Goal: Information Seeking & Learning: Learn about a topic

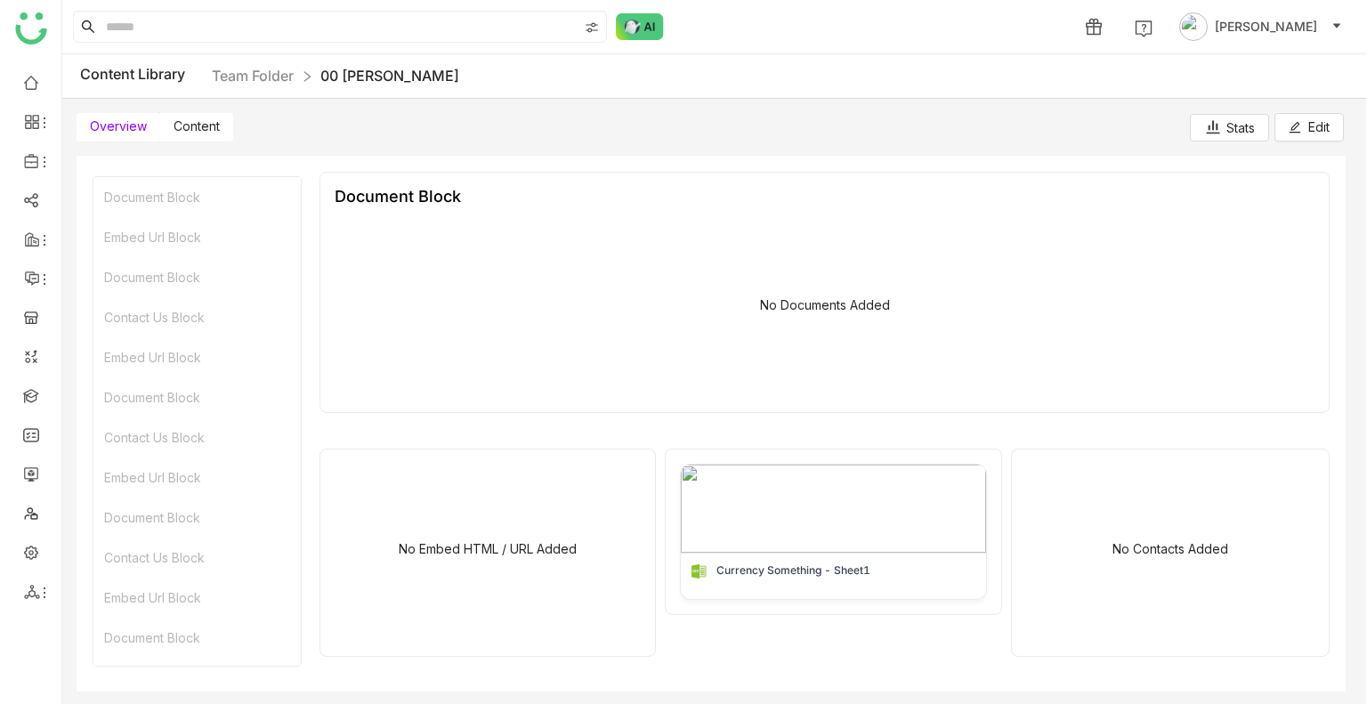
scroll to position [839, 0]
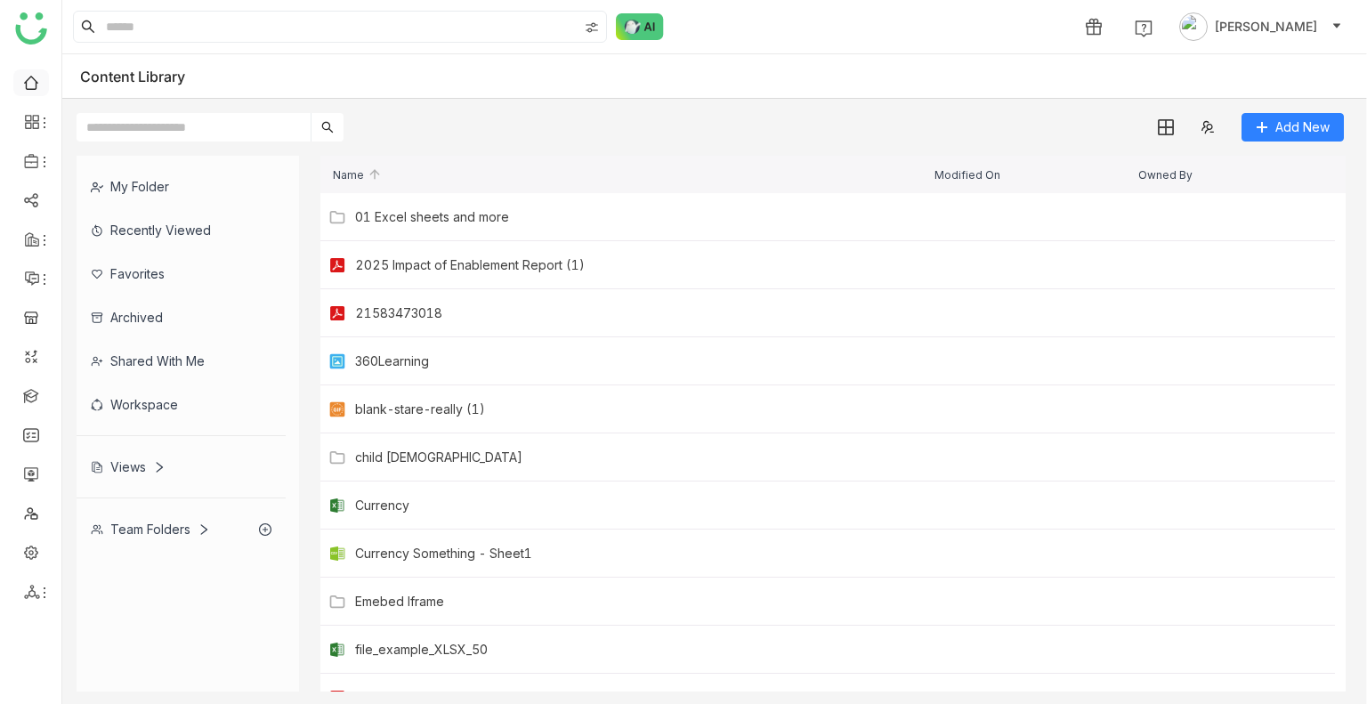
click at [30, 82] on link at bounding box center [31, 81] width 16 height 15
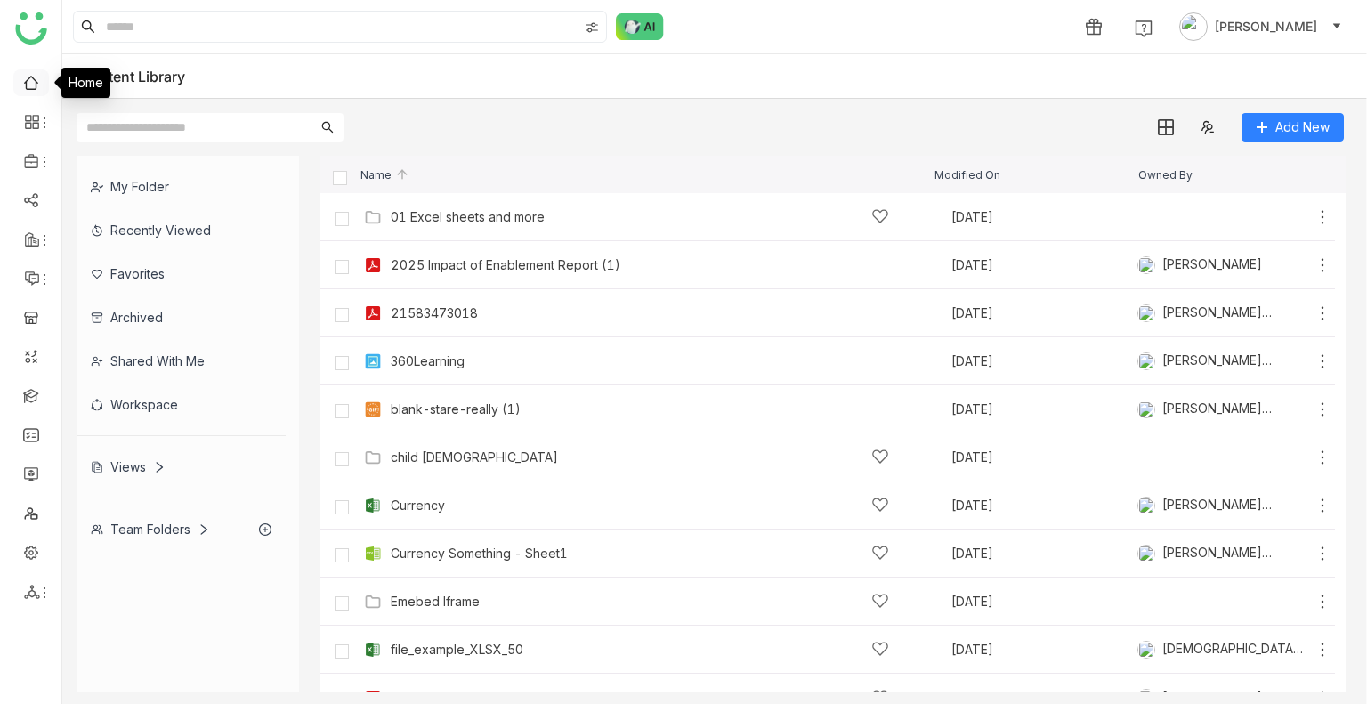
click at [30, 82] on link at bounding box center [31, 81] width 16 height 15
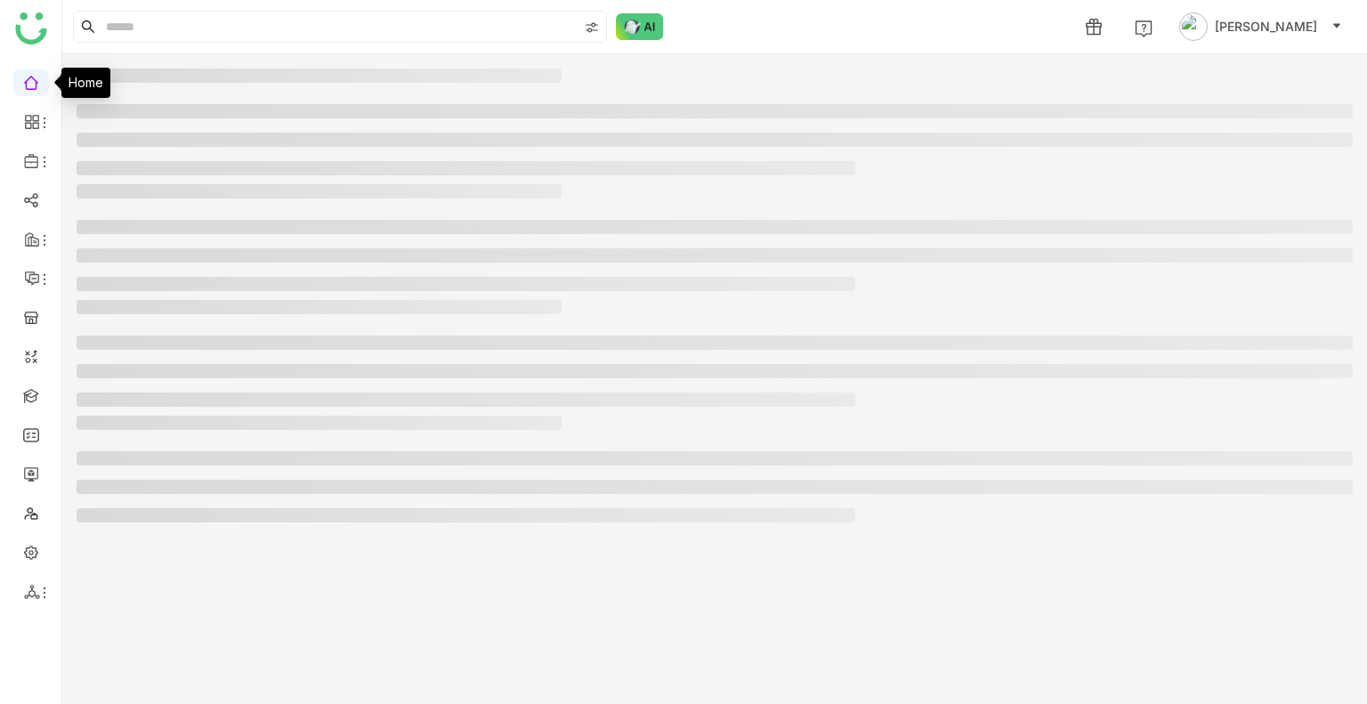
click at [30, 82] on link at bounding box center [31, 81] width 16 height 15
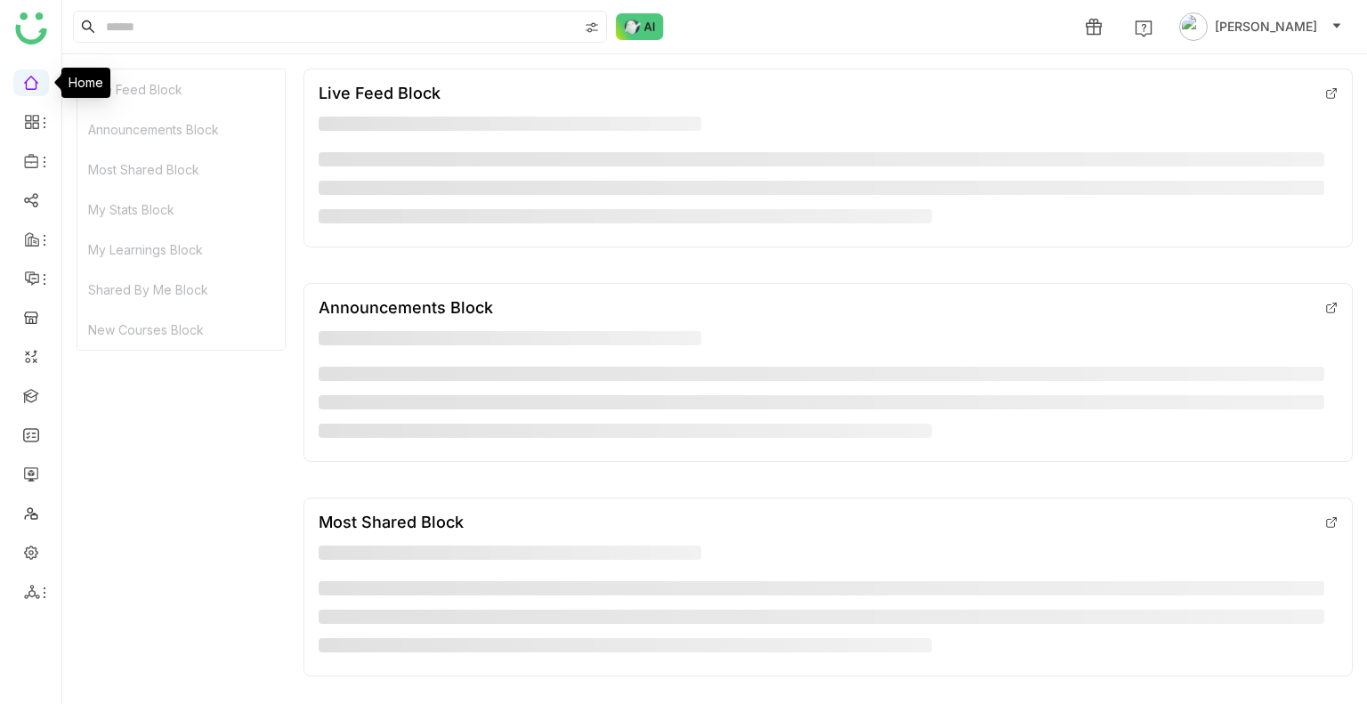
click at [30, 82] on link at bounding box center [31, 81] width 16 height 15
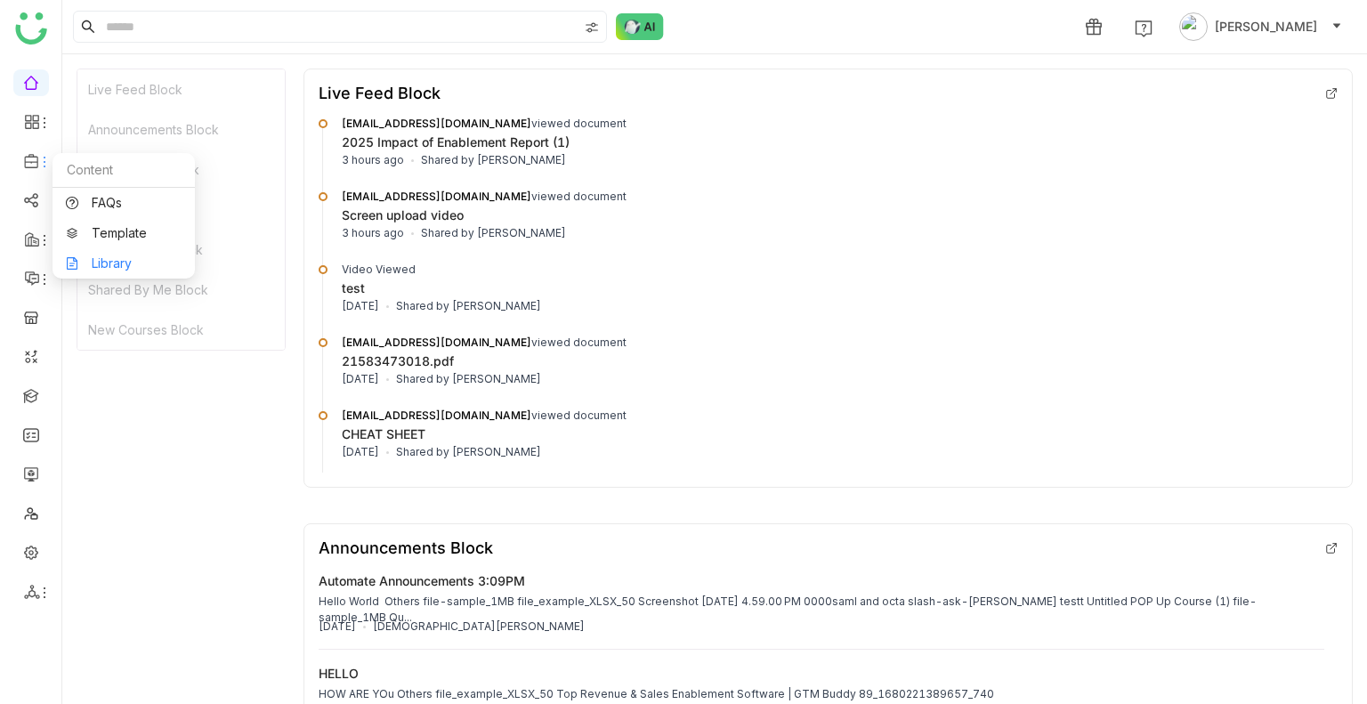
click at [120, 257] on link "Library" at bounding box center [124, 263] width 116 height 12
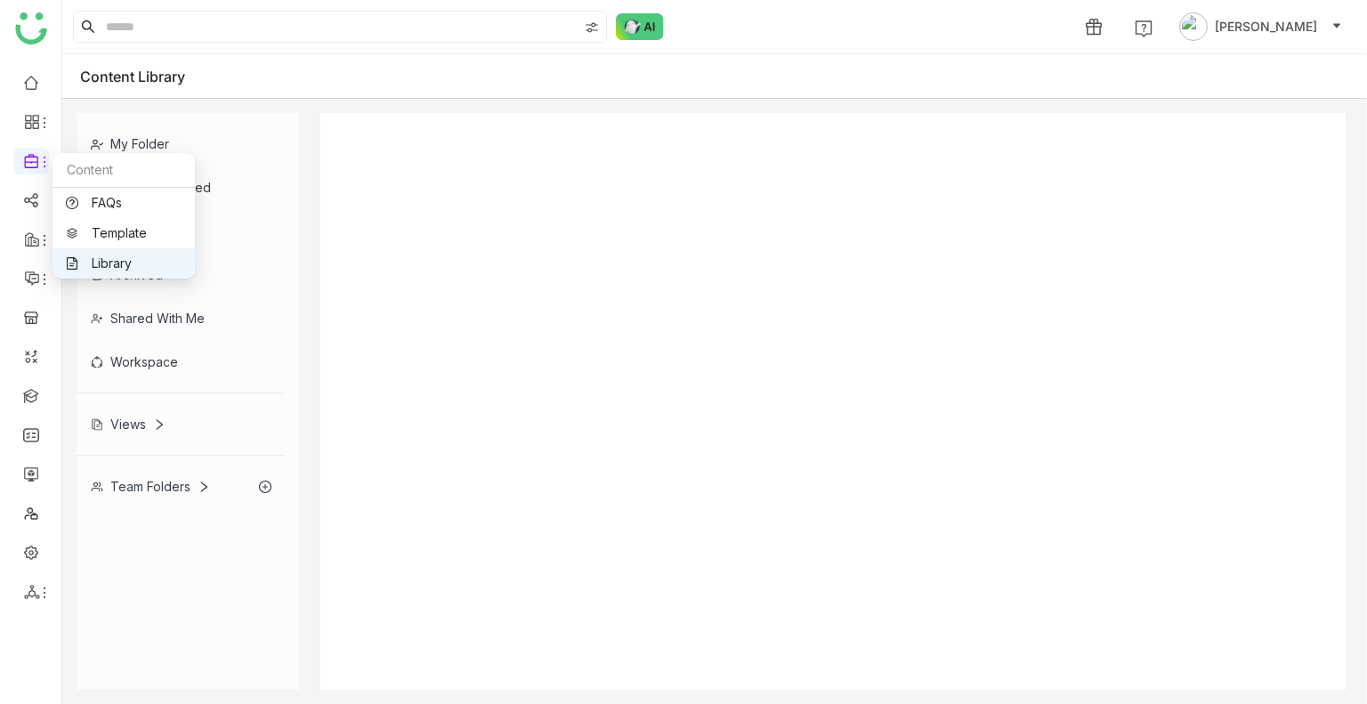
click at [120, 257] on link "Library" at bounding box center [124, 263] width 116 height 12
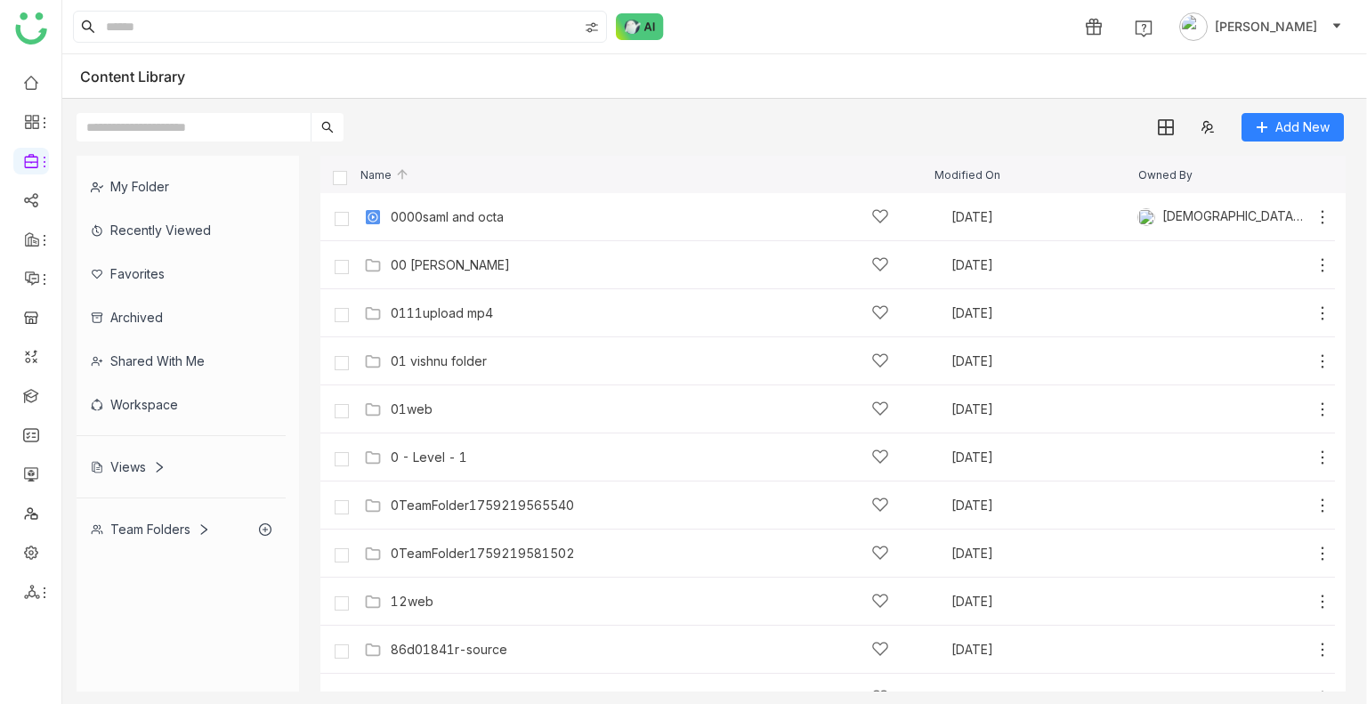
click at [164, 231] on div "Recently Viewed" at bounding box center [181, 230] width 209 height 44
click at [164, 252] on div "Favorites" at bounding box center [181, 274] width 209 height 44
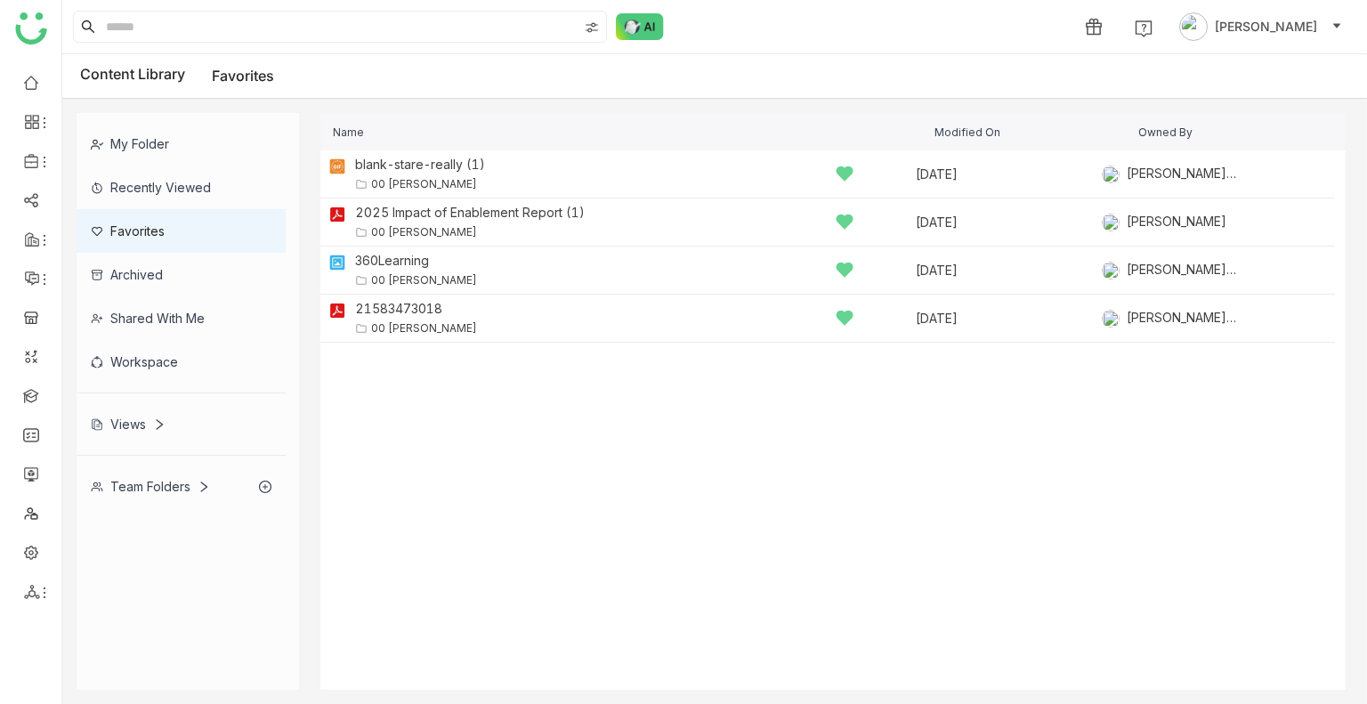
click at [185, 181] on div "Recently Viewed" at bounding box center [181, 188] width 209 height 44
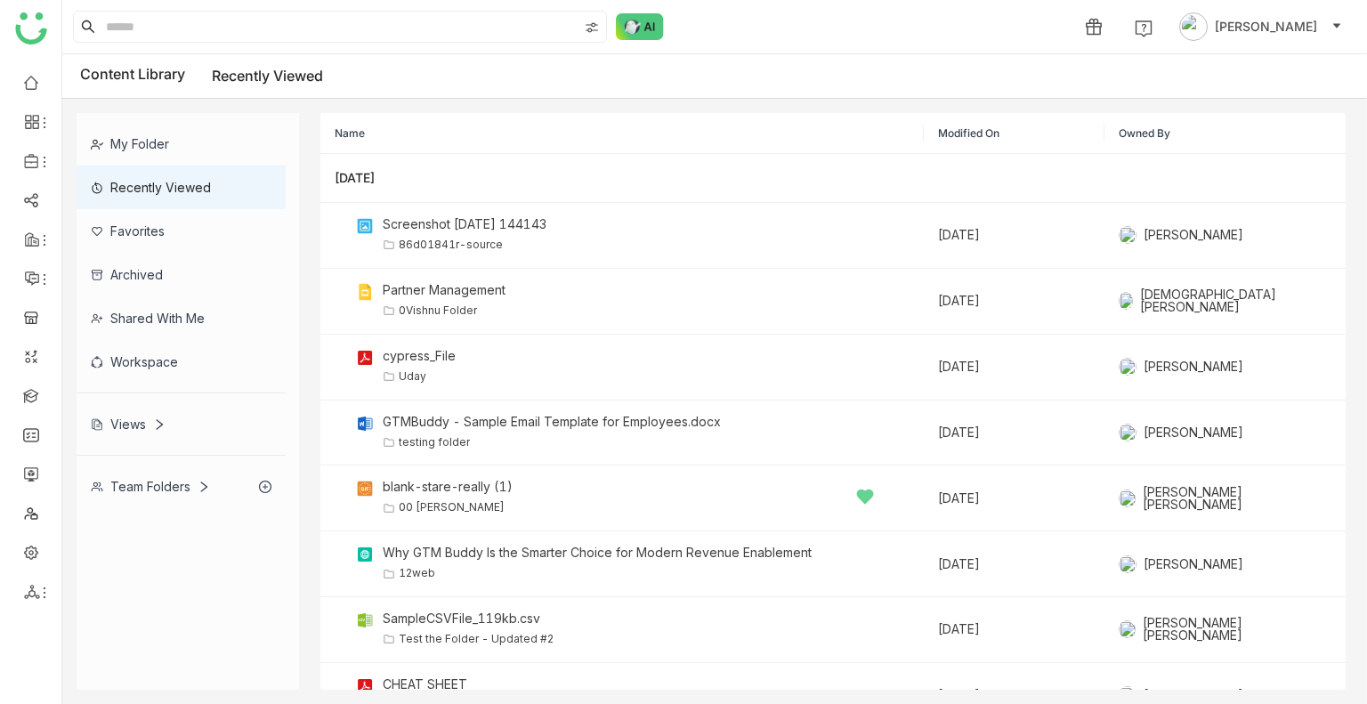
click at [156, 144] on div "My Folder" at bounding box center [181, 144] width 209 height 44
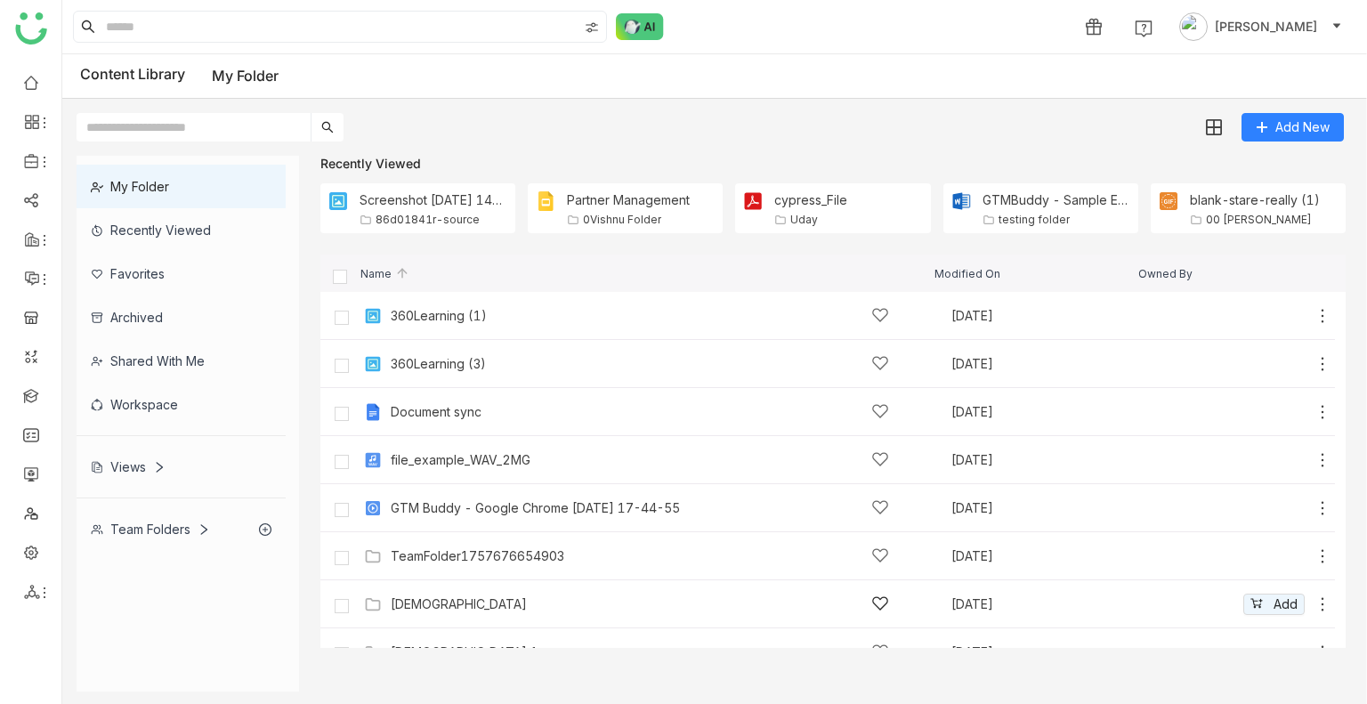
click at [410, 590] on div "vishnu Sep 12, 2025 Add" at bounding box center [846, 604] width 972 height 28
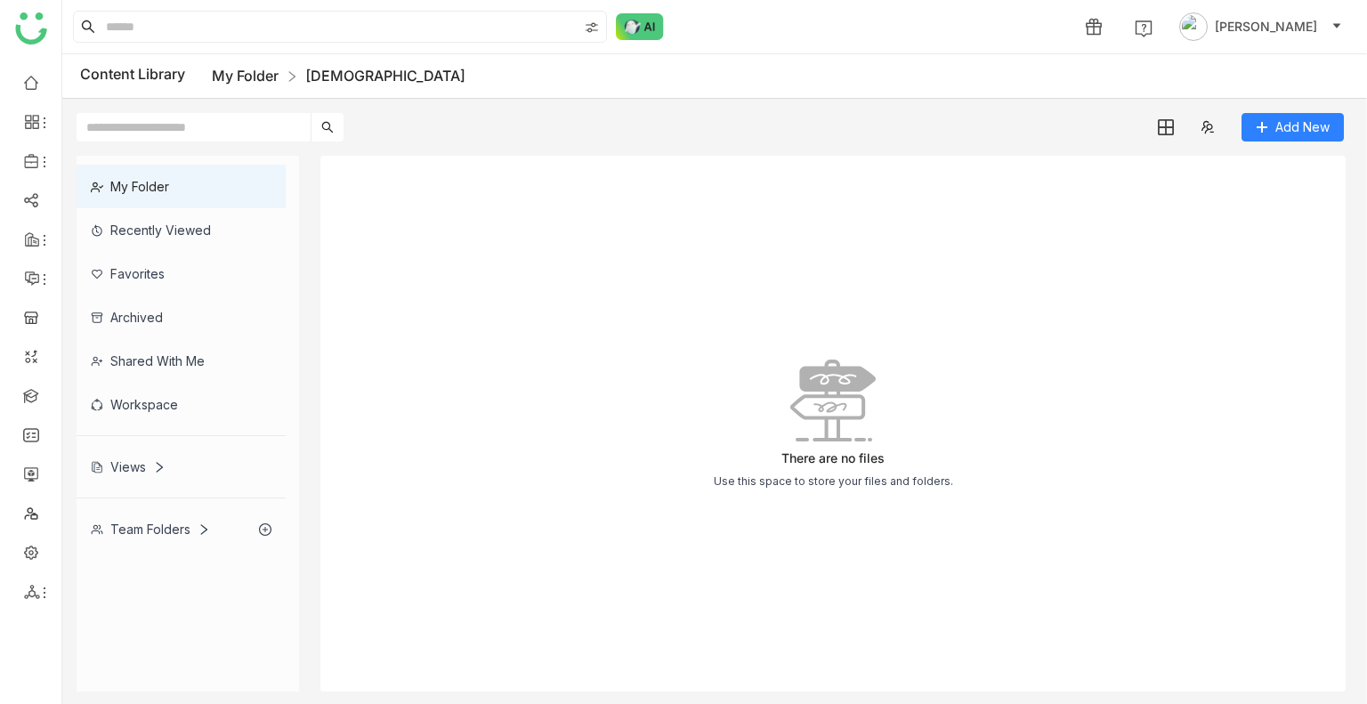
click at [251, 69] on link "My Folder" at bounding box center [245, 76] width 67 height 18
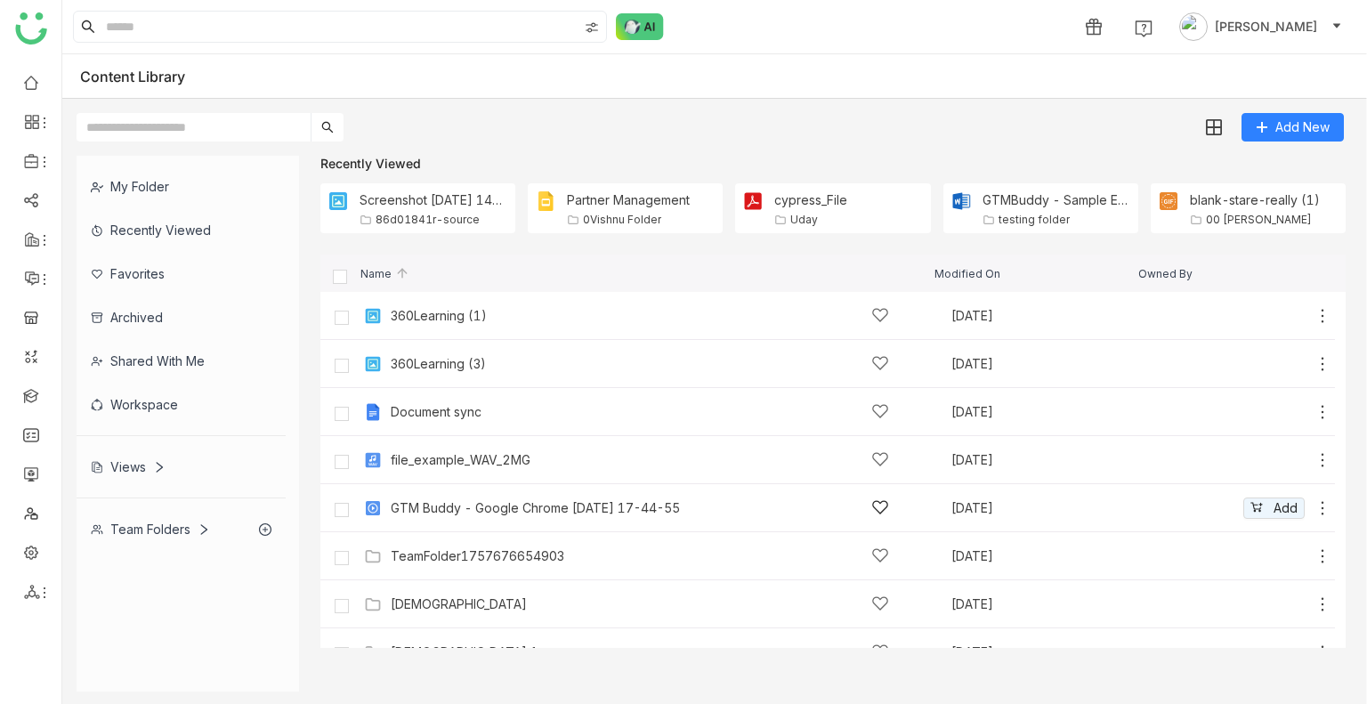
scroll to position [76, 0]
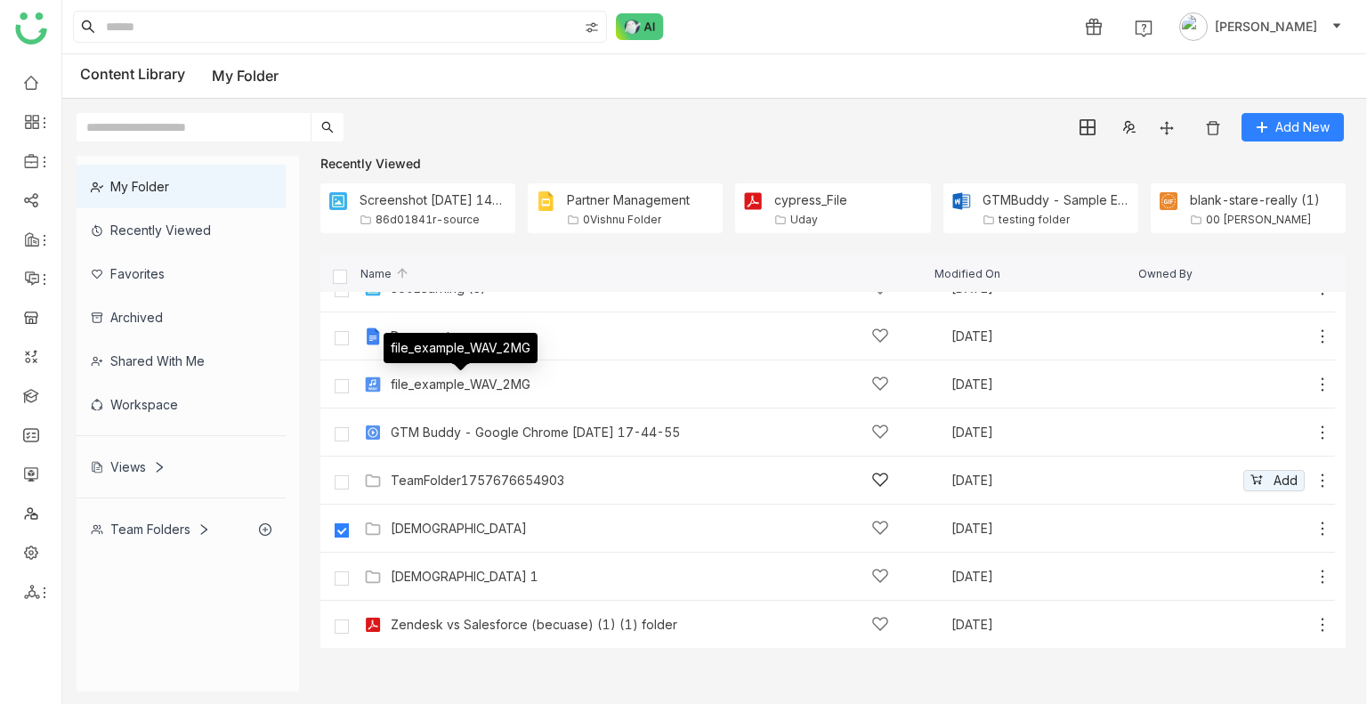
click at [458, 460] on div "TeamFolder1757676654903 Sep 12, 2025 Add" at bounding box center [827, 481] width 1015 height 48
click at [455, 475] on div "TeamFolder1757676654903" at bounding box center [478, 481] width 174 height 14
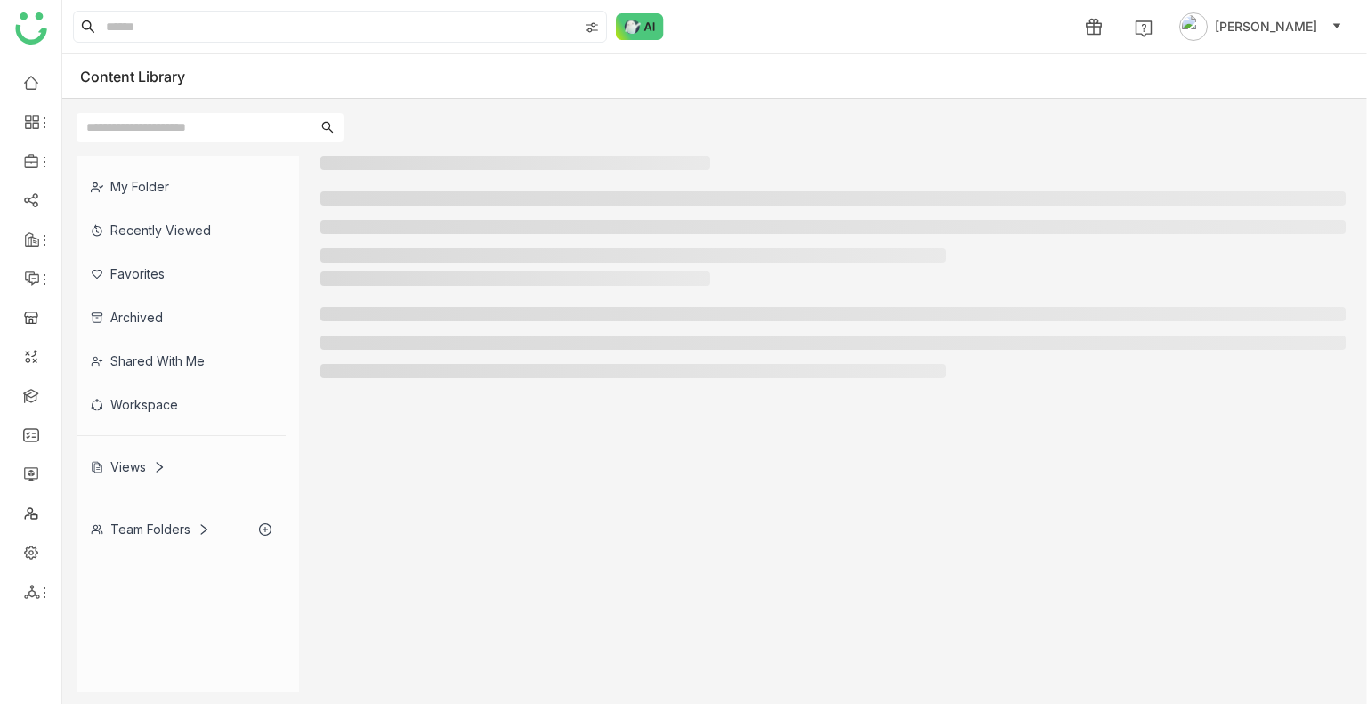
click at [455, 475] on div at bounding box center [833, 424] width 1026 height 536
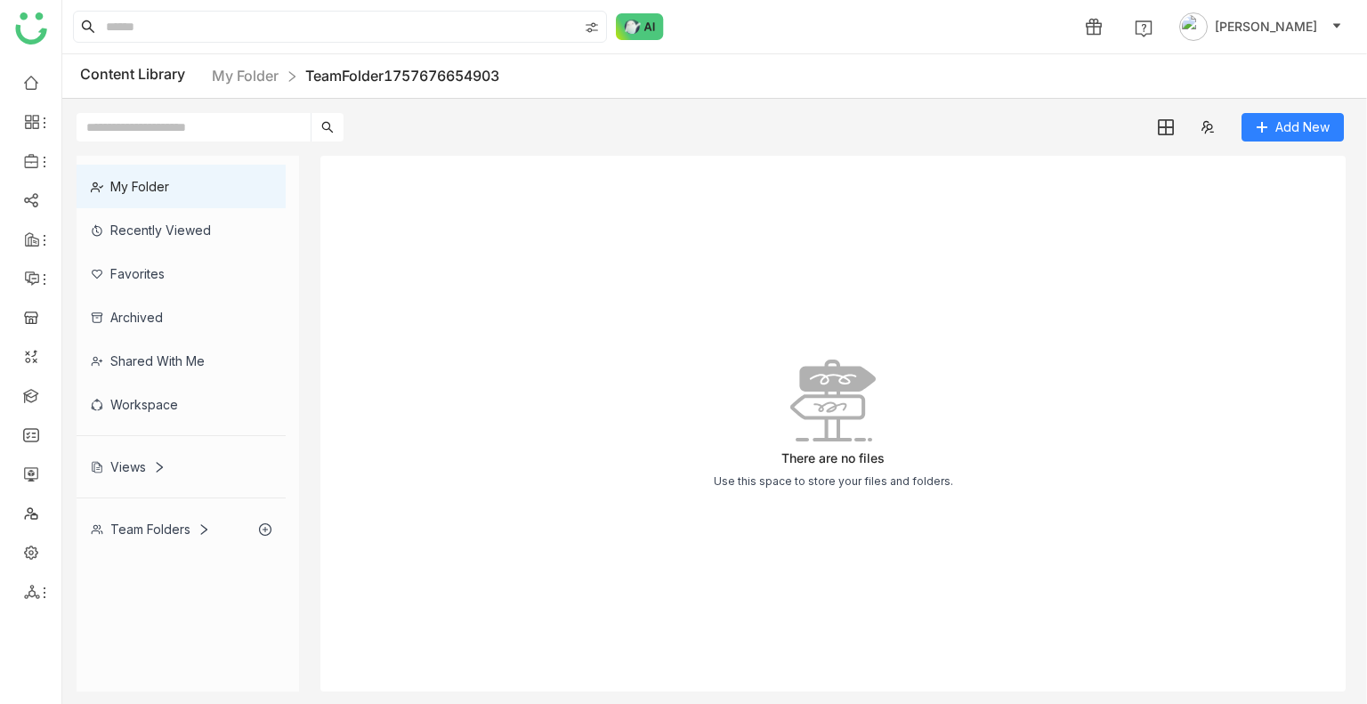
click at [258, 87] on div "Content Library My Folder TeamFolder1757676654903" at bounding box center [714, 76] width 1305 height 45
click at [255, 74] on link "My Folder" at bounding box center [245, 76] width 67 height 18
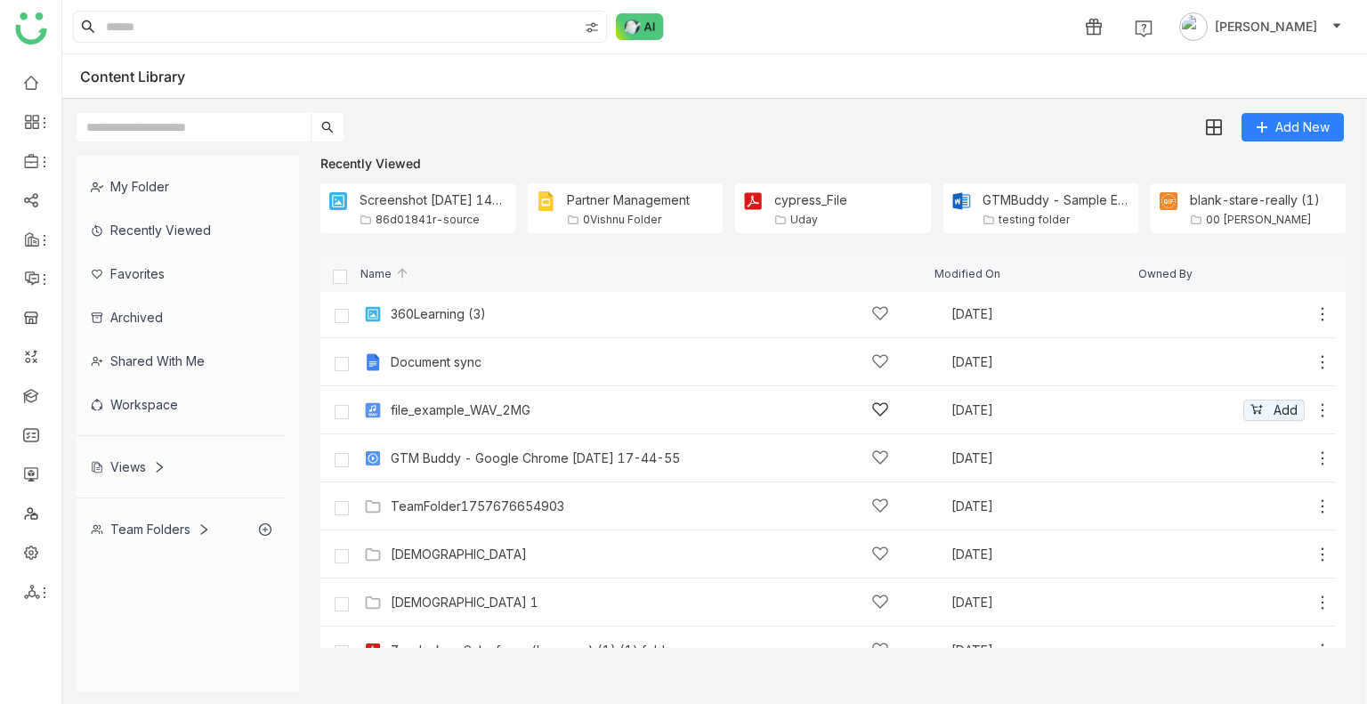
scroll to position [76, 0]
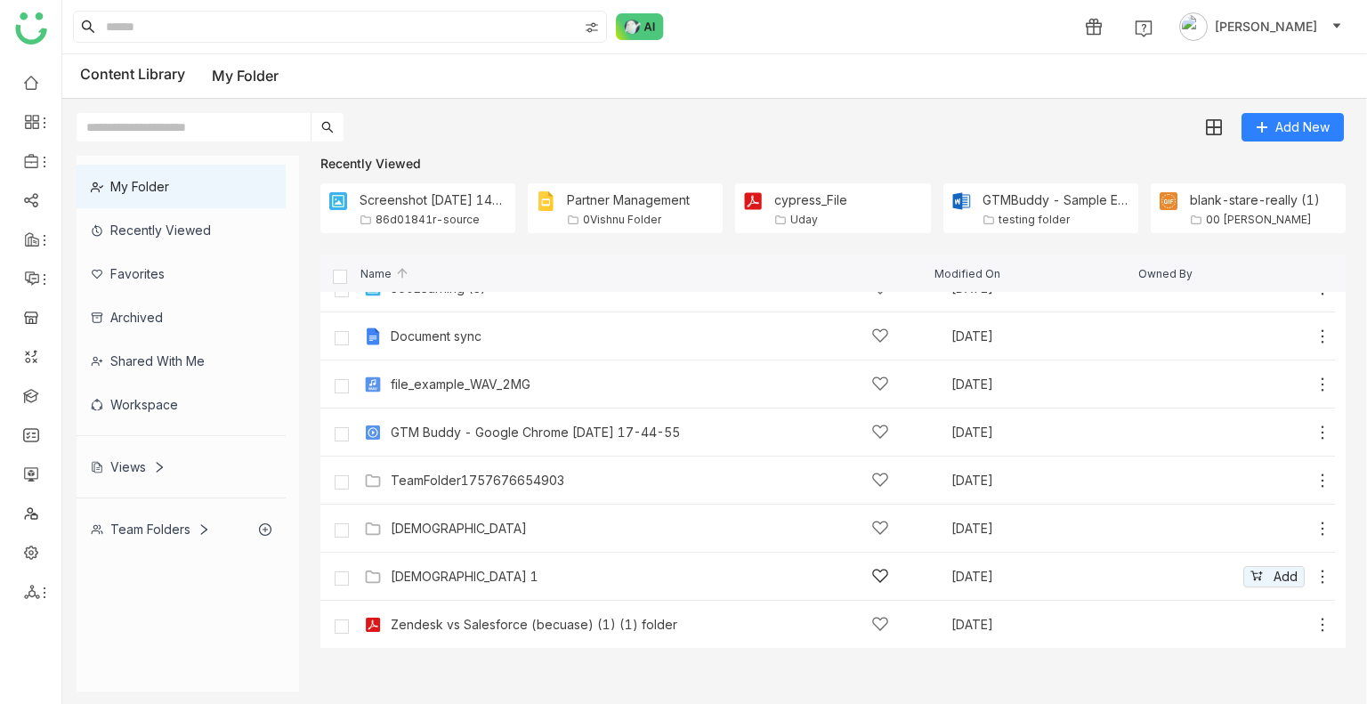
click at [412, 583] on div "vishnu 1" at bounding box center [640, 576] width 499 height 19
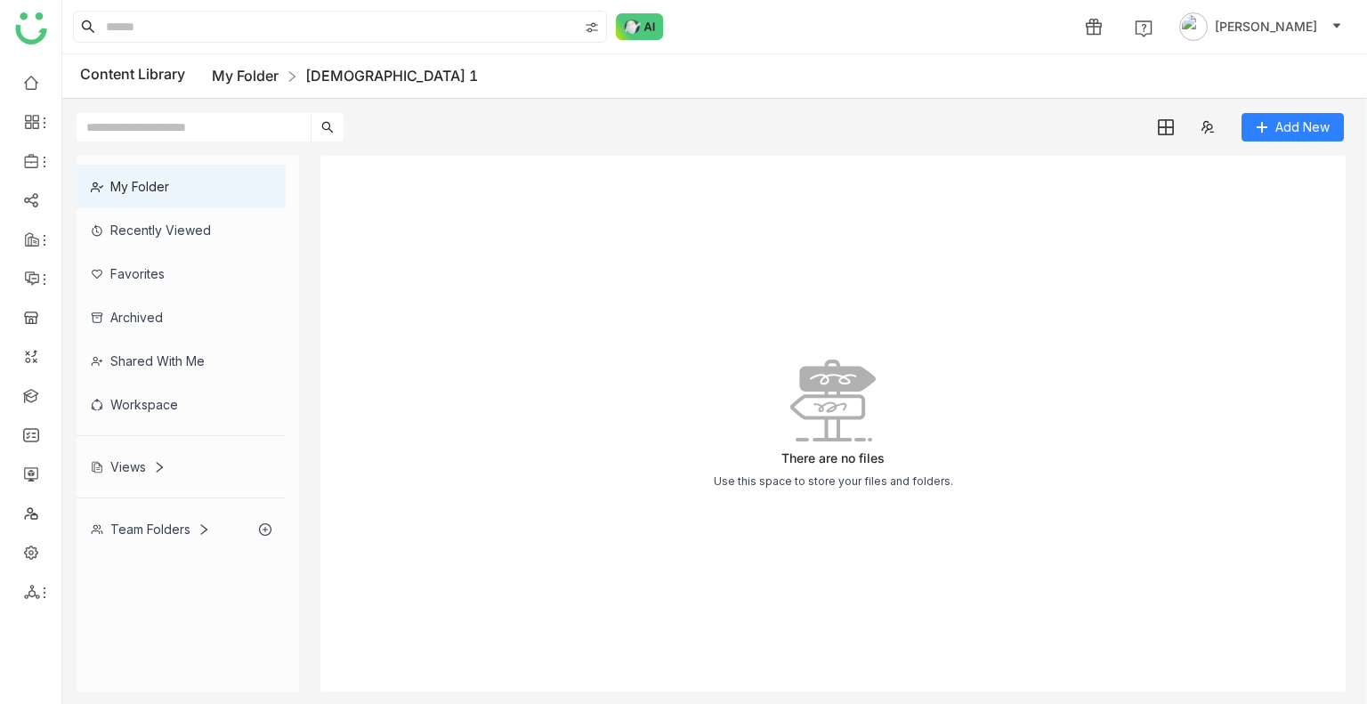
click at [240, 72] on link "My Folder" at bounding box center [245, 76] width 67 height 18
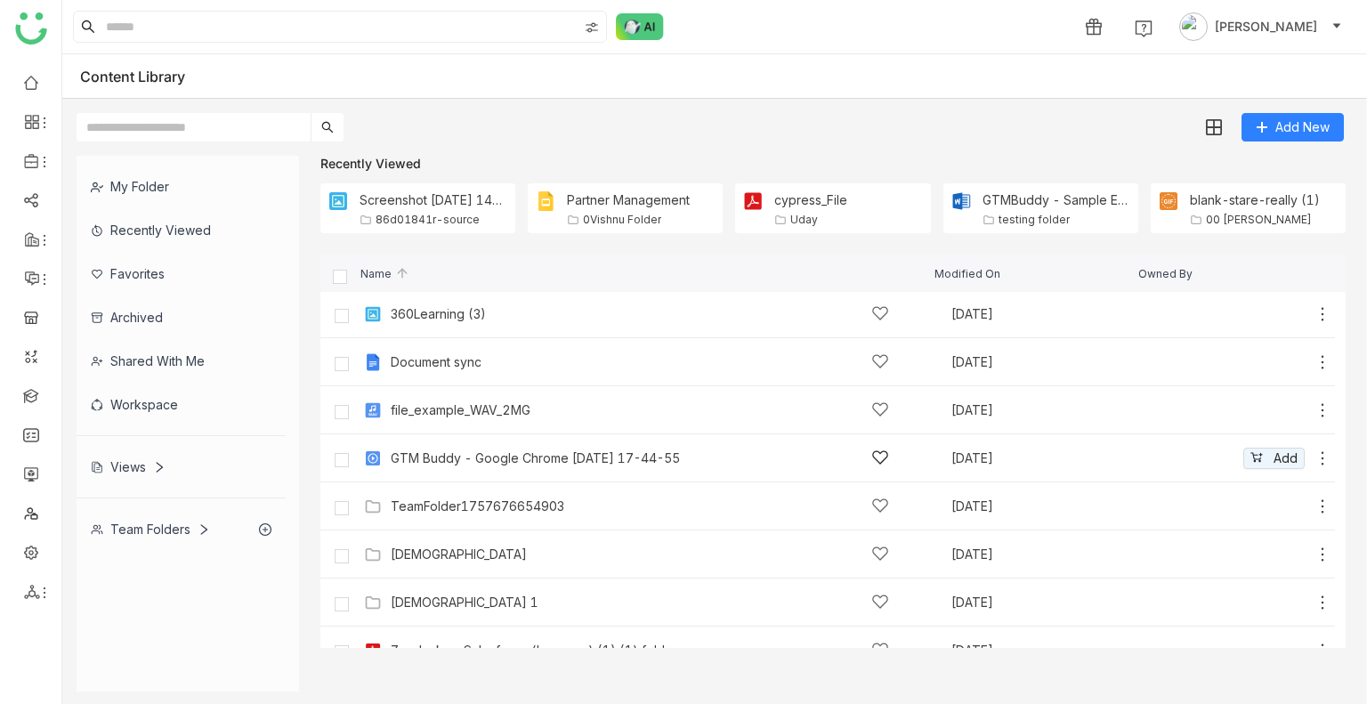
scroll to position [76, 0]
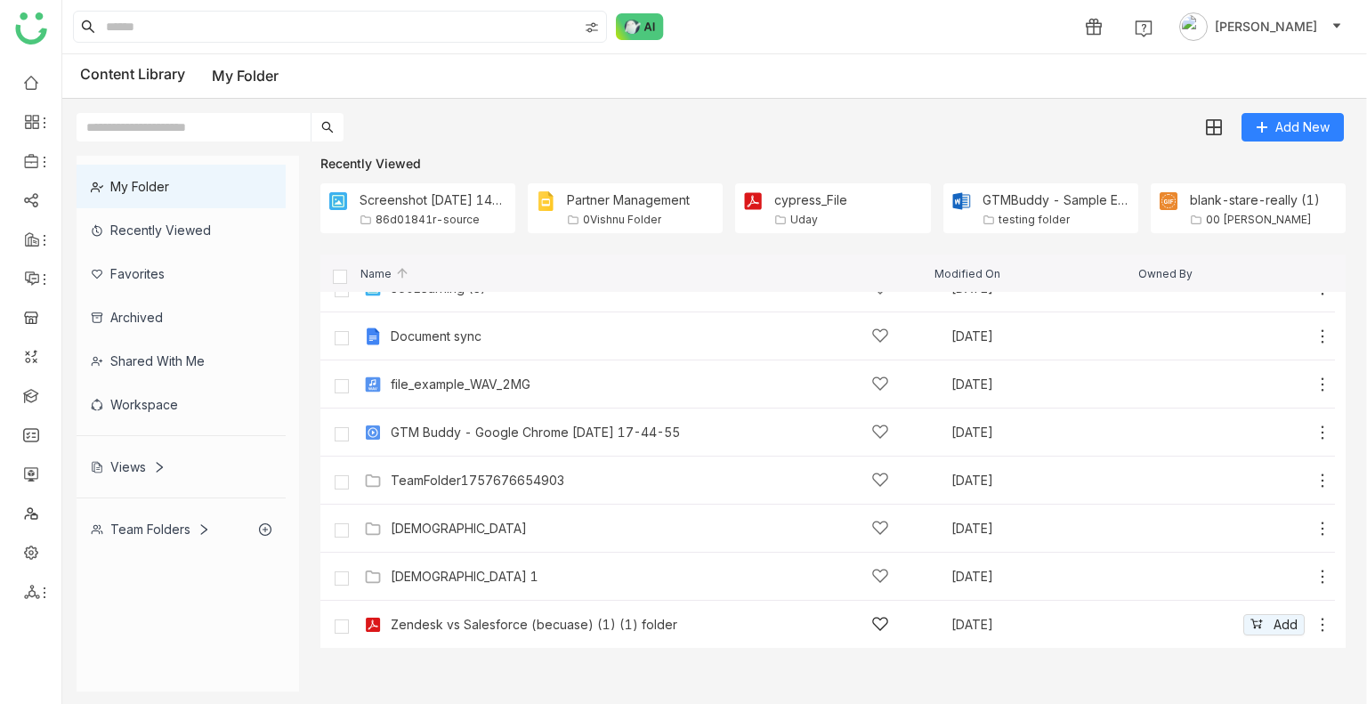
click at [522, 629] on div "Zendesk vs Salesforce (becuase) (1) (1) folder" at bounding box center [534, 625] width 287 height 14
click at [522, 629] on gtmb-list-view "Name Modified On Owned By 360Learning (1) Sep 12, 2025 Add 360Learning (3) Sep …" at bounding box center [833, 451] width 1026 height 393
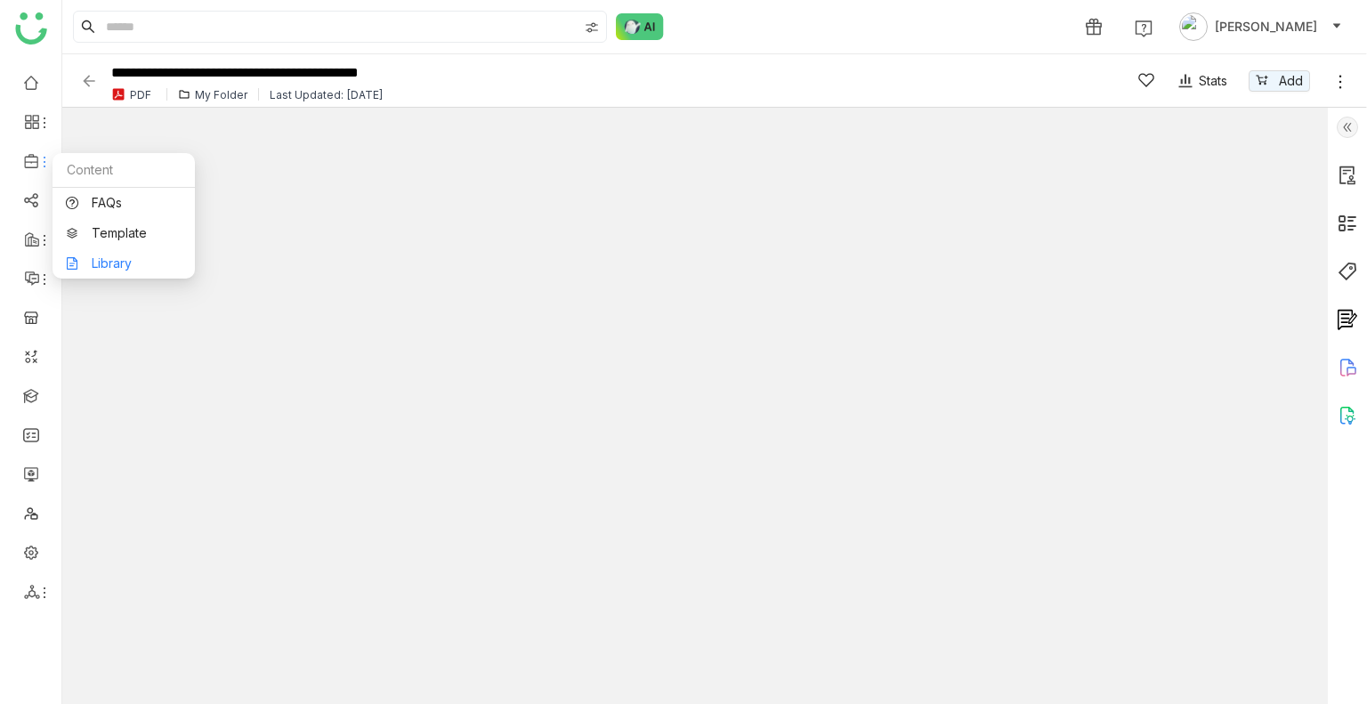
click at [125, 257] on link "Library" at bounding box center [124, 263] width 116 height 12
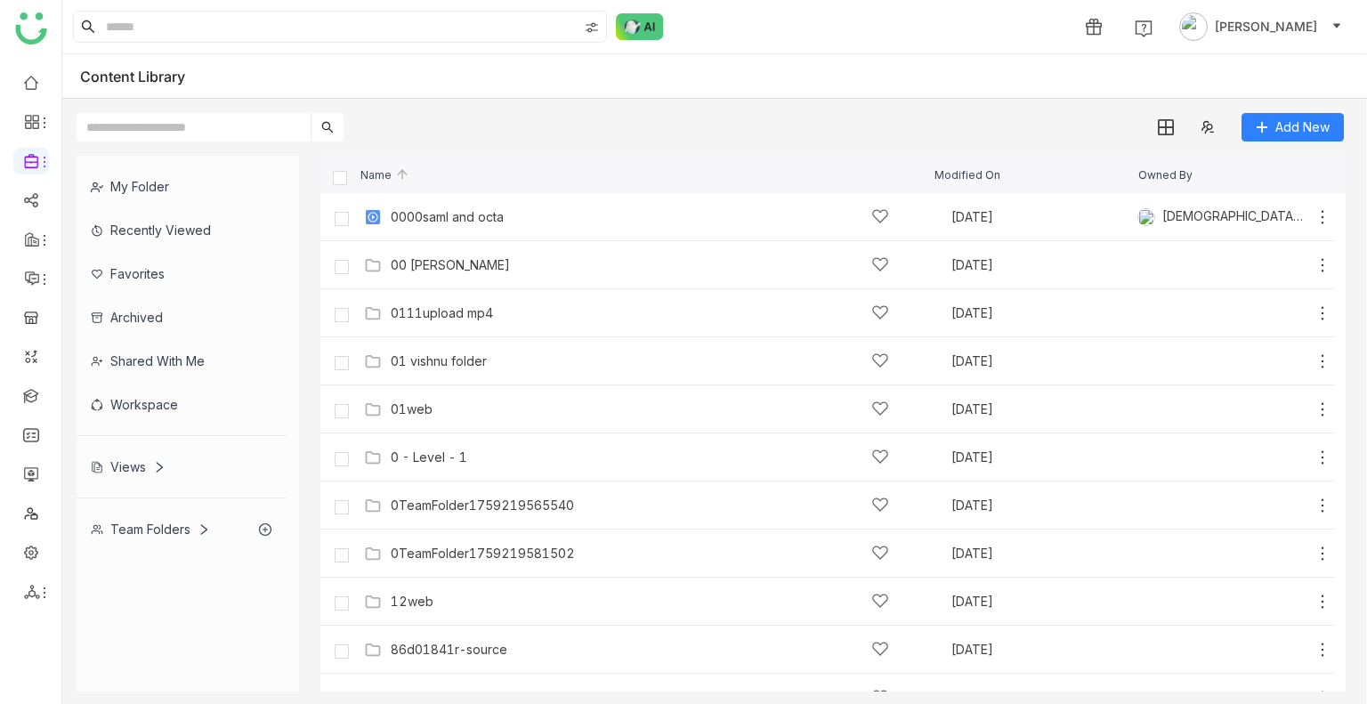
click at [177, 231] on div "Recently Viewed" at bounding box center [181, 230] width 209 height 44
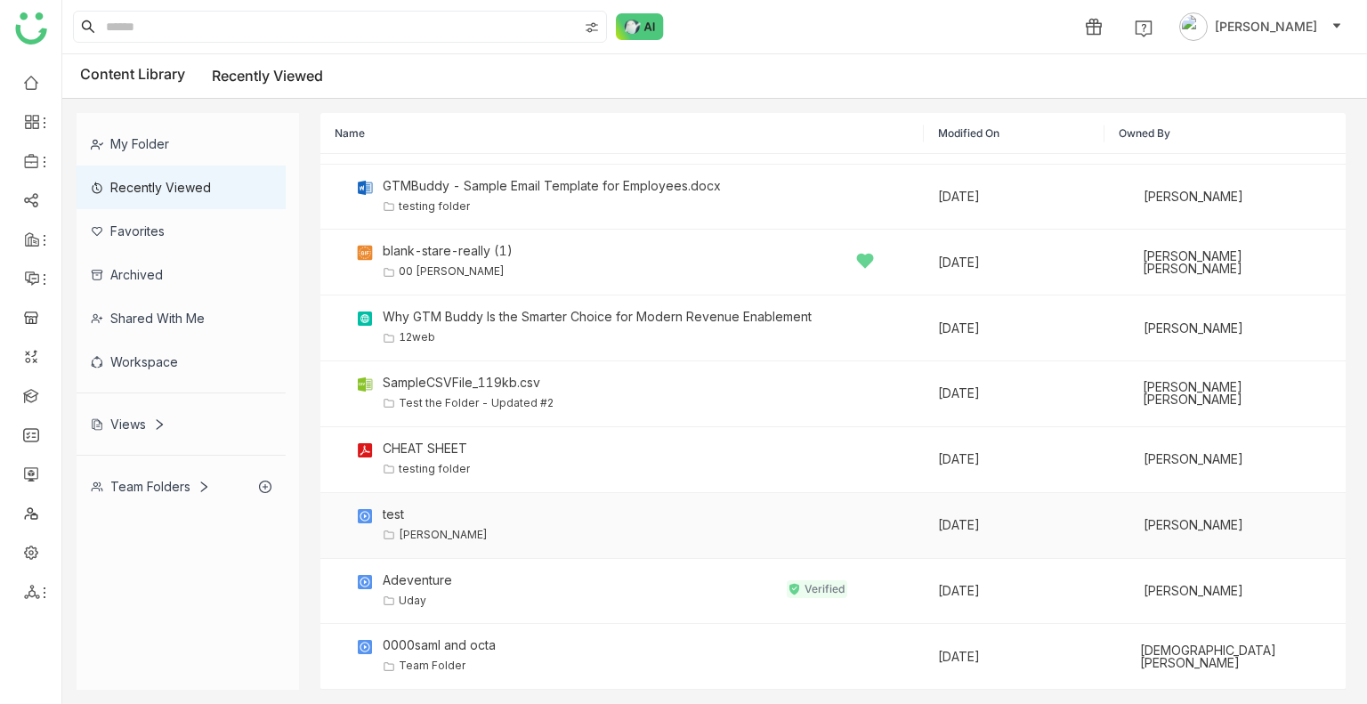
scroll to position [267, 0]
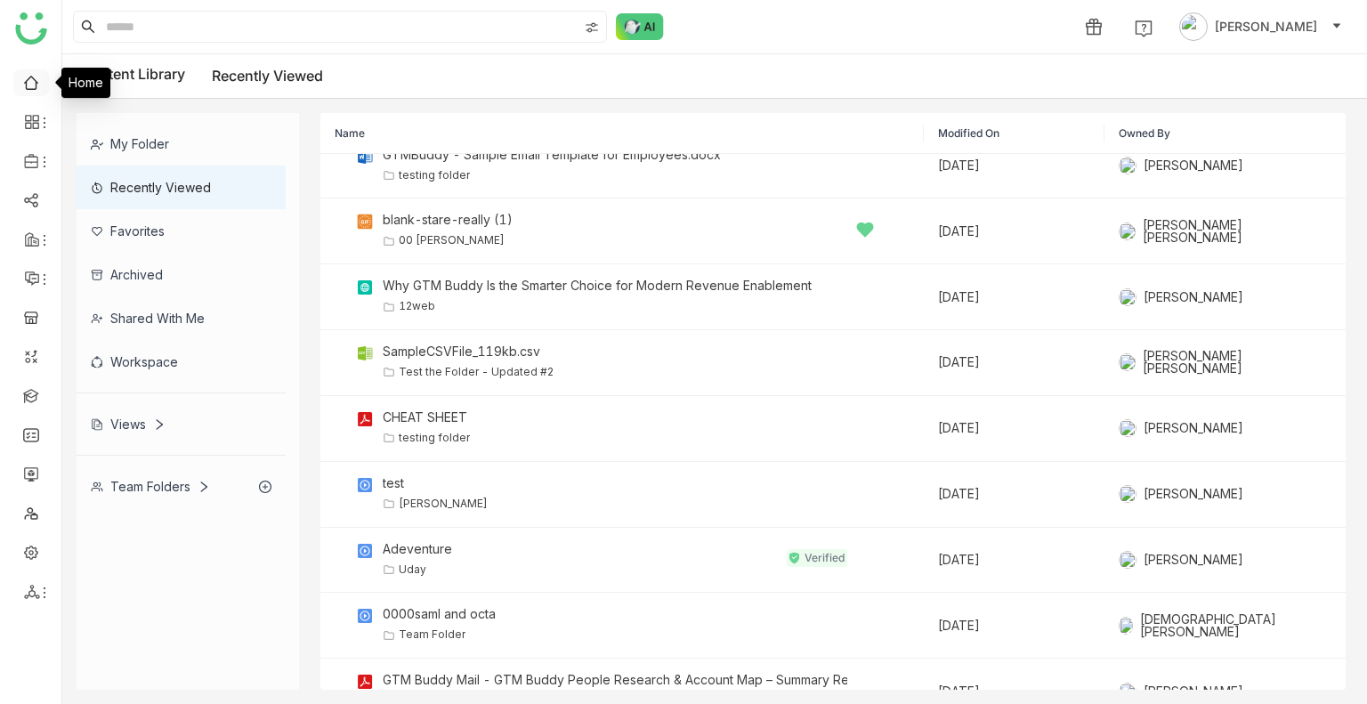
click at [39, 75] on link at bounding box center [31, 81] width 16 height 15
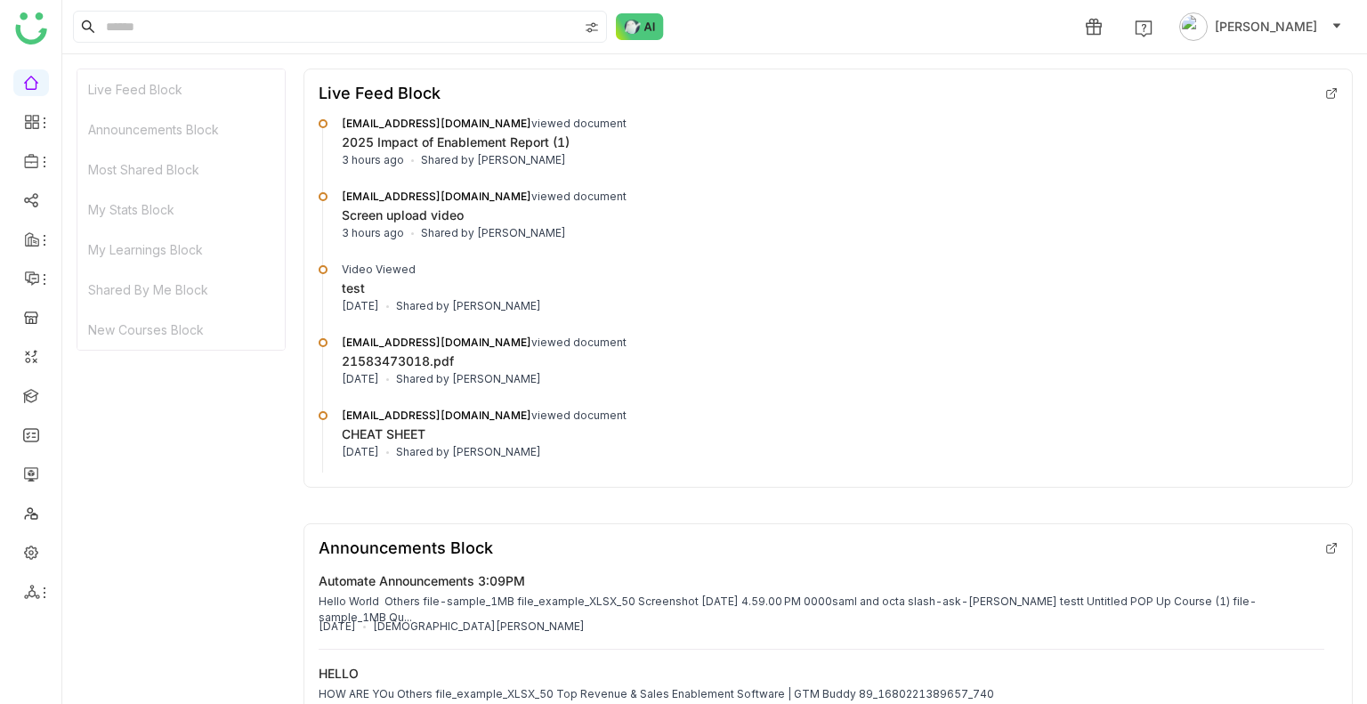
click at [29, 47] on app-sidebar at bounding box center [30, 358] width 61 height 692
click at [35, 88] on link at bounding box center [31, 81] width 16 height 15
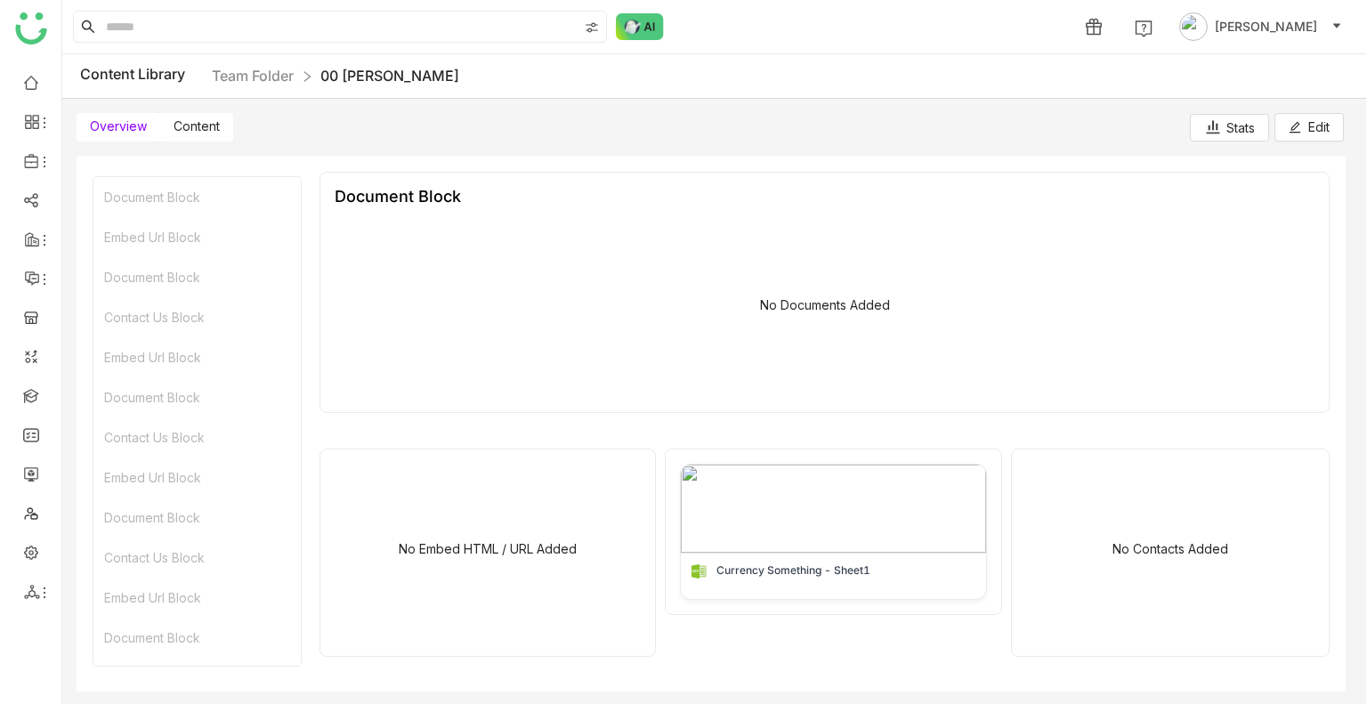
scroll to position [801, 0]
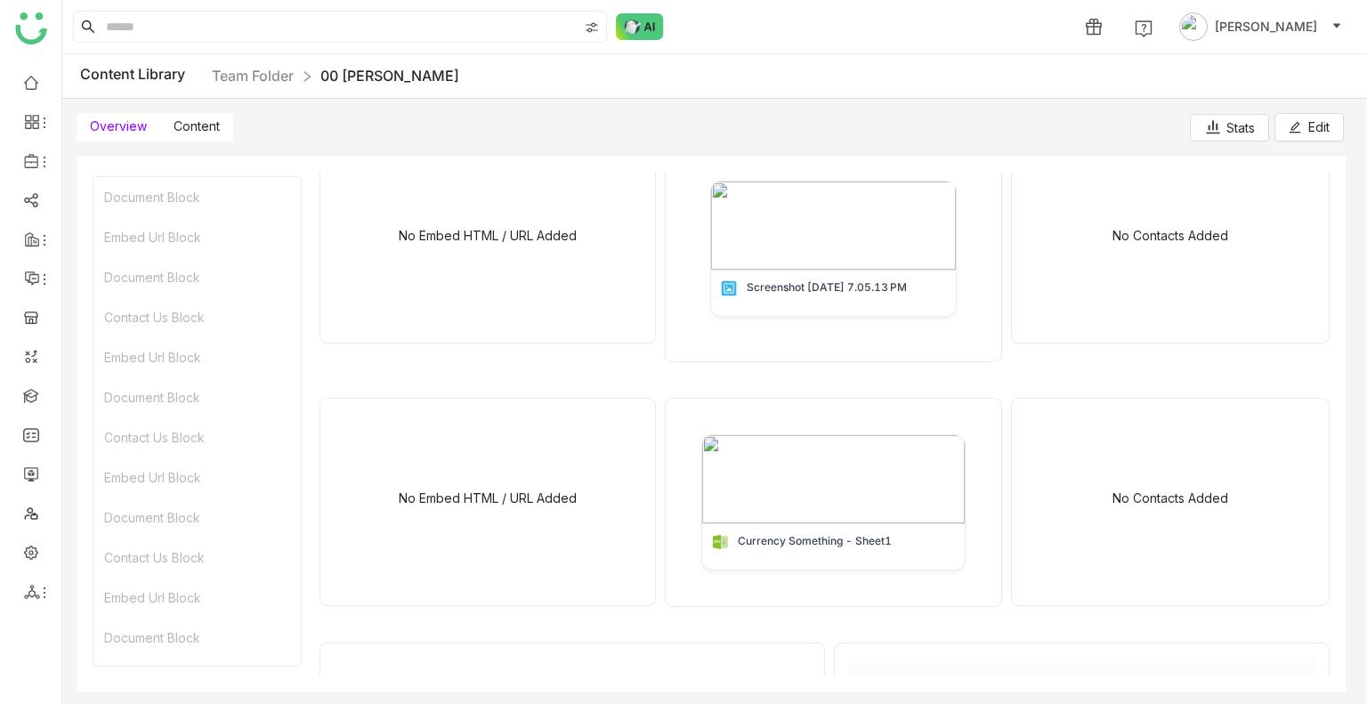
click at [1236, 134] on div "Stats" at bounding box center [1230, 127] width 51 height 19
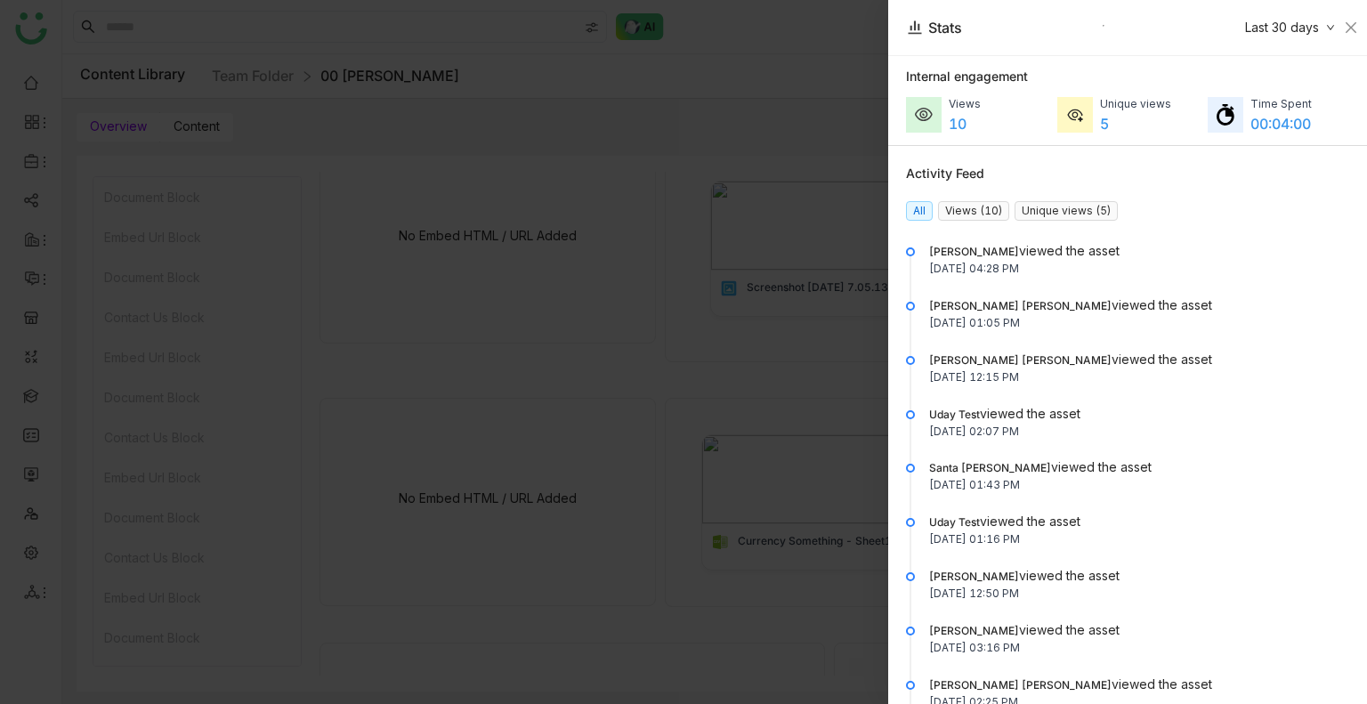
click at [986, 216] on nz-tag "Views (10)" at bounding box center [973, 211] width 71 height 20
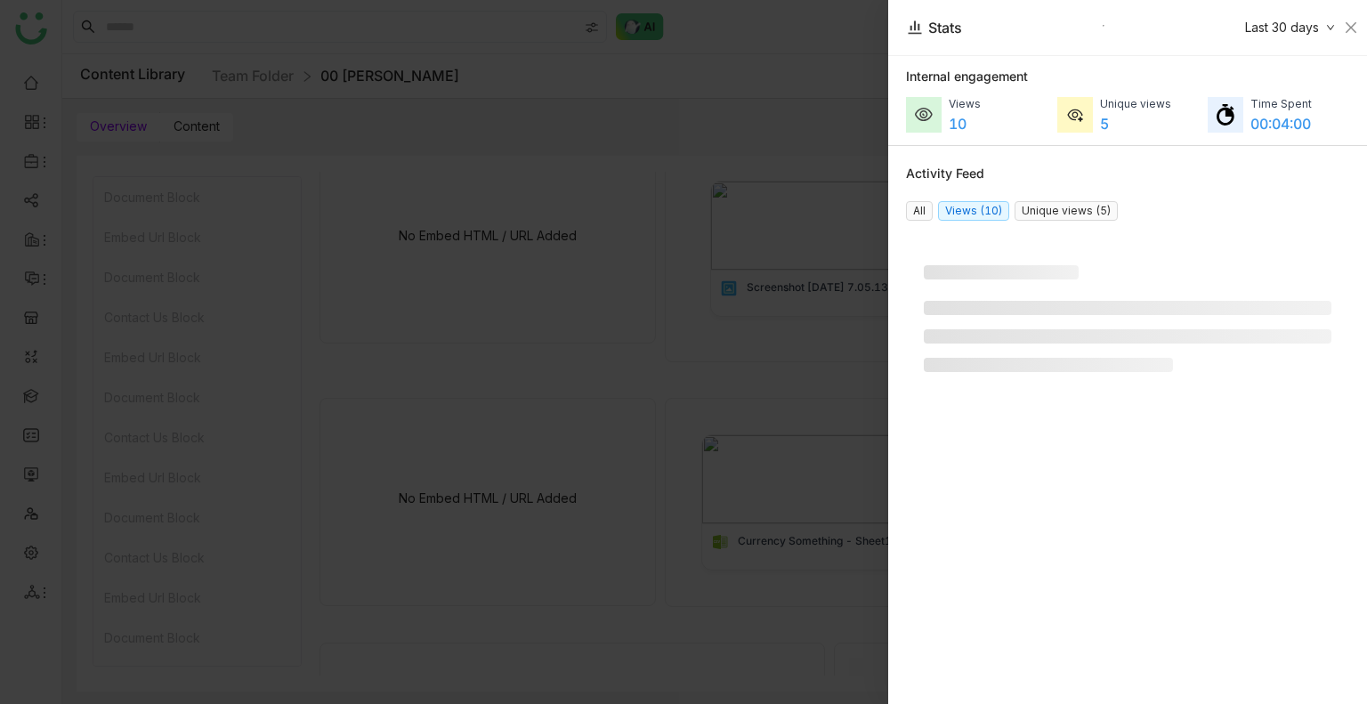
click at [1047, 202] on div "Activity Feed All Views (10) Unique views (5)" at bounding box center [1127, 363] width 479 height 434
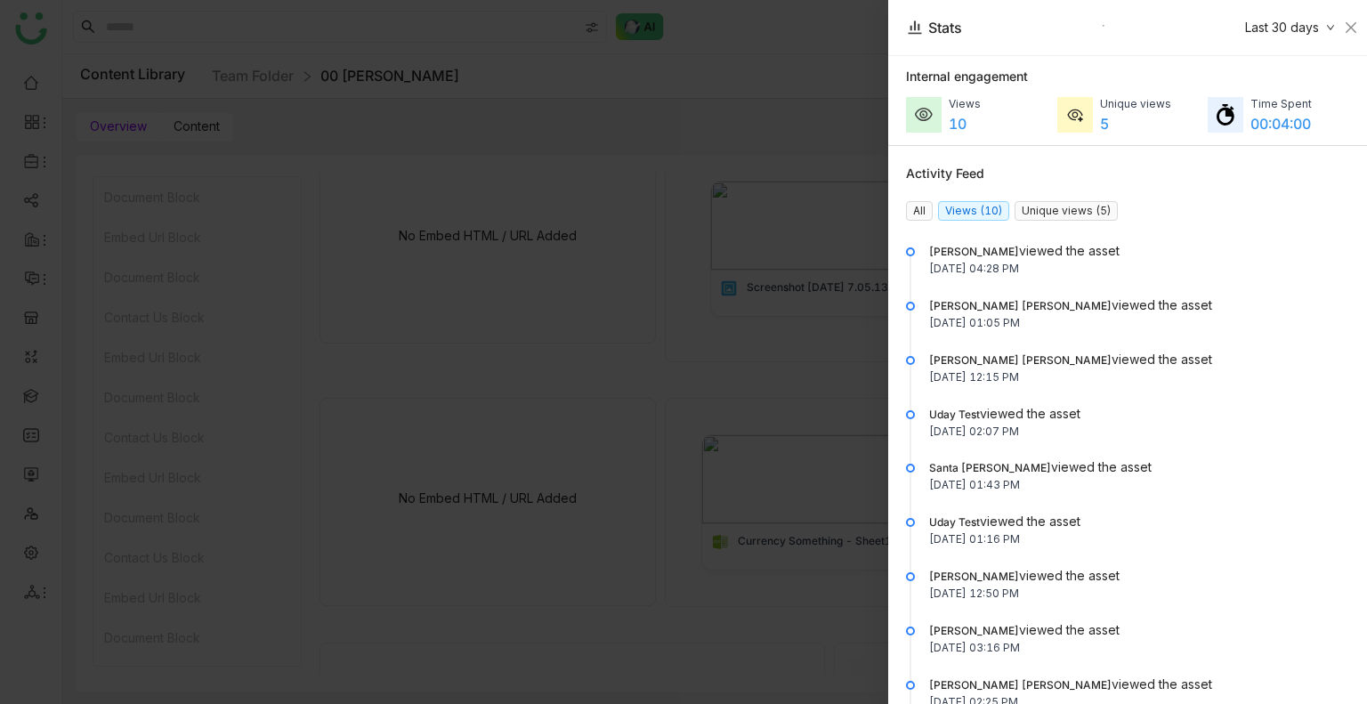
click at [1095, 202] on nz-tag "Unique views (5)" at bounding box center [1066, 211] width 103 height 20
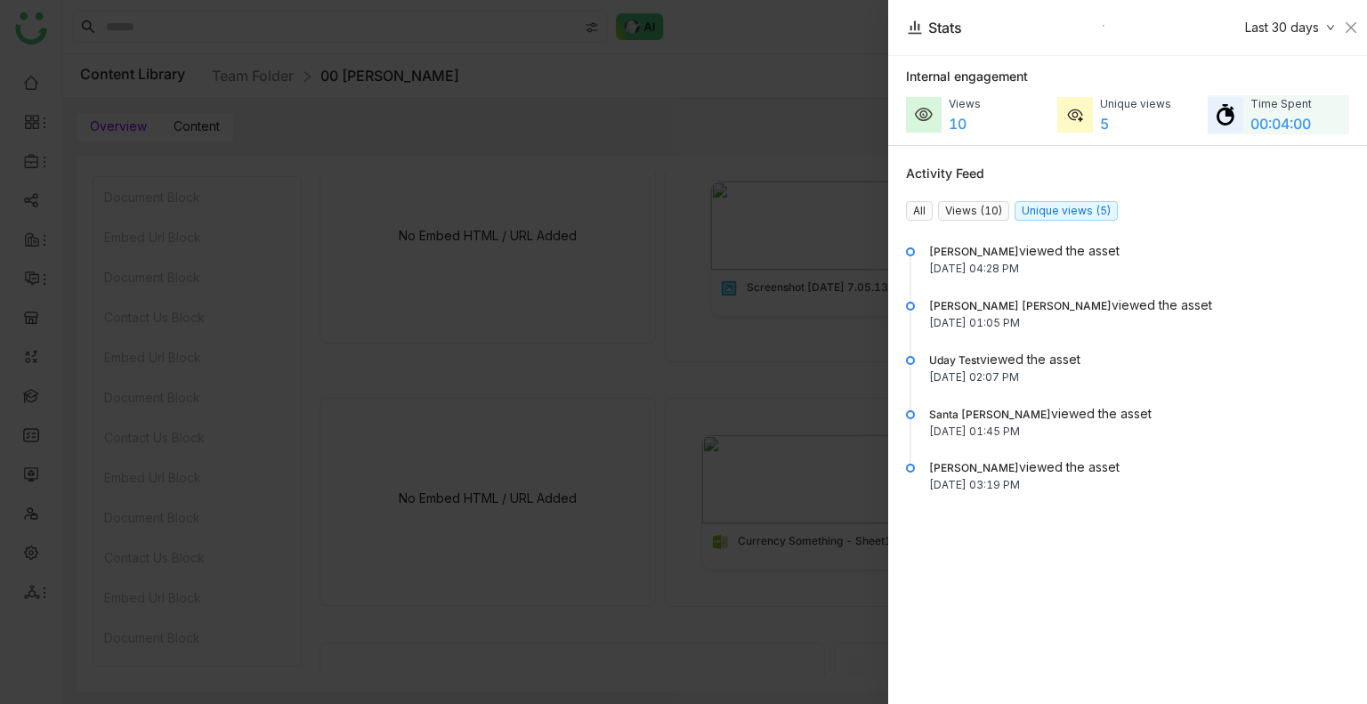
click at [1219, 117] on img at bounding box center [1226, 114] width 18 height 21
click at [1103, 124] on div "5" at bounding box center [1135, 123] width 71 height 21
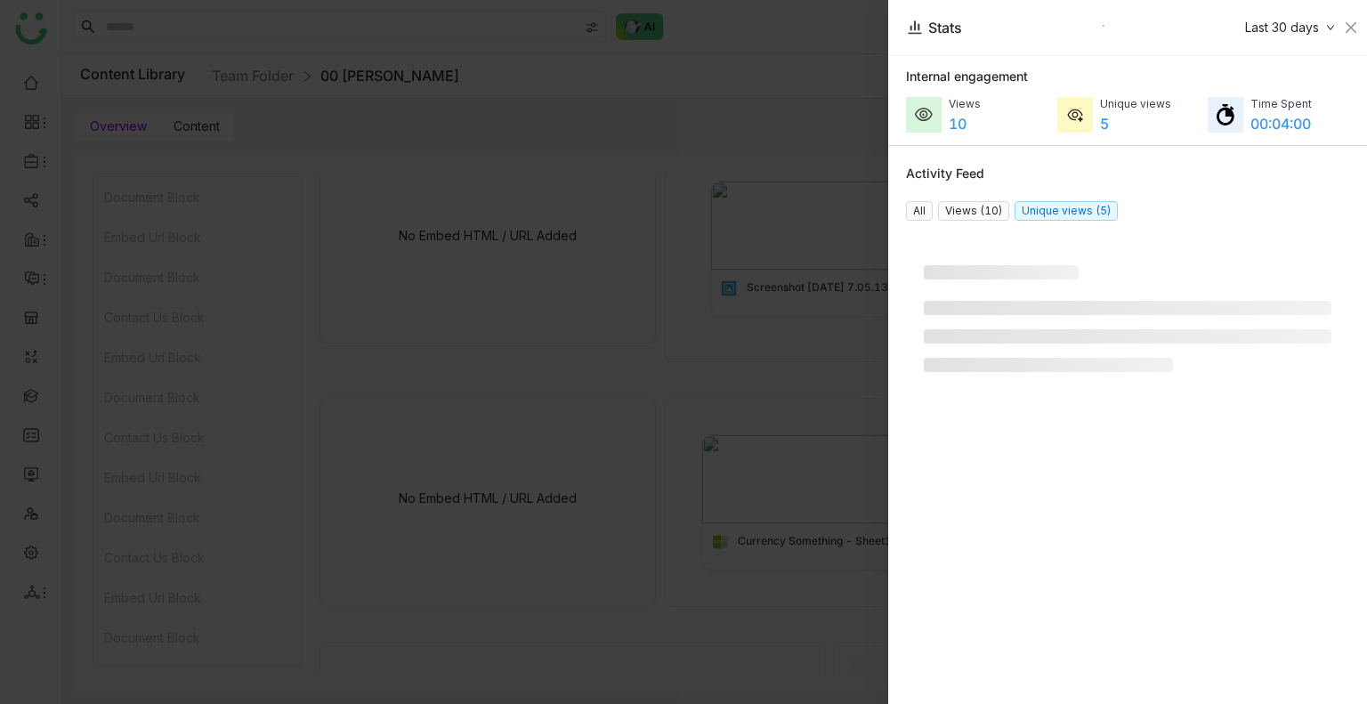
drag, startPoint x: 869, startPoint y: 134, endPoint x: 932, endPoint y: 124, distance: 64.0
click at [869, 133] on div at bounding box center [683, 352] width 1367 height 704
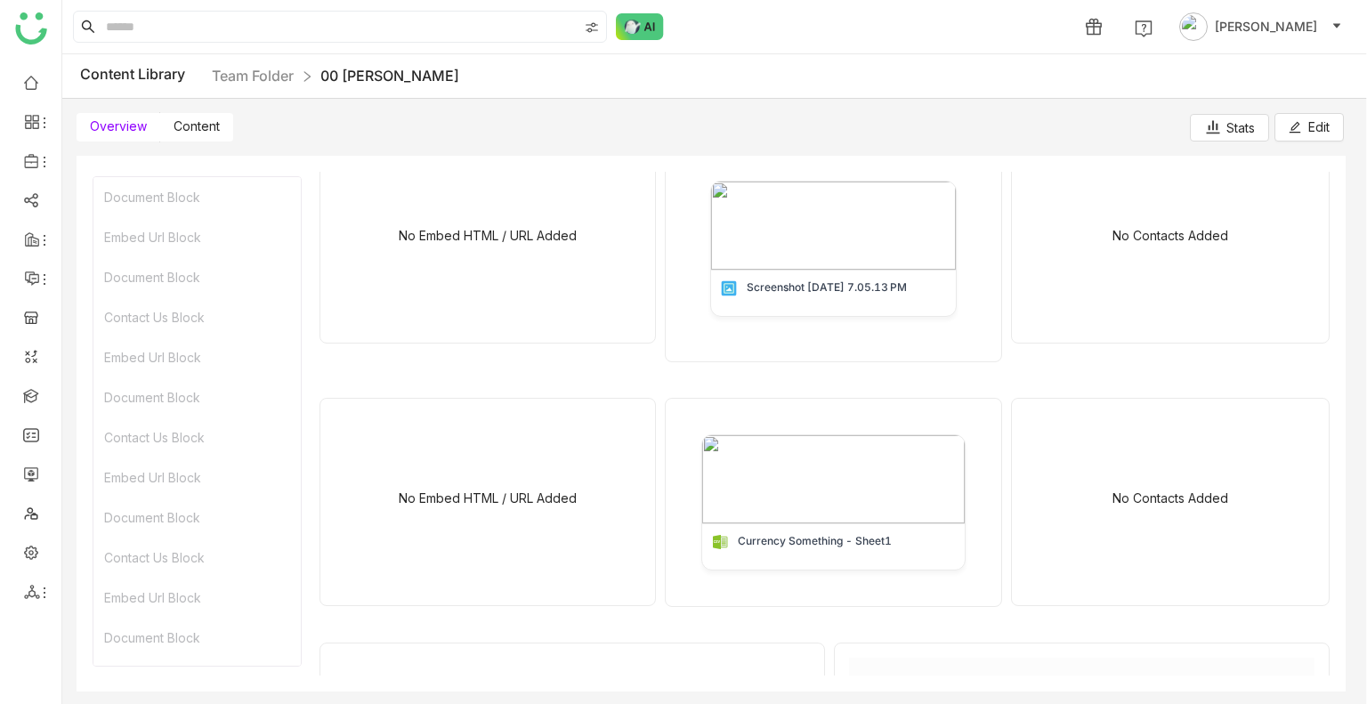
click at [1240, 131] on div "Stats" at bounding box center [1230, 127] width 51 height 19
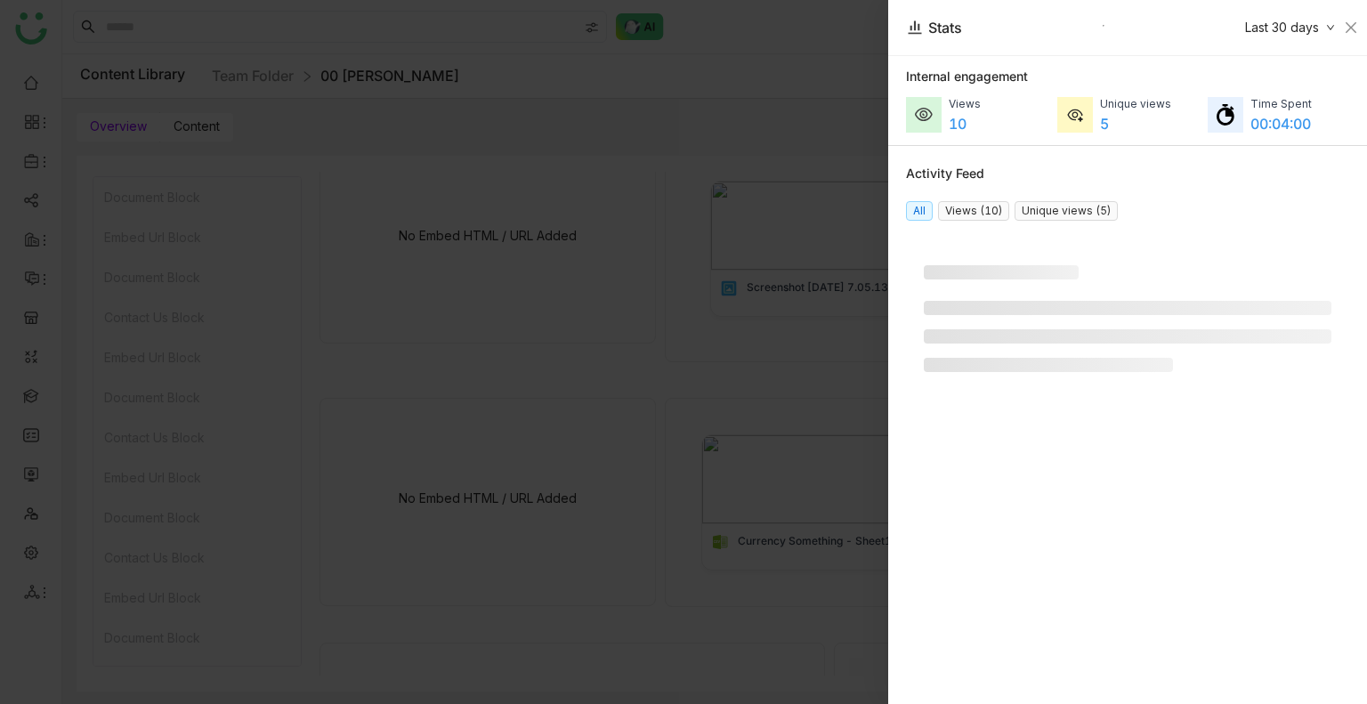
click at [1318, 35] on span "Last 30 days" at bounding box center [1282, 27] width 74 height 15
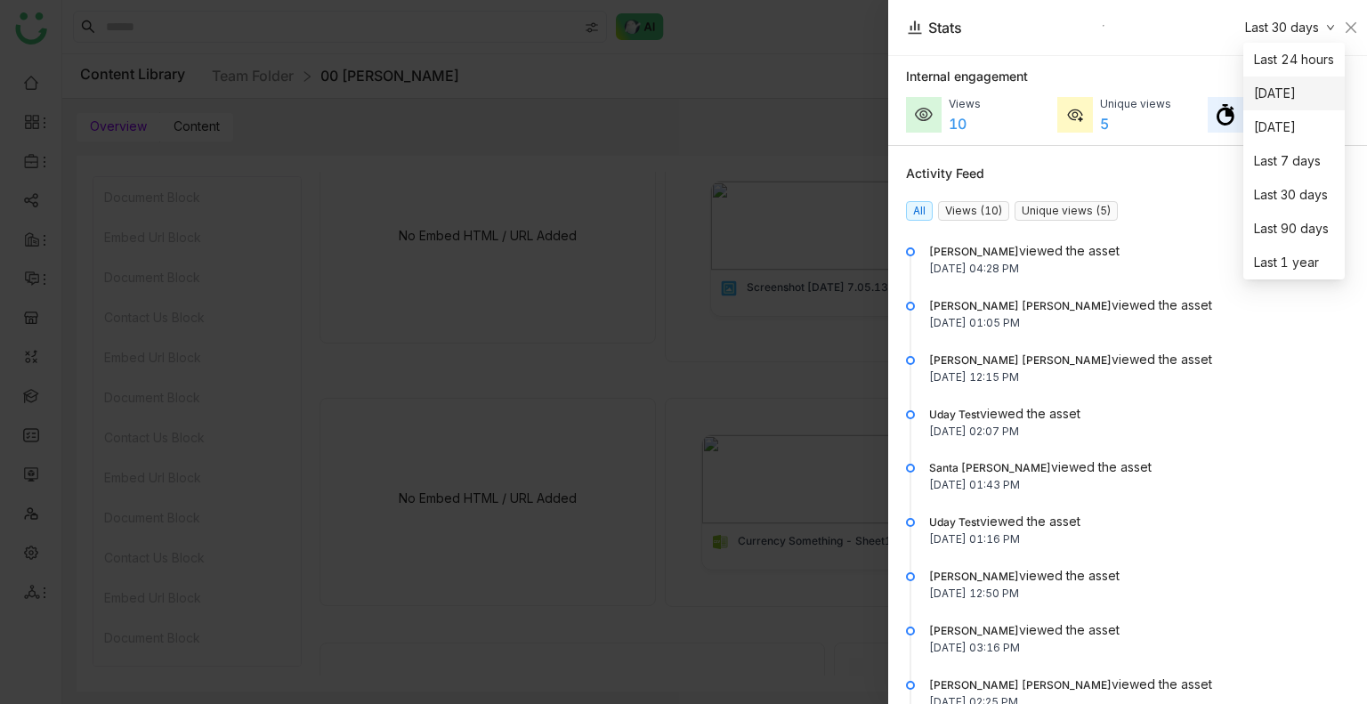
click at [1276, 93] on span "Today" at bounding box center [1275, 94] width 42 height 20
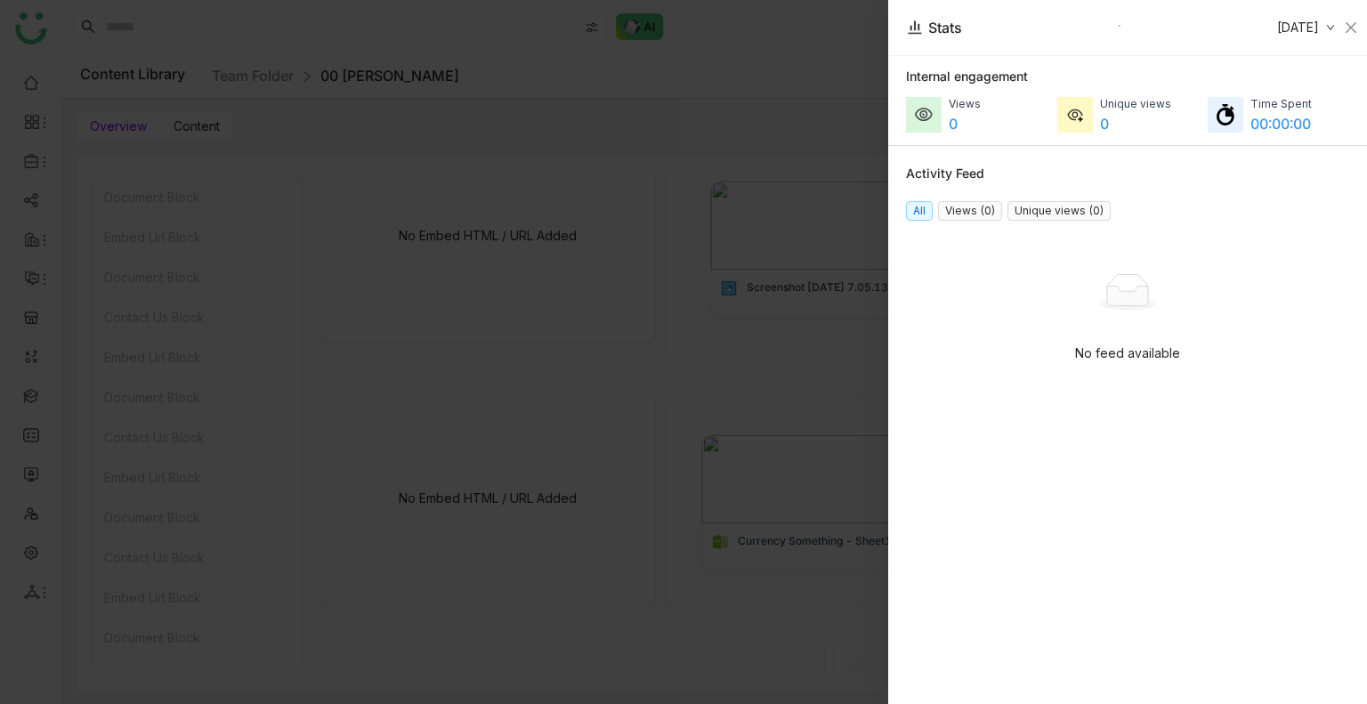
click at [1302, 28] on span "Today" at bounding box center [1299, 27] width 42 height 15
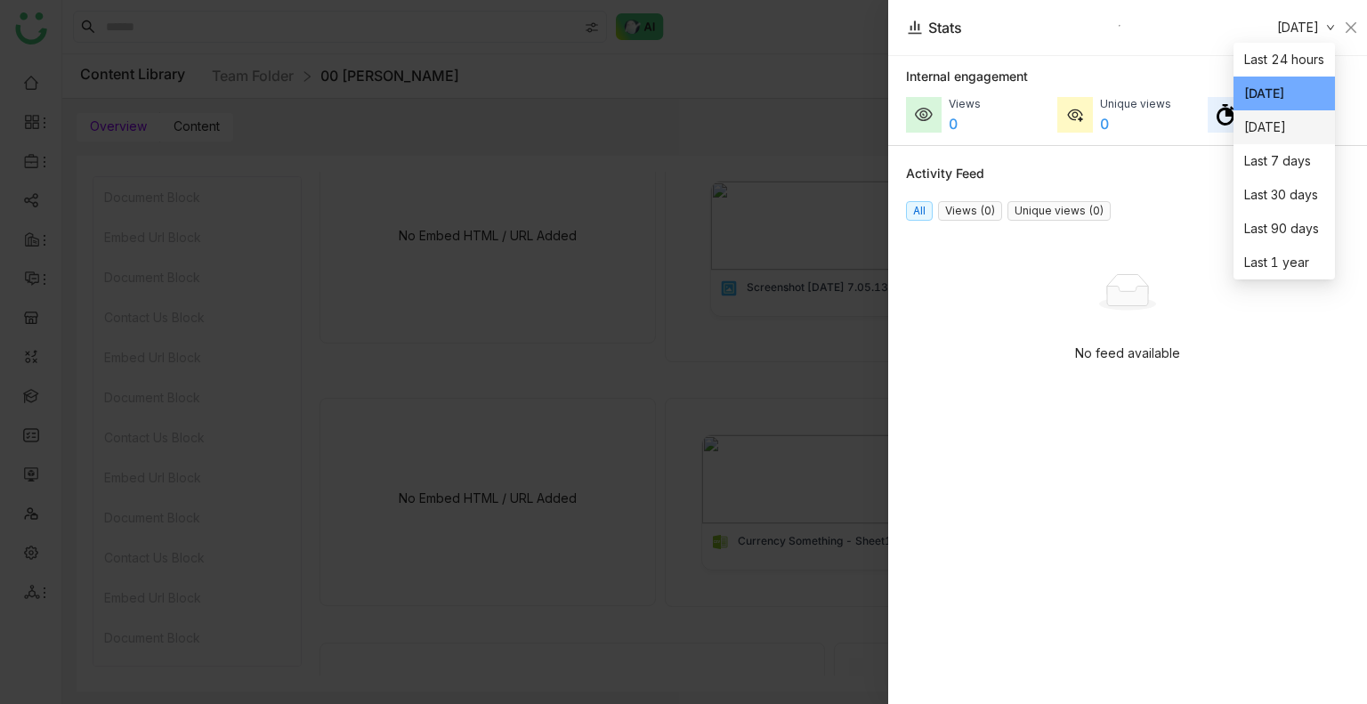
click at [1270, 138] on li "Yesterday" at bounding box center [1284, 127] width 101 height 34
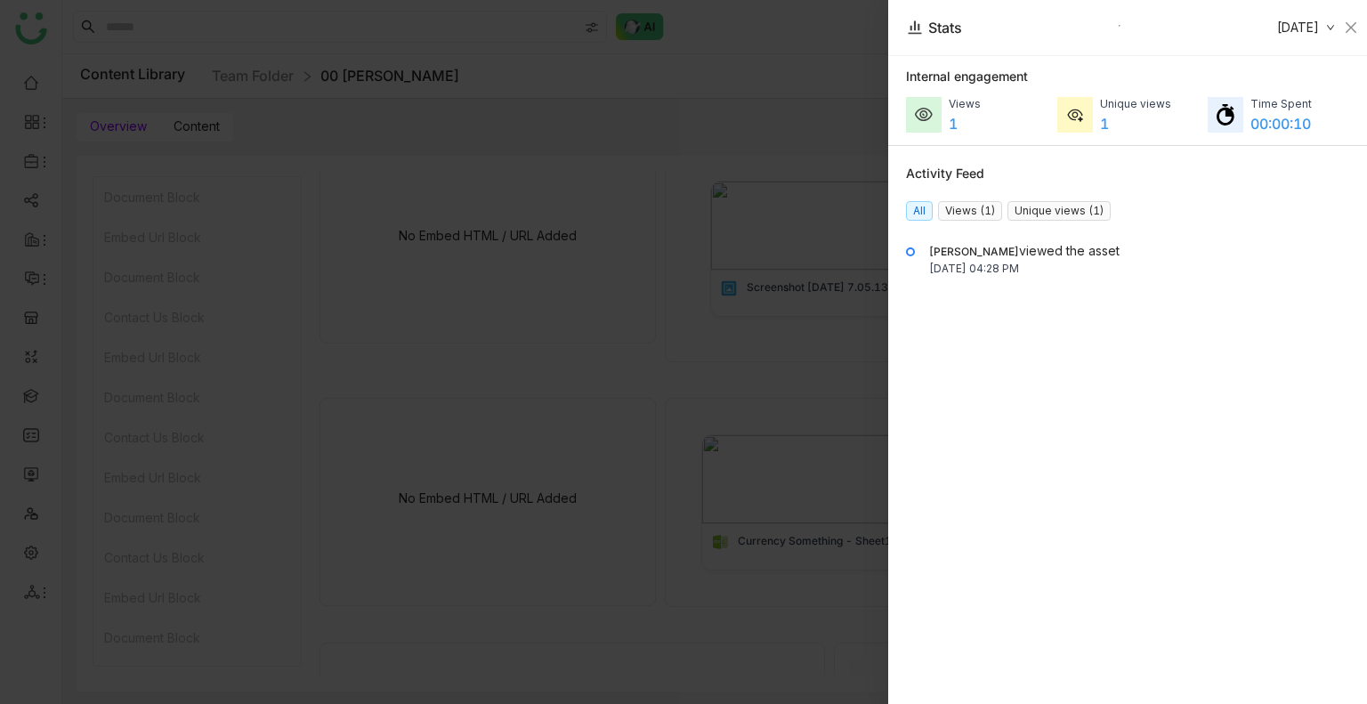
click at [1288, 34] on span "Yesterday" at bounding box center [1299, 27] width 42 height 15
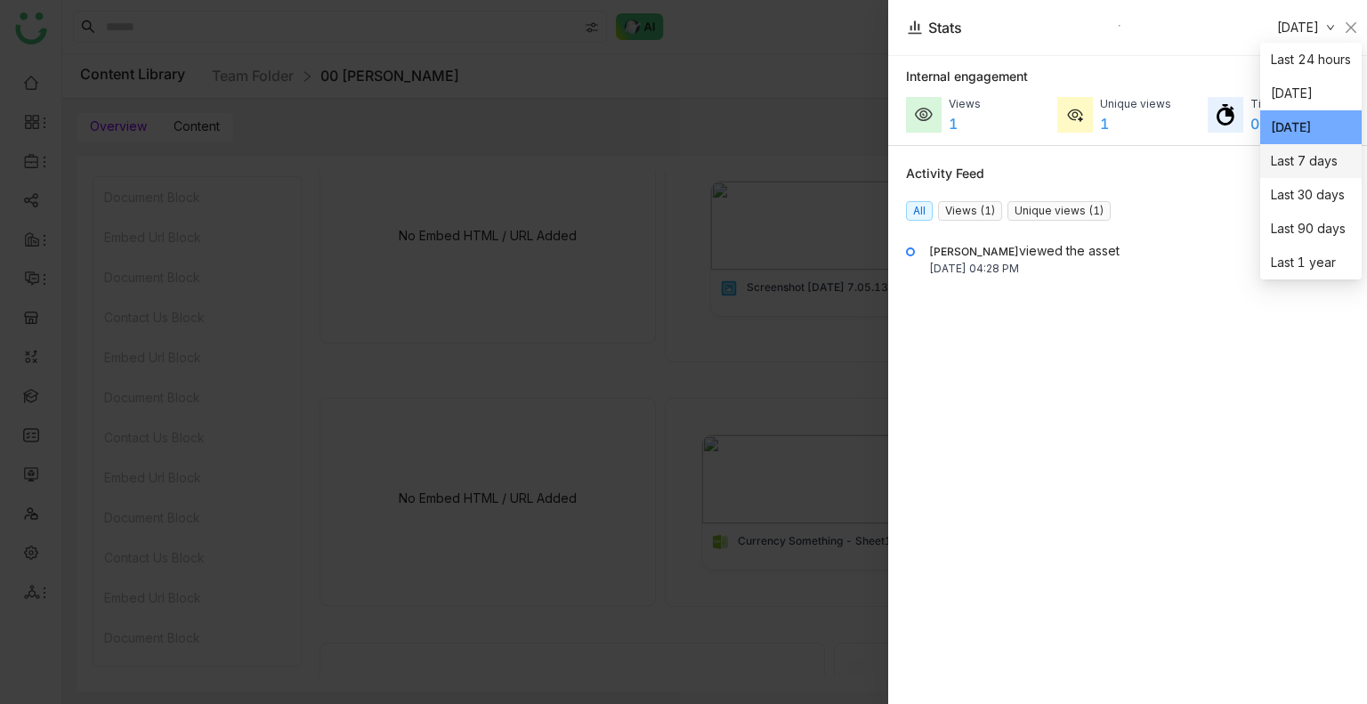
click at [1275, 151] on span "Last 7 days" at bounding box center [1304, 161] width 67 height 20
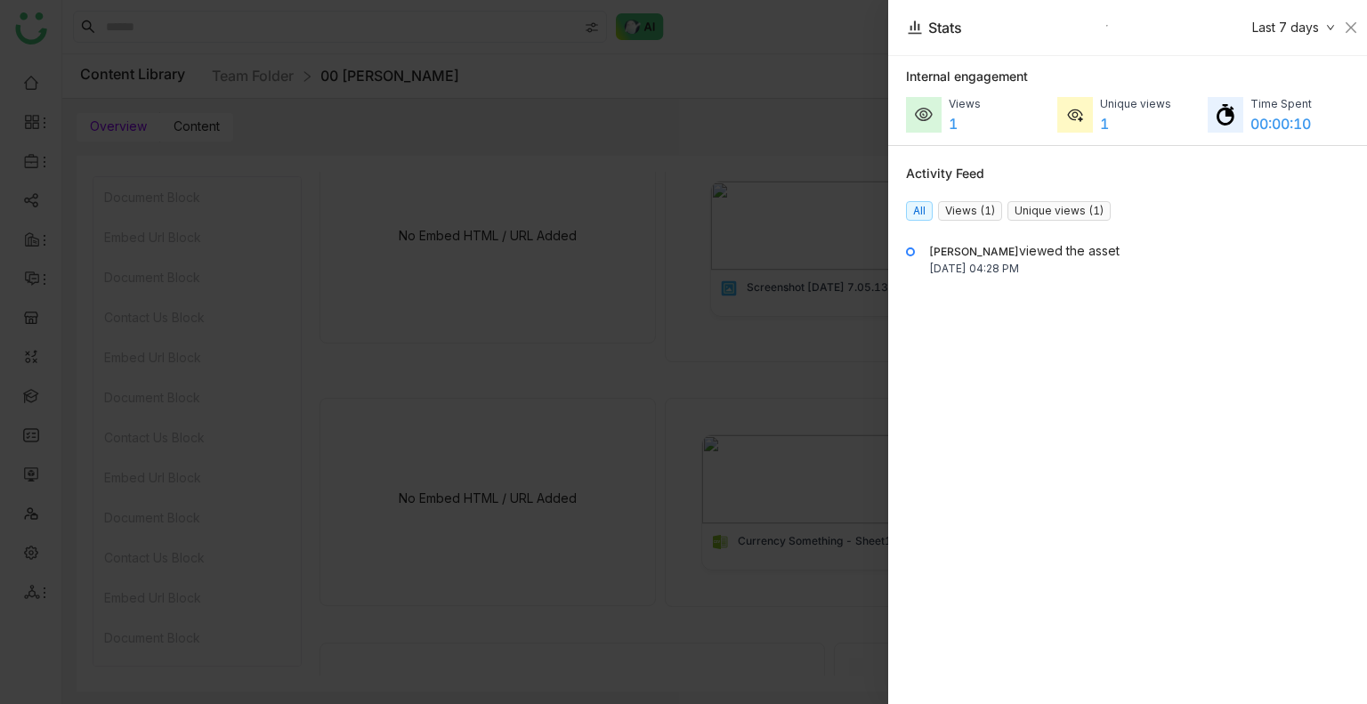
click at [1316, 35] on link "Last 7 days" at bounding box center [1294, 28] width 83 height 20
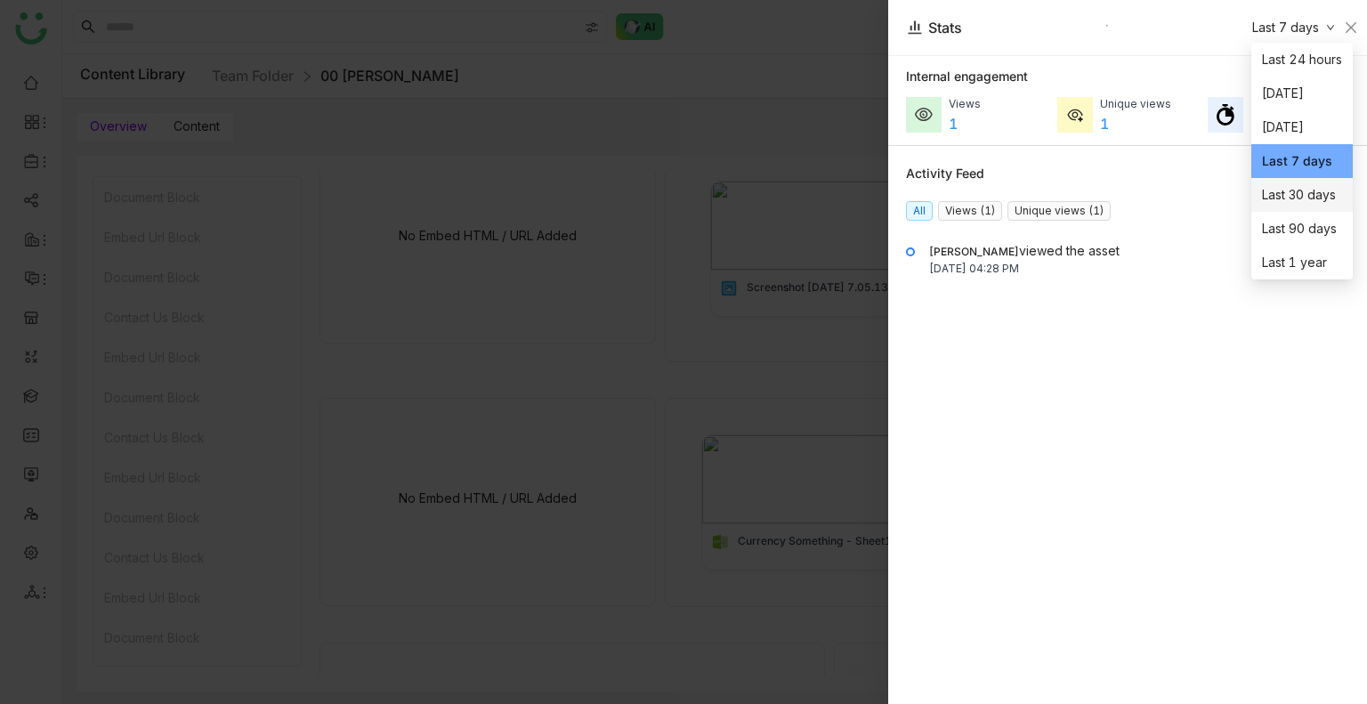
click at [1299, 195] on span "Last 30 days" at bounding box center [1299, 195] width 74 height 20
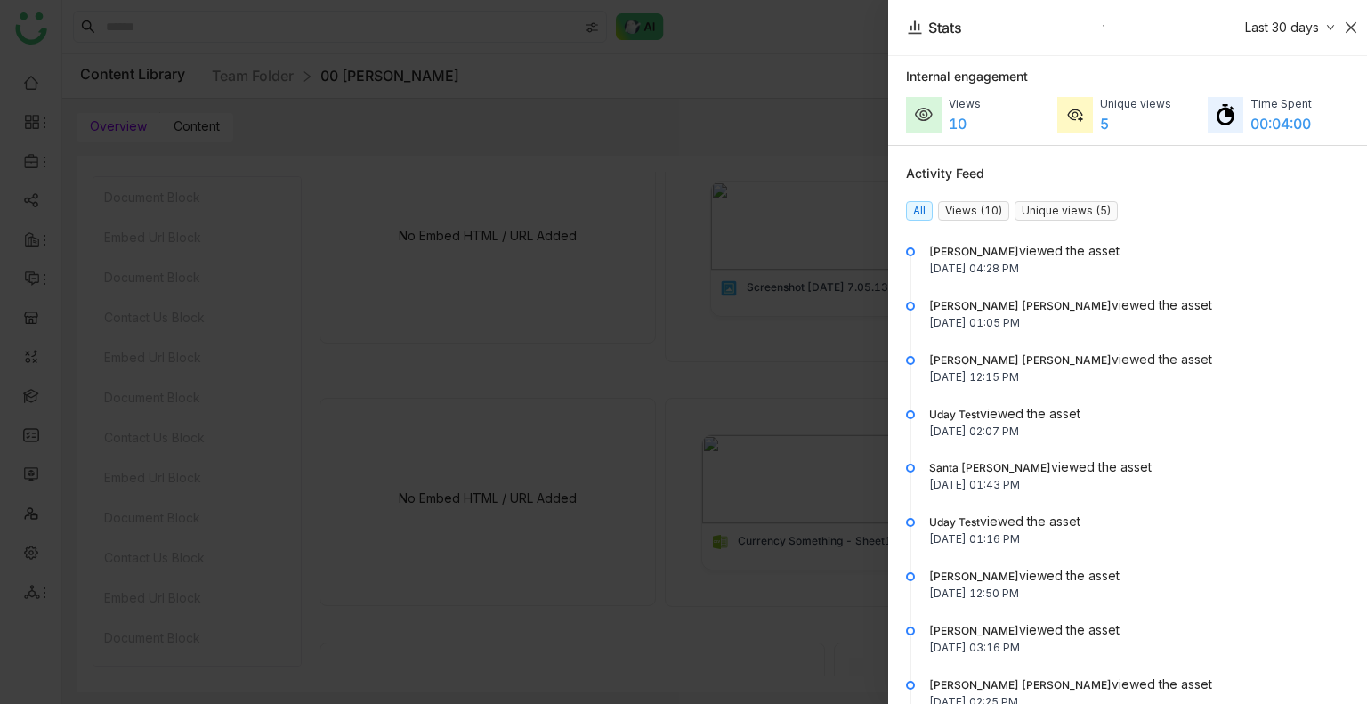
click at [1357, 26] on icon "Close" at bounding box center [1351, 27] width 14 height 14
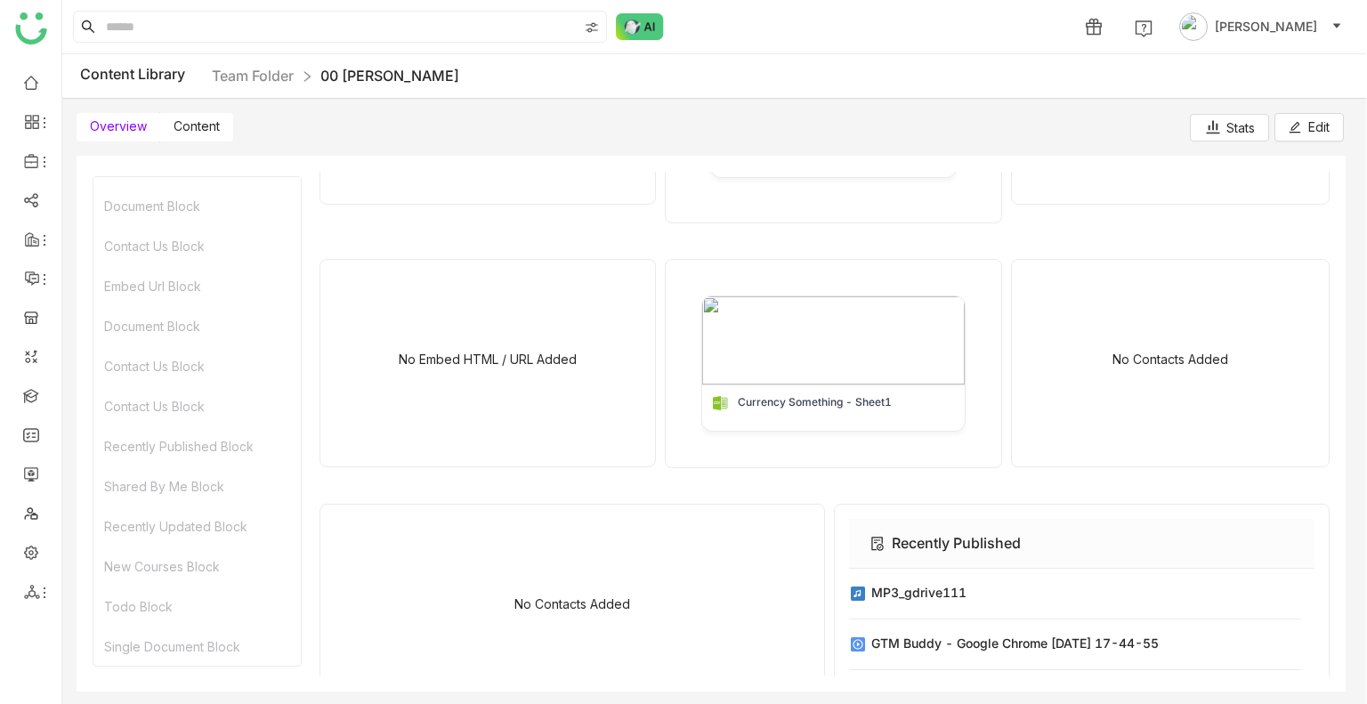
scroll to position [1157, 0]
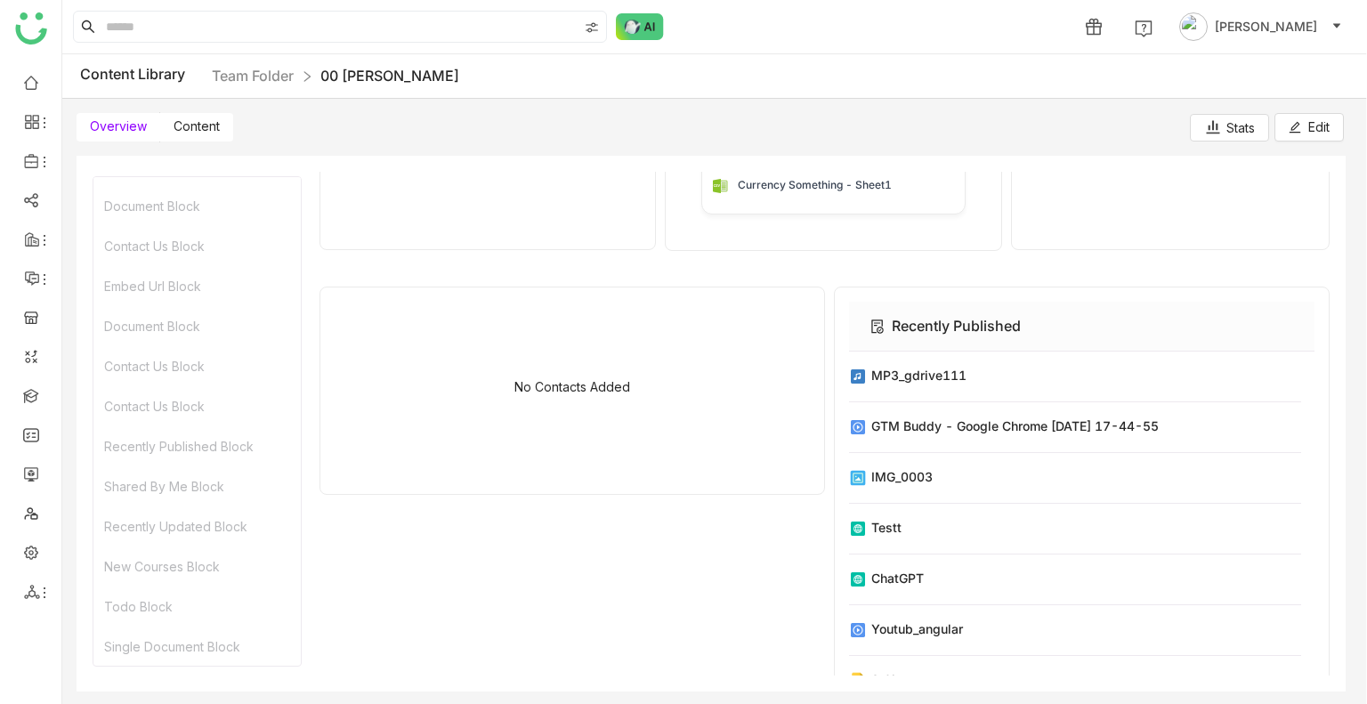
click at [192, 117] on label "Content" at bounding box center [196, 127] width 73 height 28
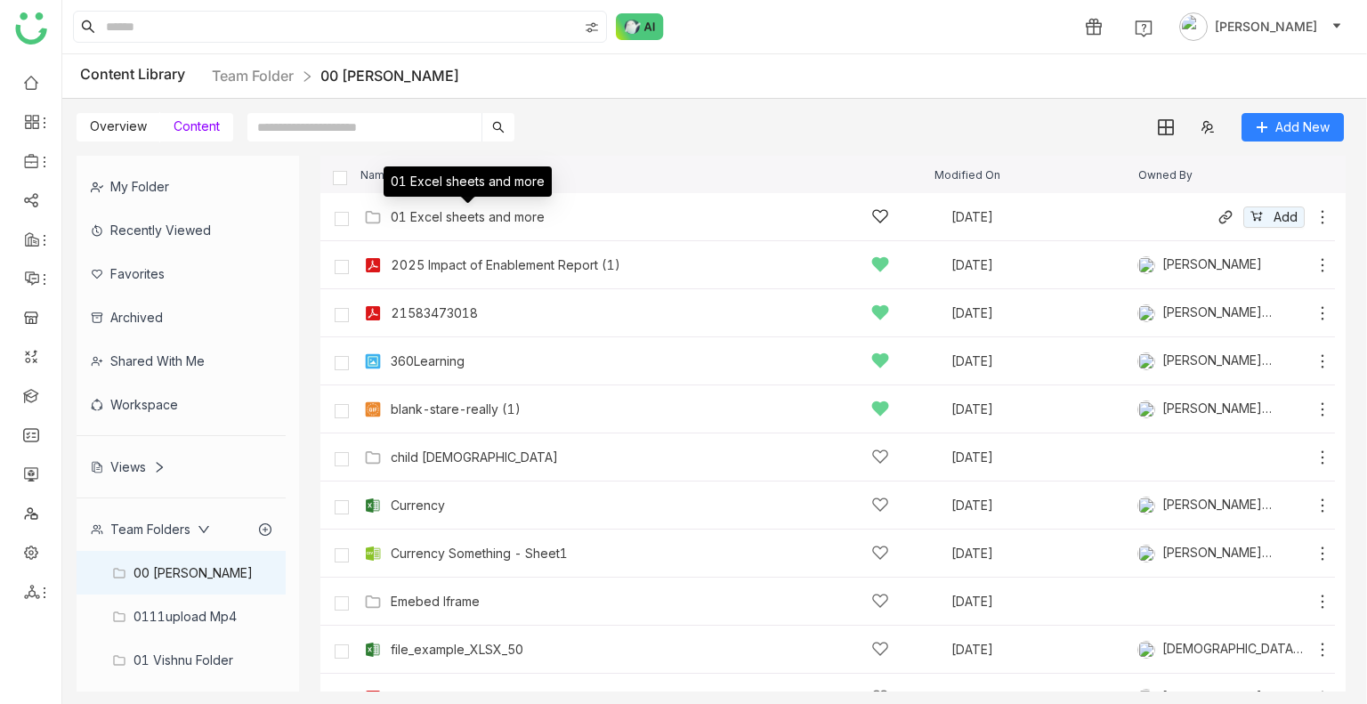
click at [418, 219] on div "01 Excel sheets and more" at bounding box center [468, 217] width 154 height 14
click at [418, 219] on div "Name Modified On Owned By 01 Excel sheets and more Sep 29, 2025 Add 2025 Impact…" at bounding box center [833, 424] width 1026 height 536
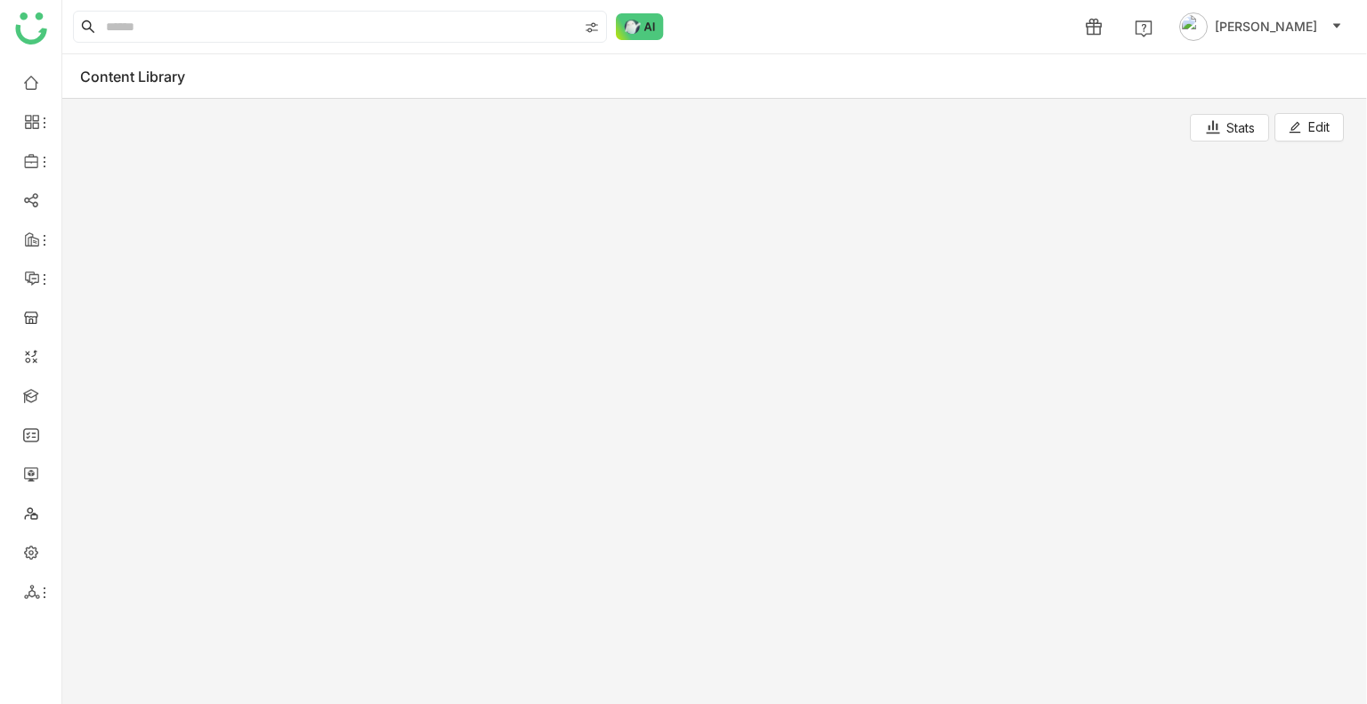
click at [418, 219] on div at bounding box center [712, 424] width 1270 height 536
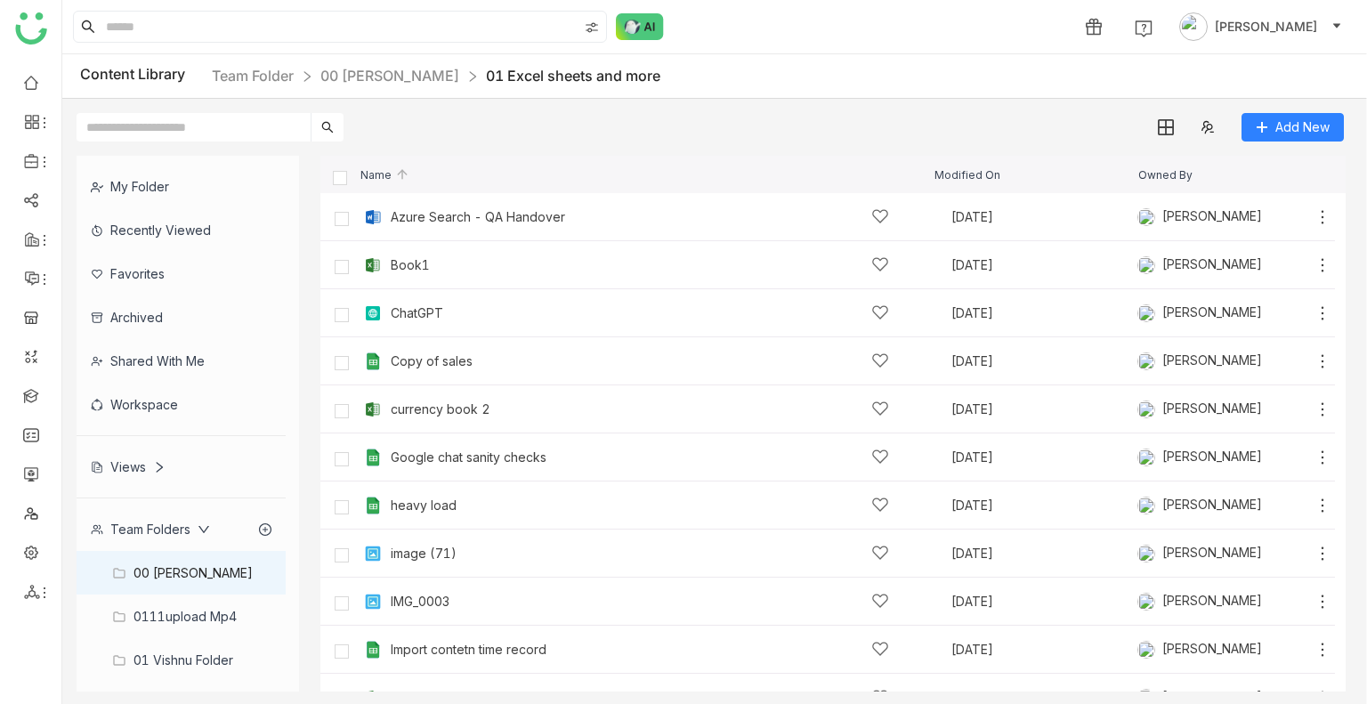
click at [377, 85] on nz-breadcrumb "Team Folder 00 Arif Folder 01 Excel sheets and more" at bounding box center [436, 76] width 449 height 22
click at [385, 76] on link "00 Arif Folder" at bounding box center [389, 76] width 139 height 18
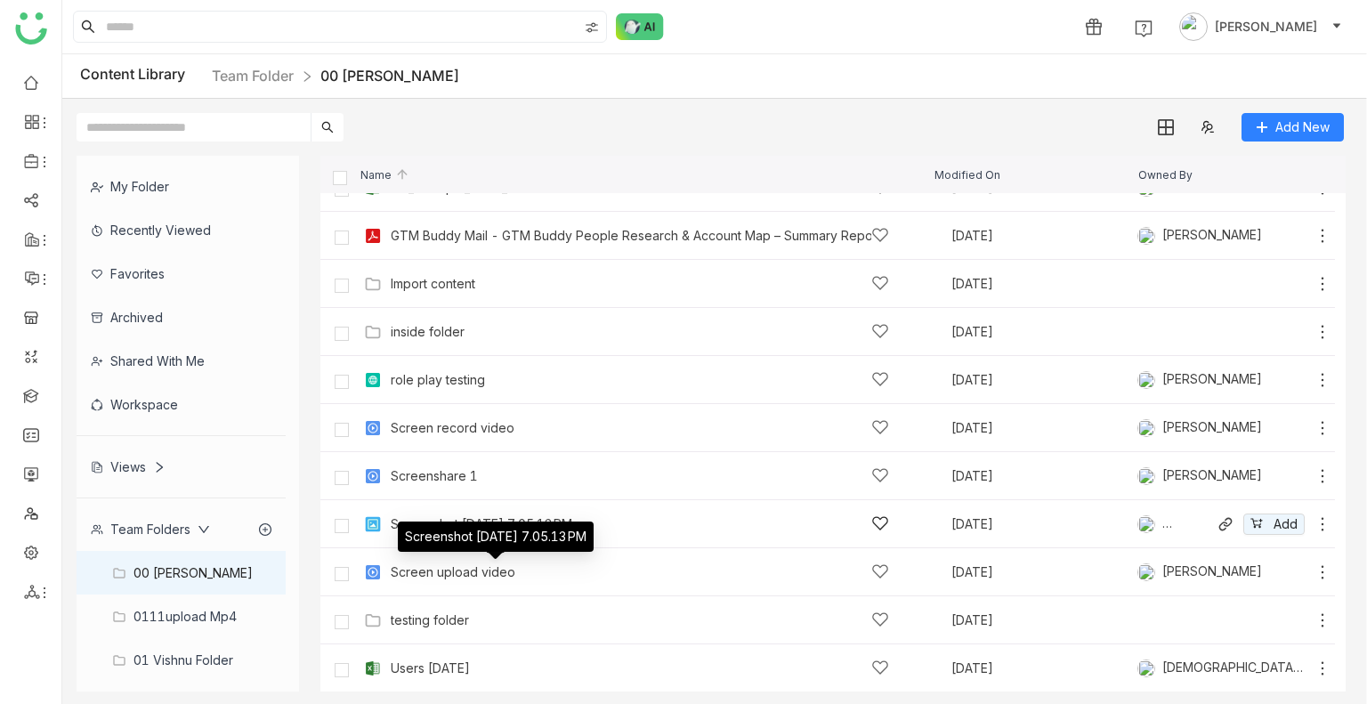
scroll to position [373, 0]
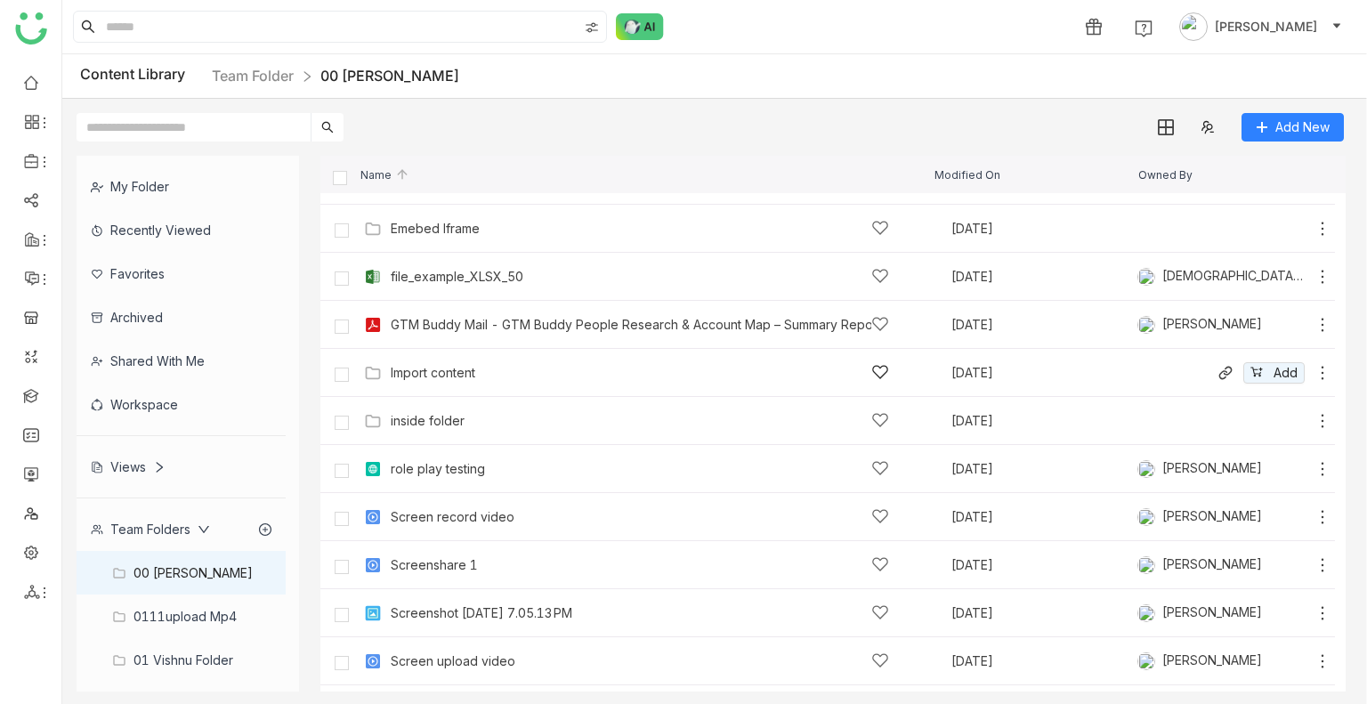
click at [456, 391] on div "Import content Sep 30, 2025 Add" at bounding box center [827, 373] width 1015 height 48
click at [460, 383] on div "Import content Sep 30, 2025 Add" at bounding box center [846, 373] width 972 height 28
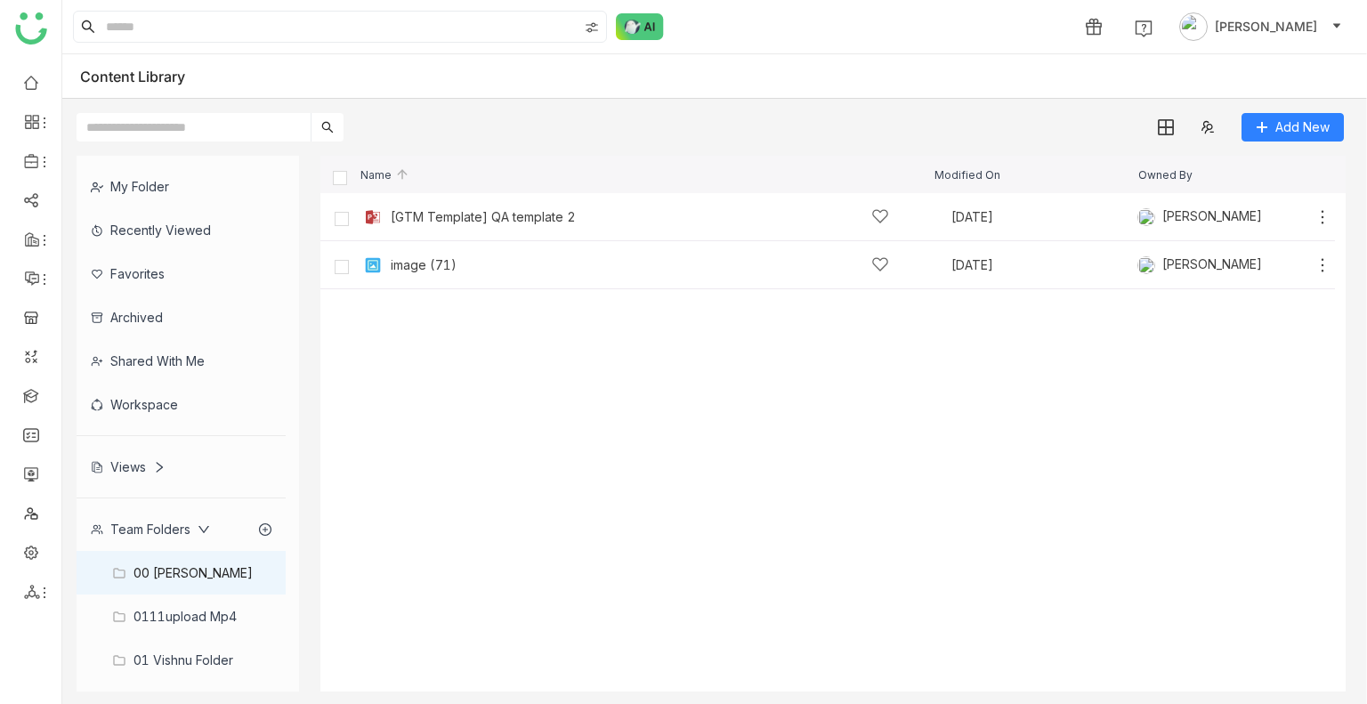
click at [547, 355] on cdk-virtual-scroll-viewport "[GTM Template] QA template 2 Oct 13, 2022 Arif uddin Add image (71) Sep 30, 202…" at bounding box center [833, 442] width 1026 height 499
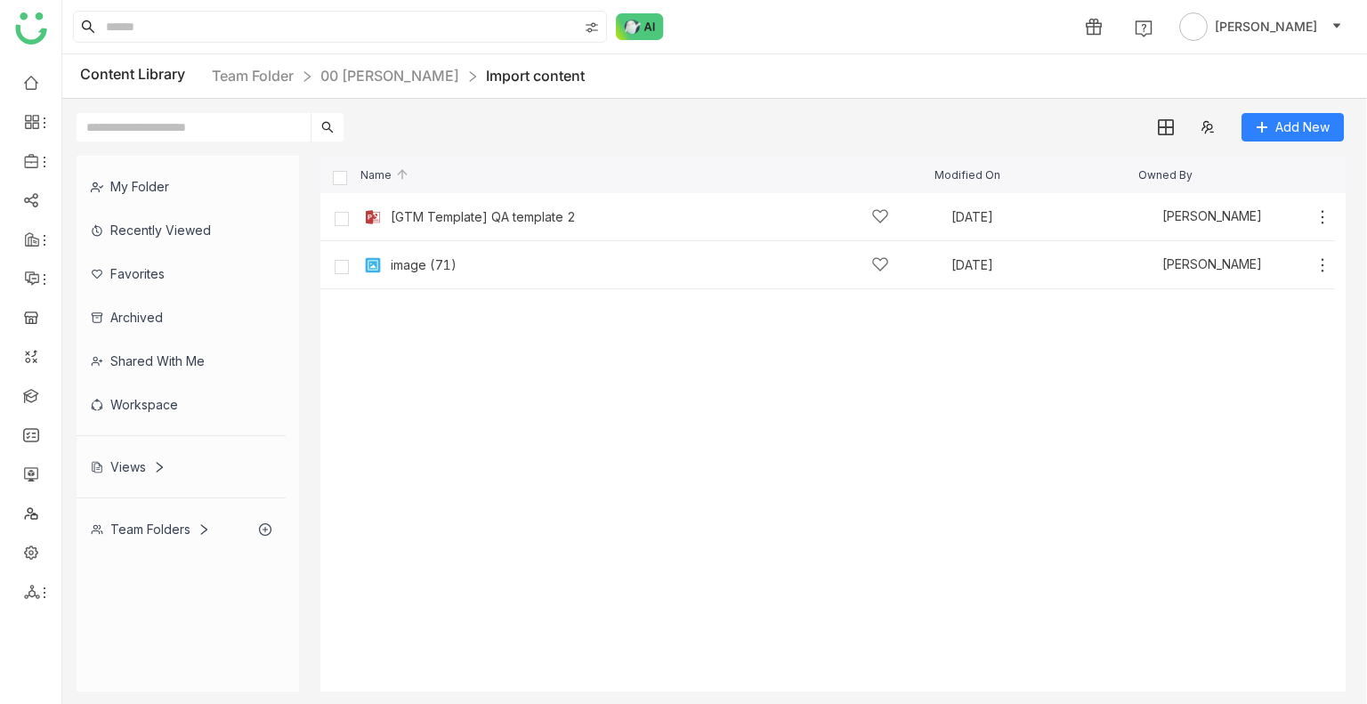
click at [142, 459] on div "Views" at bounding box center [128, 466] width 75 height 15
click at [136, 392] on div "Workspace" at bounding box center [181, 405] width 209 height 44
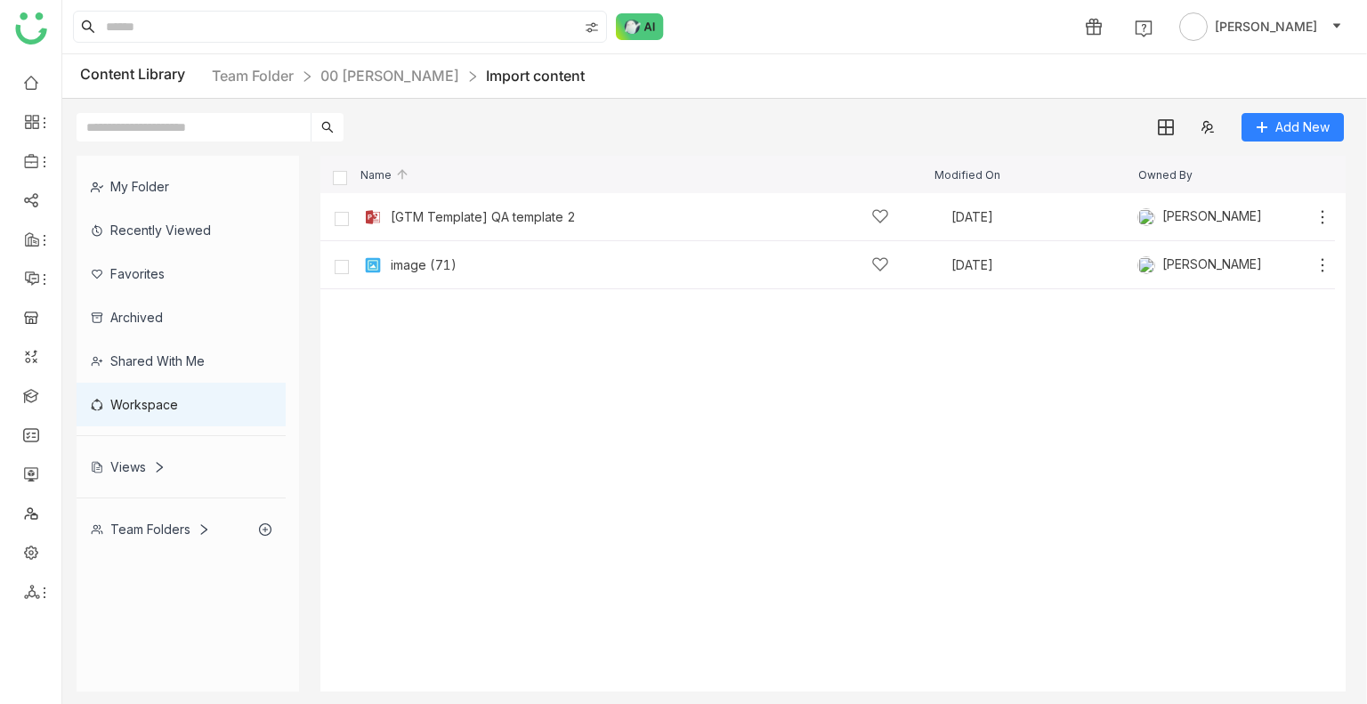
click at [145, 473] on div "Views" at bounding box center [128, 466] width 75 height 15
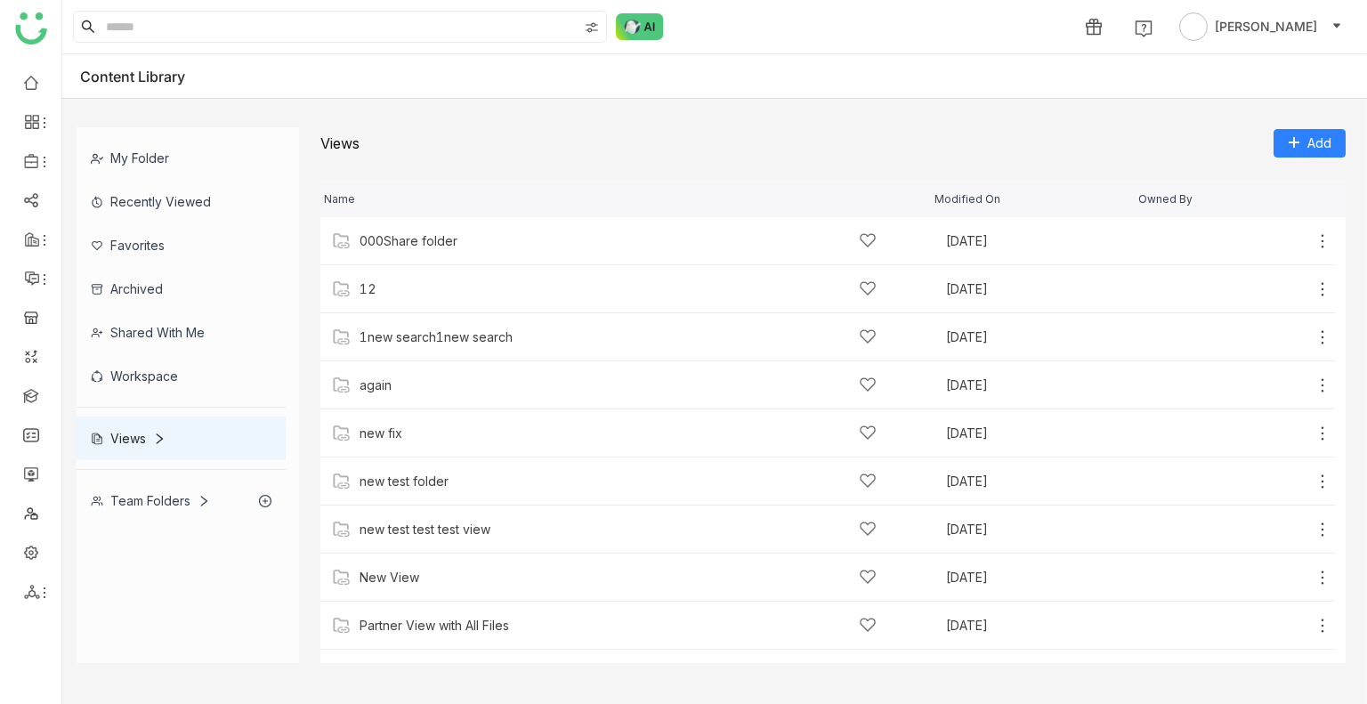
click at [131, 326] on div "Shared with me" at bounding box center [181, 333] width 209 height 44
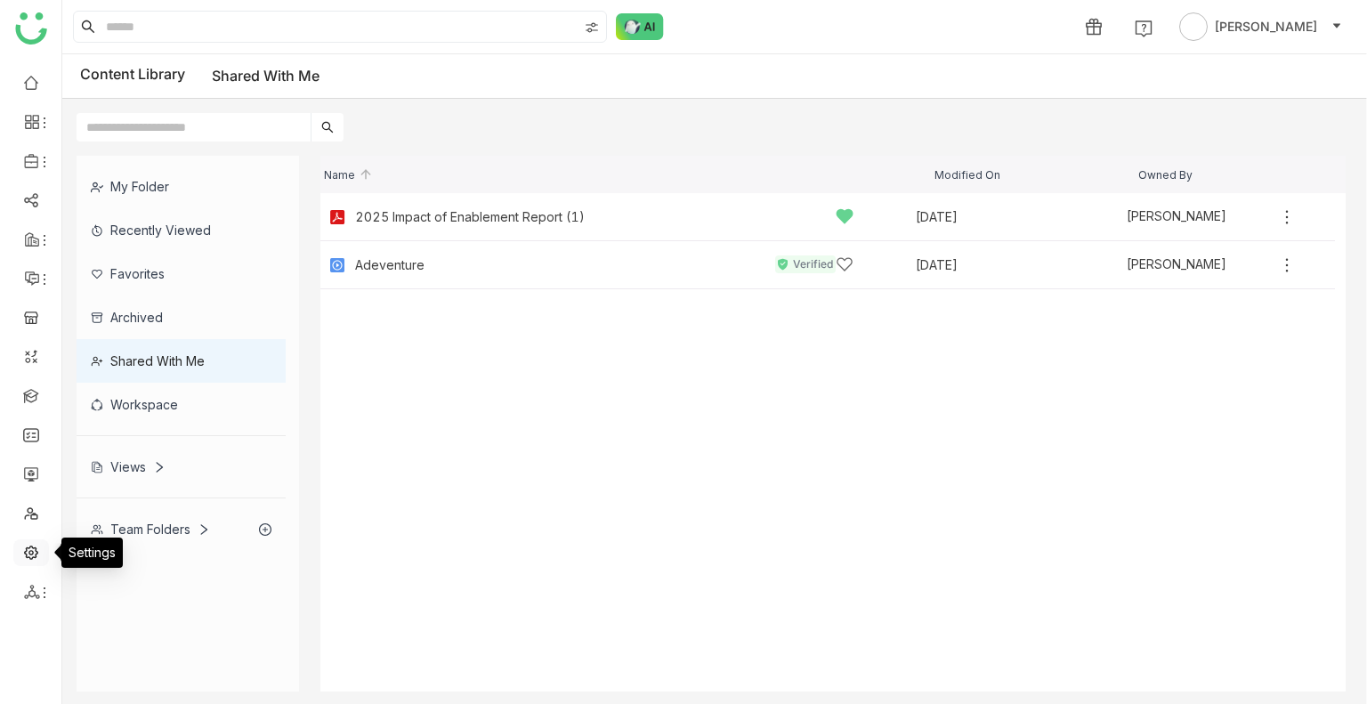
click at [39, 545] on link at bounding box center [31, 551] width 16 height 15
click at [23, 519] on link at bounding box center [31, 512] width 16 height 15
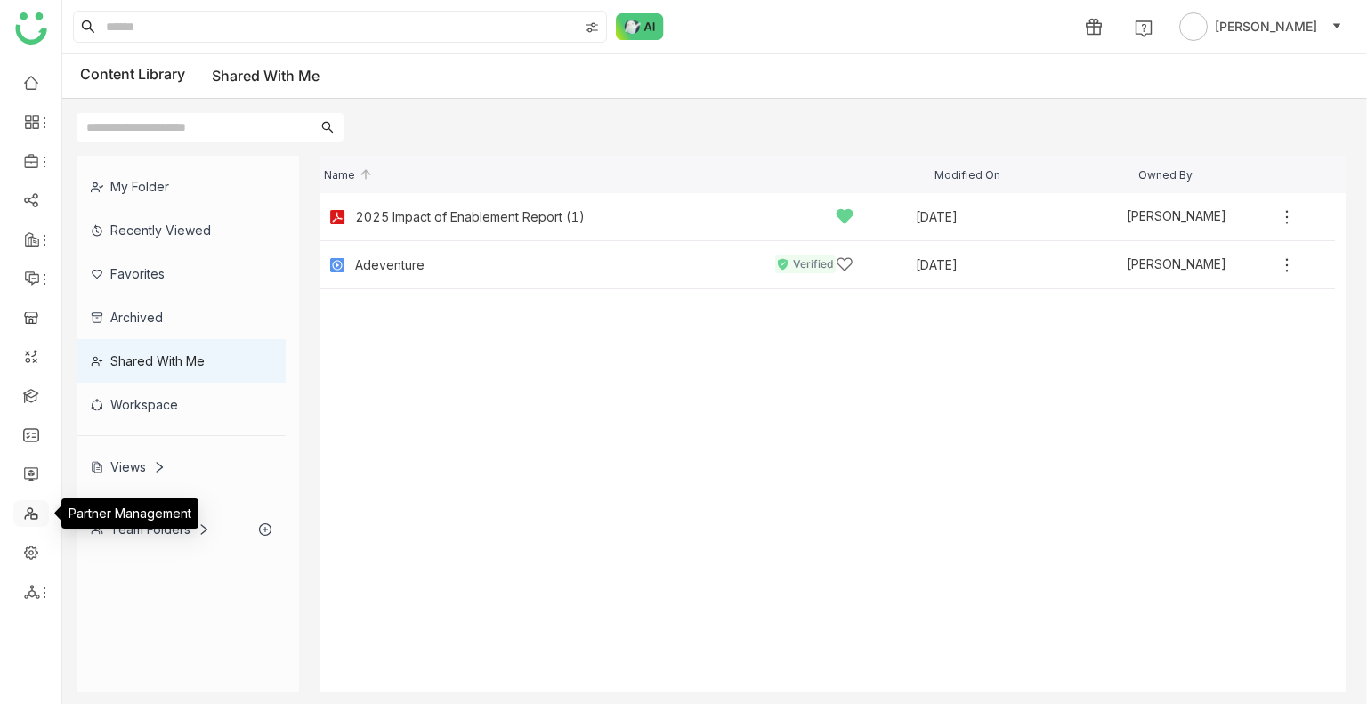
click at [23, 519] on link at bounding box center [31, 512] width 16 height 15
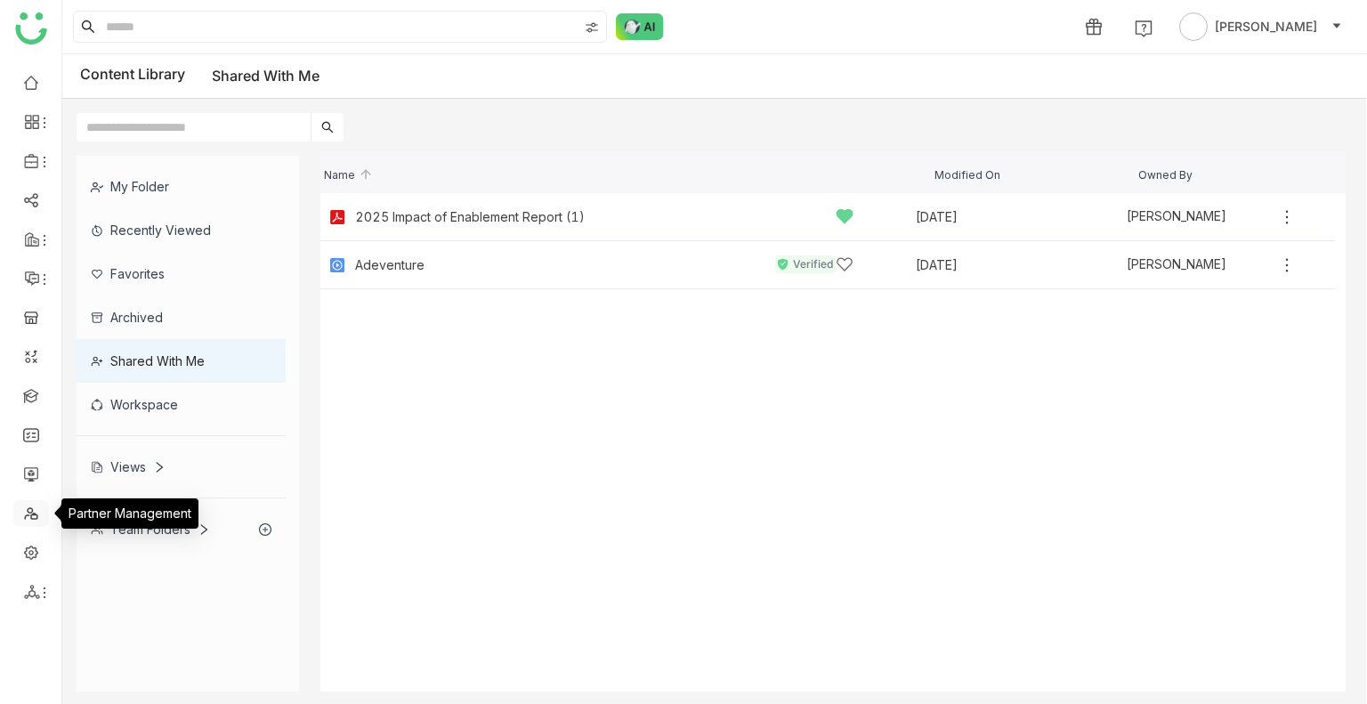
click at [23, 519] on link at bounding box center [31, 512] width 16 height 15
click at [23, 89] on link at bounding box center [31, 81] width 16 height 15
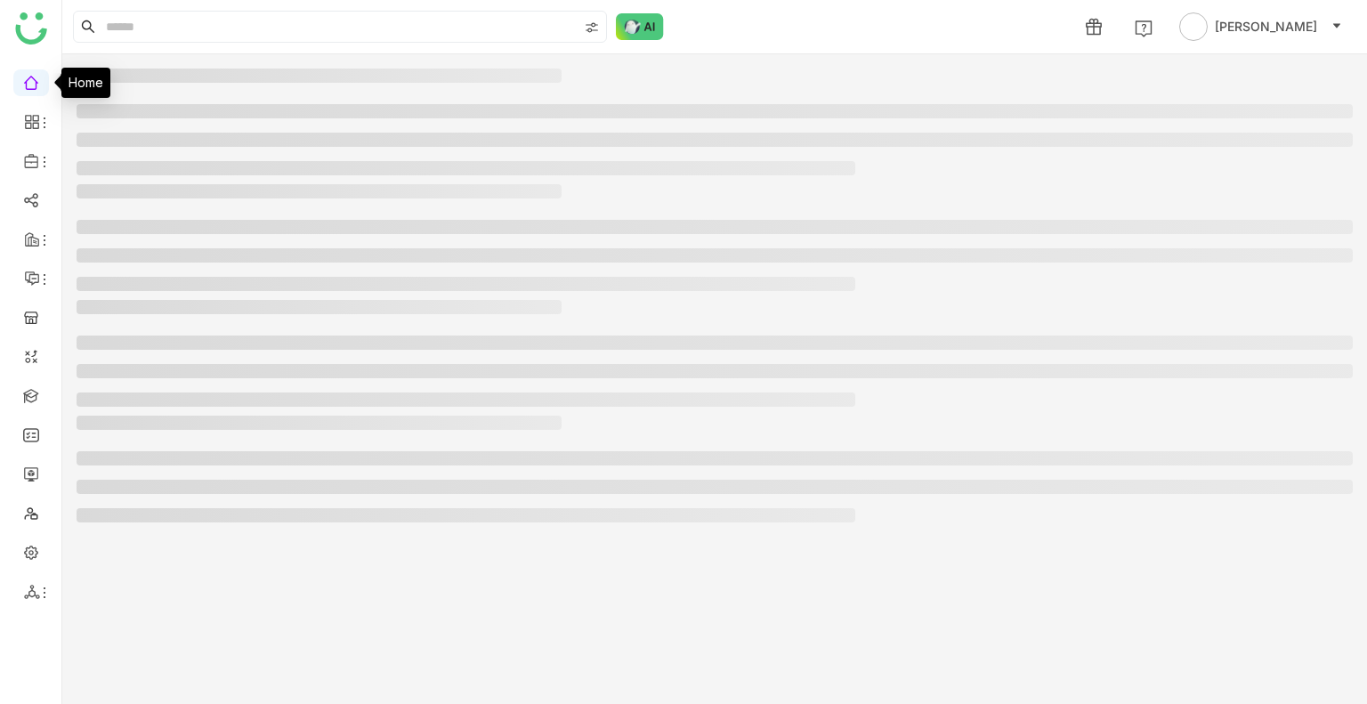
click at [25, 74] on link at bounding box center [31, 81] width 16 height 15
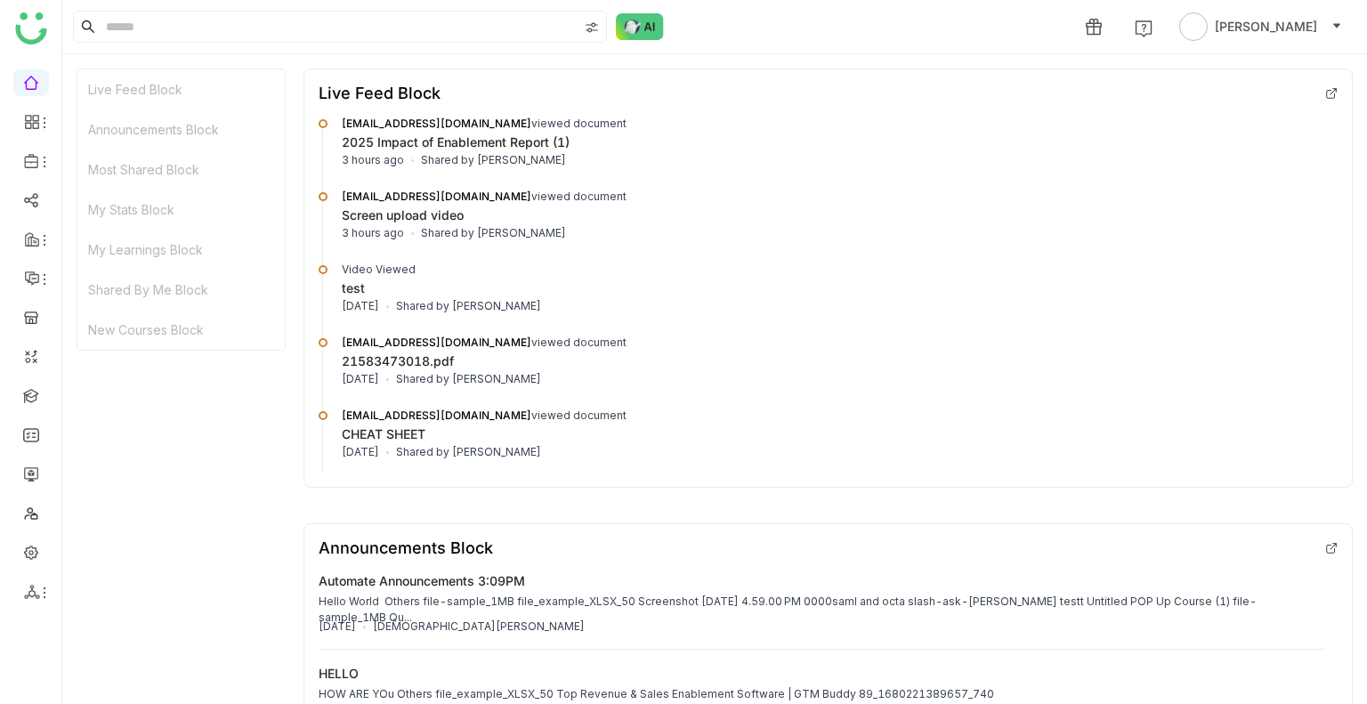
drag, startPoint x: 110, startPoint y: 27, endPoint x: 89, endPoint y: -51, distance: 80.3
click at [89, 0] on html "1 [PERSON_NAME] Live Feed Block Announcements Block Most Shared Block My Stats …" at bounding box center [683, 352] width 1367 height 704
click at [20, 31] on img at bounding box center [31, 28] width 32 height 32
click at [23, 193] on link at bounding box center [31, 198] width 16 height 15
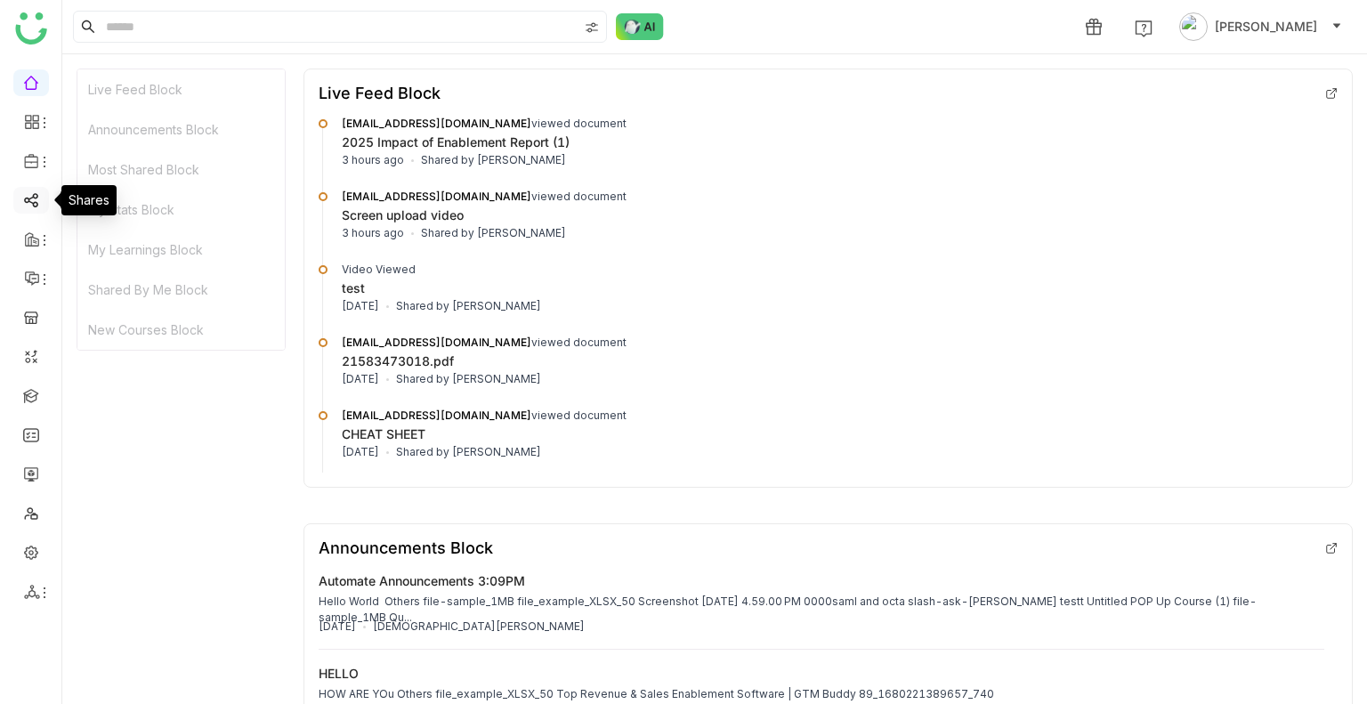
click at [23, 193] on link at bounding box center [31, 198] width 16 height 15
click at [23, 198] on link at bounding box center [31, 198] width 16 height 15
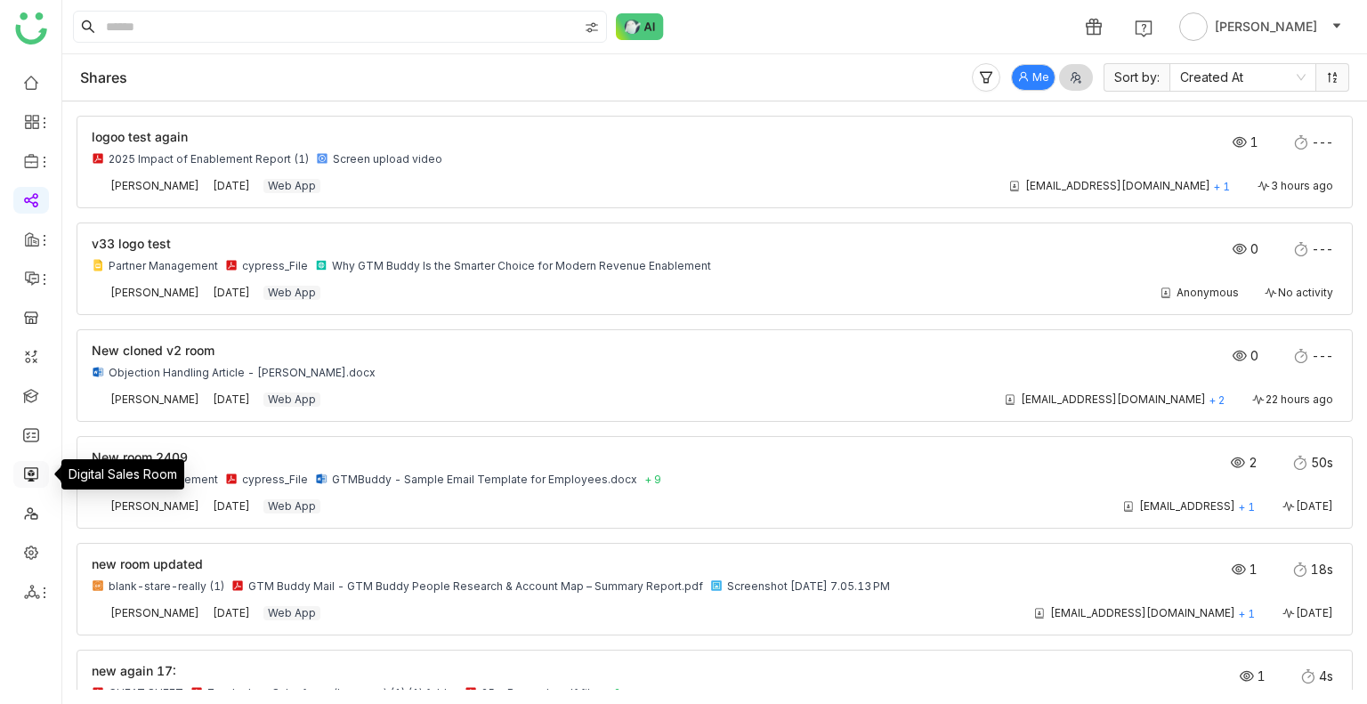
click at [30, 470] on link at bounding box center [31, 473] width 16 height 15
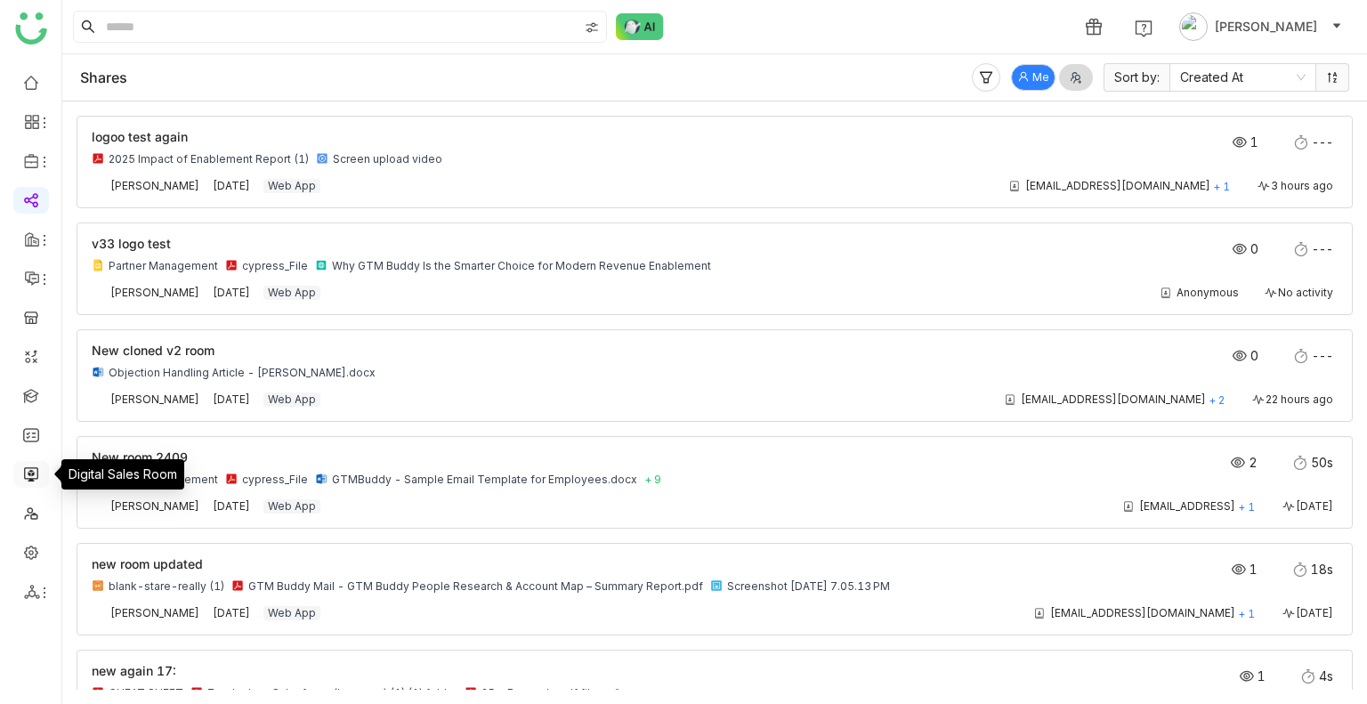
click at [30, 470] on link at bounding box center [31, 473] width 16 height 15
click at [29, 470] on link at bounding box center [31, 473] width 16 height 15
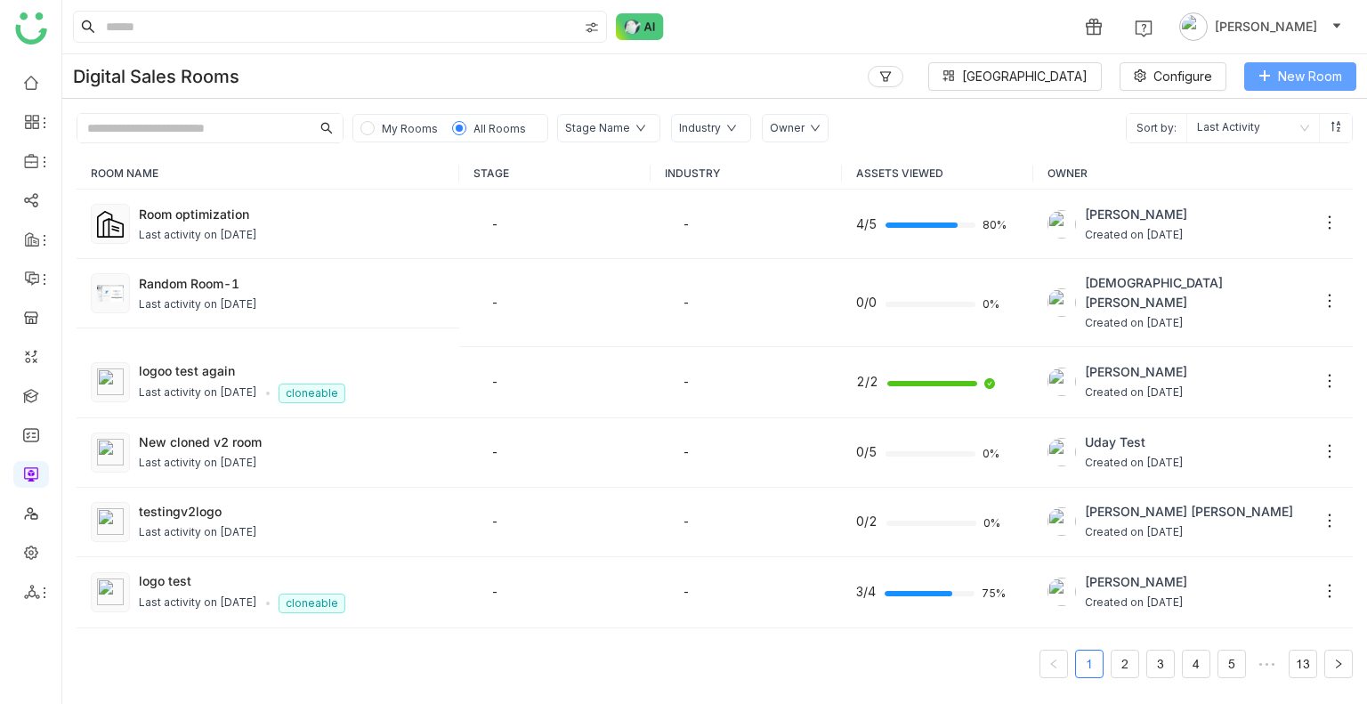
click at [1289, 88] on button "New Room" at bounding box center [1301, 76] width 112 height 28
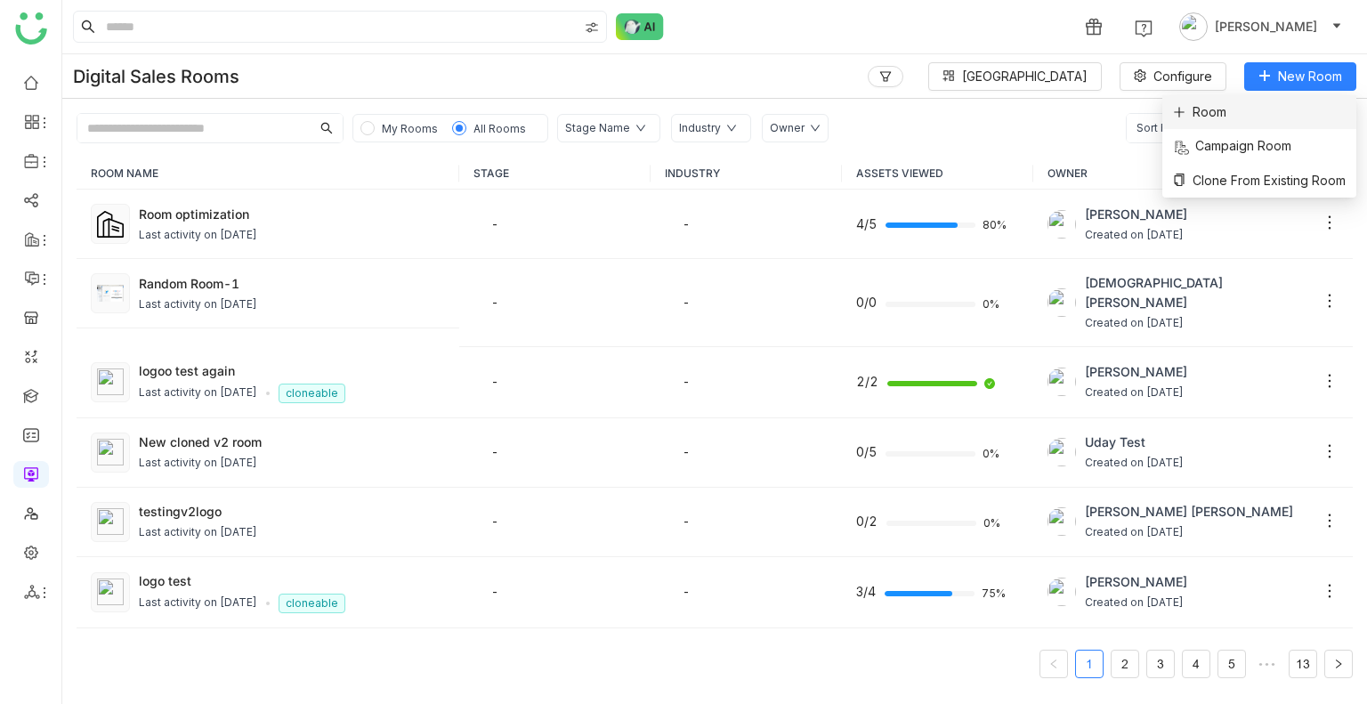
click at [1239, 124] on li "Room" at bounding box center [1260, 112] width 194 height 34
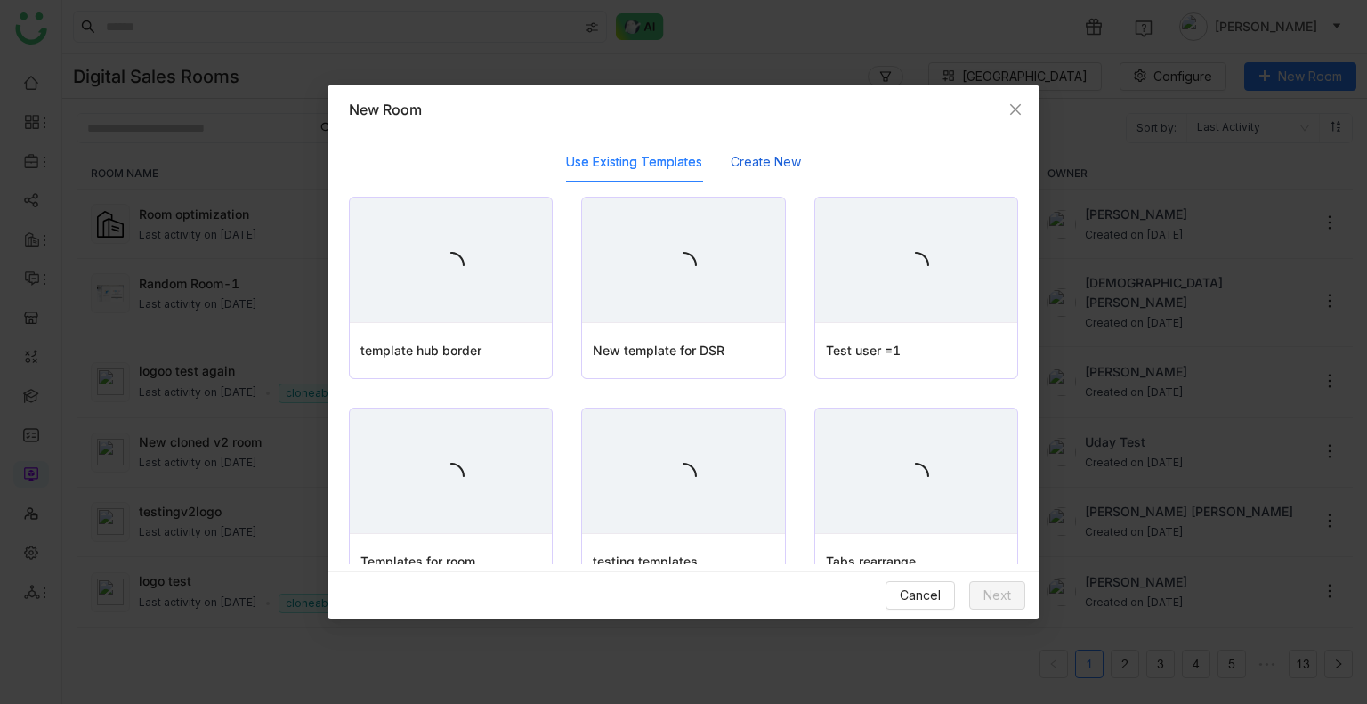
click at [731, 165] on button "Create New" at bounding box center [766, 162] width 70 height 20
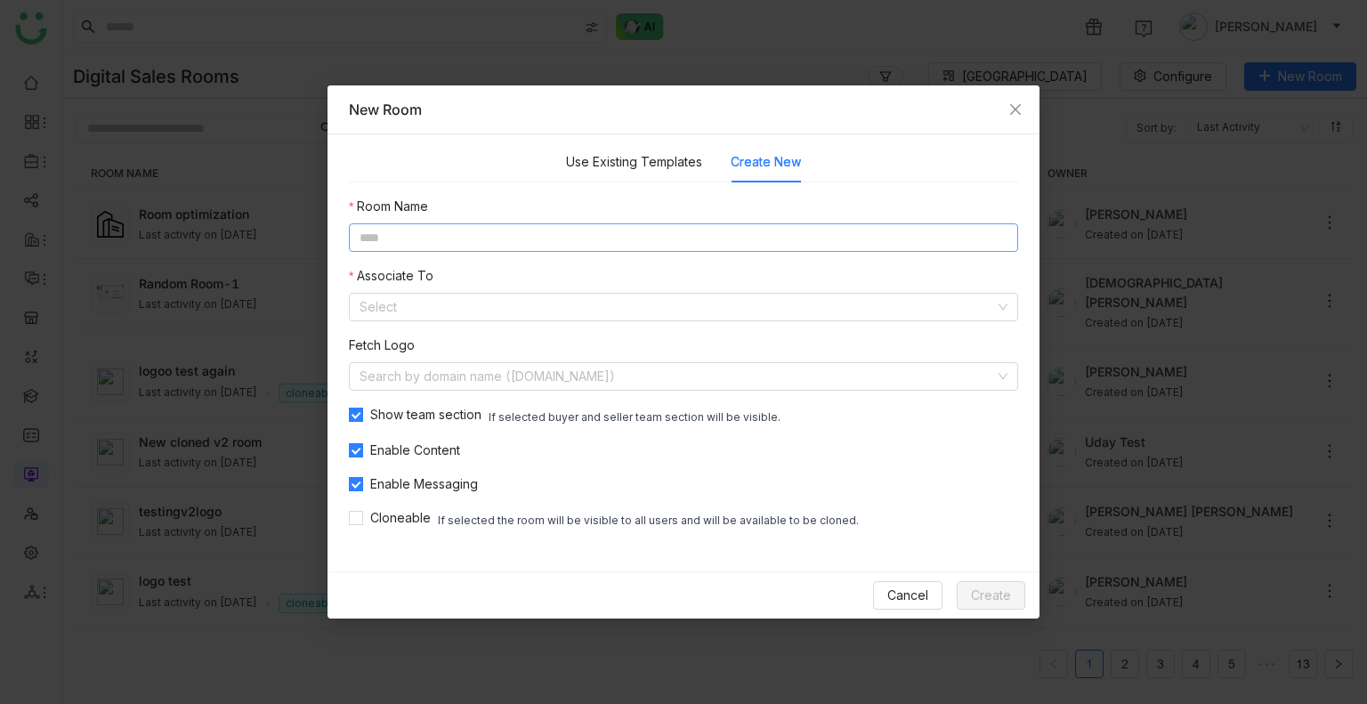
click at [548, 229] on input at bounding box center [683, 237] width 669 height 28
type input "***"
click at [438, 379] on input at bounding box center [678, 376] width 636 height 27
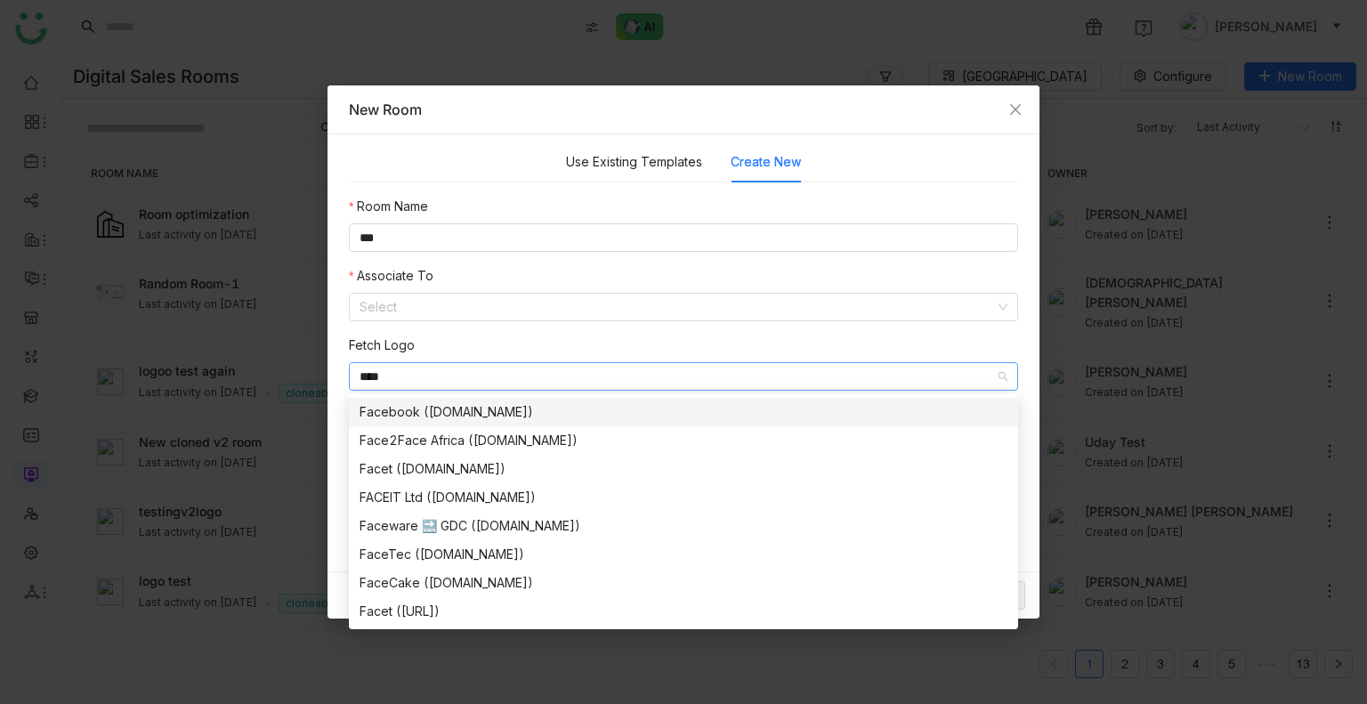
type input "****"
click at [442, 416] on div "Facebook (facebook.com)" at bounding box center [684, 412] width 648 height 20
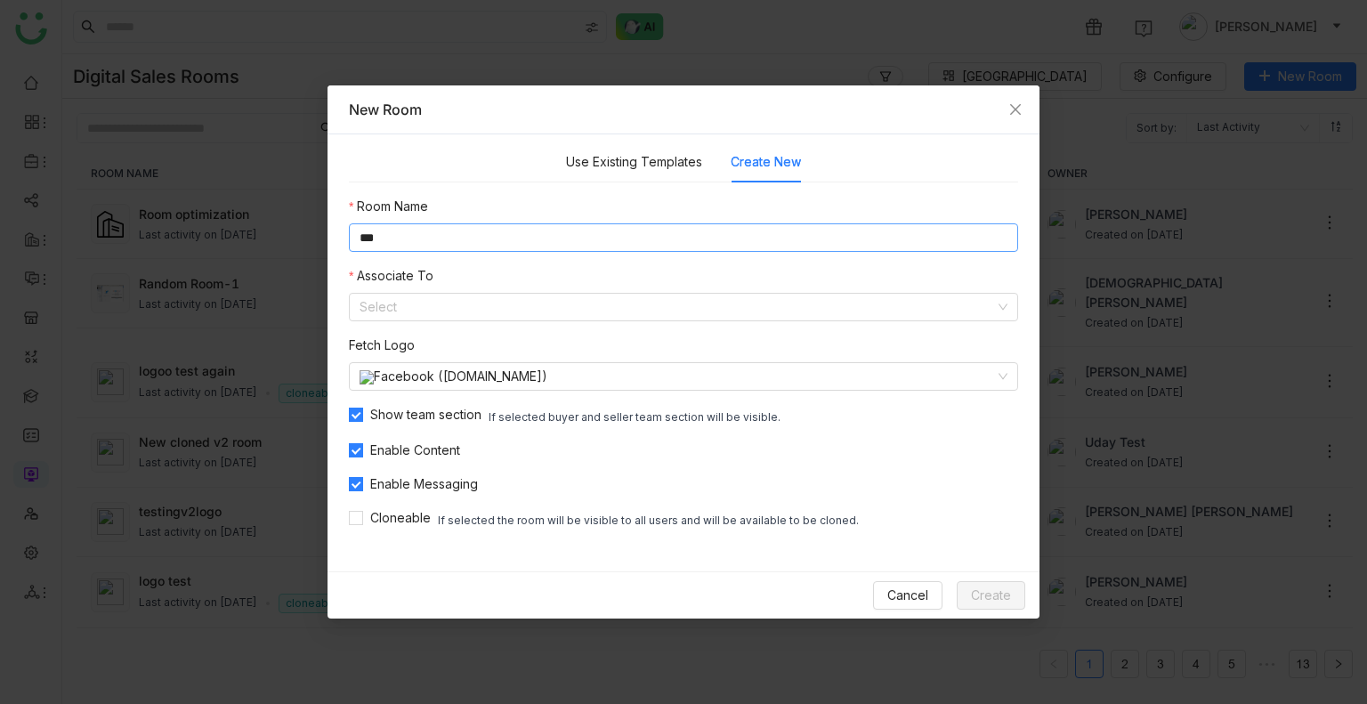
click at [423, 238] on input "***" at bounding box center [683, 237] width 669 height 28
type input "*********"
click at [419, 307] on input at bounding box center [678, 307] width 636 height 27
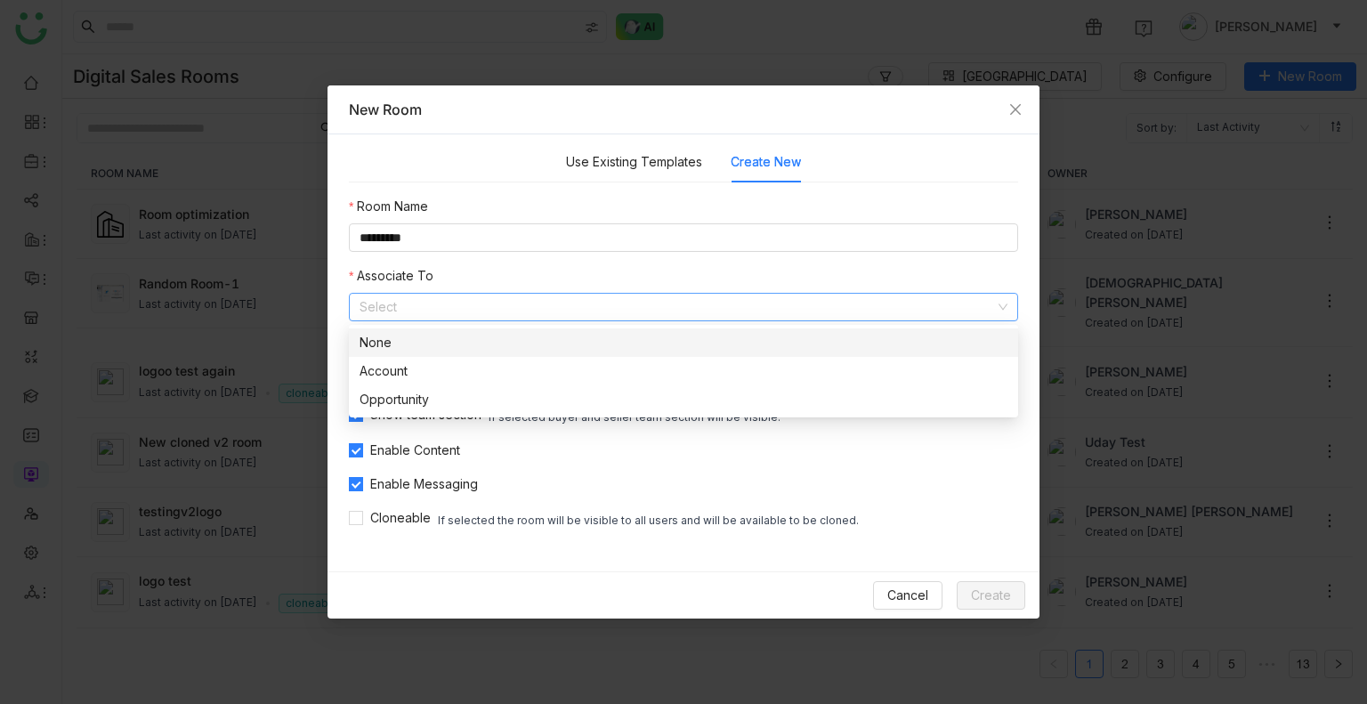
click at [403, 348] on div "None" at bounding box center [684, 343] width 648 height 20
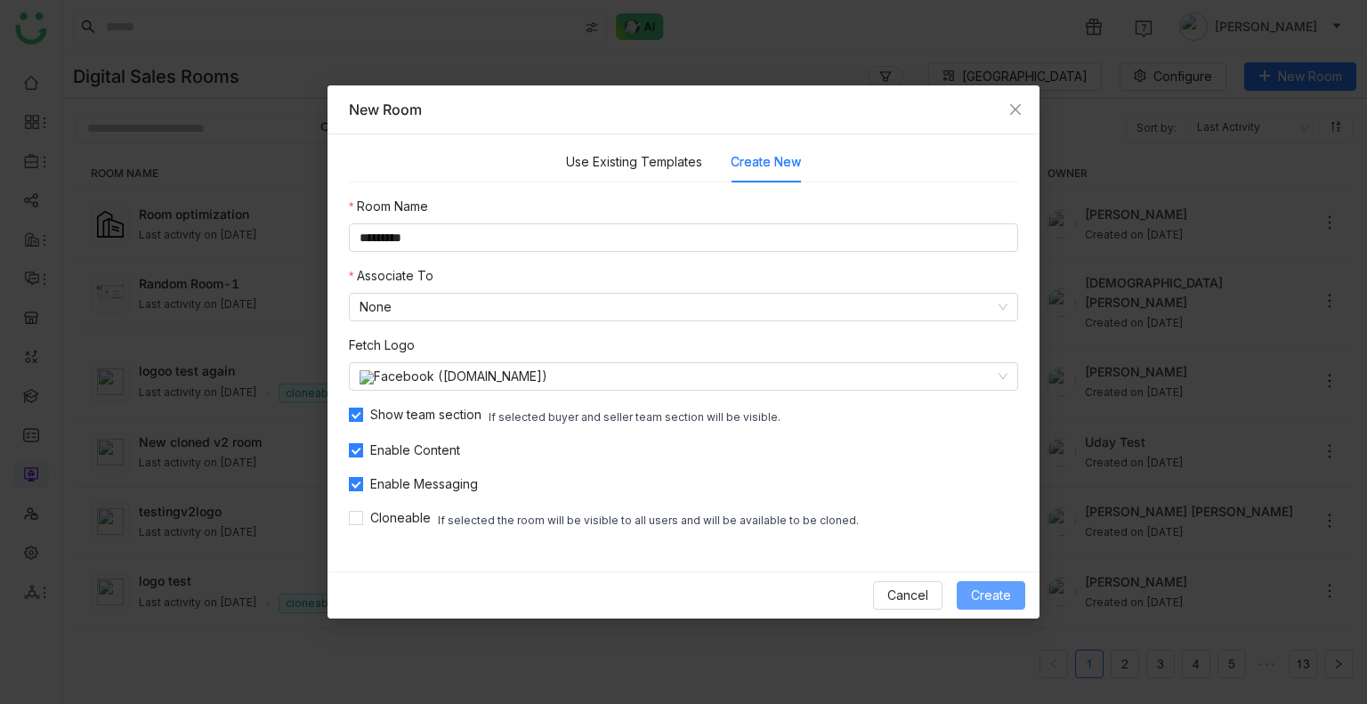
click at [977, 599] on span "Create" at bounding box center [991, 596] width 40 height 20
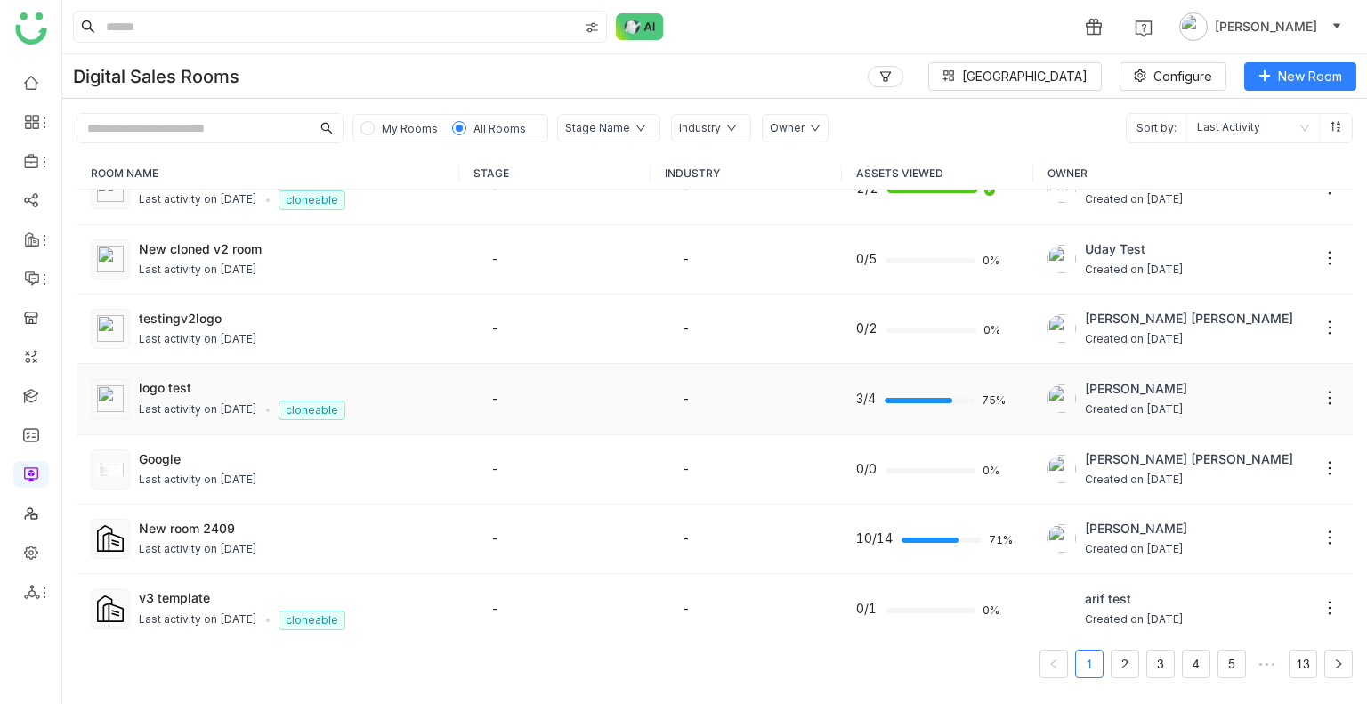
scroll to position [267, 0]
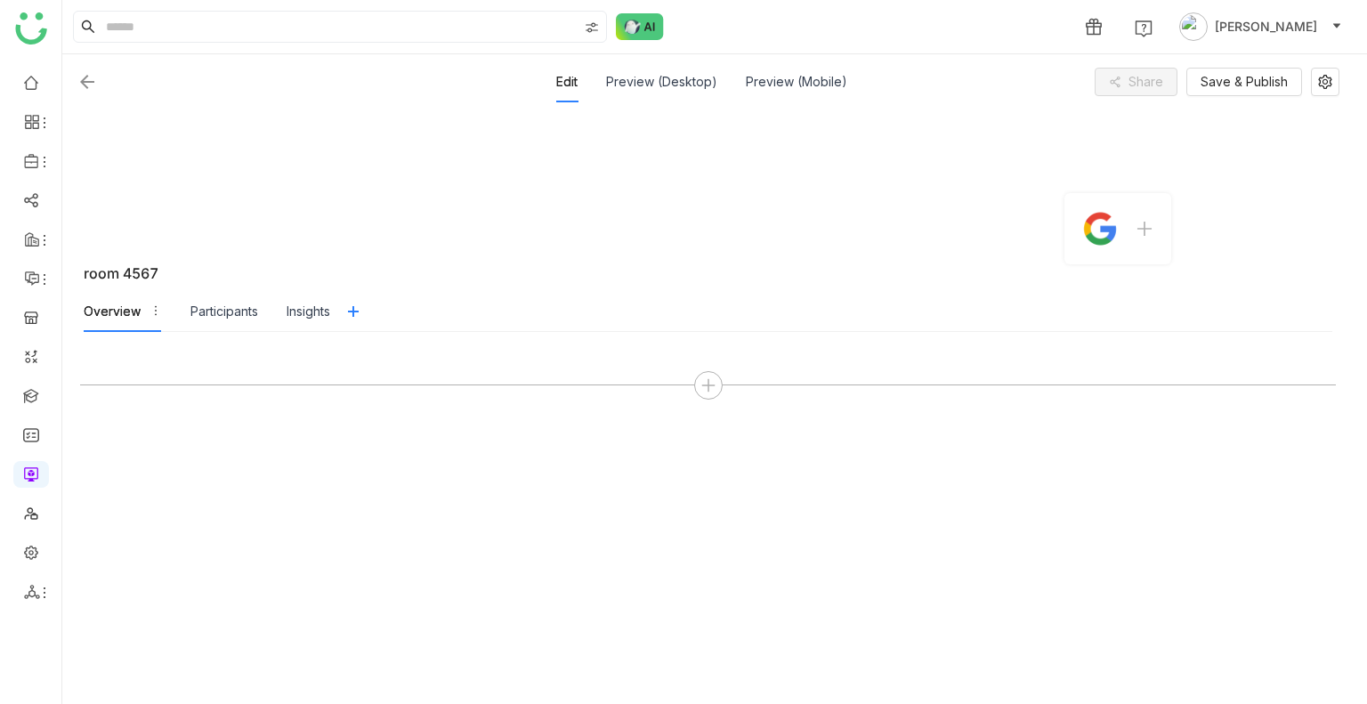
click at [80, 81] on img at bounding box center [87, 81] width 21 height 21
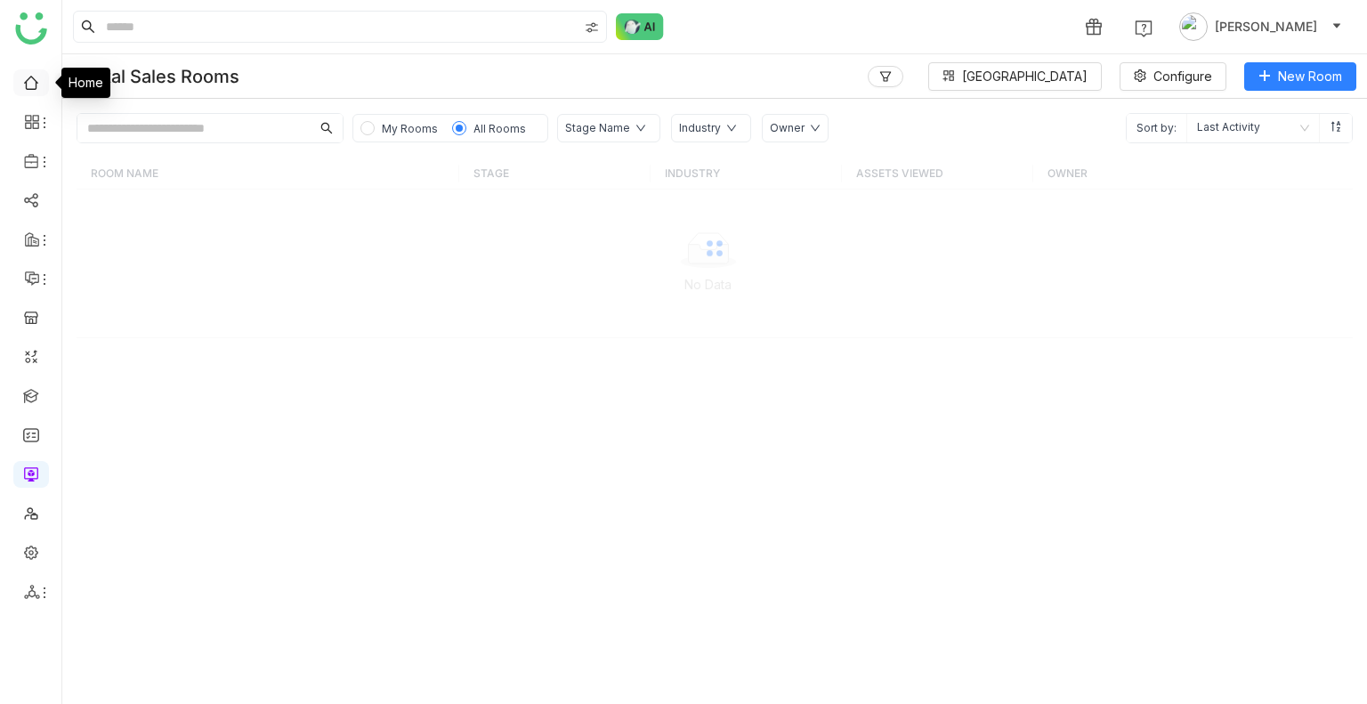
click at [39, 78] on link at bounding box center [31, 81] width 16 height 15
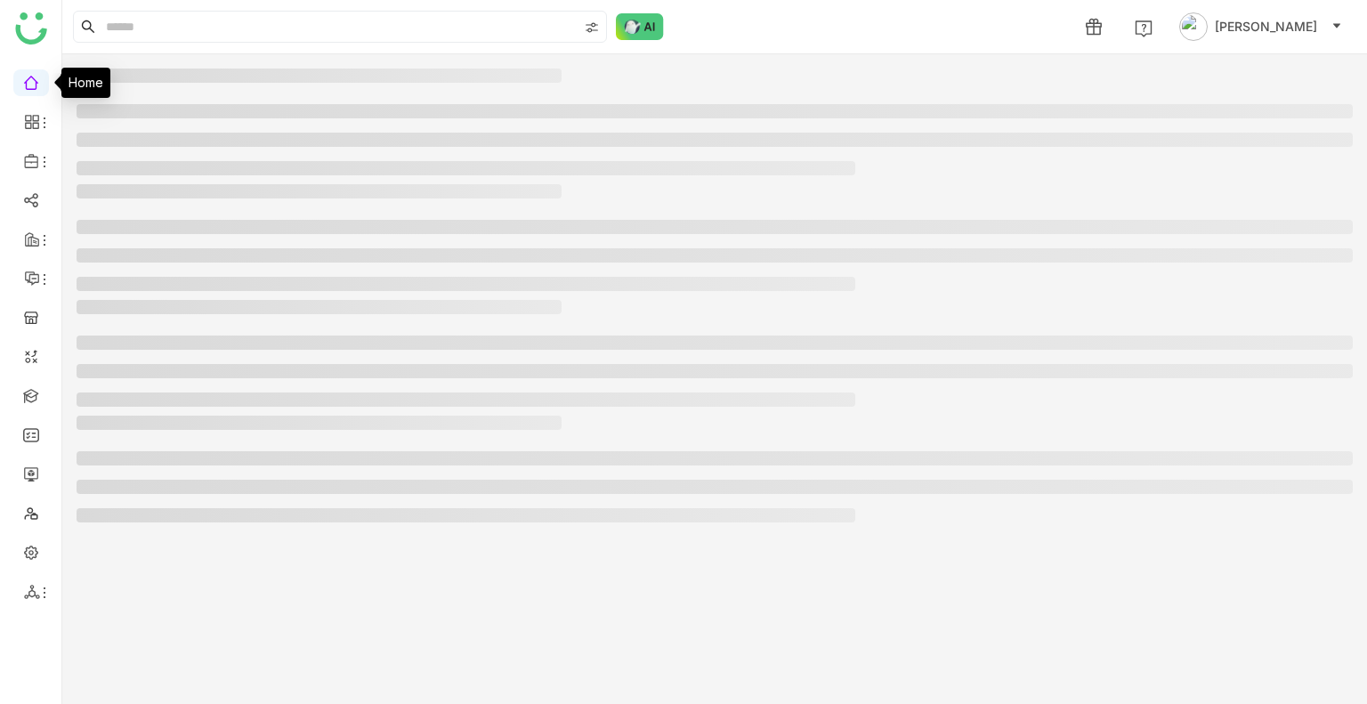
click at [28, 77] on link at bounding box center [31, 81] width 16 height 15
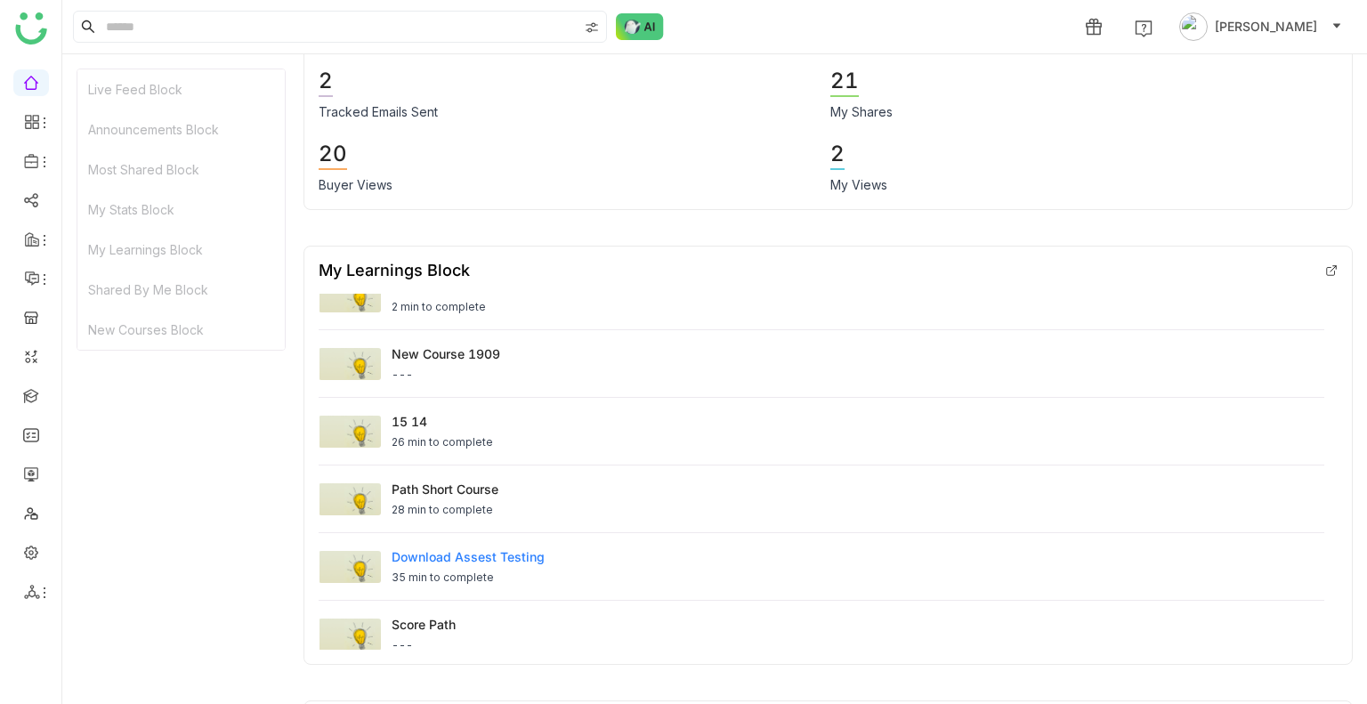
scroll to position [34, 0]
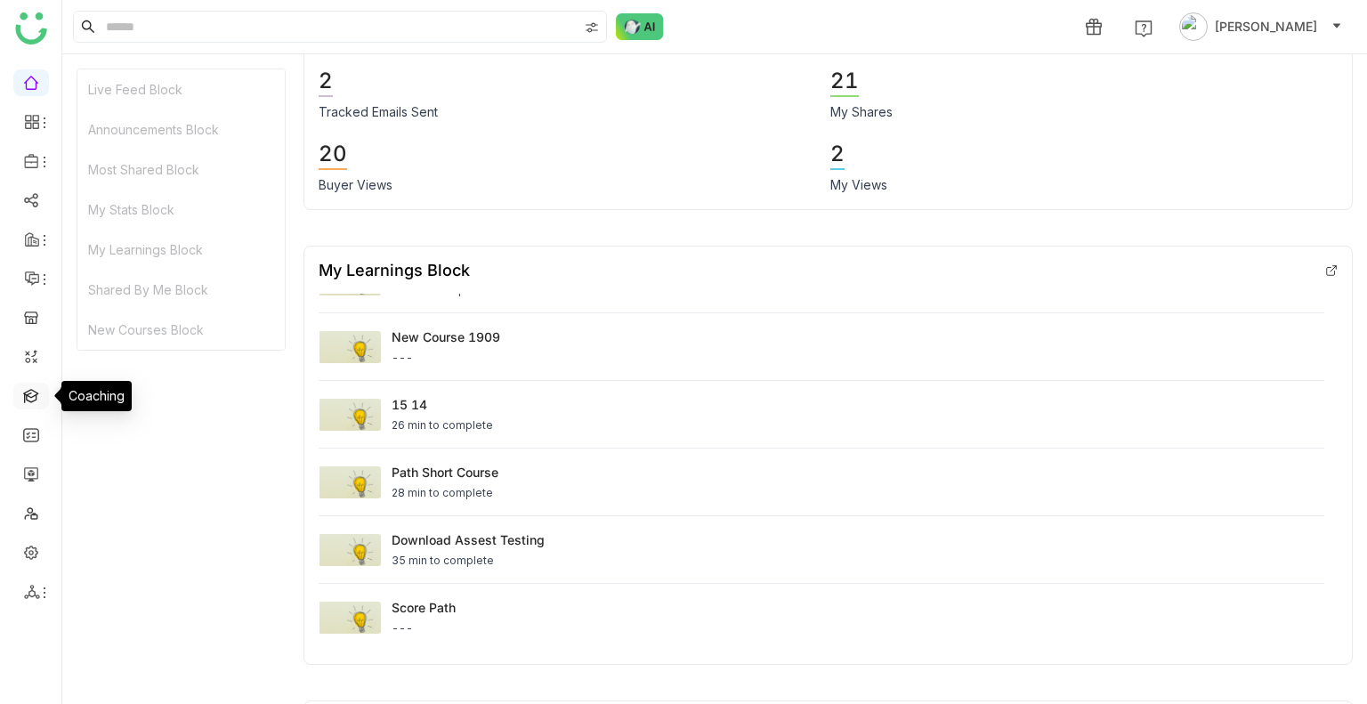
click at [34, 396] on link at bounding box center [31, 394] width 16 height 15
click at [34, 395] on link at bounding box center [31, 394] width 16 height 15
click at [35, 394] on link at bounding box center [31, 394] width 16 height 15
click at [32, 126] on icon at bounding box center [32, 122] width 16 height 16
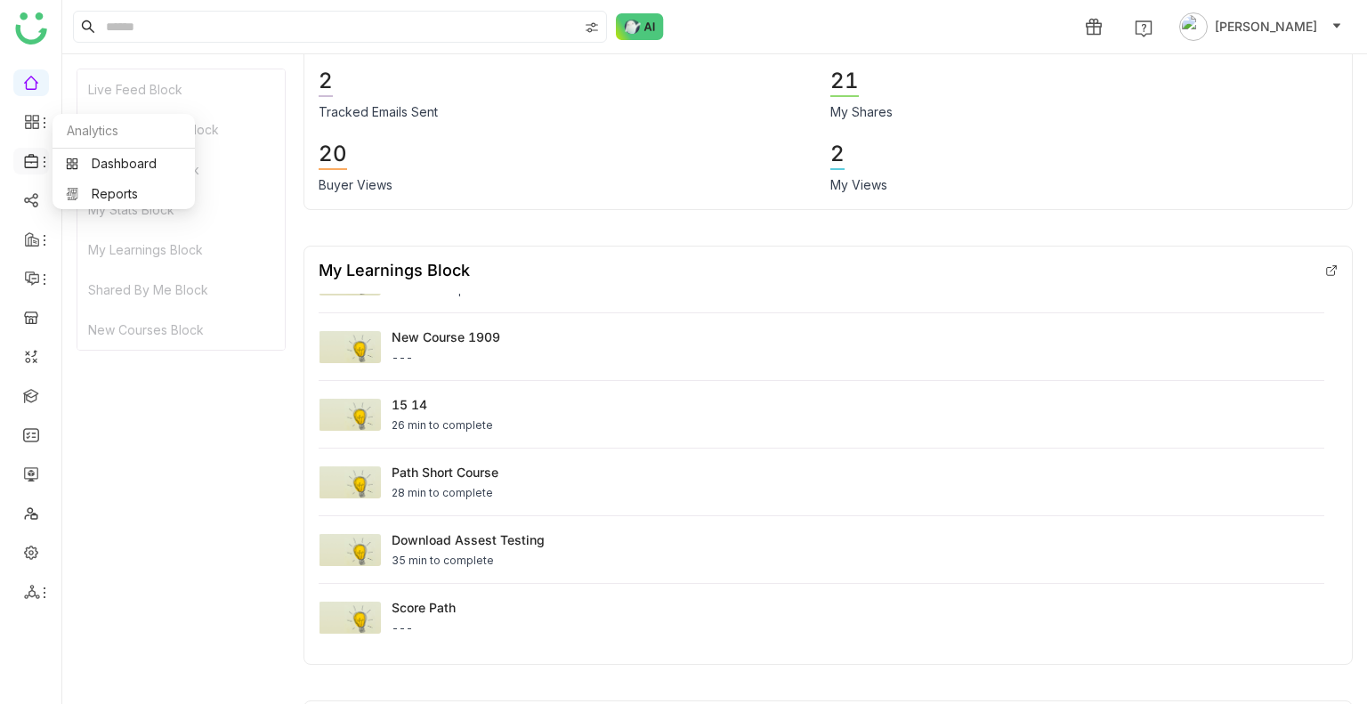
click at [33, 153] on icon at bounding box center [32, 161] width 16 height 16
click at [140, 234] on link "Template" at bounding box center [124, 233] width 116 height 12
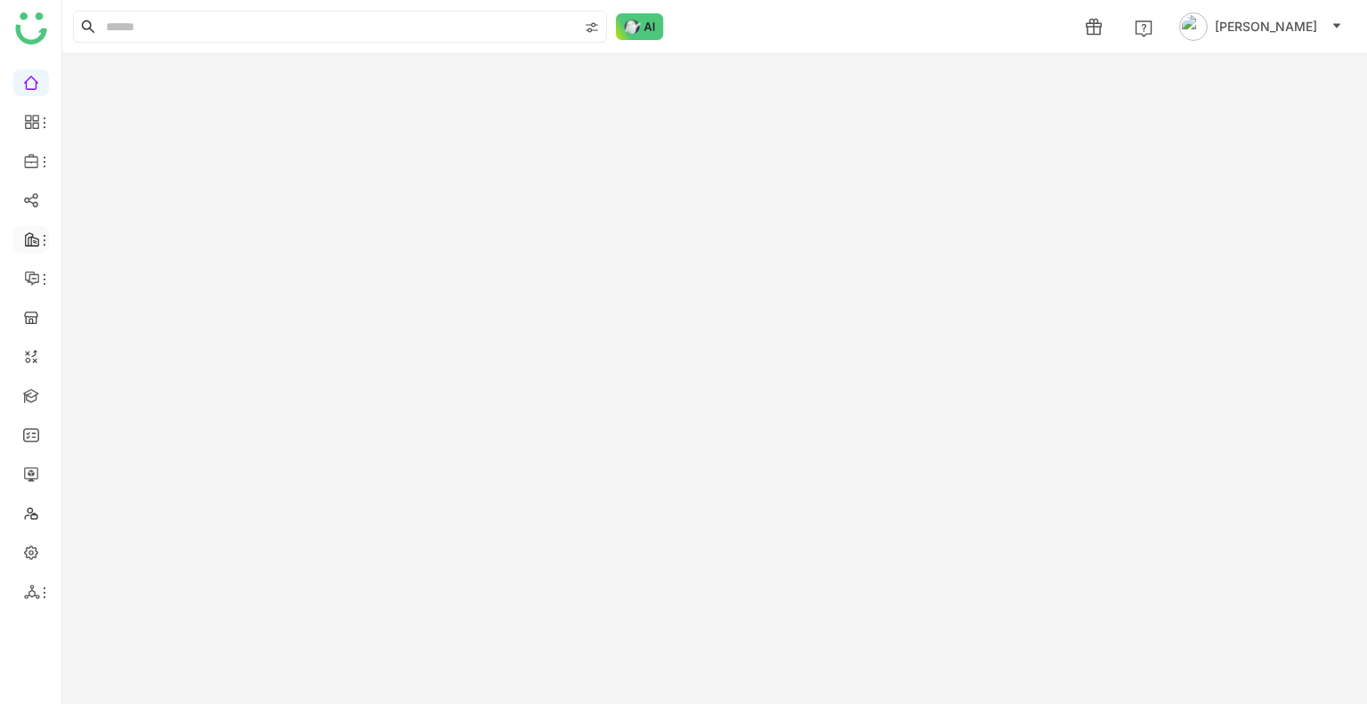
click at [37, 245] on icon at bounding box center [44, 240] width 14 height 14
click at [37, 395] on link at bounding box center [31, 394] width 16 height 15
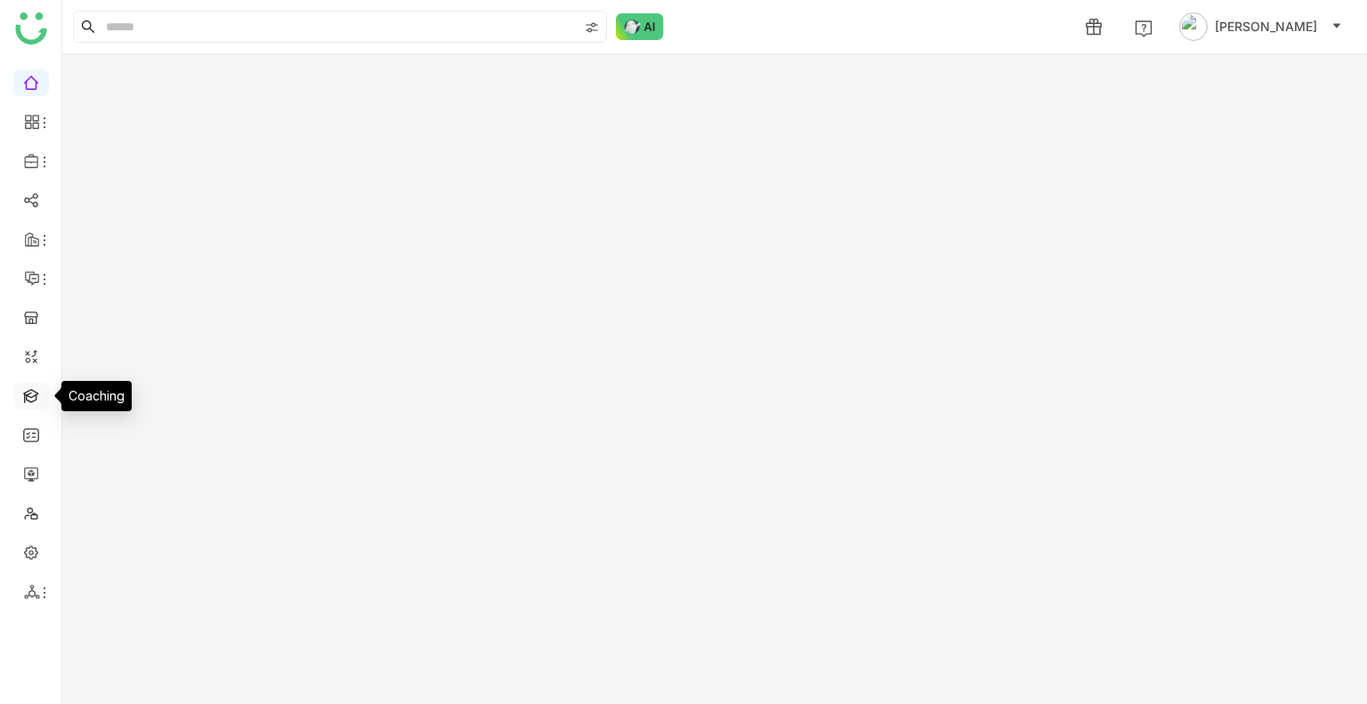
click at [37, 395] on link at bounding box center [31, 394] width 16 height 15
click at [33, 466] on link at bounding box center [31, 473] width 16 height 15
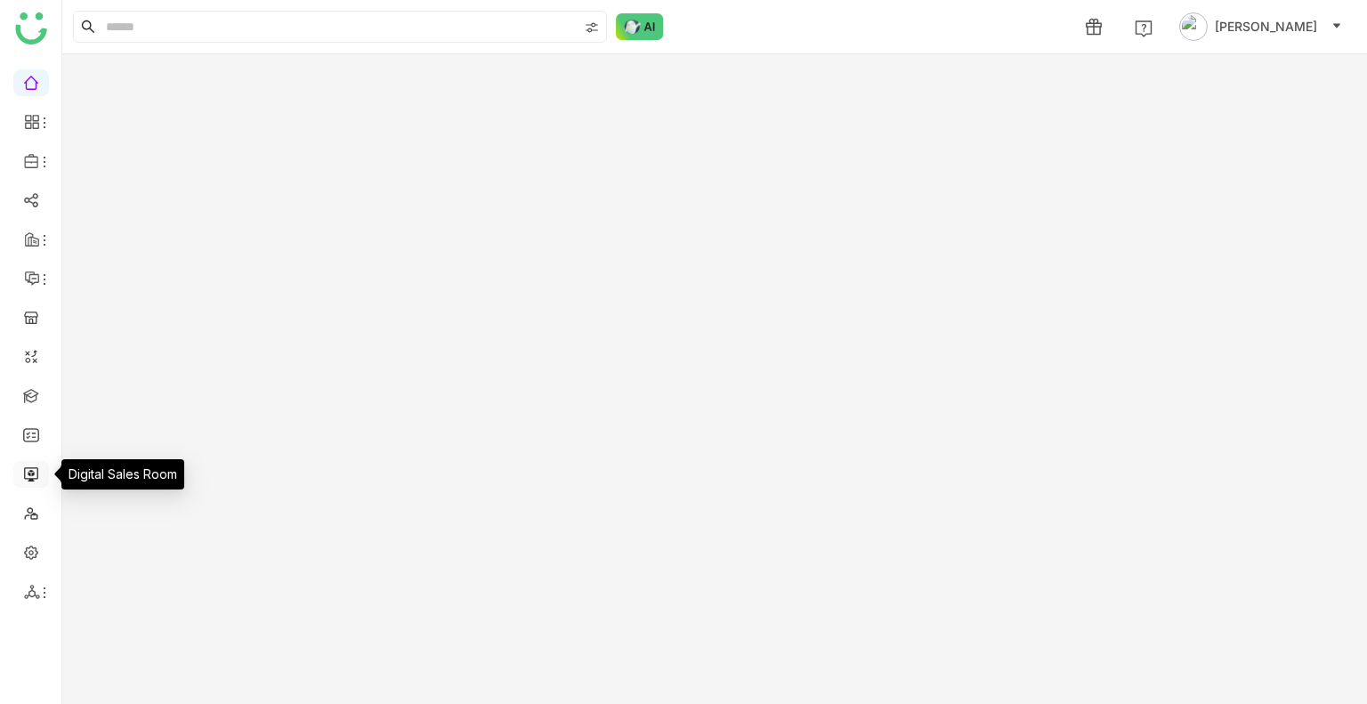
click at [33, 466] on link at bounding box center [31, 473] width 16 height 15
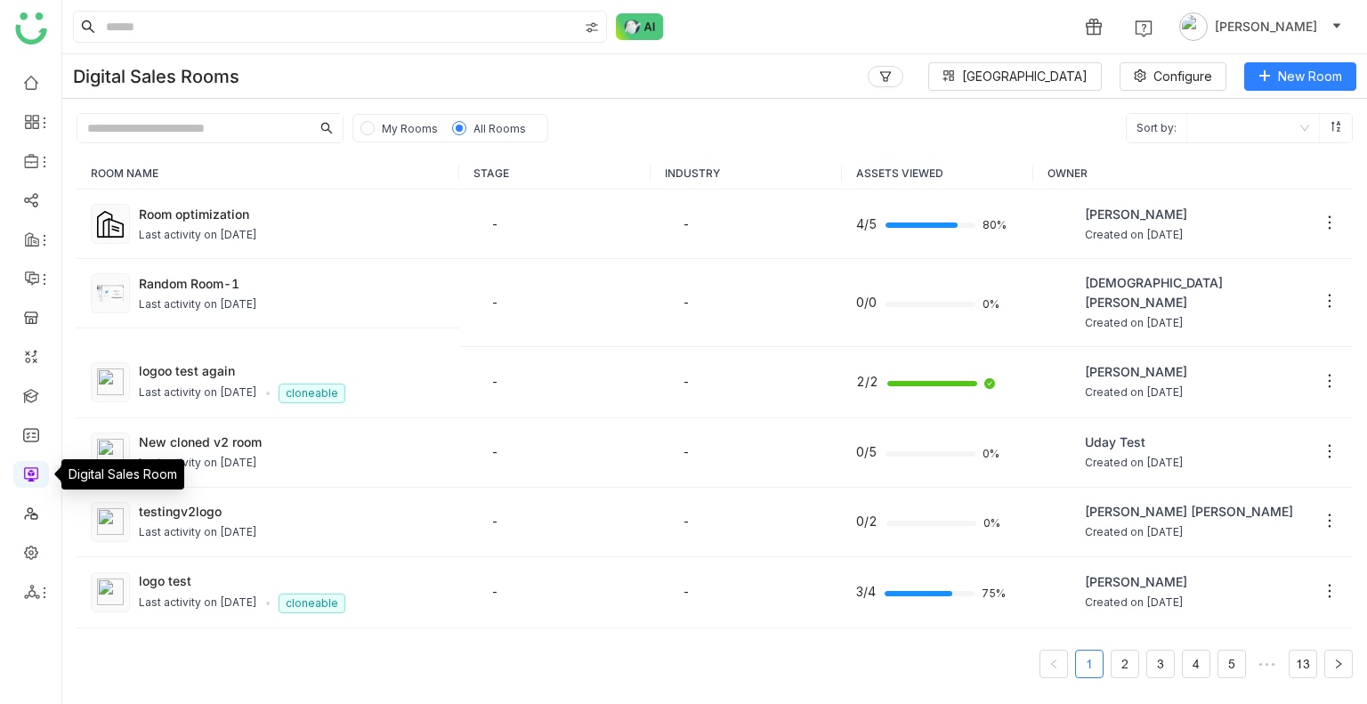
click at [33, 466] on link at bounding box center [31, 473] width 16 height 15
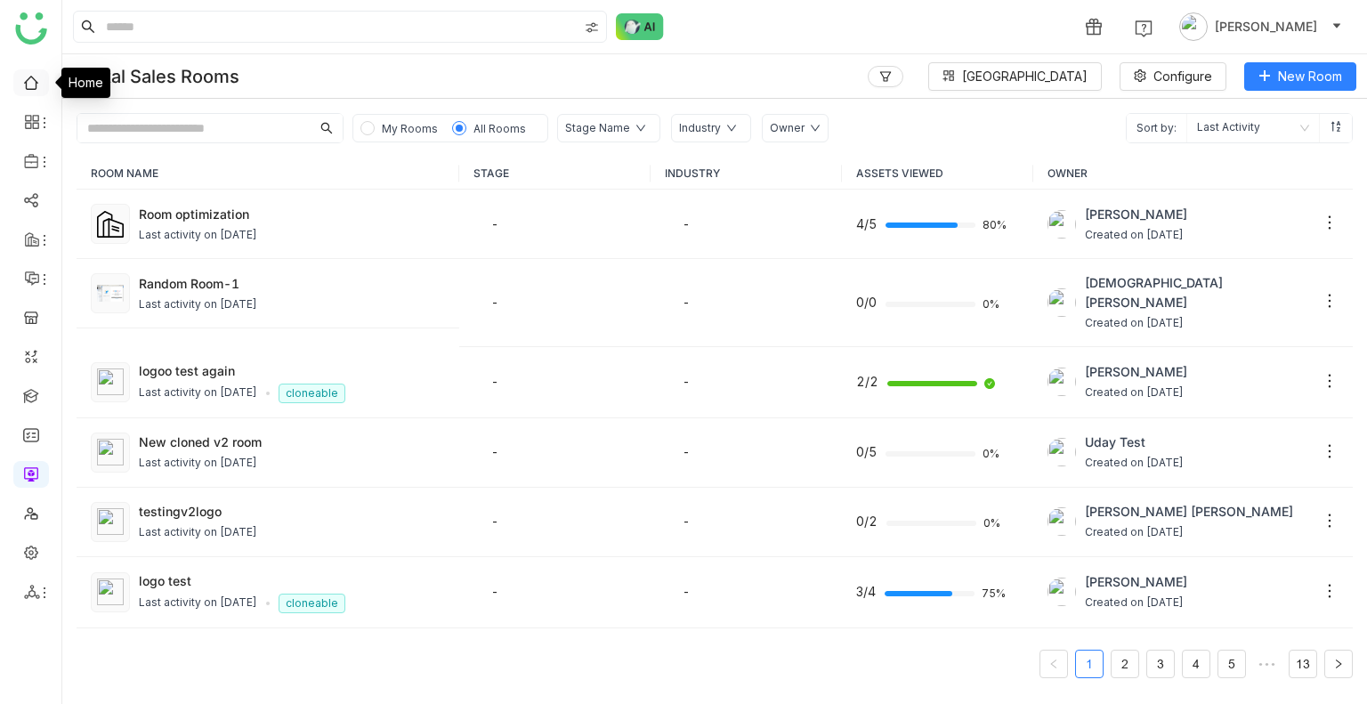
click at [23, 87] on link at bounding box center [31, 81] width 16 height 15
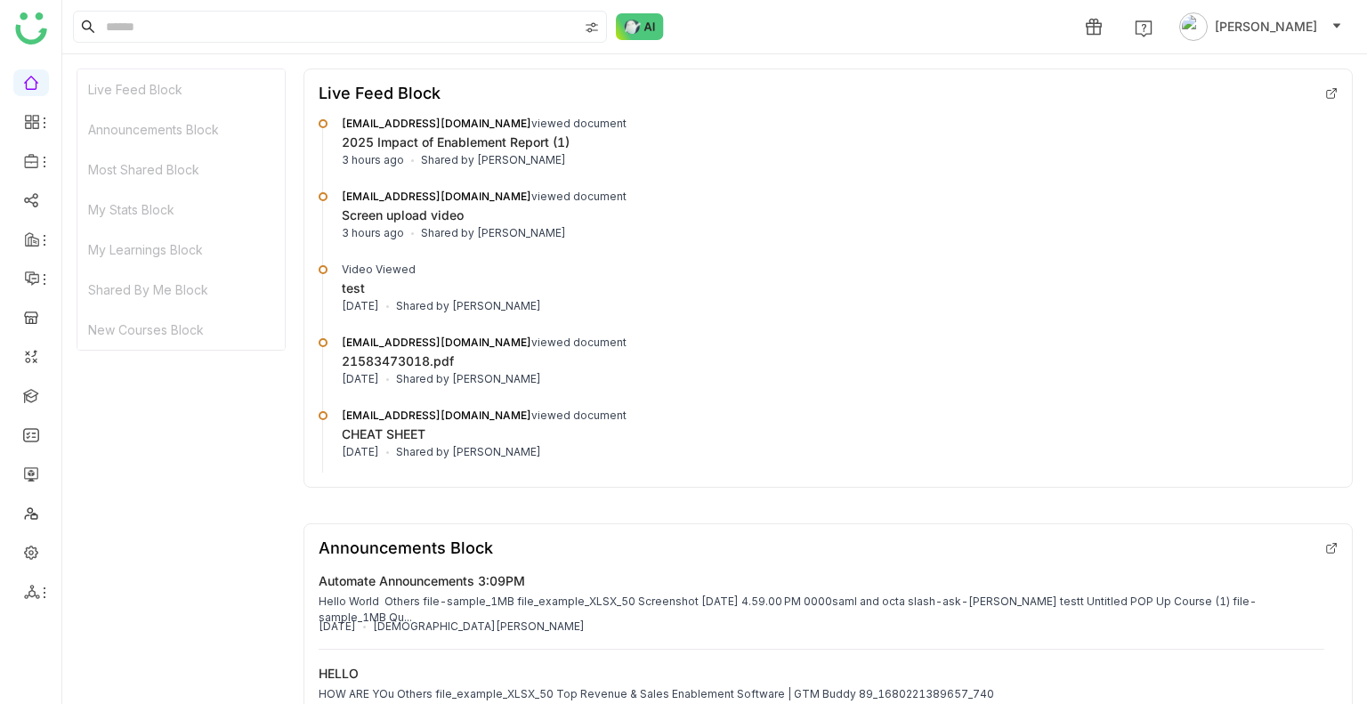
click at [134, 82] on div "Live Feed Block" at bounding box center [180, 89] width 207 height 40
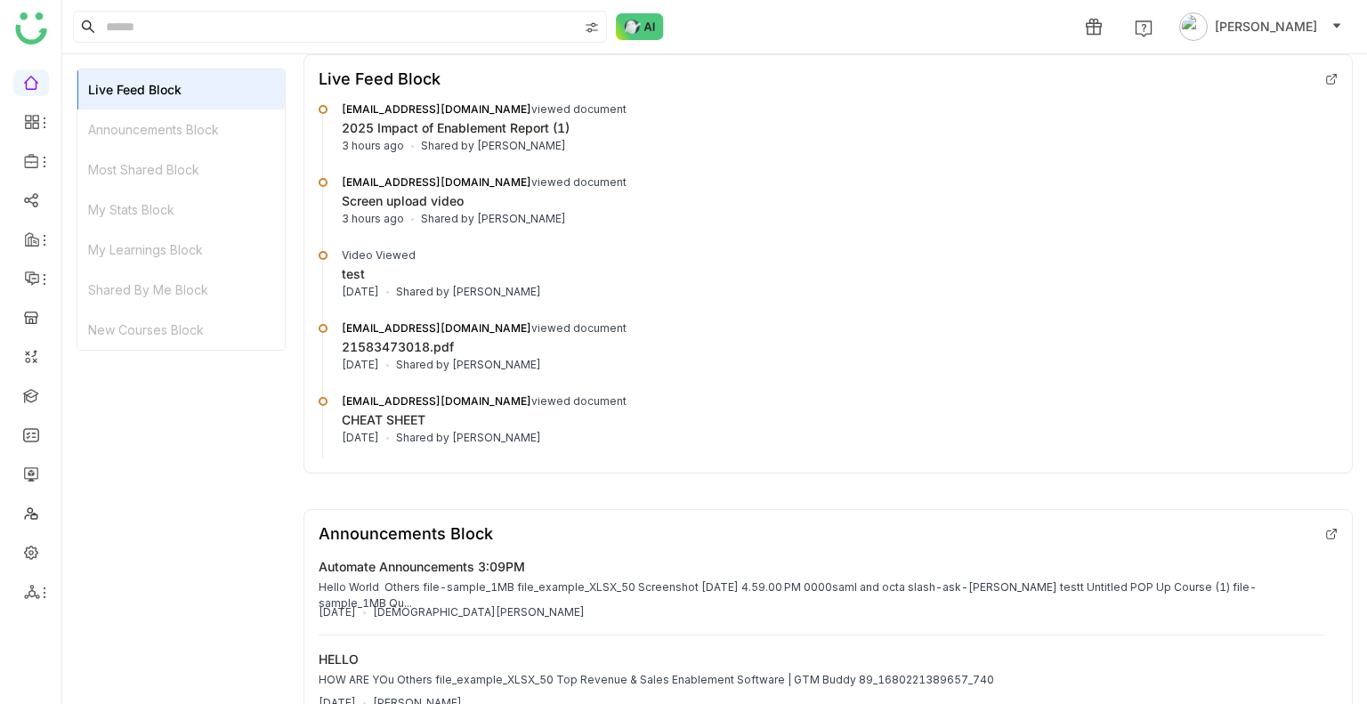
click at [143, 131] on div "Announcements Block" at bounding box center [180, 130] width 207 height 40
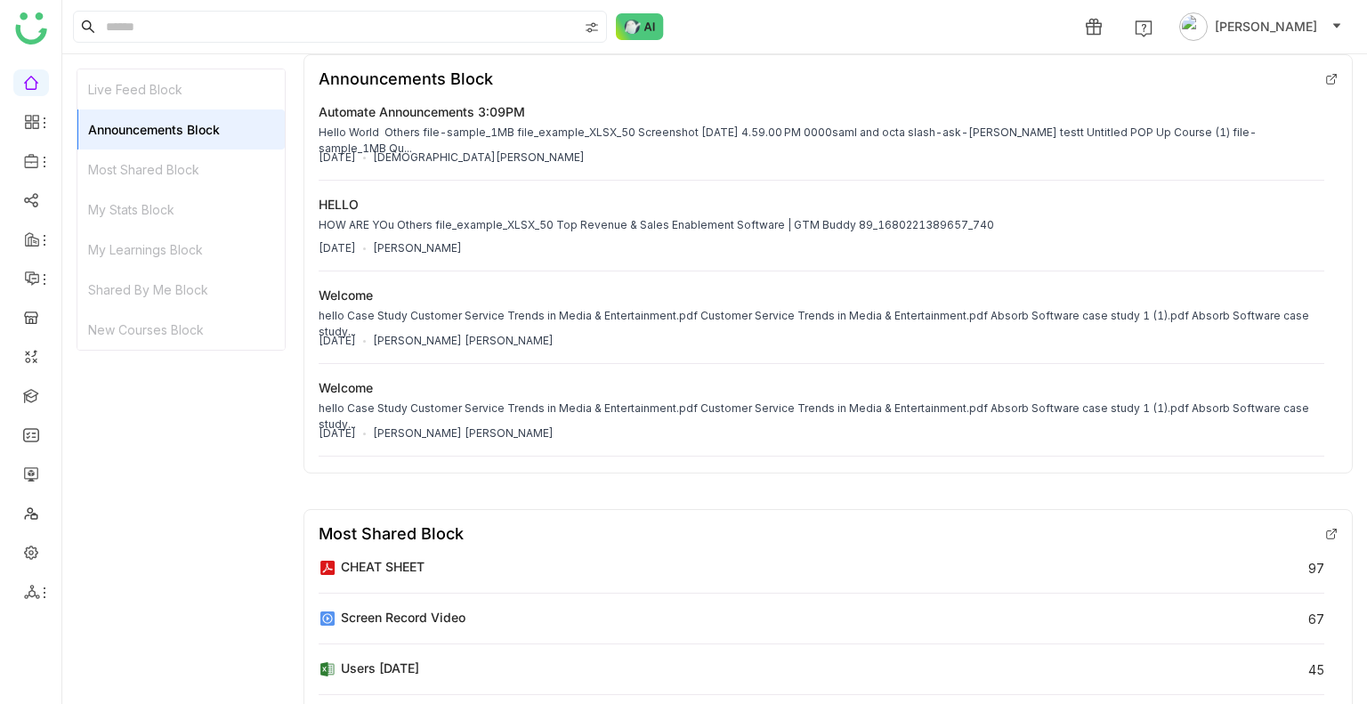
click at [145, 155] on div "Most Shared Block" at bounding box center [180, 170] width 207 height 40
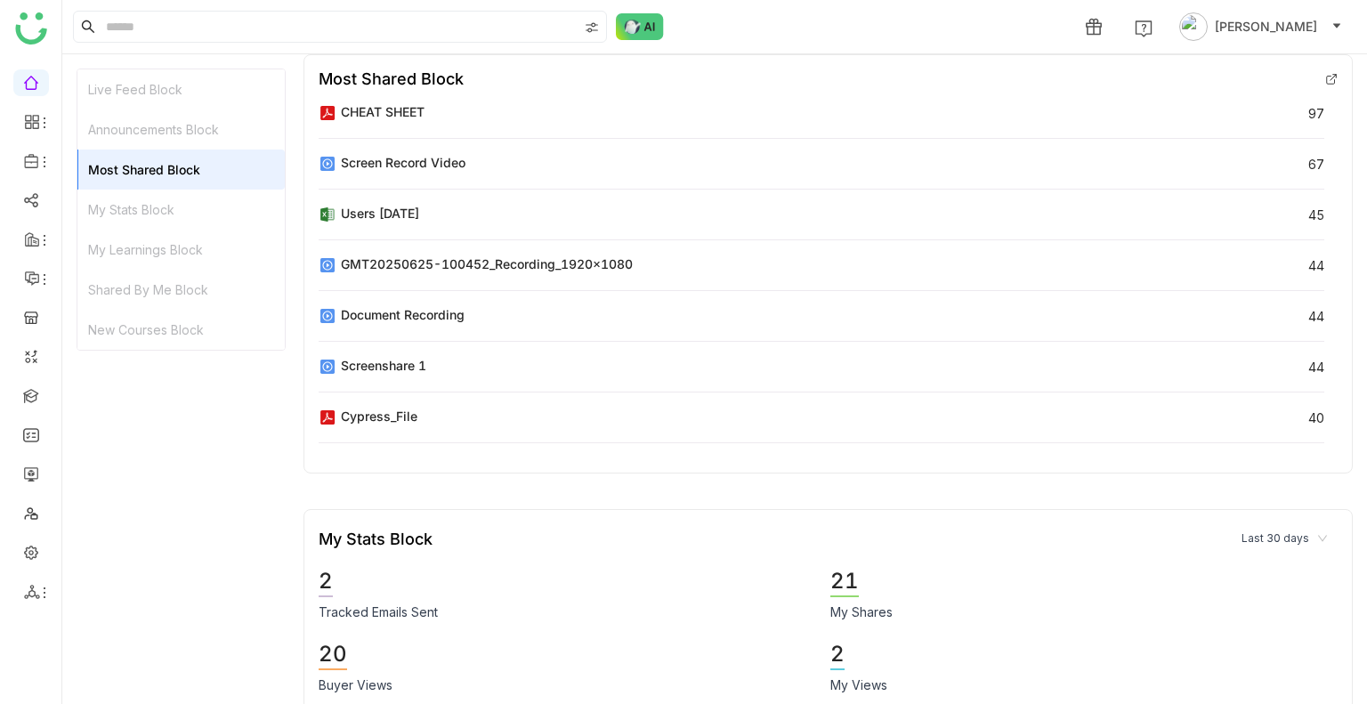
click at [165, 199] on div "My Stats Block" at bounding box center [180, 210] width 207 height 40
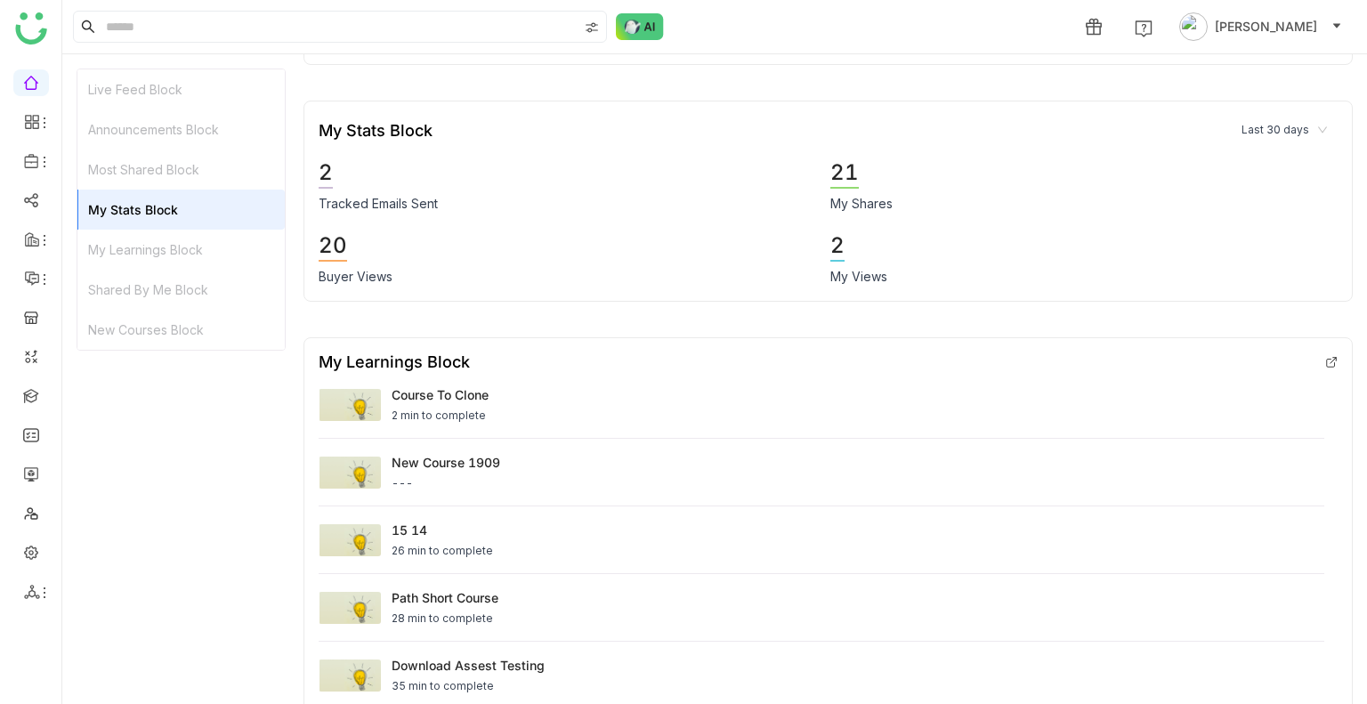
scroll to position [1379, 0]
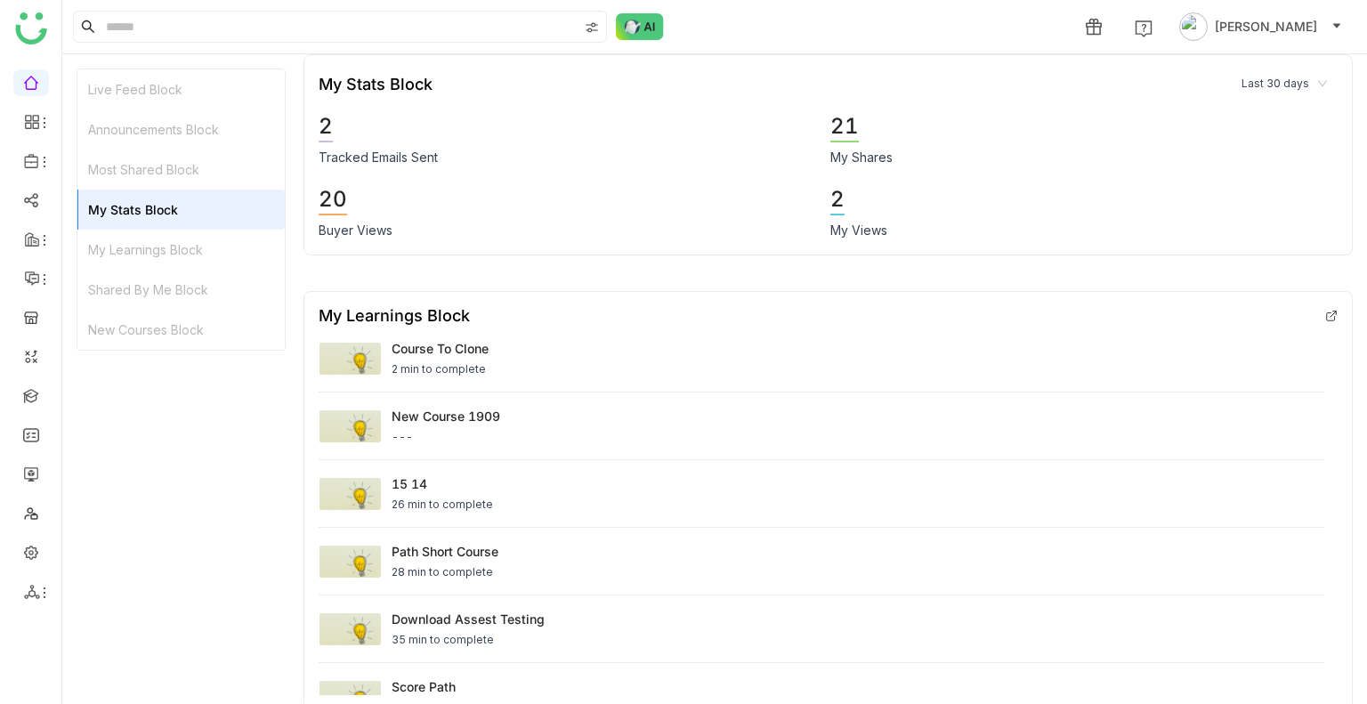
click at [175, 256] on div "My Learnings Block" at bounding box center [180, 250] width 207 height 40
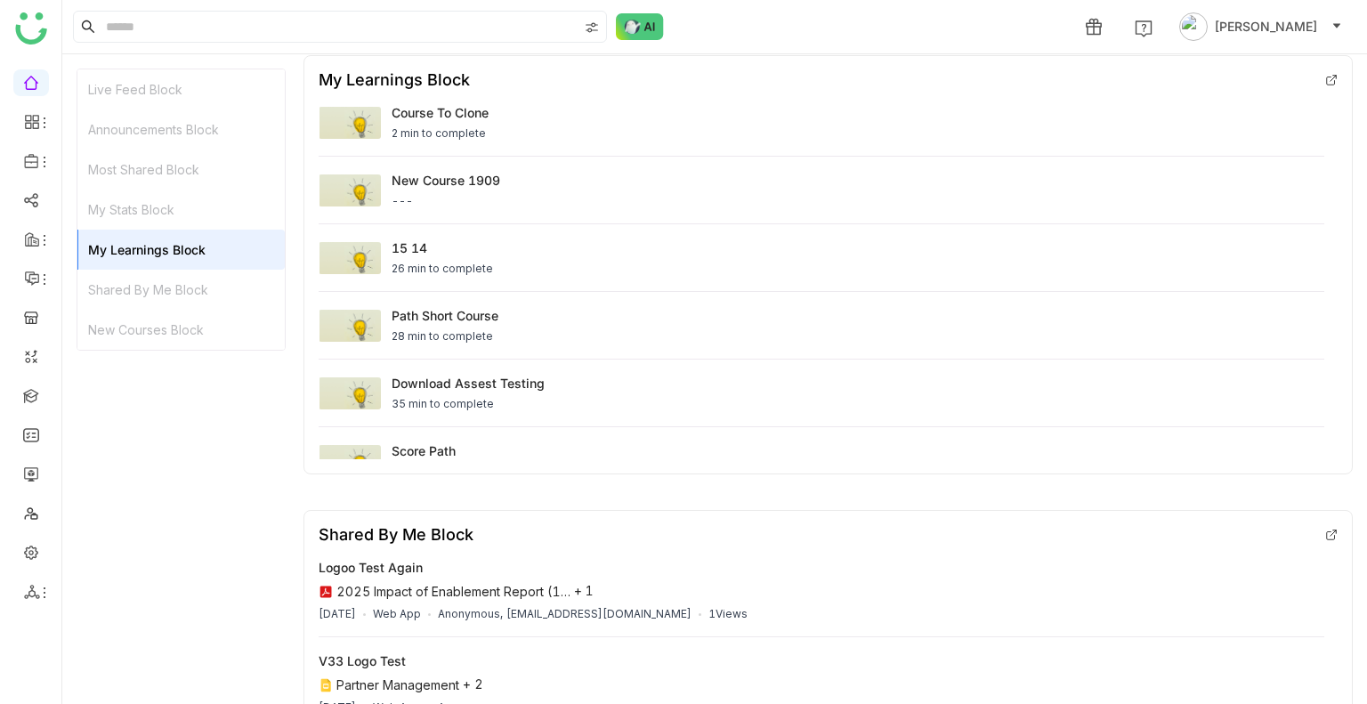
click at [176, 285] on div "Shared By Me Block" at bounding box center [180, 290] width 207 height 40
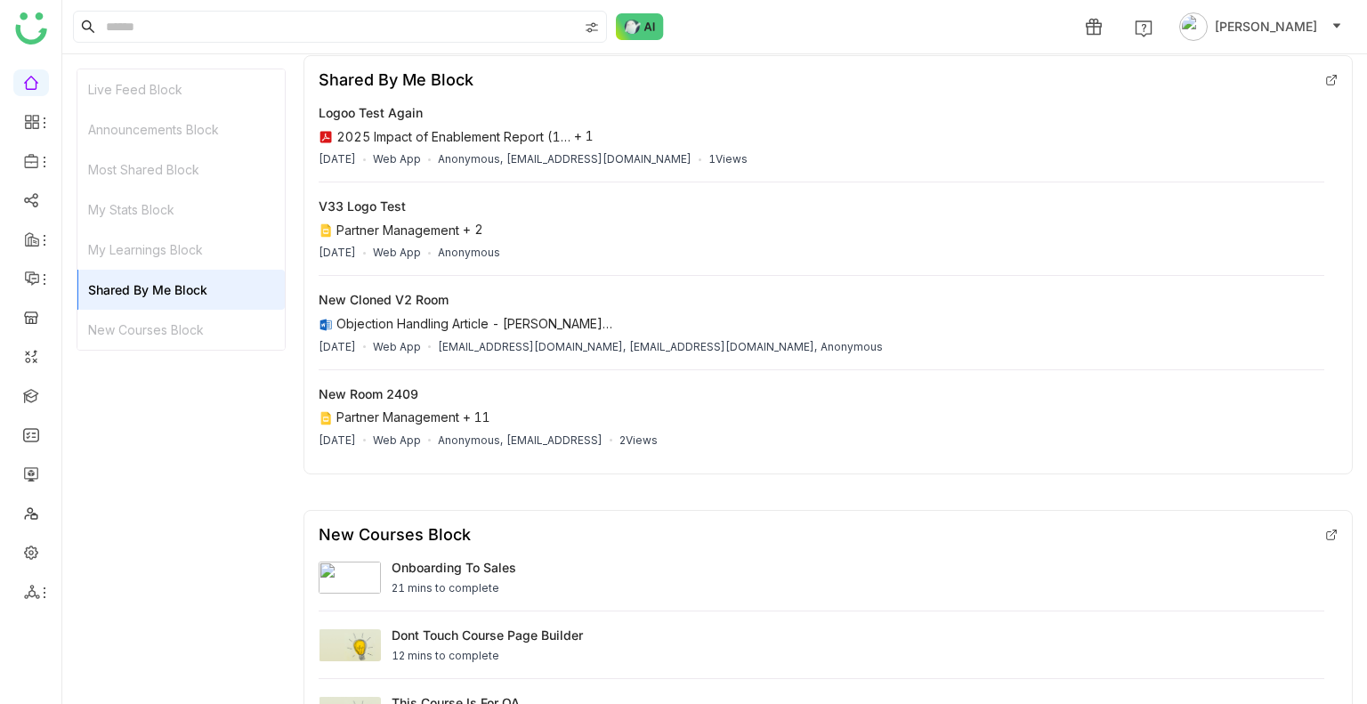
click at [179, 316] on div "New Courses Block" at bounding box center [180, 330] width 207 height 40
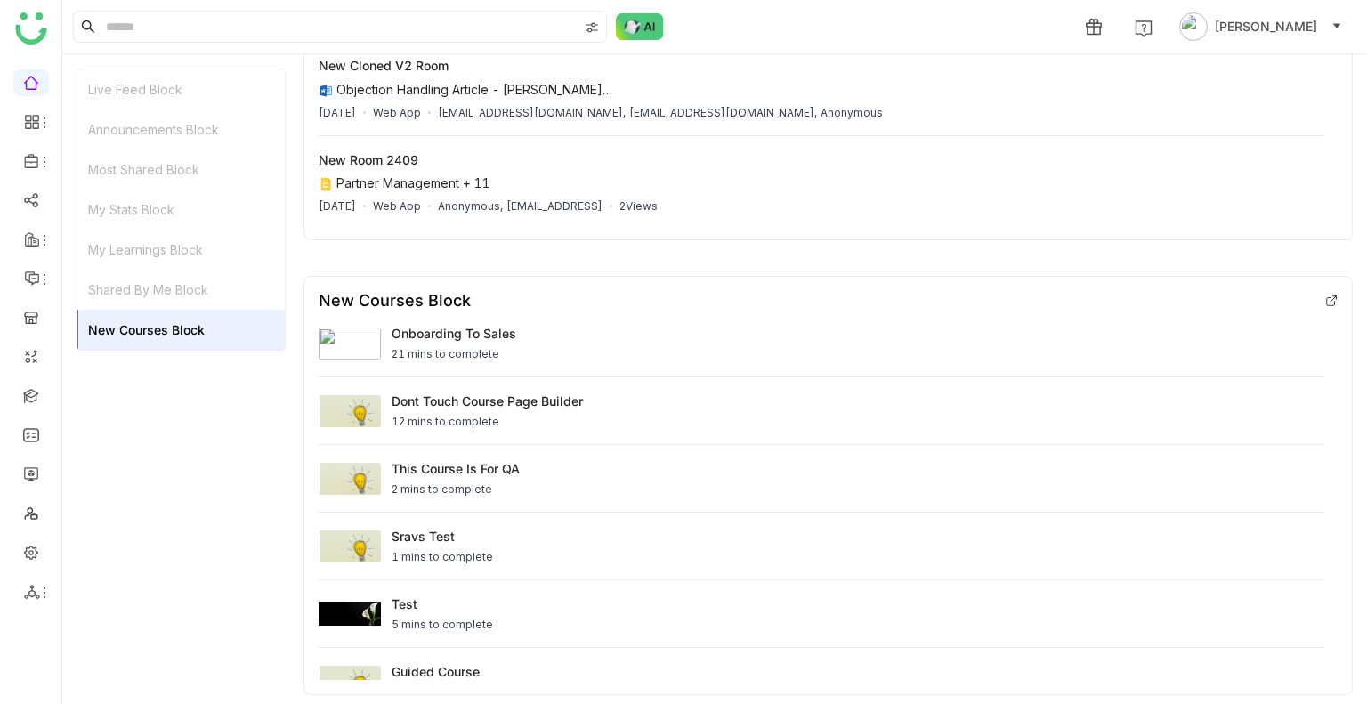
scroll to position [2308, 0]
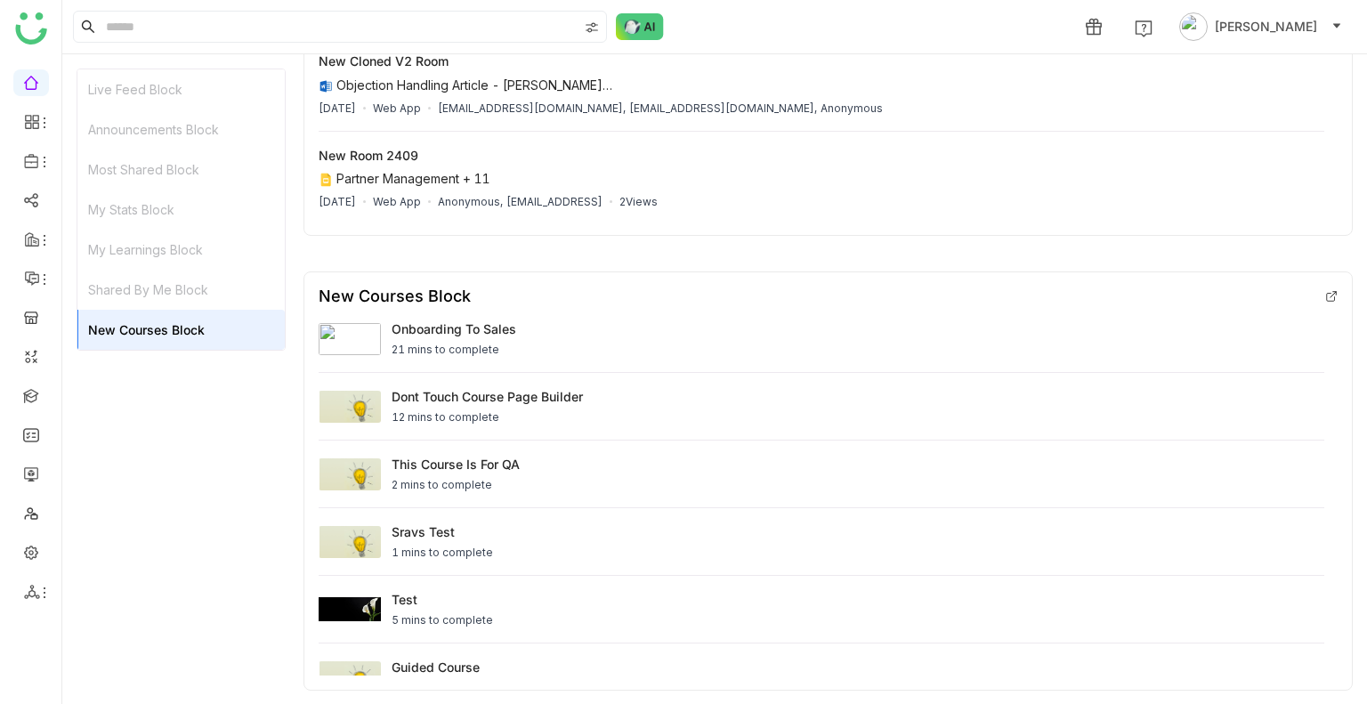
click at [207, 237] on div "My Learnings Block" at bounding box center [180, 250] width 207 height 40
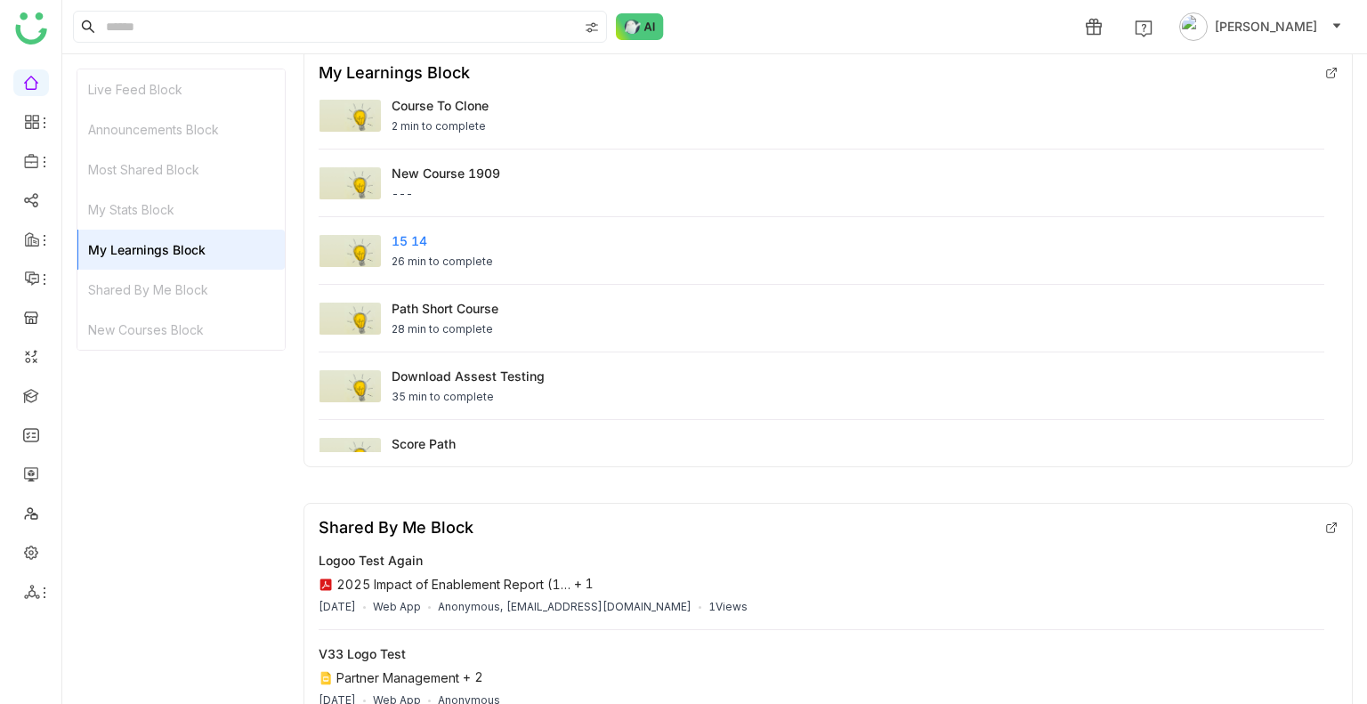
scroll to position [1615, 0]
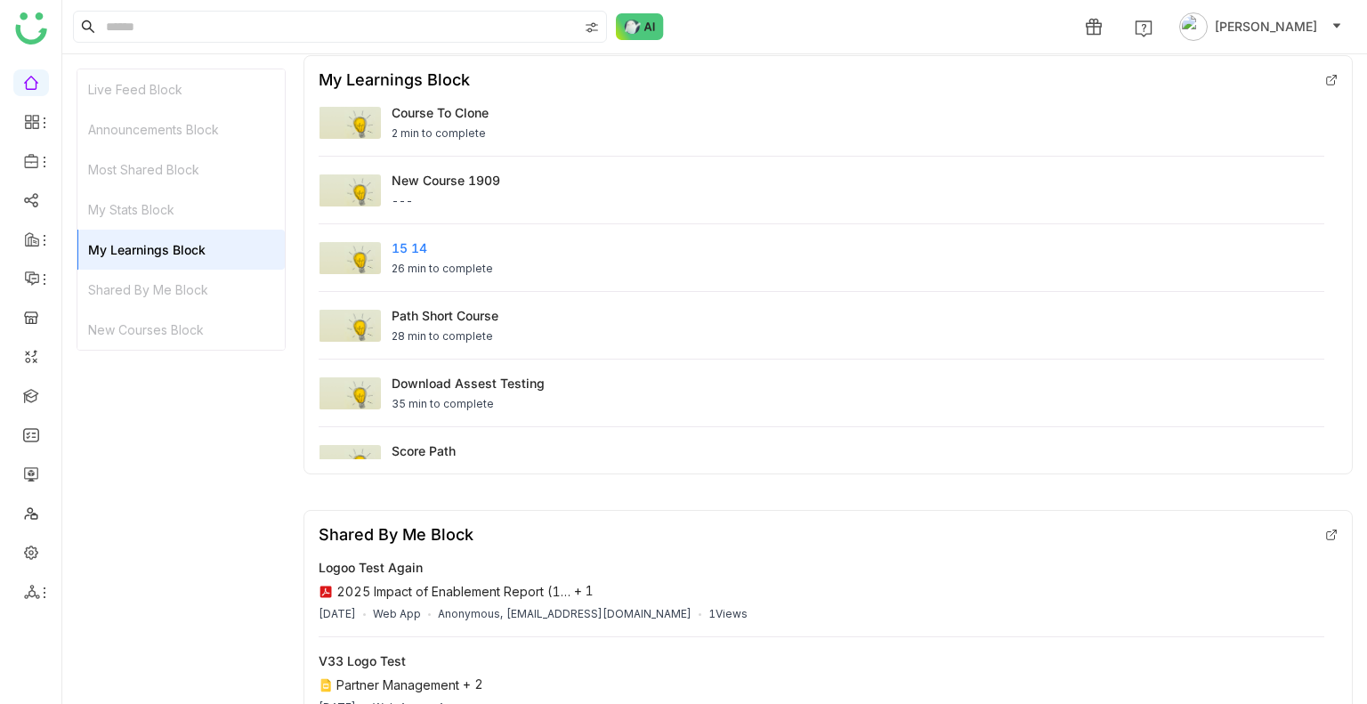
click at [427, 256] on div "15 14" at bounding box center [442, 248] width 101 height 19
click at [164, 184] on div "Most Shared Block" at bounding box center [180, 170] width 207 height 40
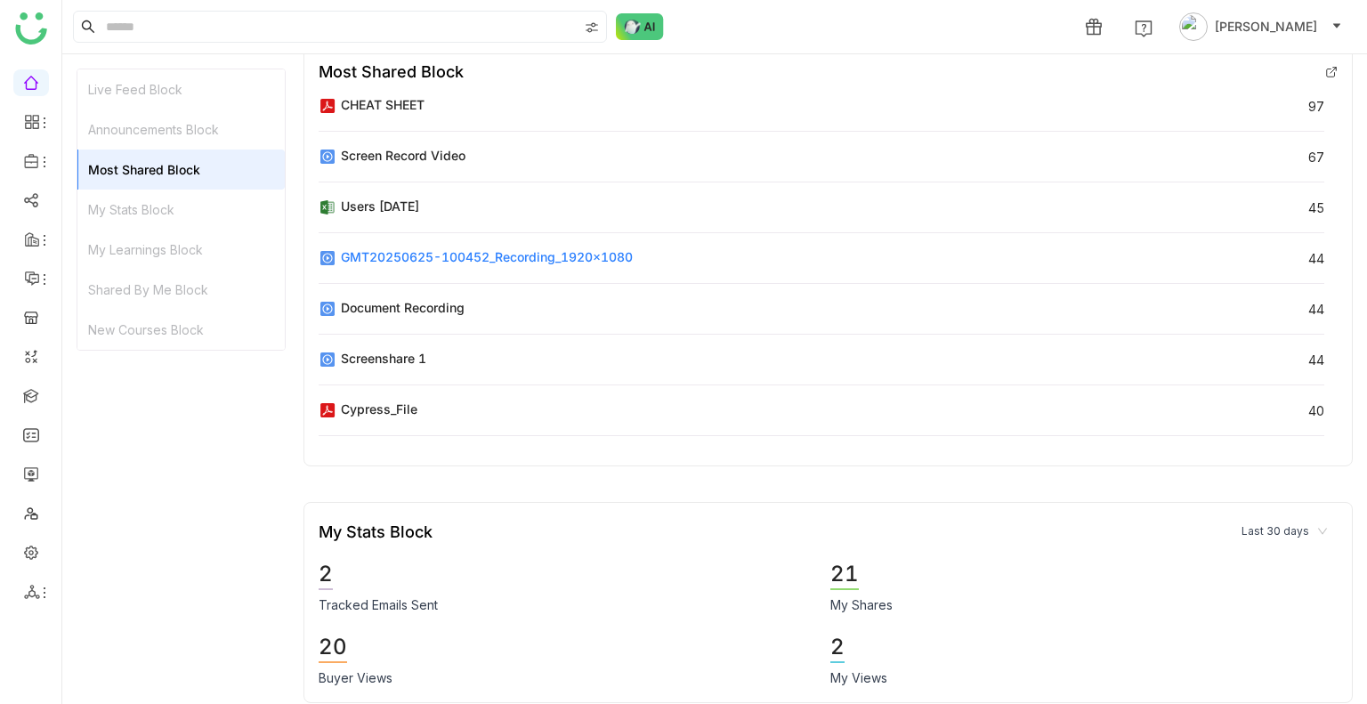
scroll to position [924, 0]
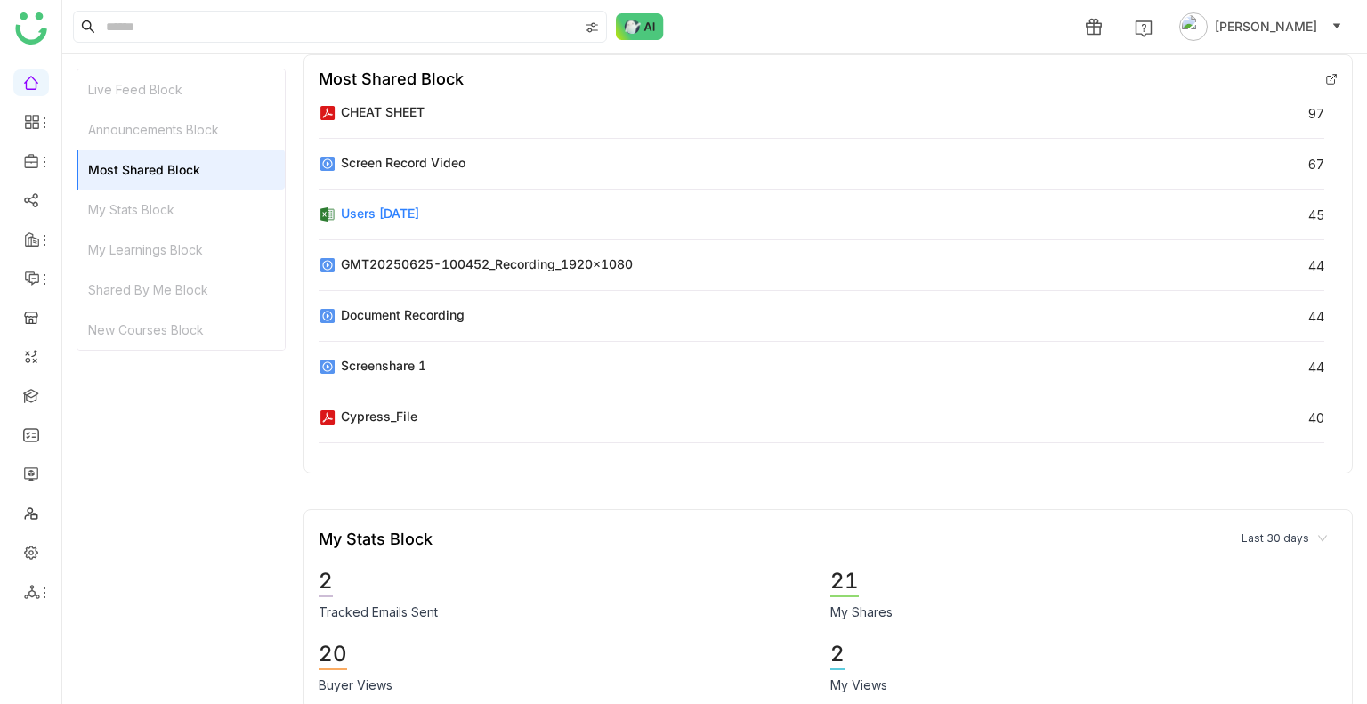
click at [415, 215] on div "Users [DATE]" at bounding box center [380, 213] width 78 height 19
click at [372, 99] on div "CHEAT SHEET" at bounding box center [383, 81] width 99 height 43
click at [374, 112] on div "CHEAT SHEET" at bounding box center [383, 111] width 84 height 19
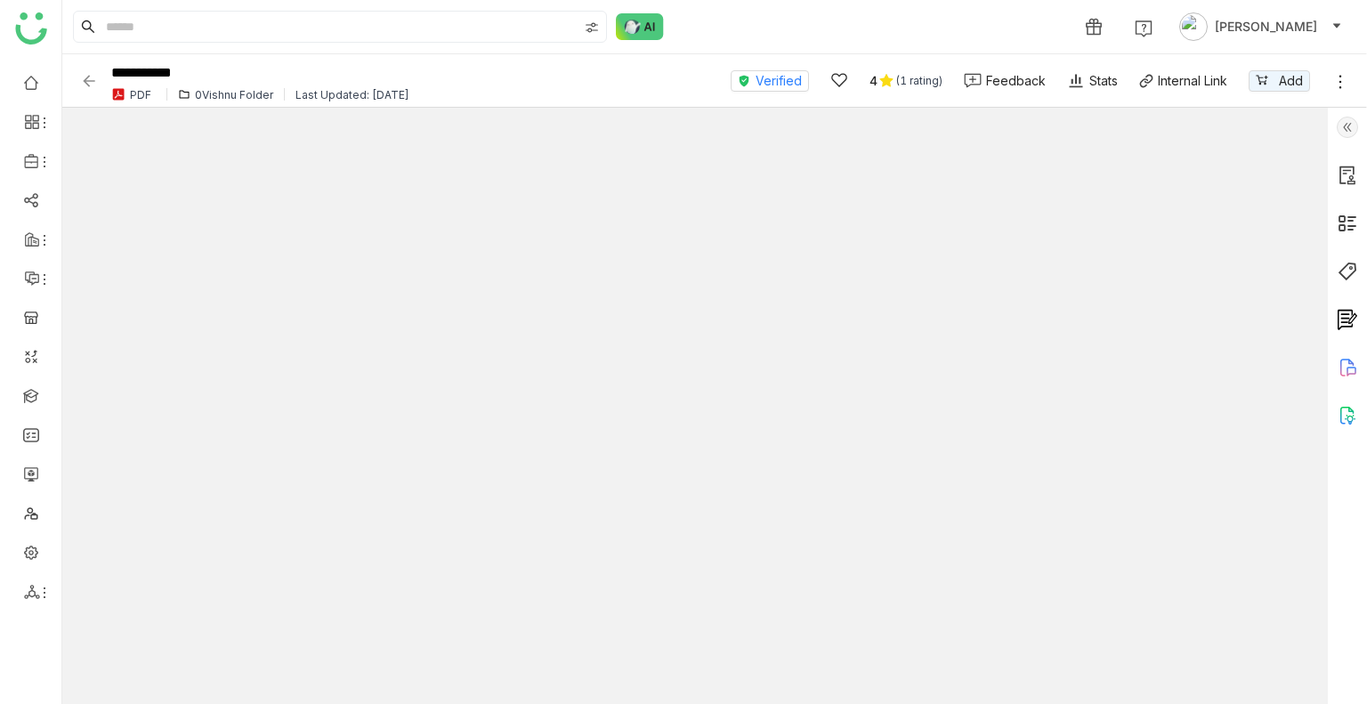
click at [87, 77] on img at bounding box center [89, 81] width 18 height 18
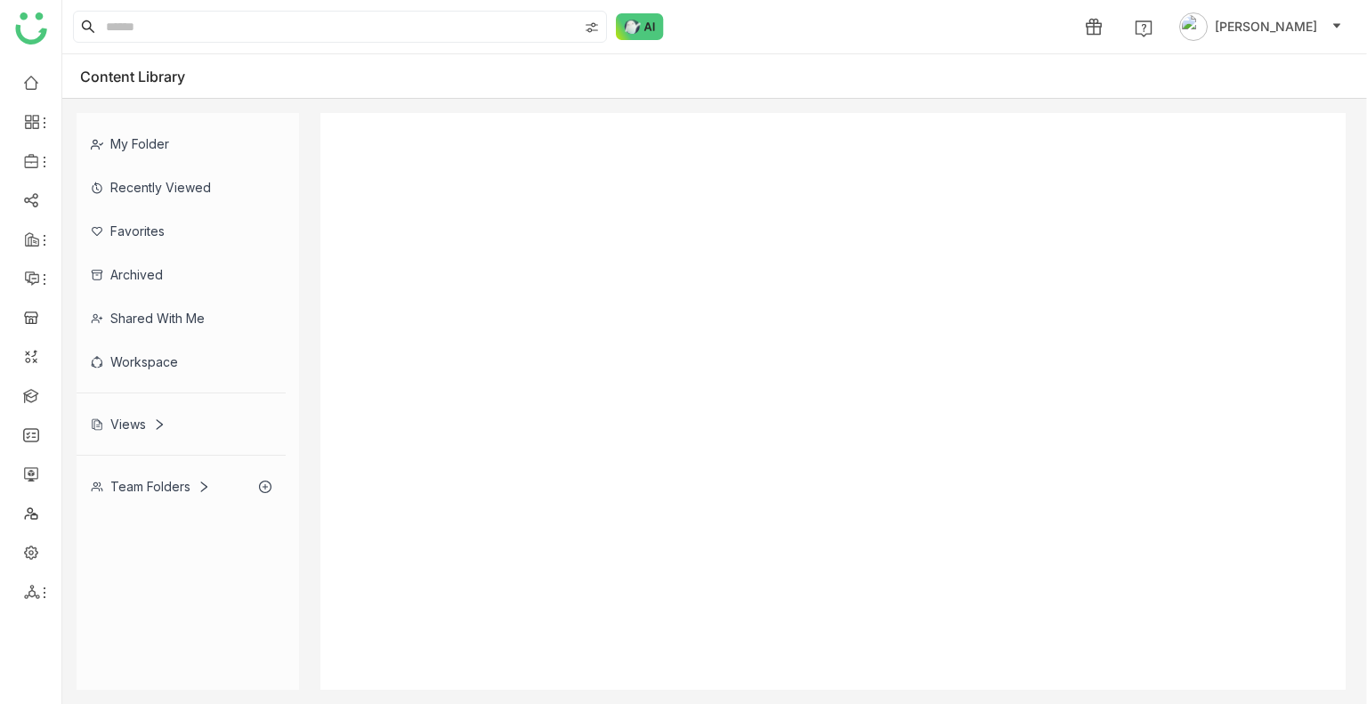
click at [88, 81] on div "Content Library" at bounding box center [146, 77] width 132 height 18
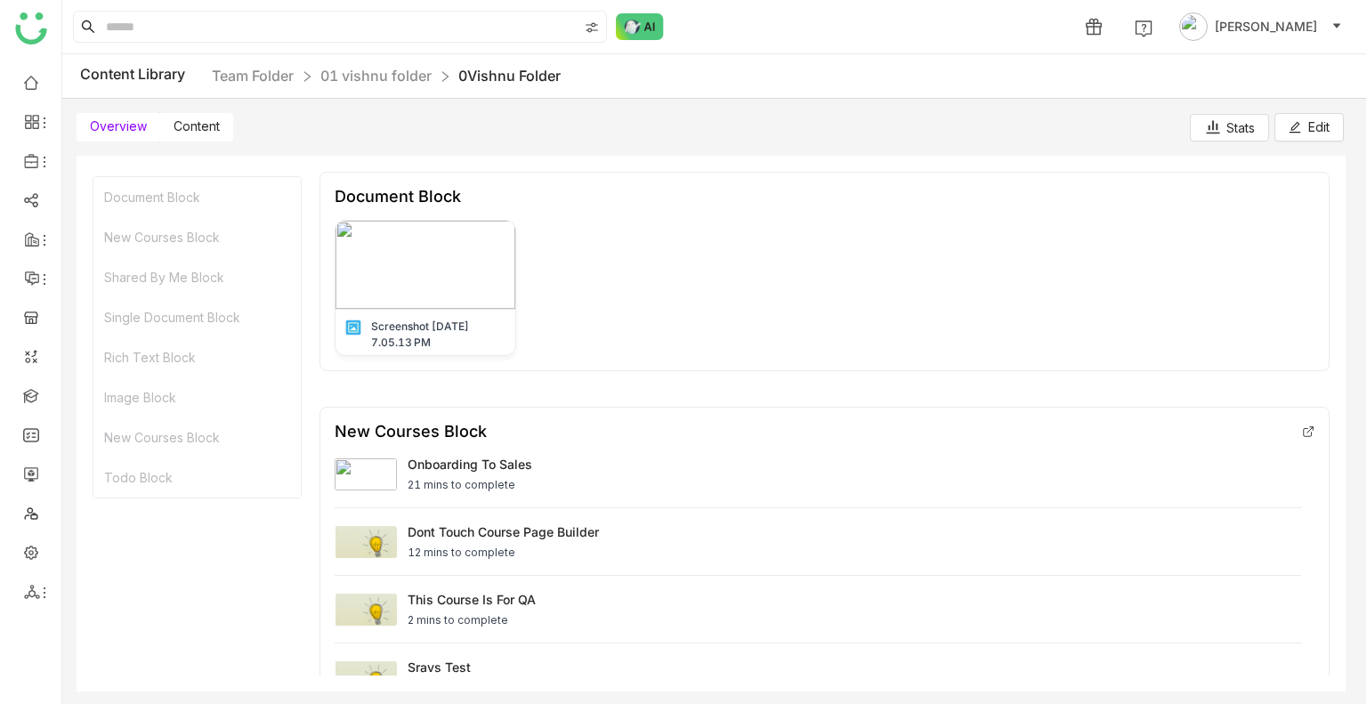
click at [192, 145] on div "My Folder Recently Viewed Favorites Archived Shared with me Workspace Views Tea…" at bounding box center [714, 424] width 1305 height 564
click at [194, 136] on label "Content" at bounding box center [196, 127] width 73 height 28
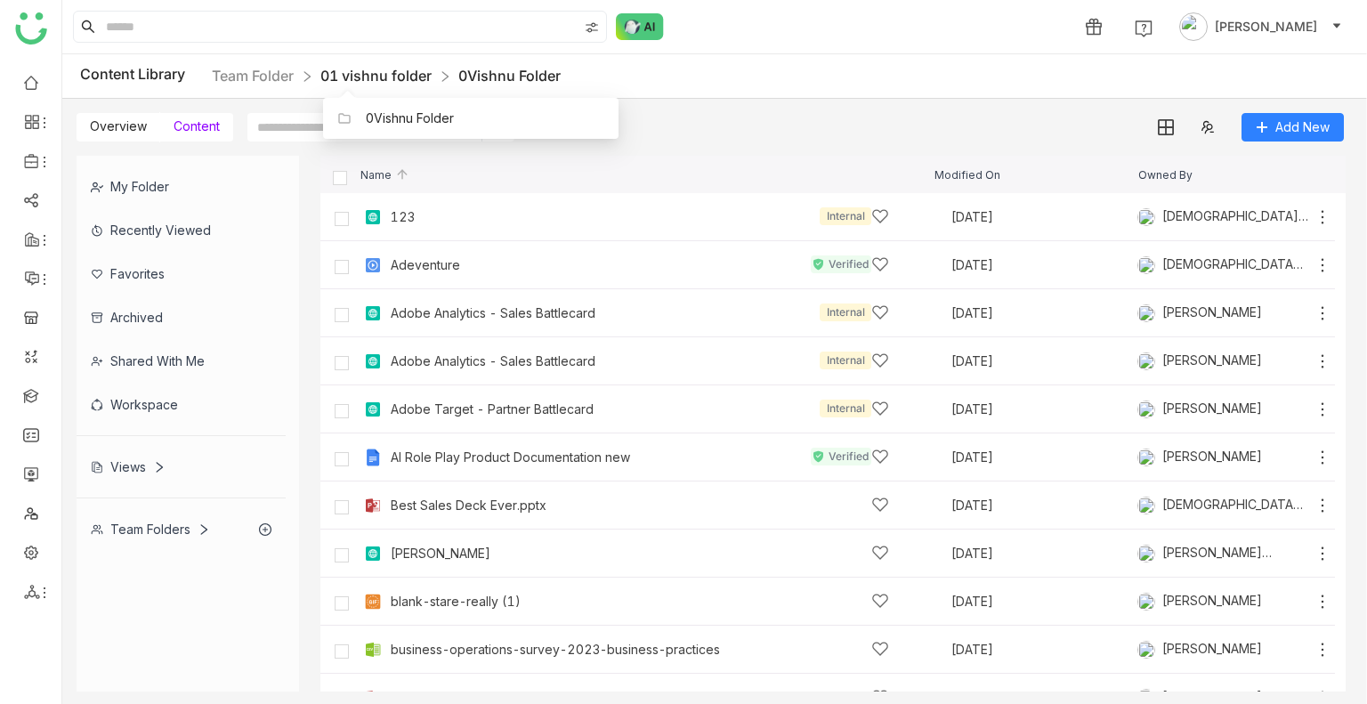
click at [369, 72] on link "01 vishnu folder" at bounding box center [375, 76] width 111 height 18
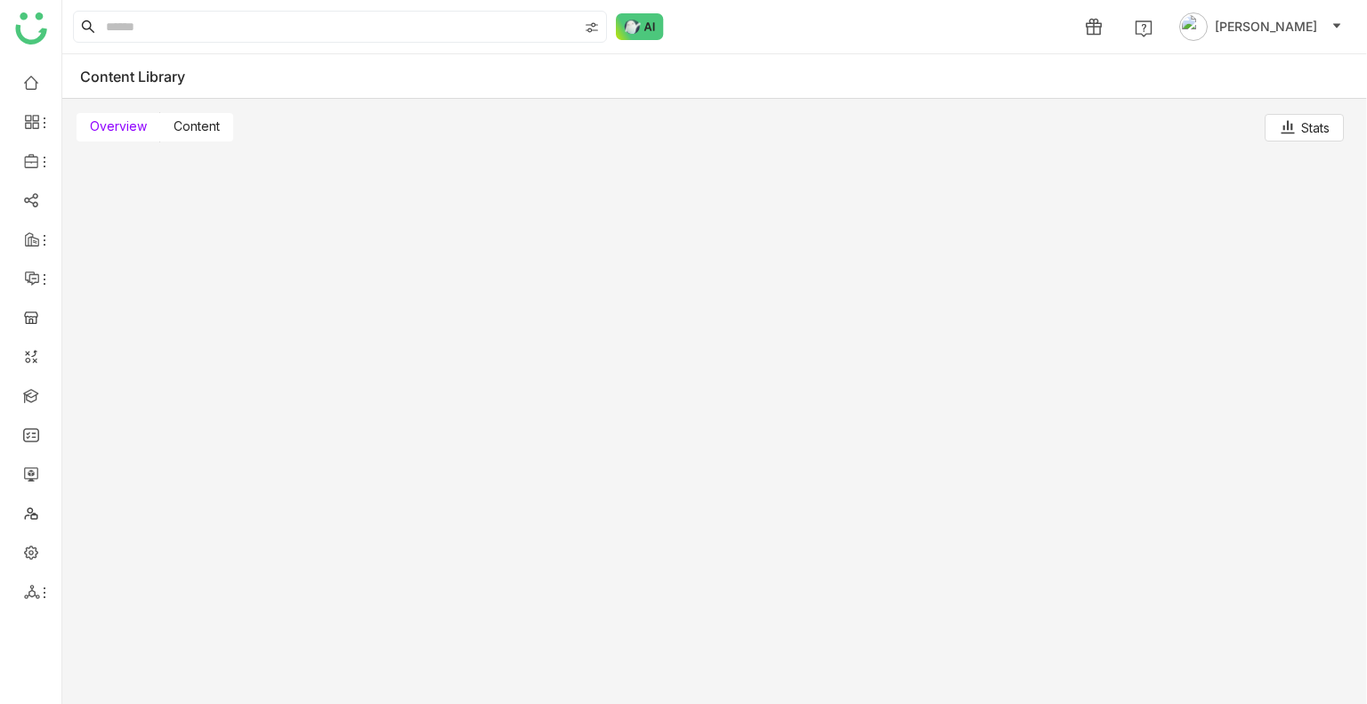
click at [199, 118] on span "Content" at bounding box center [197, 125] width 46 height 15
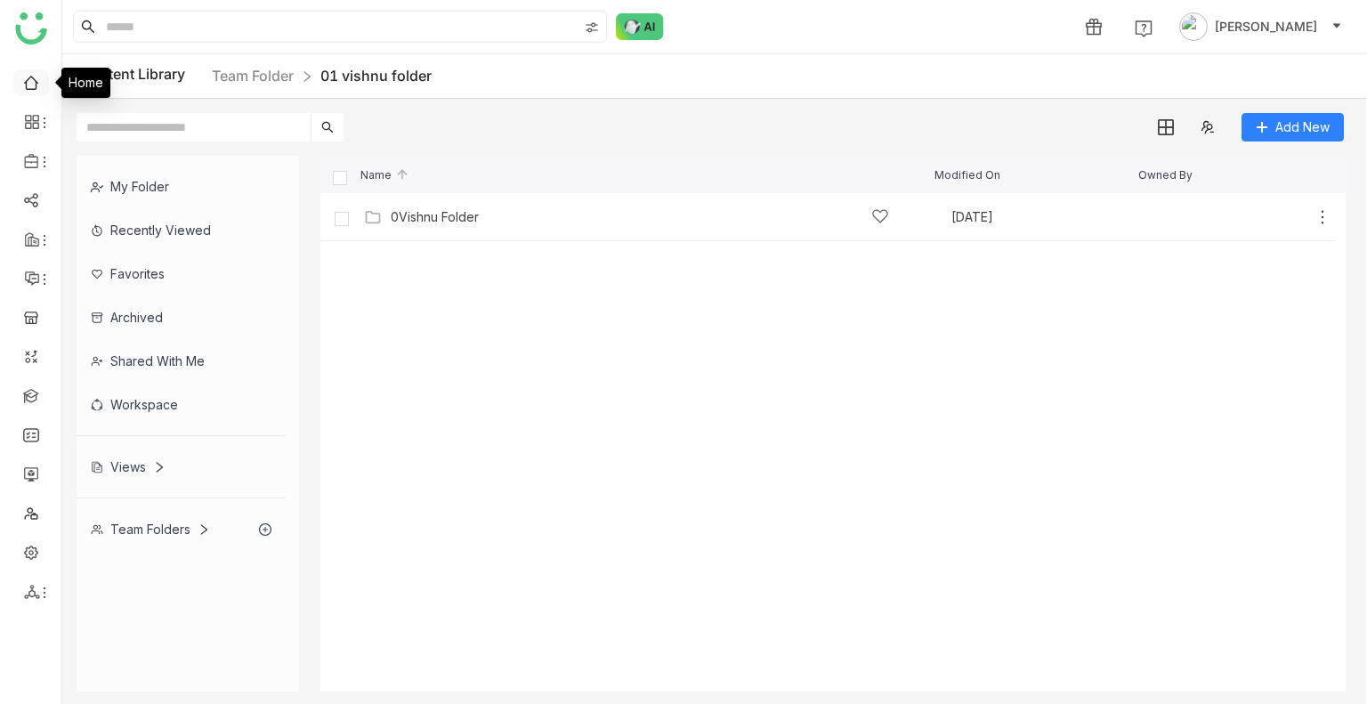
click at [34, 77] on link at bounding box center [31, 81] width 16 height 15
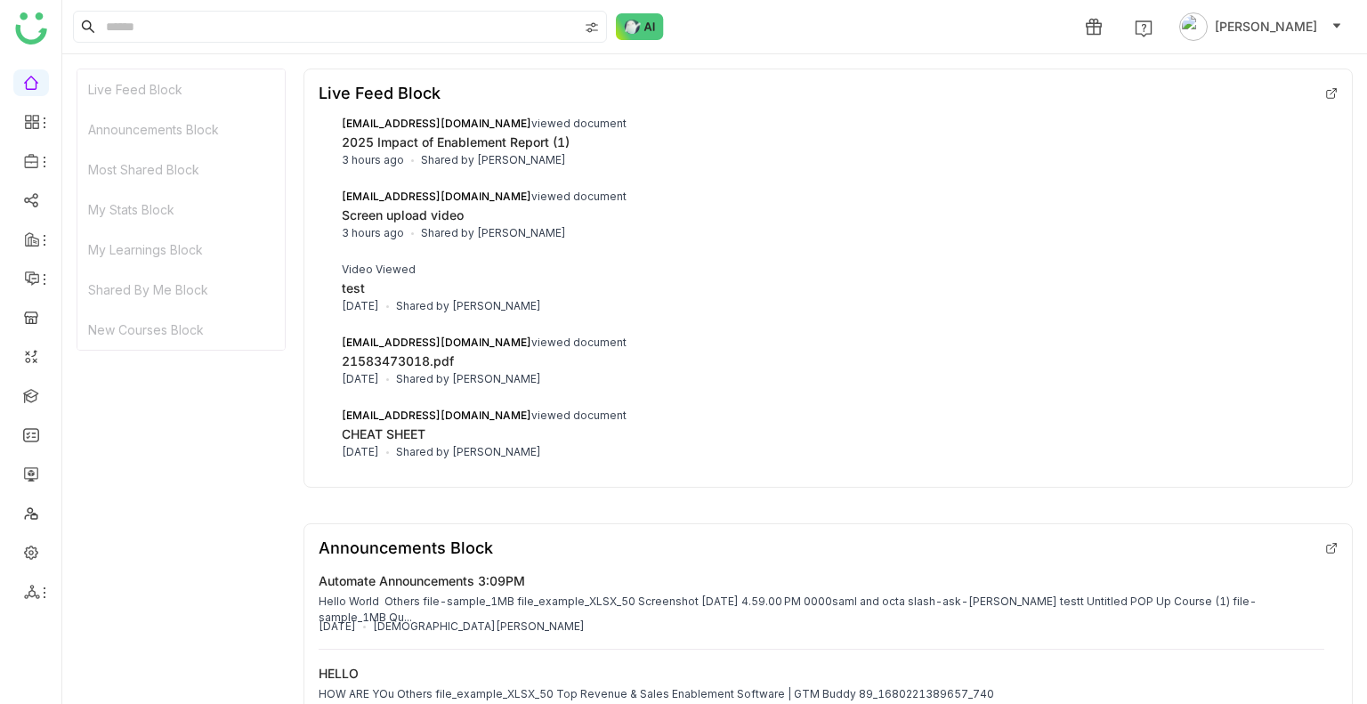
click at [427, 409] on span "[EMAIL_ADDRESS][DOMAIN_NAME]" at bounding box center [437, 415] width 190 height 13
click at [427, 412] on span "[EMAIL_ADDRESS][DOMAIN_NAME]" at bounding box center [437, 415] width 190 height 13
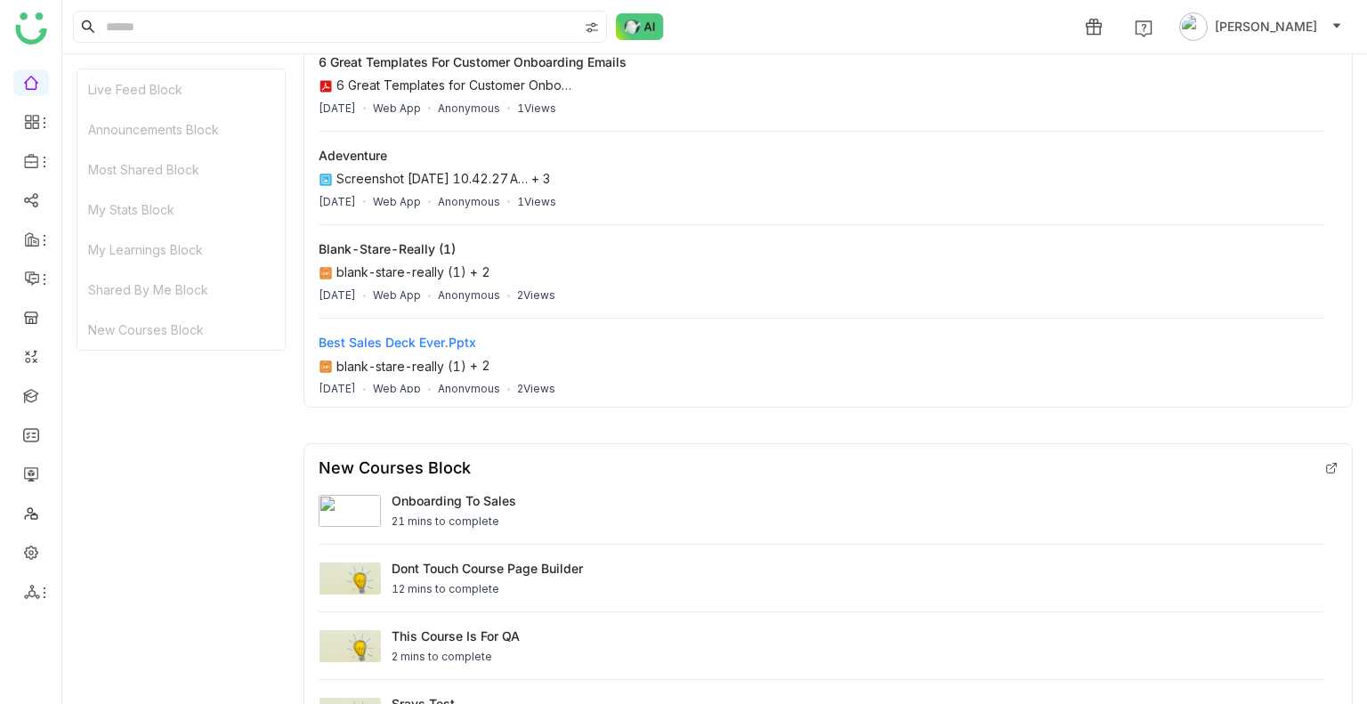
scroll to position [839, 0]
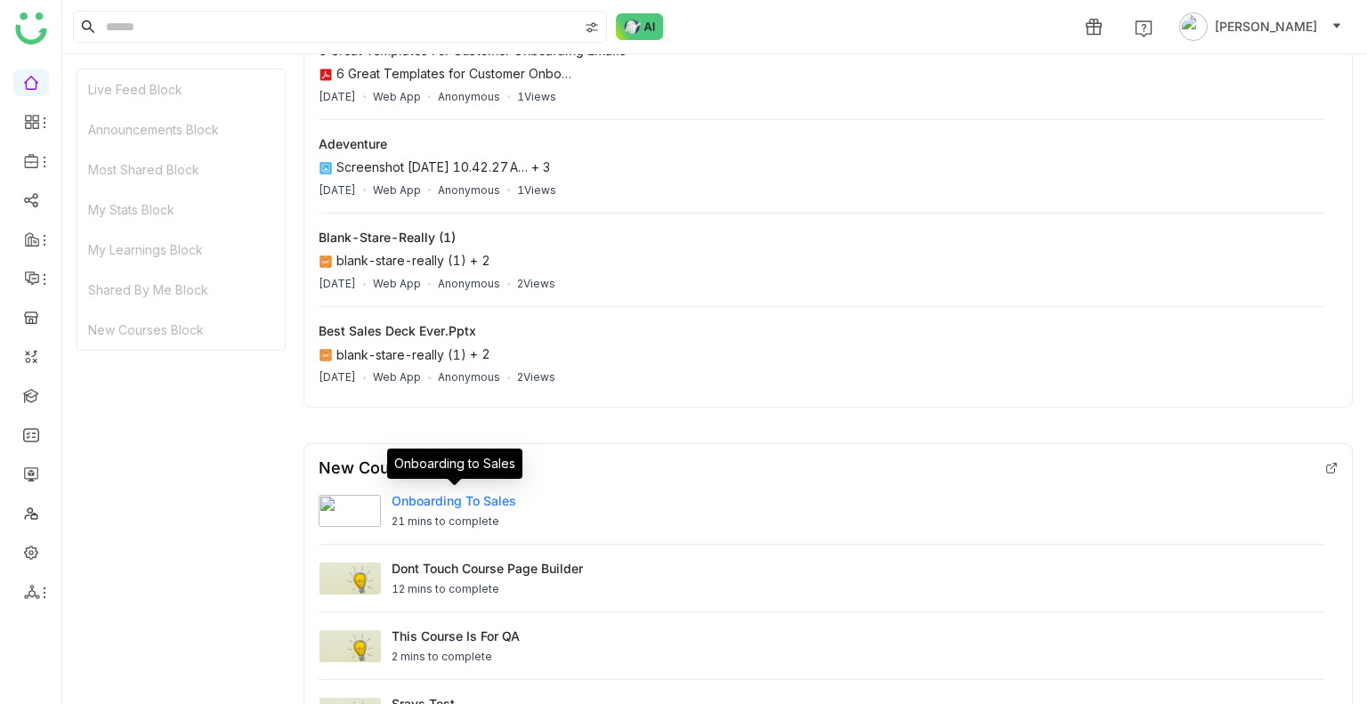
click at [488, 498] on div "Onboarding to Sales" at bounding box center [454, 500] width 125 height 19
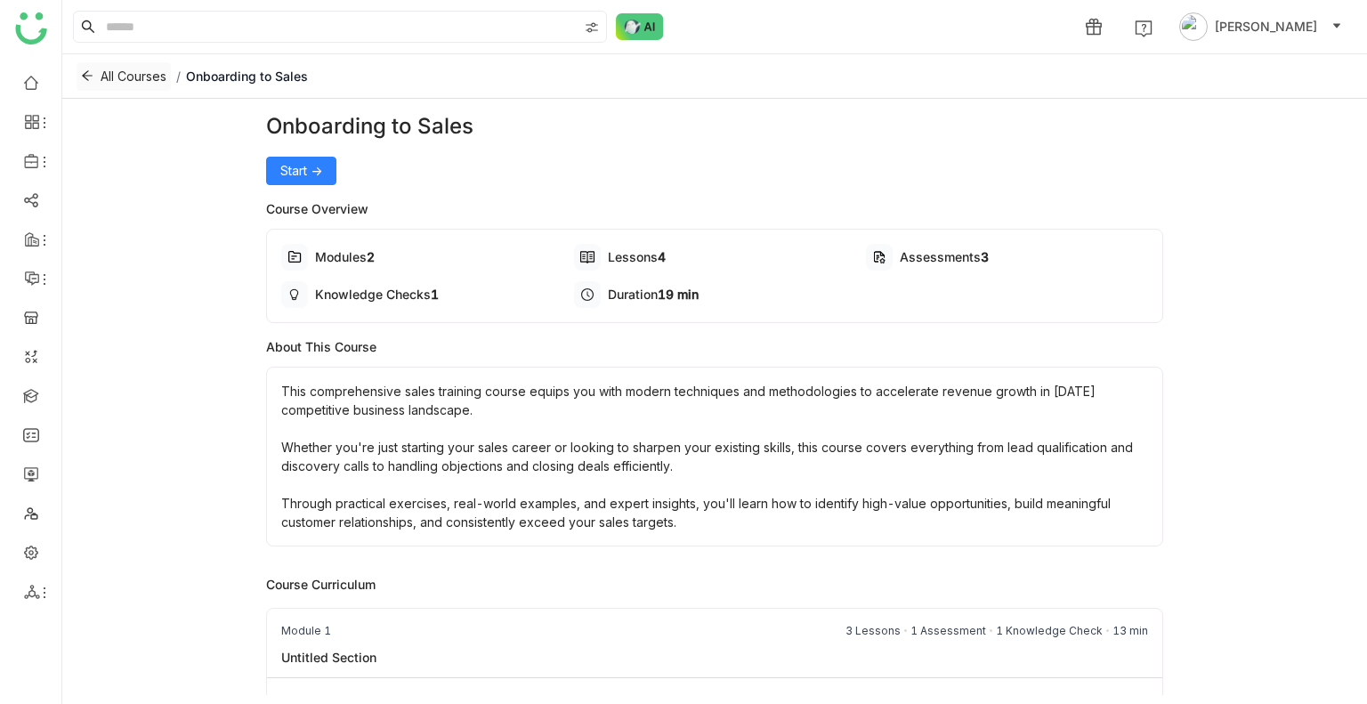
click at [142, 69] on span "All Courses" at bounding box center [134, 77] width 66 height 20
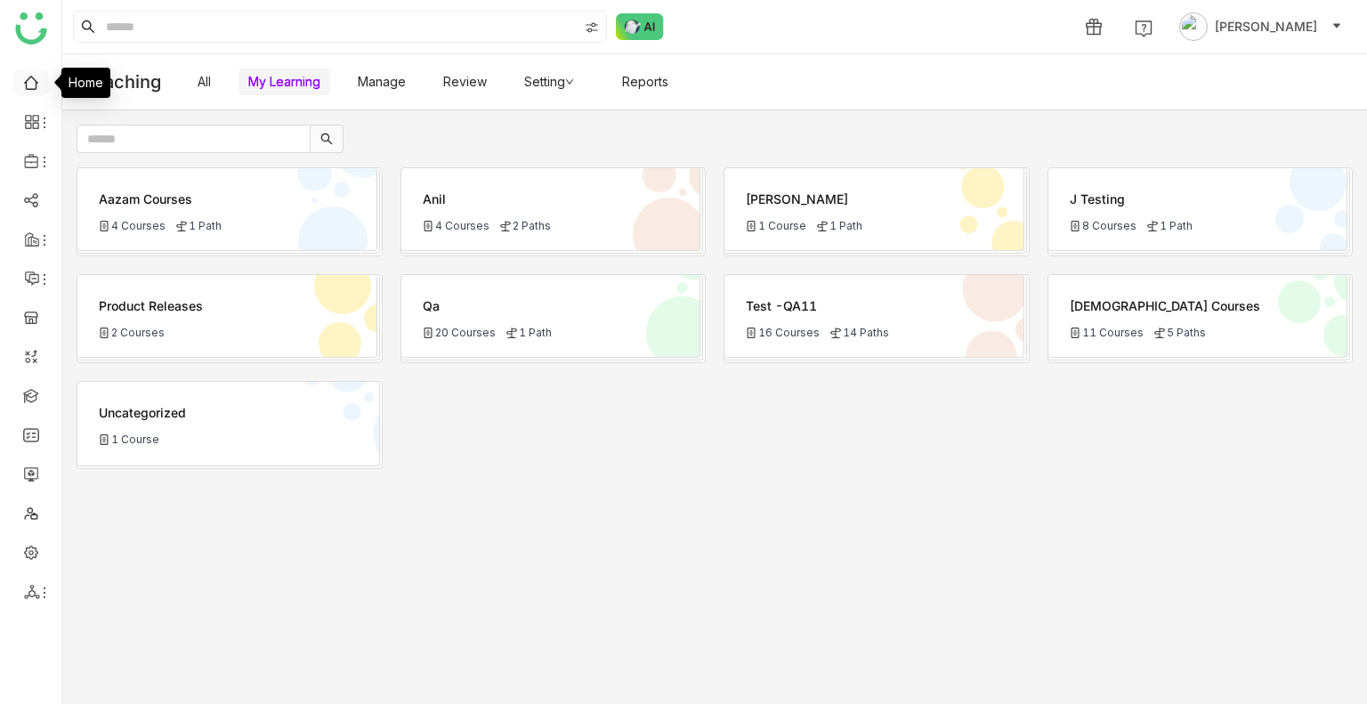
click at [23, 81] on link at bounding box center [31, 81] width 16 height 15
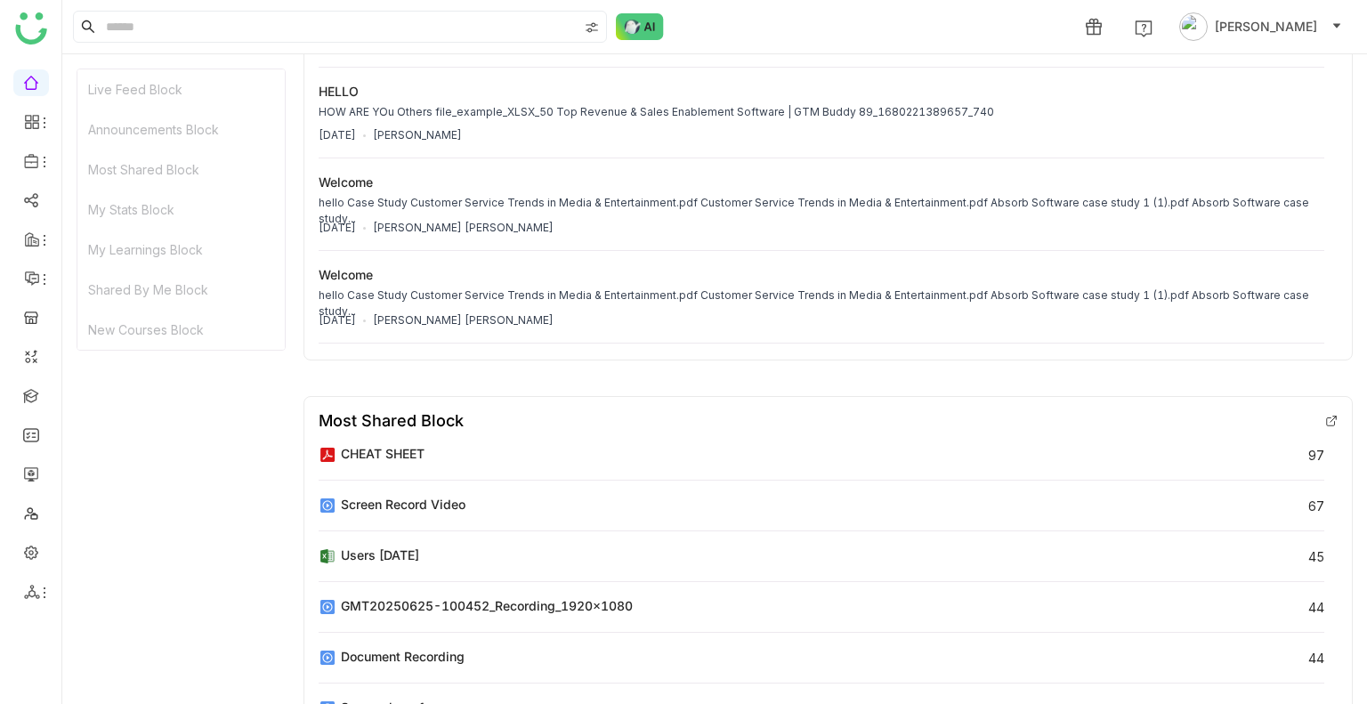
scroll to position [801, 0]
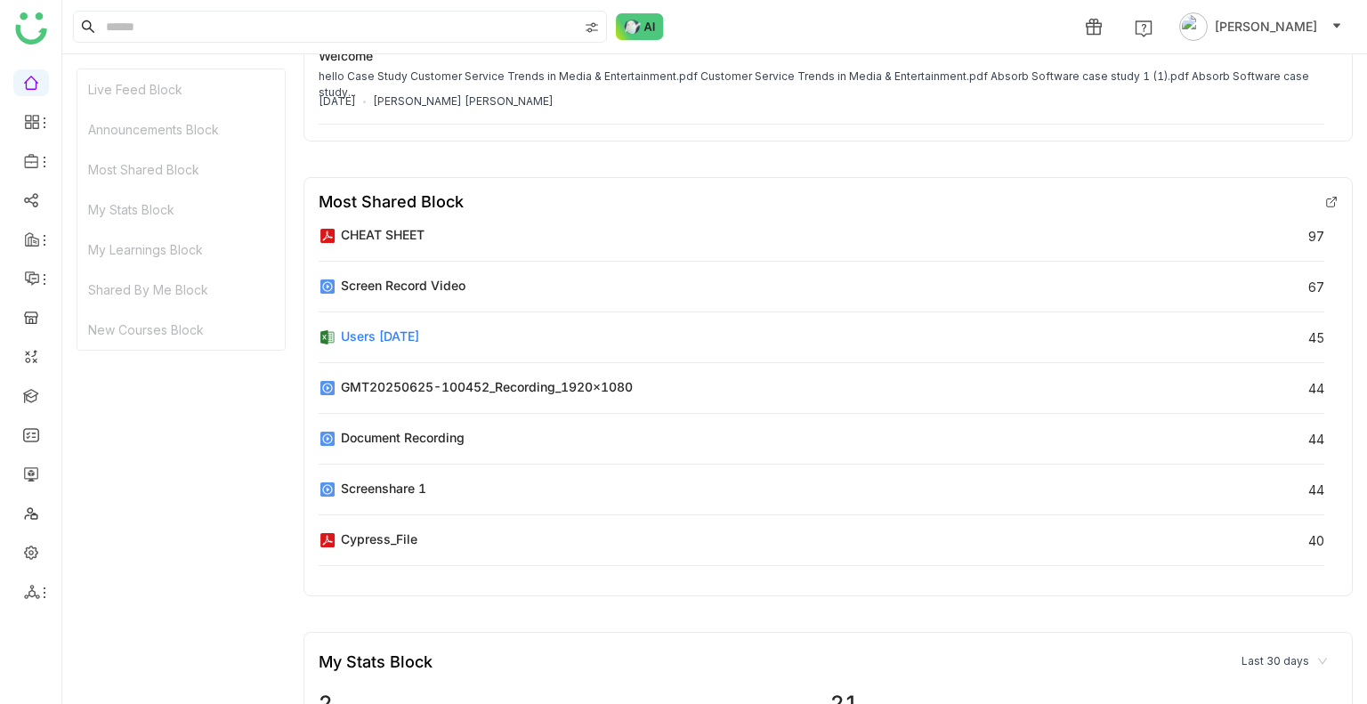
click at [556, 352] on div "Users 07-21-2025 45" at bounding box center [822, 337] width 1006 height 51
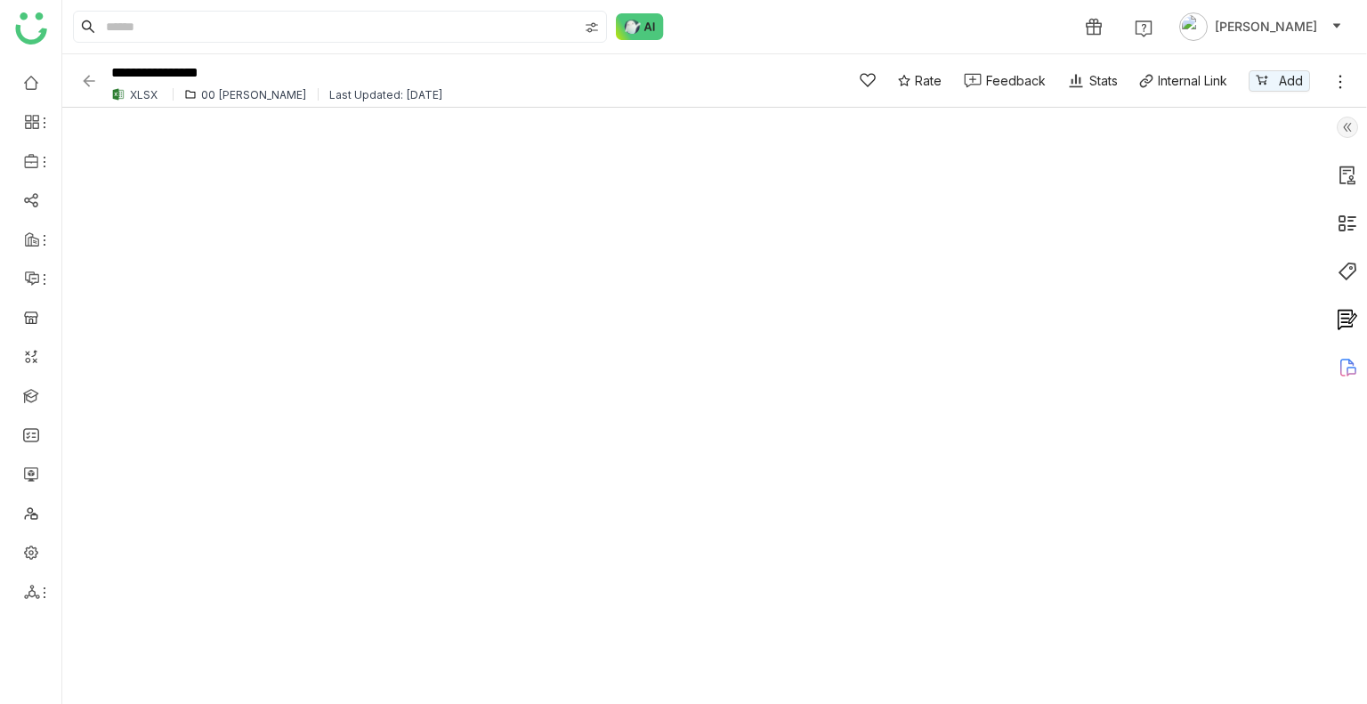
click at [89, 75] on img at bounding box center [89, 81] width 18 height 18
click at [89, 76] on img at bounding box center [89, 81] width 18 height 18
click at [37, 96] on ul at bounding box center [30, 337] width 61 height 561
click at [37, 89] on link at bounding box center [31, 81] width 16 height 15
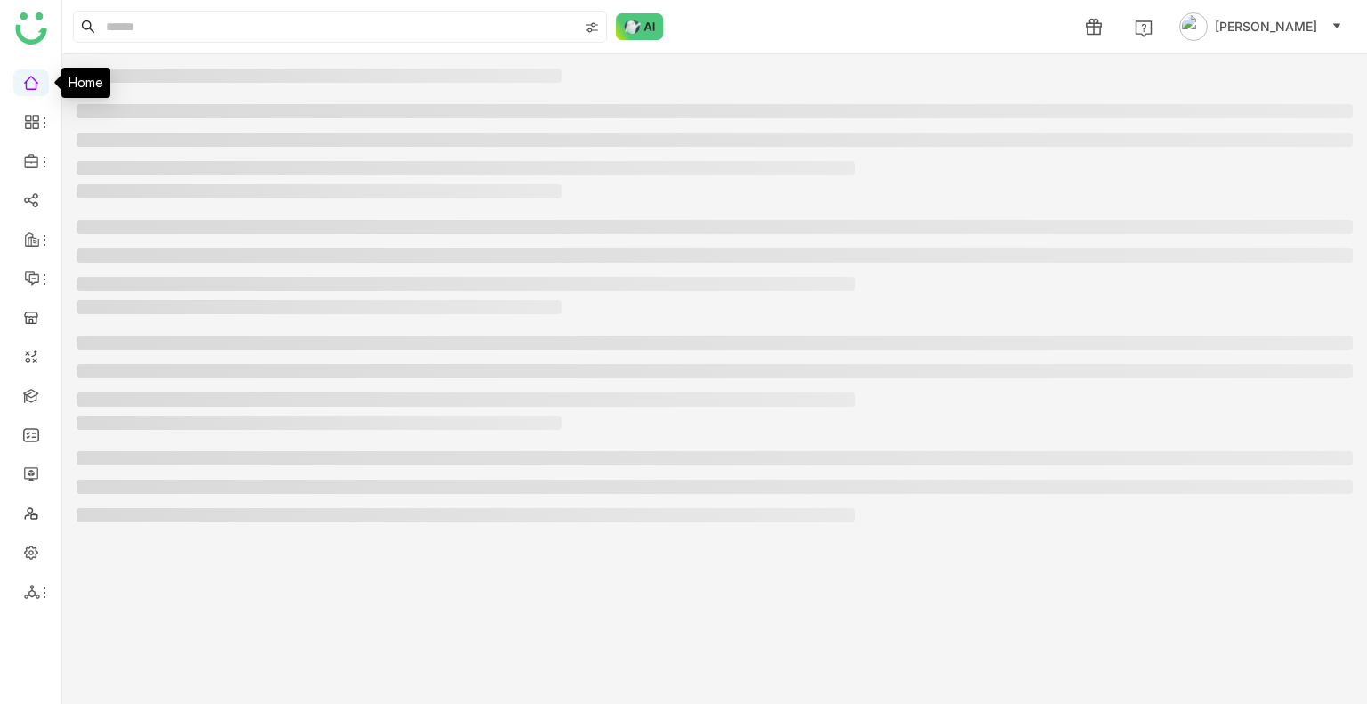
click at [37, 88] on link at bounding box center [31, 81] width 16 height 15
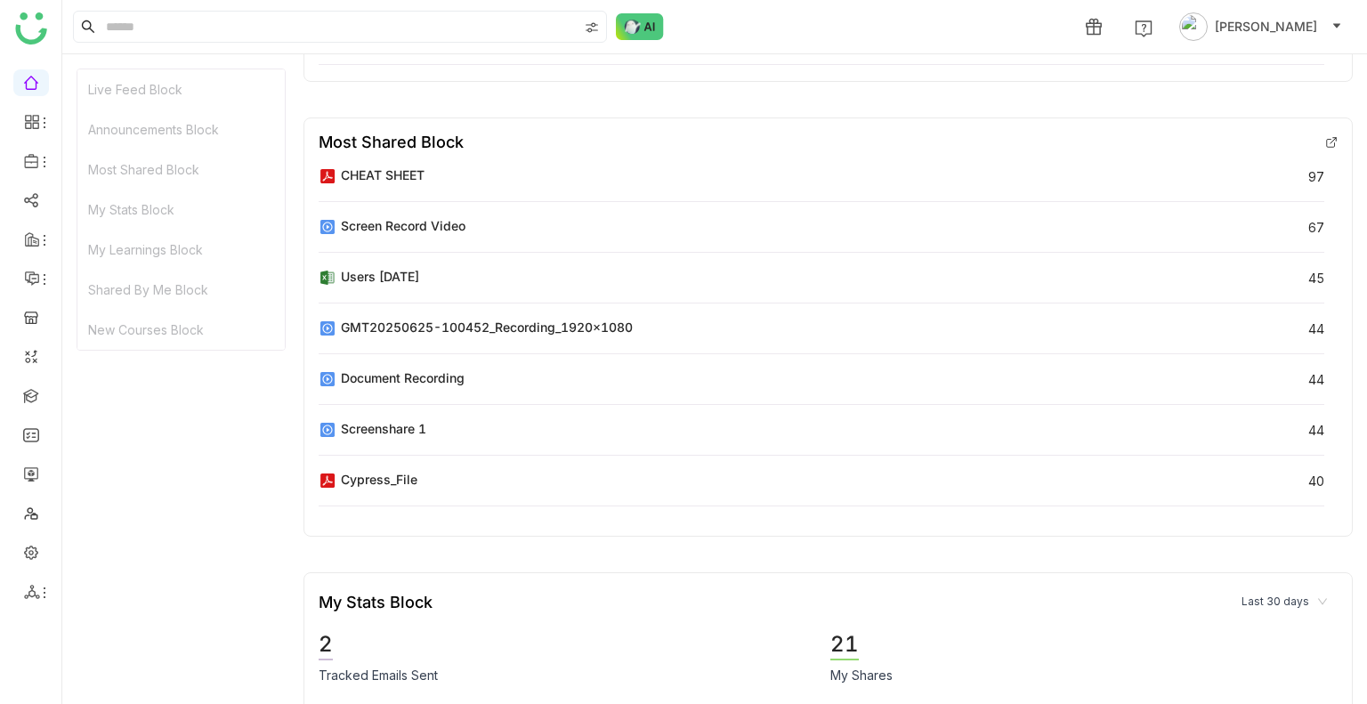
scroll to position [890, 0]
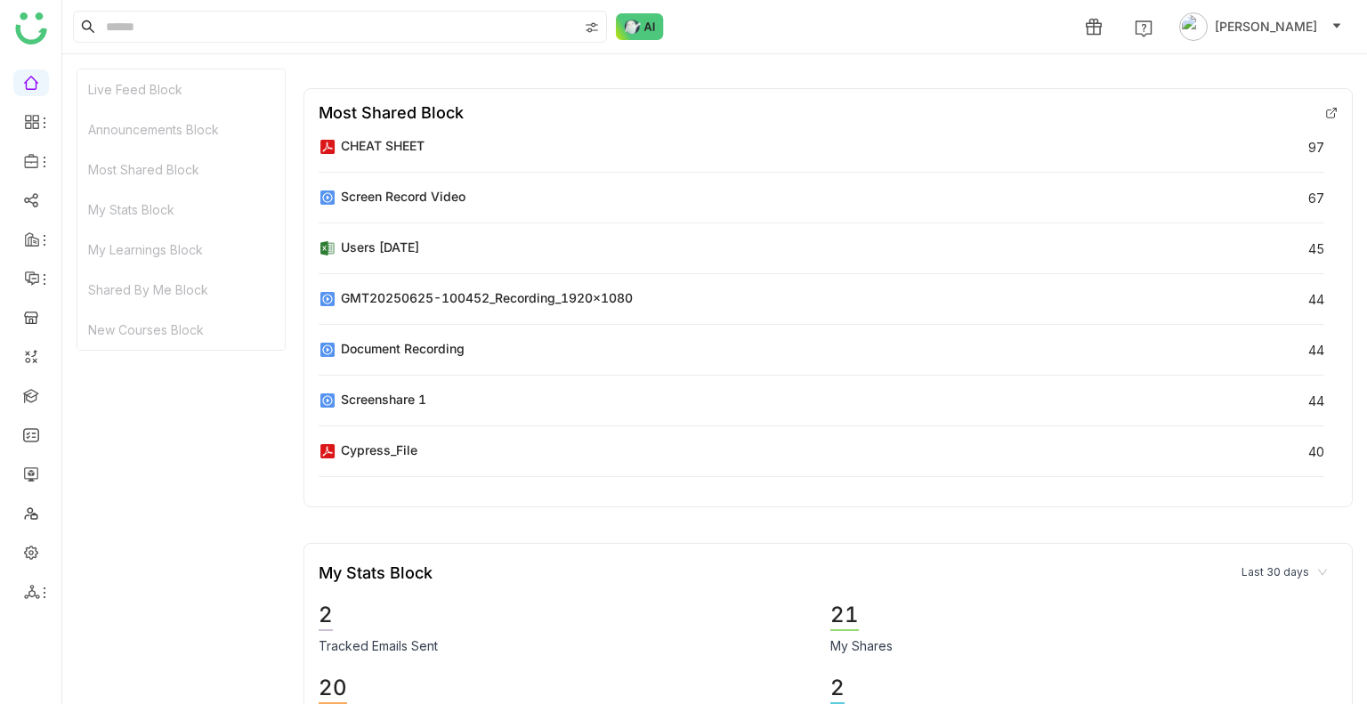
click at [127, 244] on div "My Learnings Block" at bounding box center [180, 250] width 207 height 40
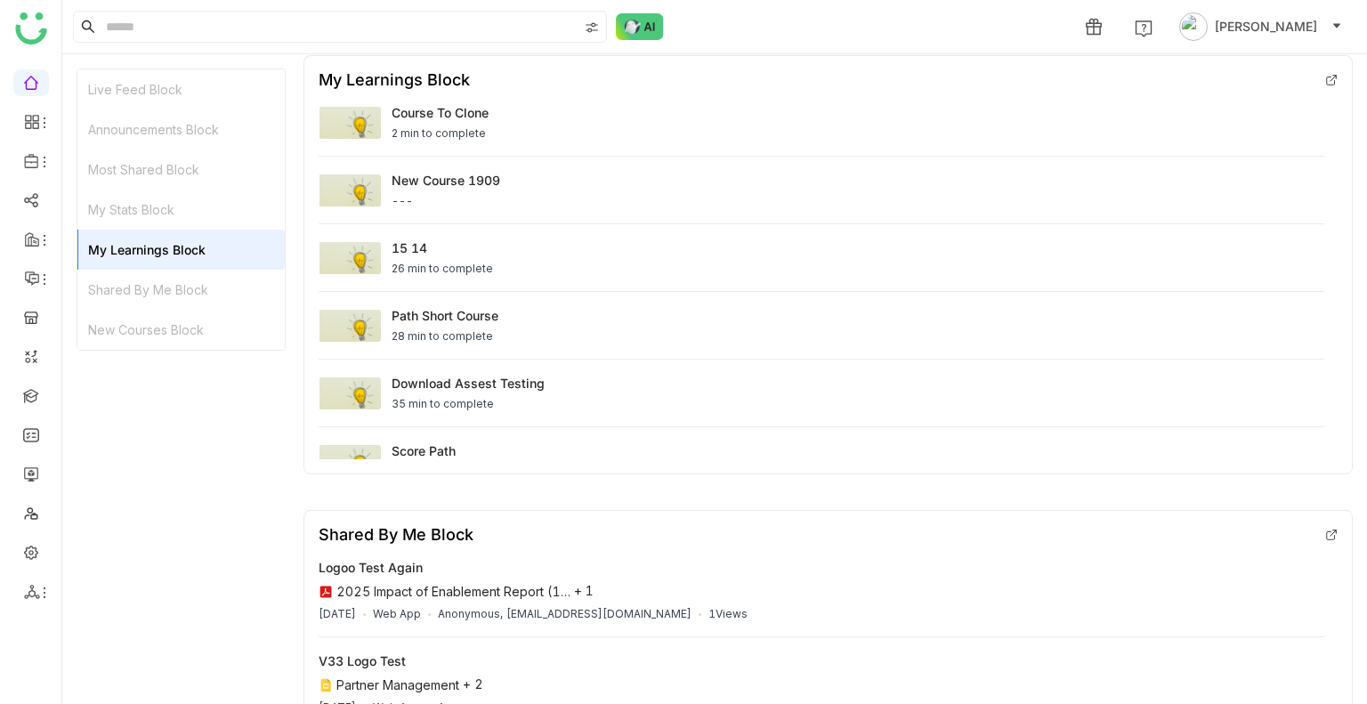
click at [145, 288] on div "Shared By Me Block" at bounding box center [180, 290] width 207 height 40
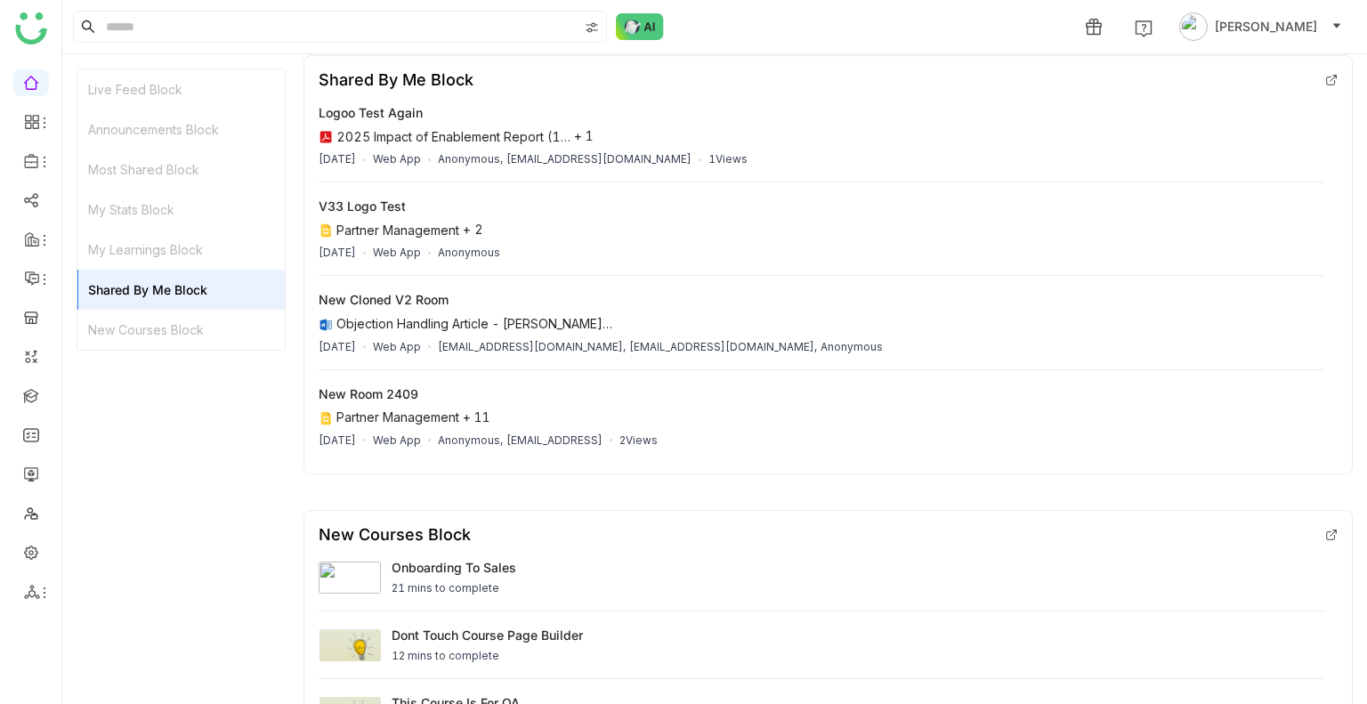
drag, startPoint x: 145, startPoint y: 282, endPoint x: 144, endPoint y: 305, distance: 23.2
click at [144, 305] on div "Shared By Me Block" at bounding box center [180, 290] width 207 height 40
click at [144, 317] on div "New Courses Block" at bounding box center [180, 330] width 207 height 40
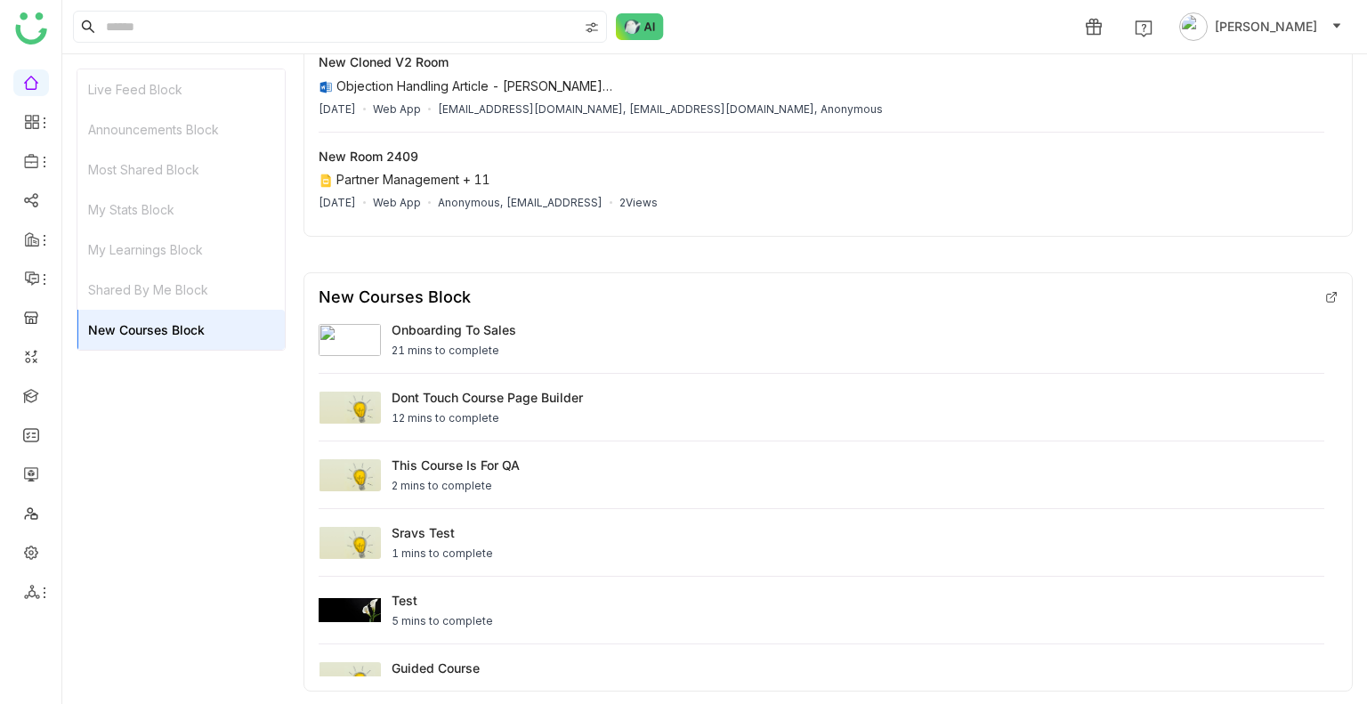
click at [144, 323] on div "New Courses Block" at bounding box center [180, 330] width 207 height 40
click at [11, 391] on ul at bounding box center [30, 337] width 61 height 561
click at [36, 387] on link at bounding box center [31, 394] width 16 height 15
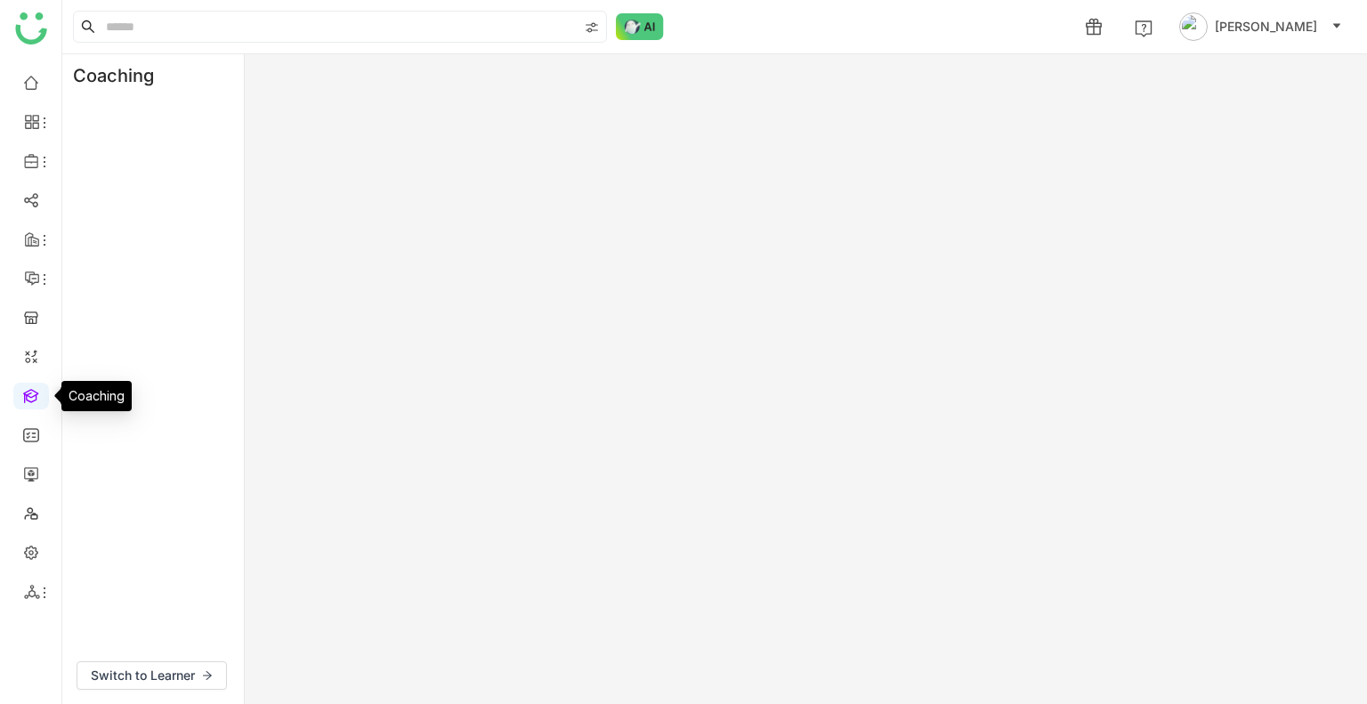
click at [36, 387] on link at bounding box center [31, 394] width 16 height 15
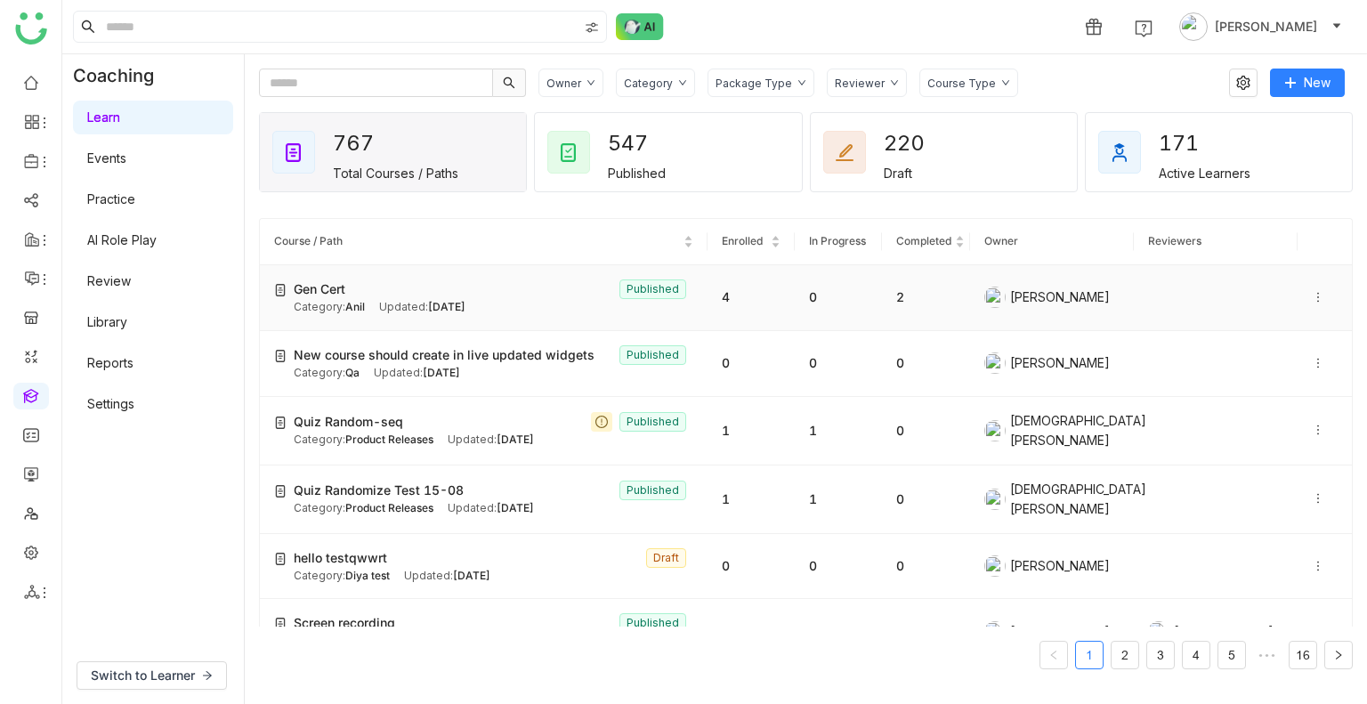
click at [418, 284] on div "Gen Cert Published" at bounding box center [494, 290] width 400 height 20
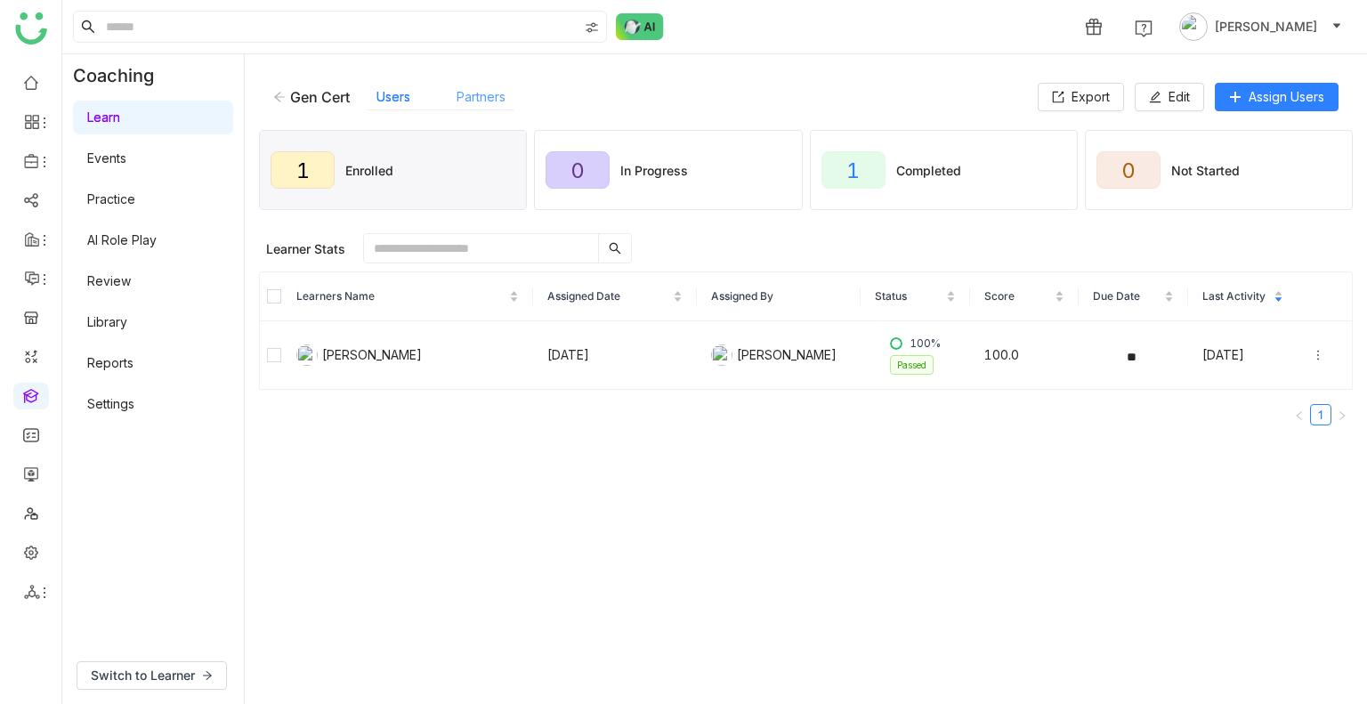
click at [477, 104] on link "Partners" at bounding box center [481, 96] width 49 height 15
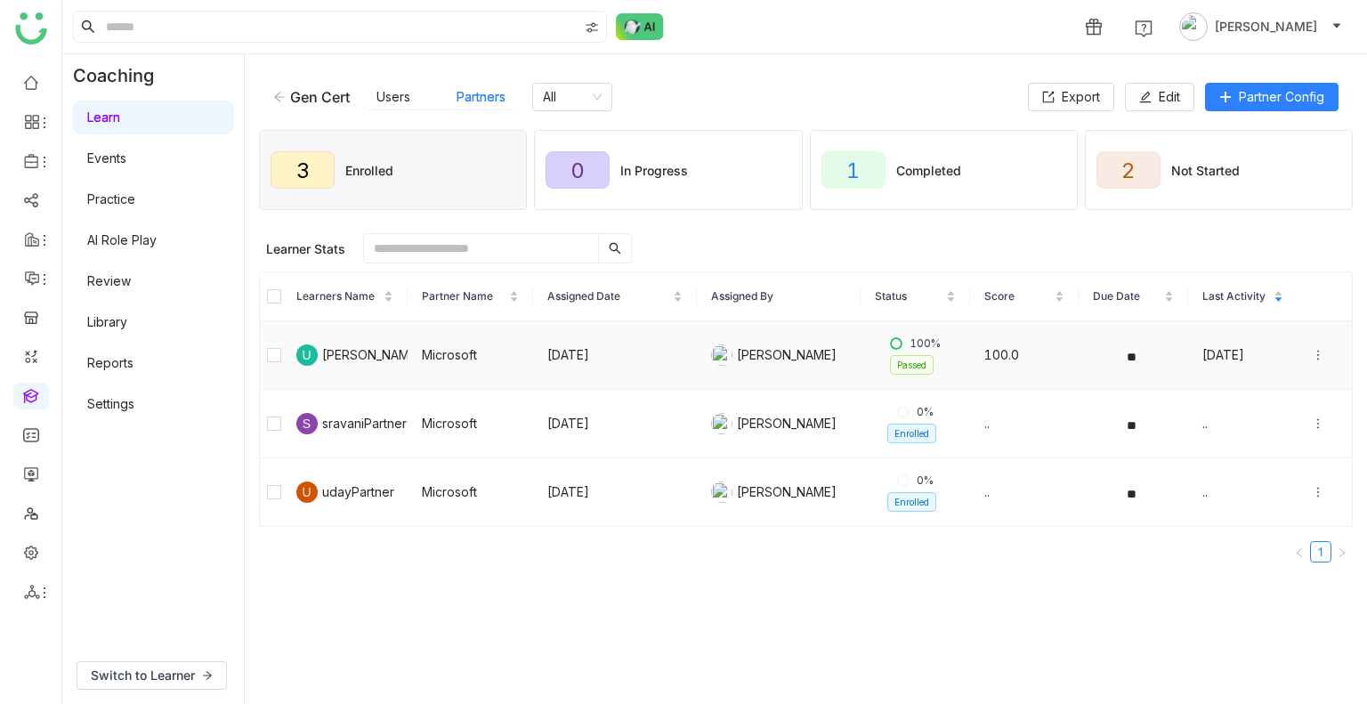
click at [304, 358] on div "U" at bounding box center [306, 355] width 21 height 21
click at [279, 93] on icon at bounding box center [279, 97] width 12 height 12
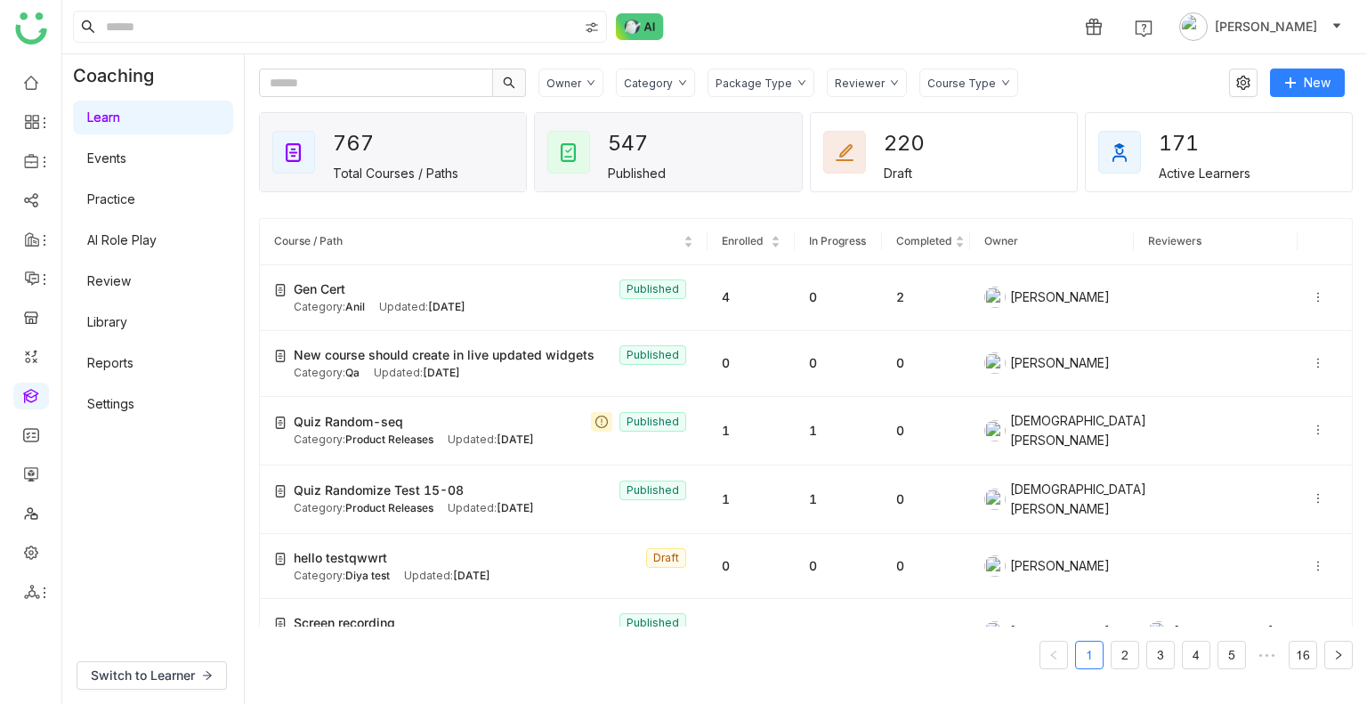
click at [655, 186] on div "547 Published" at bounding box center [668, 152] width 266 height 78
click at [468, 166] on div "767 Total Courses / Paths" at bounding box center [393, 152] width 266 height 78
click at [651, 146] on div "547" at bounding box center [640, 143] width 64 height 37
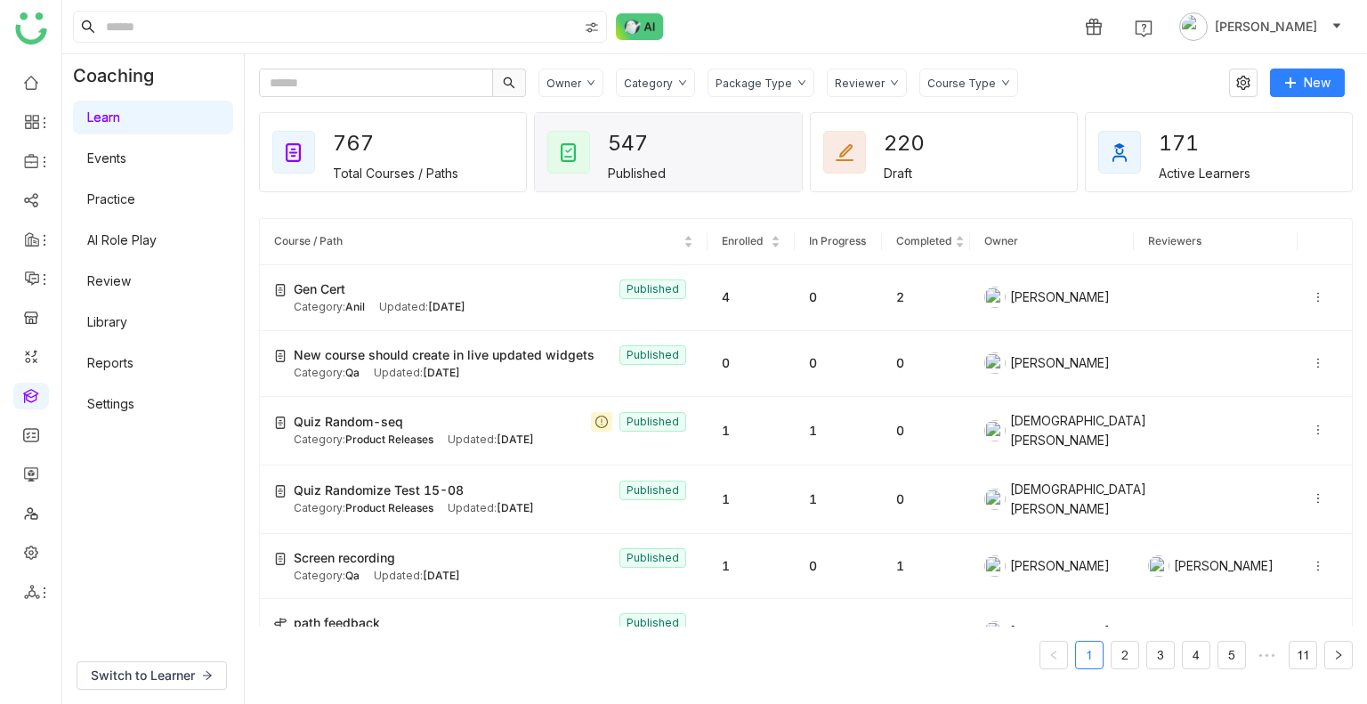
click at [1145, 176] on div "171 Active Learners" at bounding box center [1219, 152] width 266 height 78
click at [1186, 152] on div "171" at bounding box center [1191, 143] width 64 height 37
click at [1187, 152] on div "171" at bounding box center [1191, 143] width 64 height 37
click at [1187, 156] on div "171" at bounding box center [1191, 143] width 64 height 37
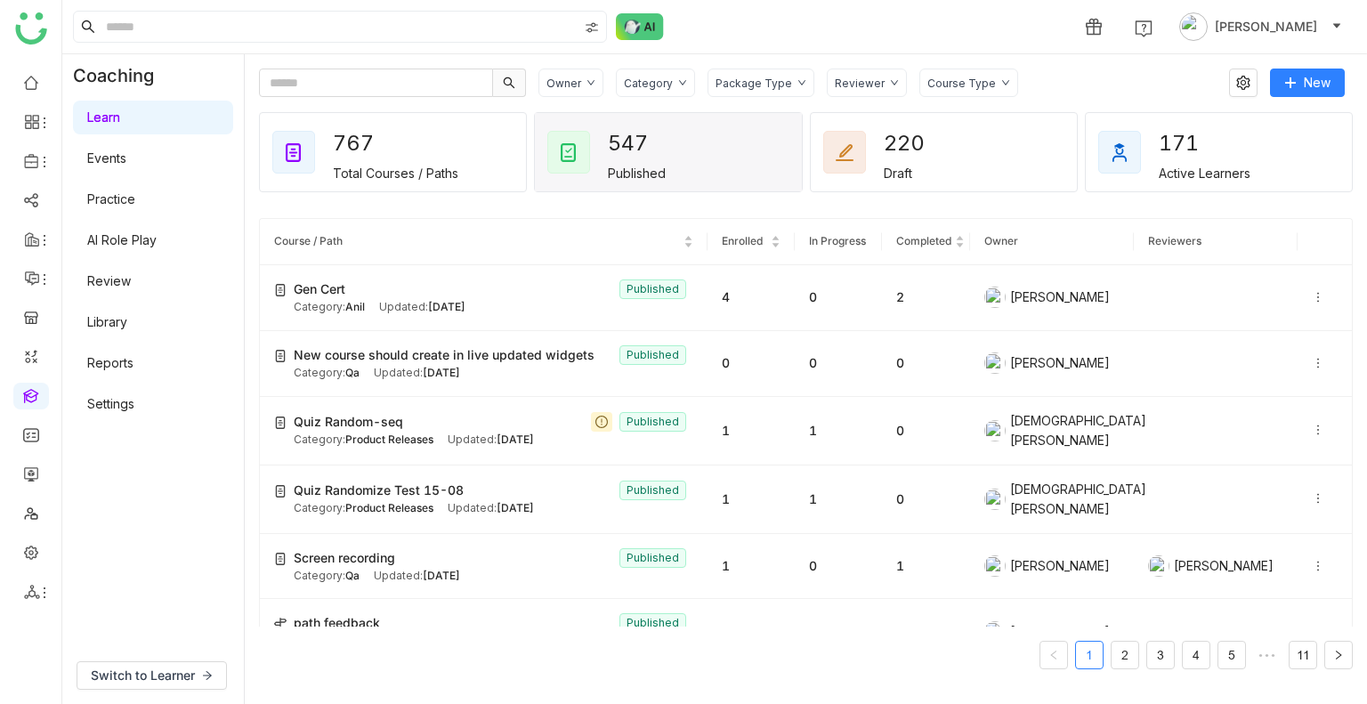
click at [1187, 156] on div "171" at bounding box center [1191, 143] width 64 height 37
click at [126, 150] on link "Events" at bounding box center [106, 157] width 39 height 15
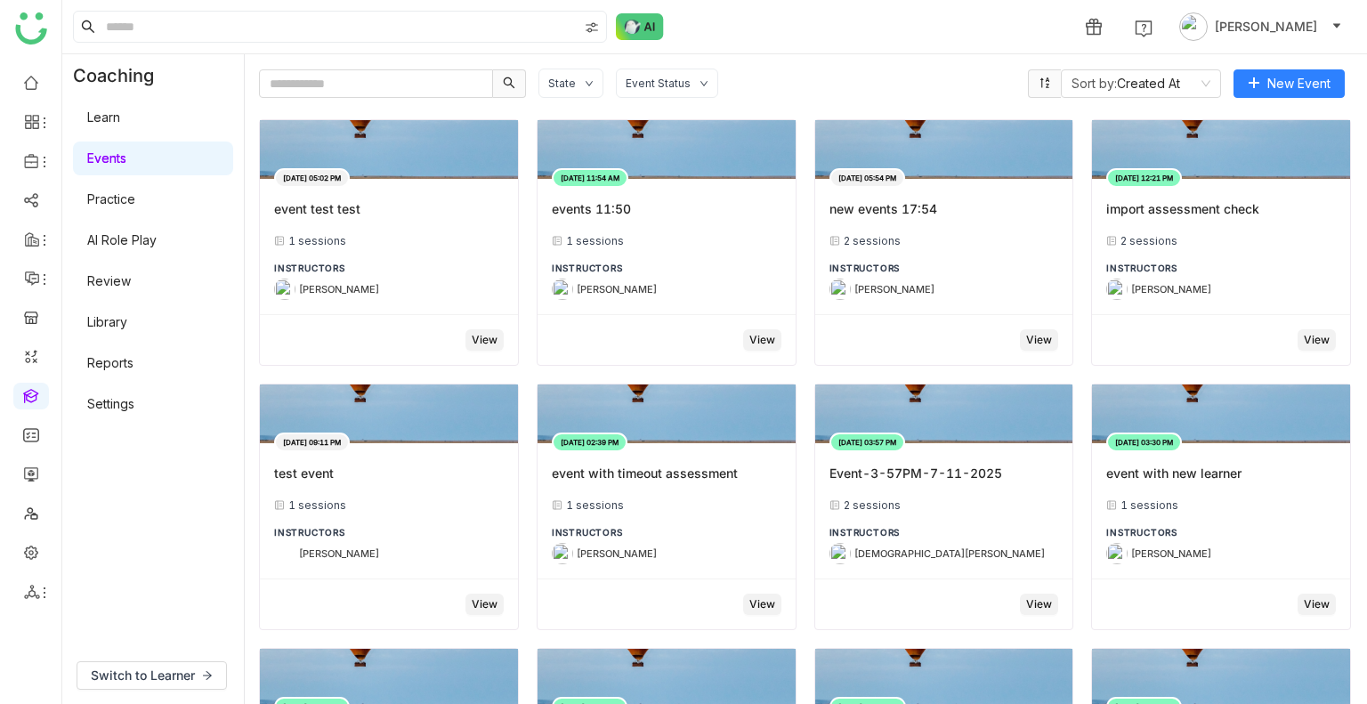
click at [120, 124] on link "Learn" at bounding box center [103, 117] width 33 height 15
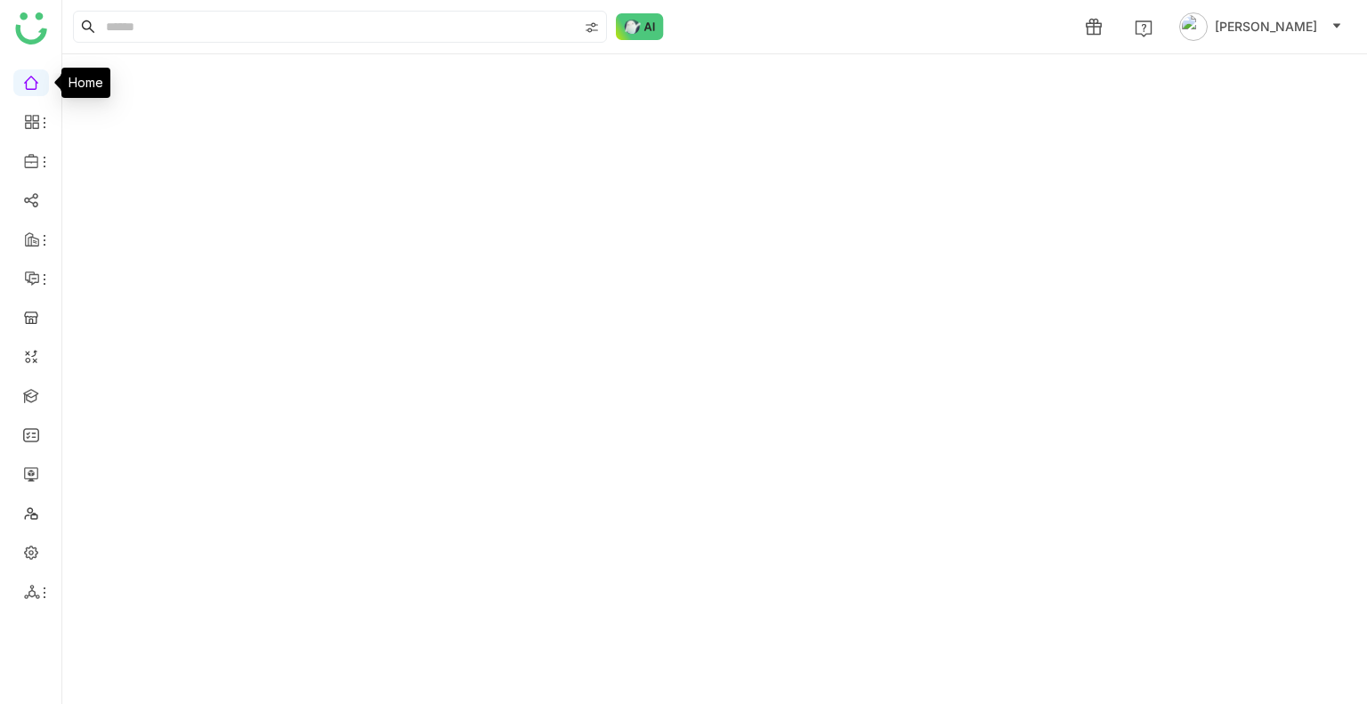
click at [37, 85] on link at bounding box center [31, 81] width 16 height 15
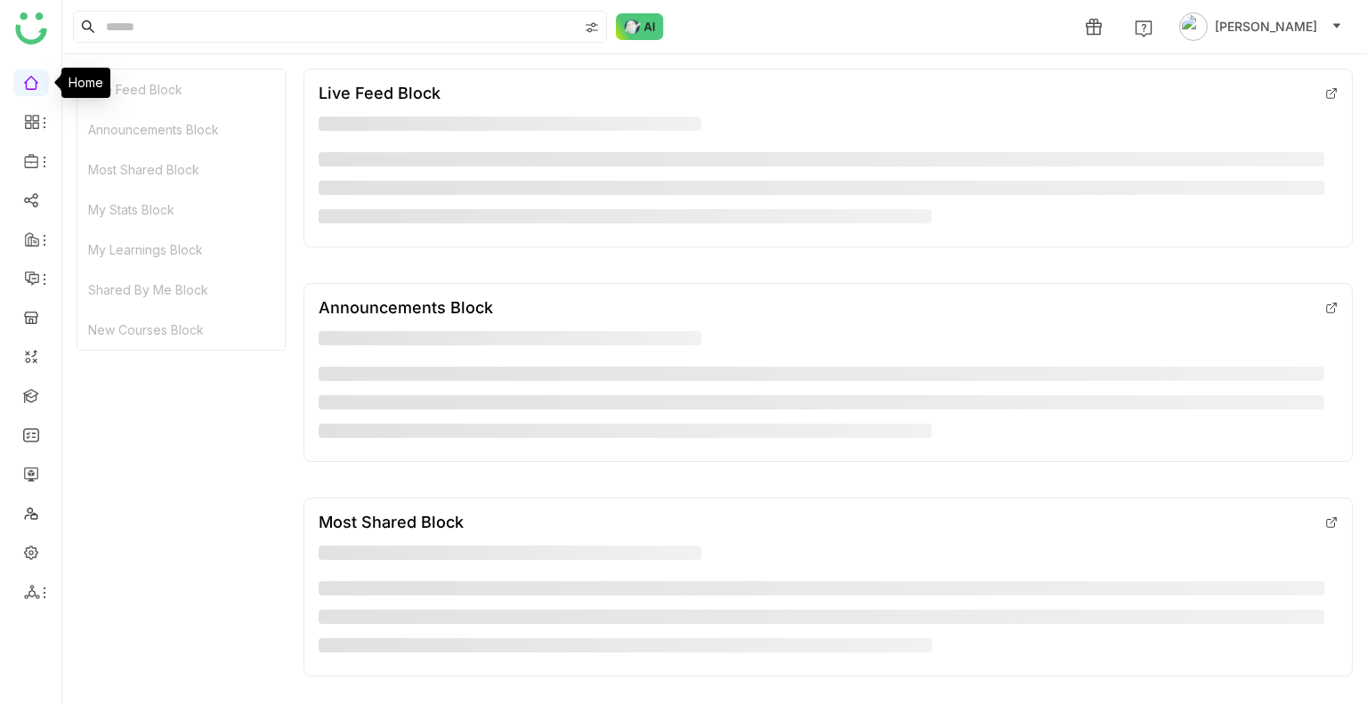
click at [37, 88] on link at bounding box center [31, 81] width 16 height 15
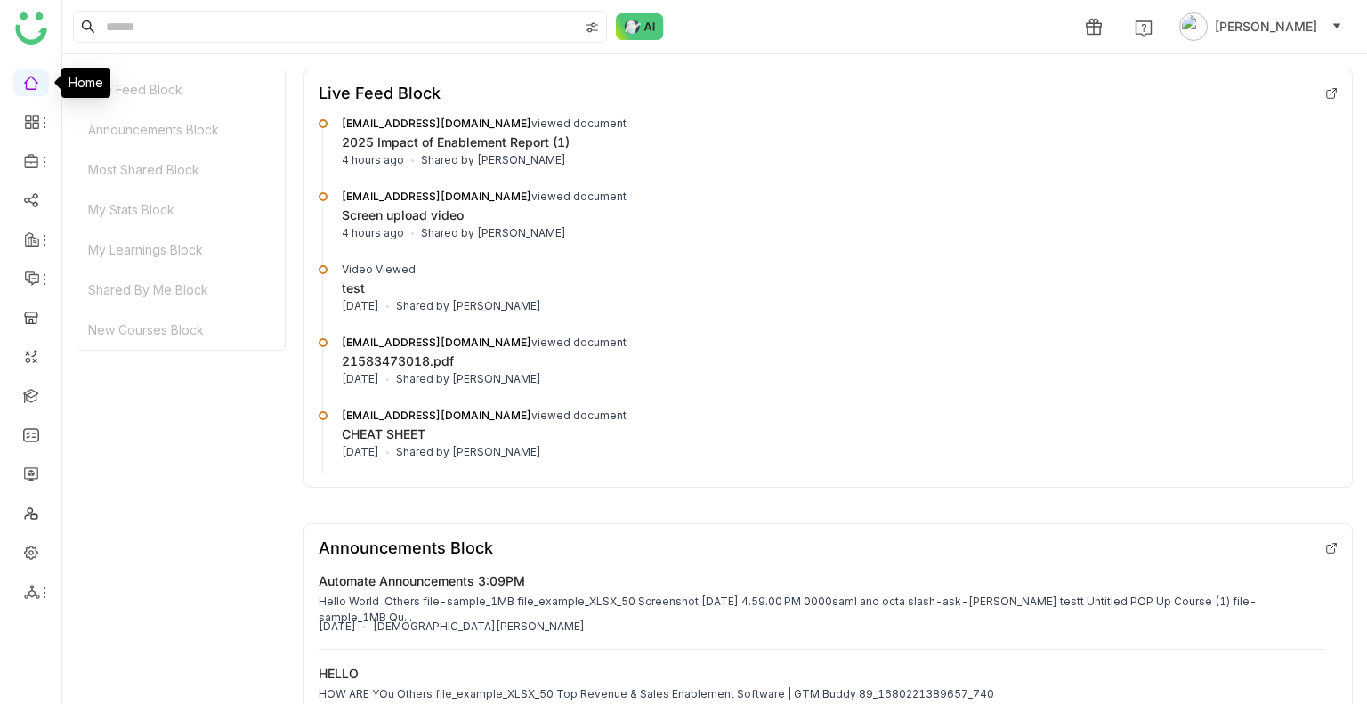
click at [146, 138] on div "Announcements Block" at bounding box center [180, 130] width 207 height 40
click at [164, 166] on div "Most Shared Block" at bounding box center [180, 170] width 207 height 40
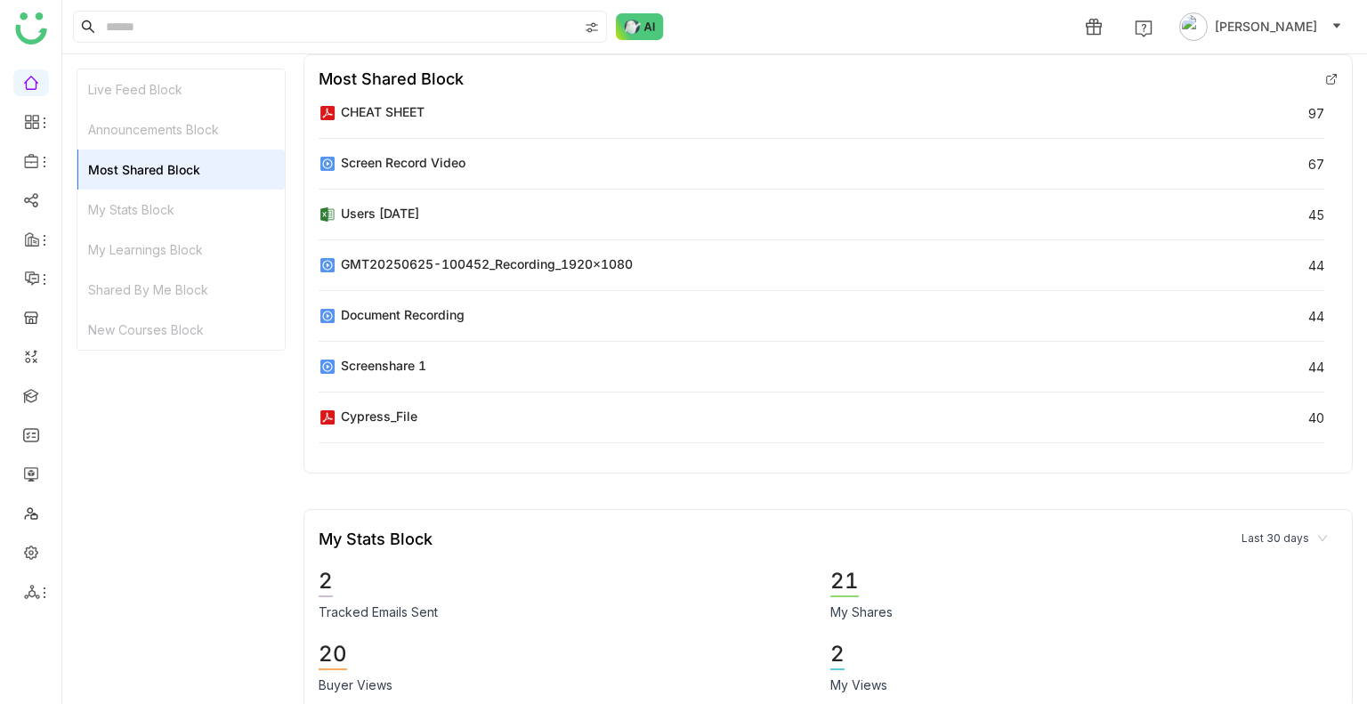
click at [186, 199] on div "My Stats Block" at bounding box center [180, 210] width 207 height 40
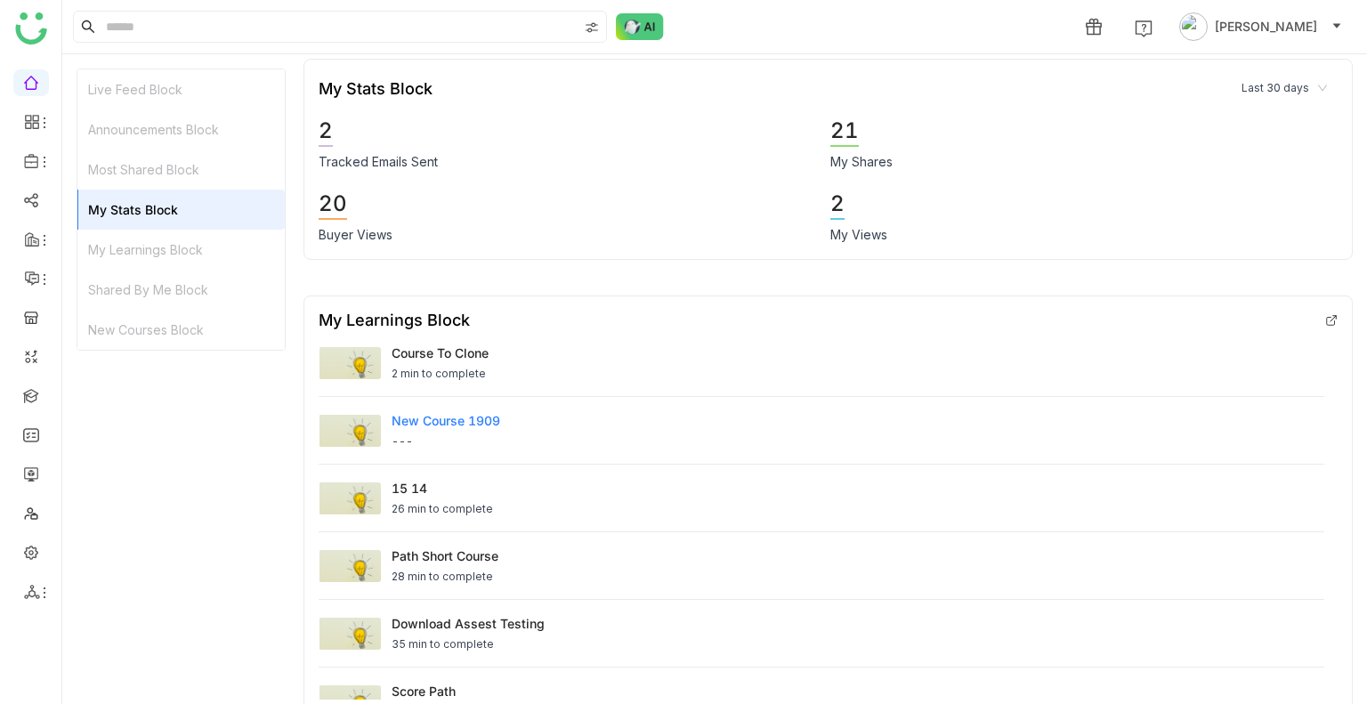
scroll to position [1379, 0]
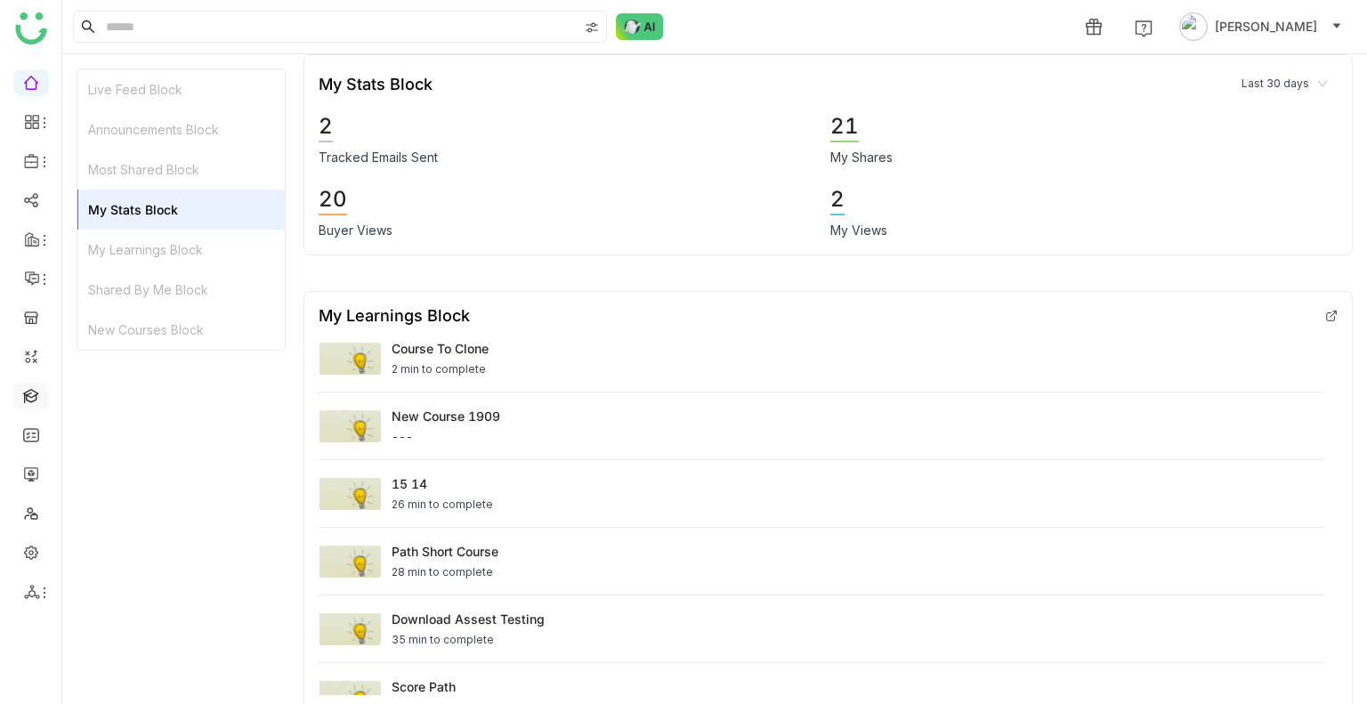
click at [25, 388] on link at bounding box center [31, 394] width 16 height 15
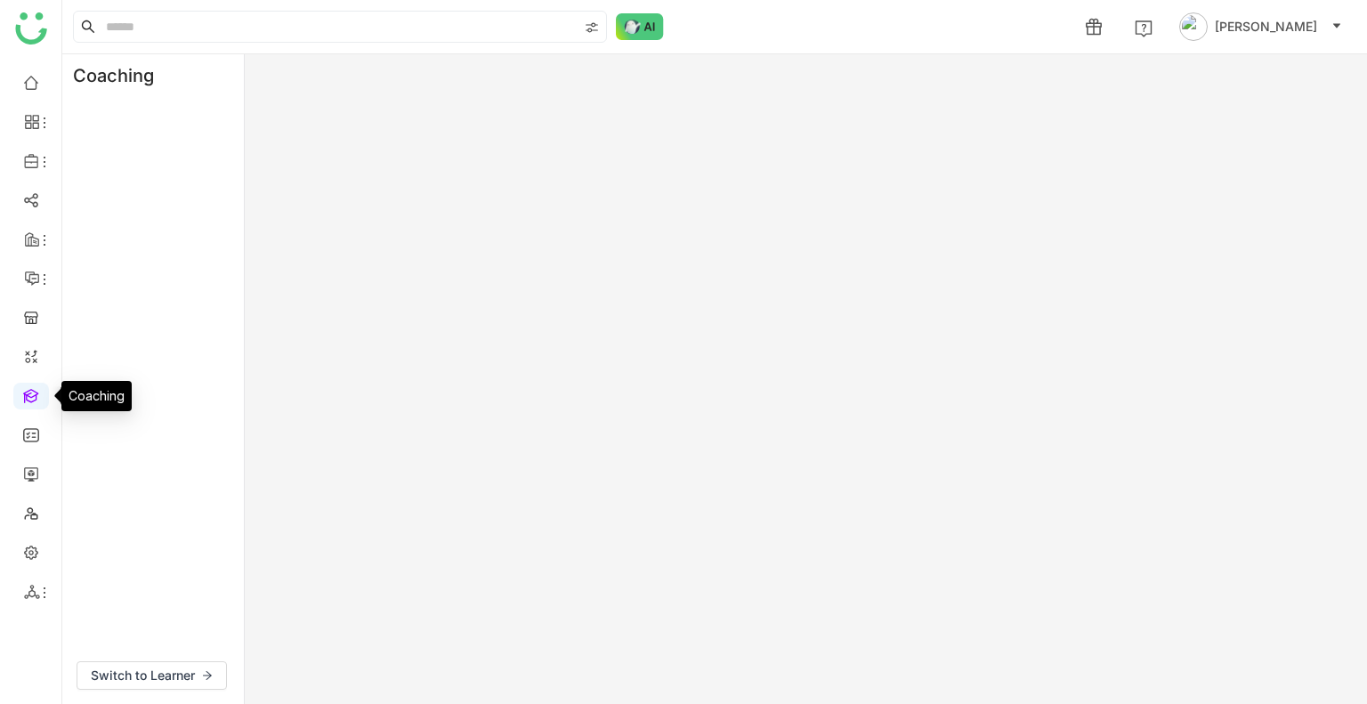
click at [25, 388] on link at bounding box center [31, 394] width 16 height 15
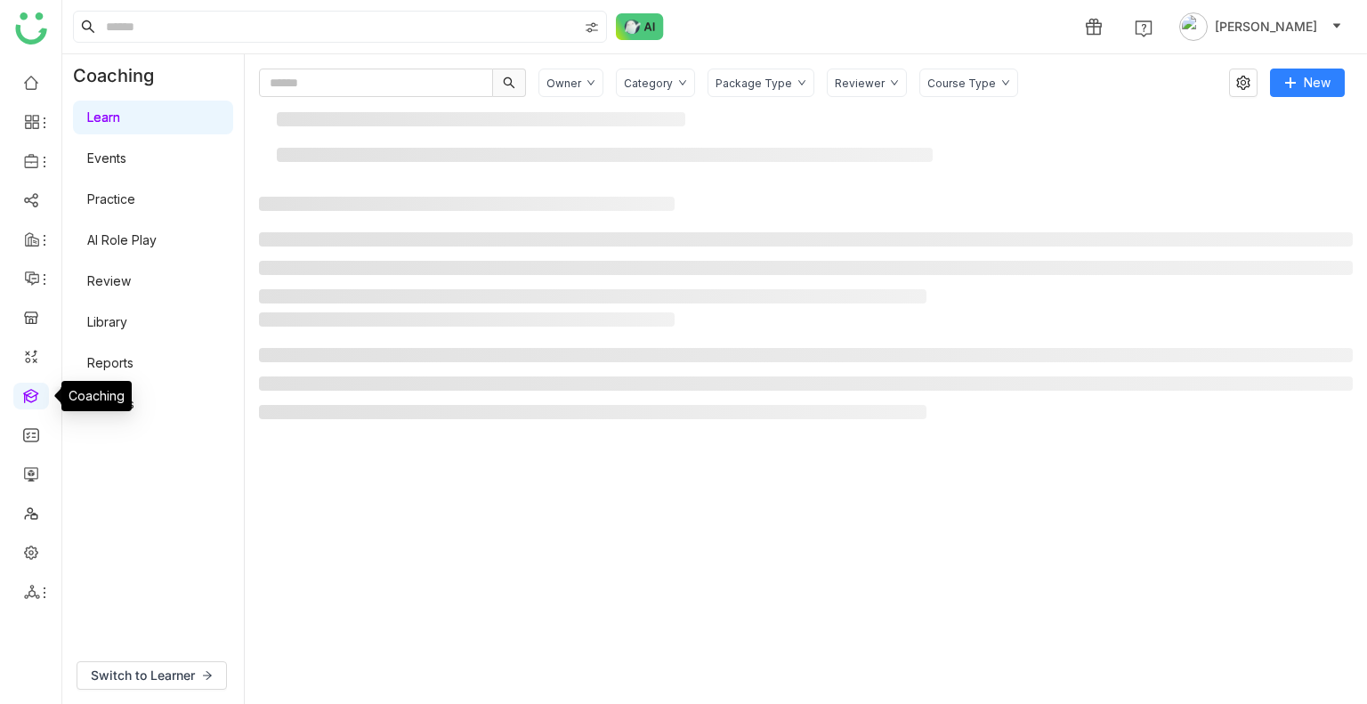
click at [25, 388] on link at bounding box center [31, 394] width 16 height 15
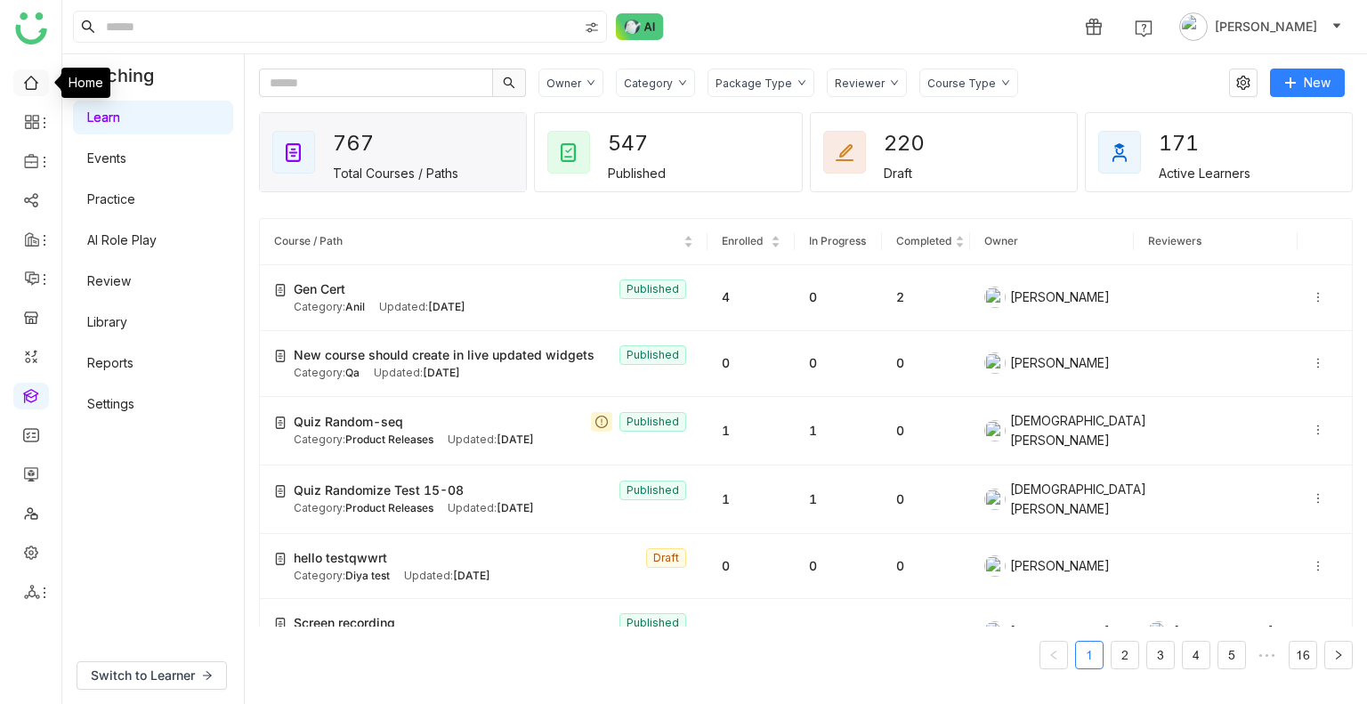
click at [27, 74] on link at bounding box center [31, 81] width 16 height 15
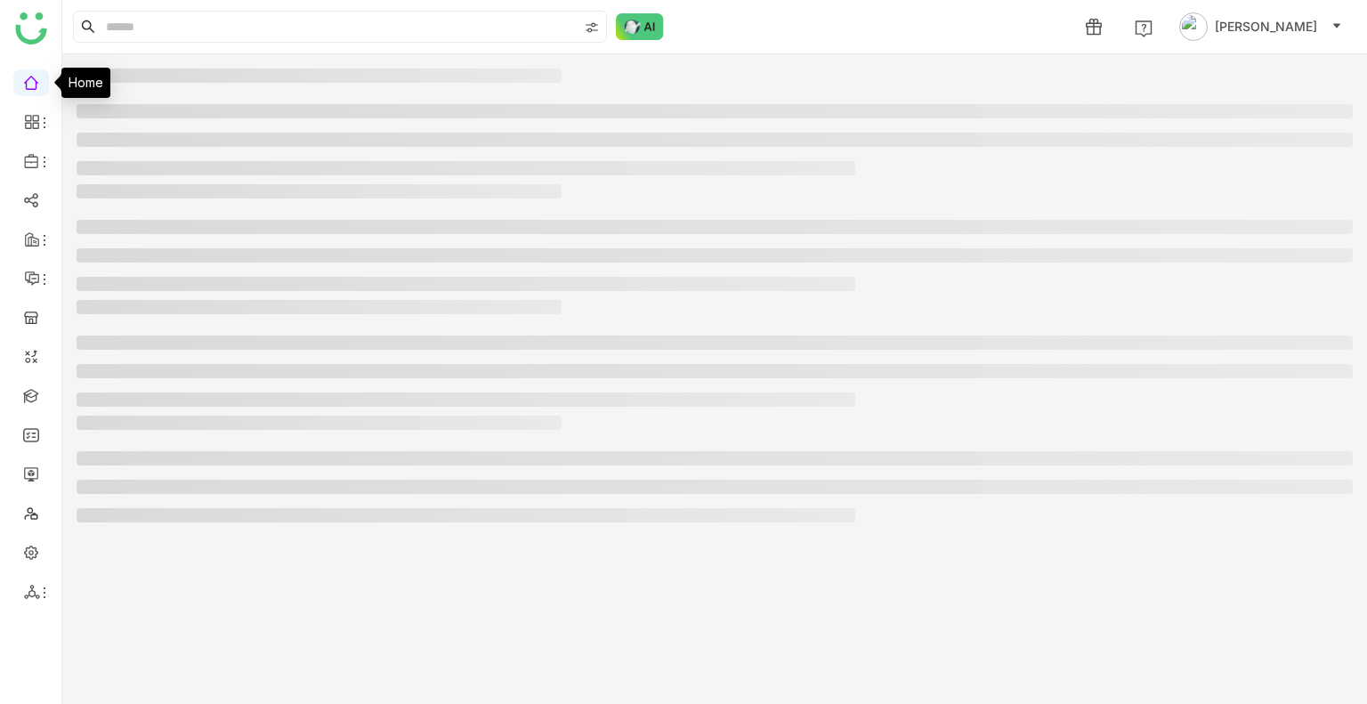
click at [27, 74] on link at bounding box center [31, 81] width 16 height 15
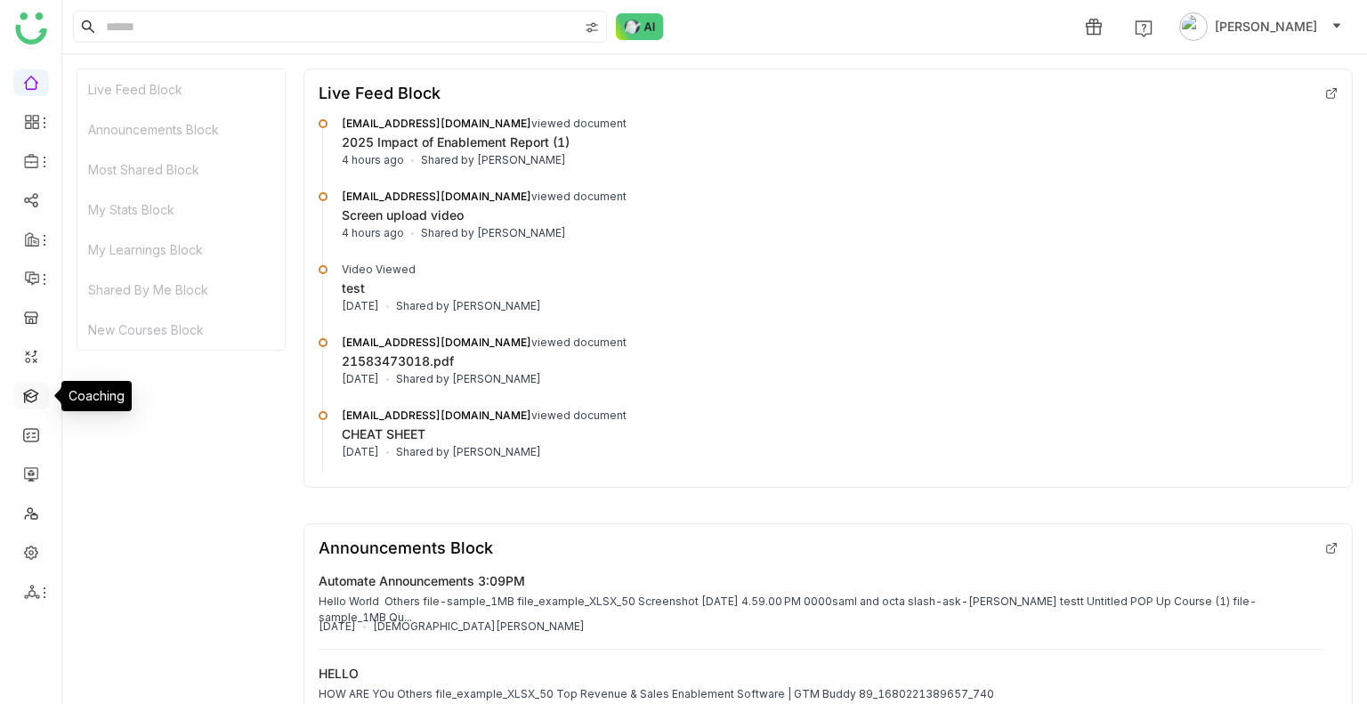
click at [29, 398] on link at bounding box center [31, 394] width 16 height 15
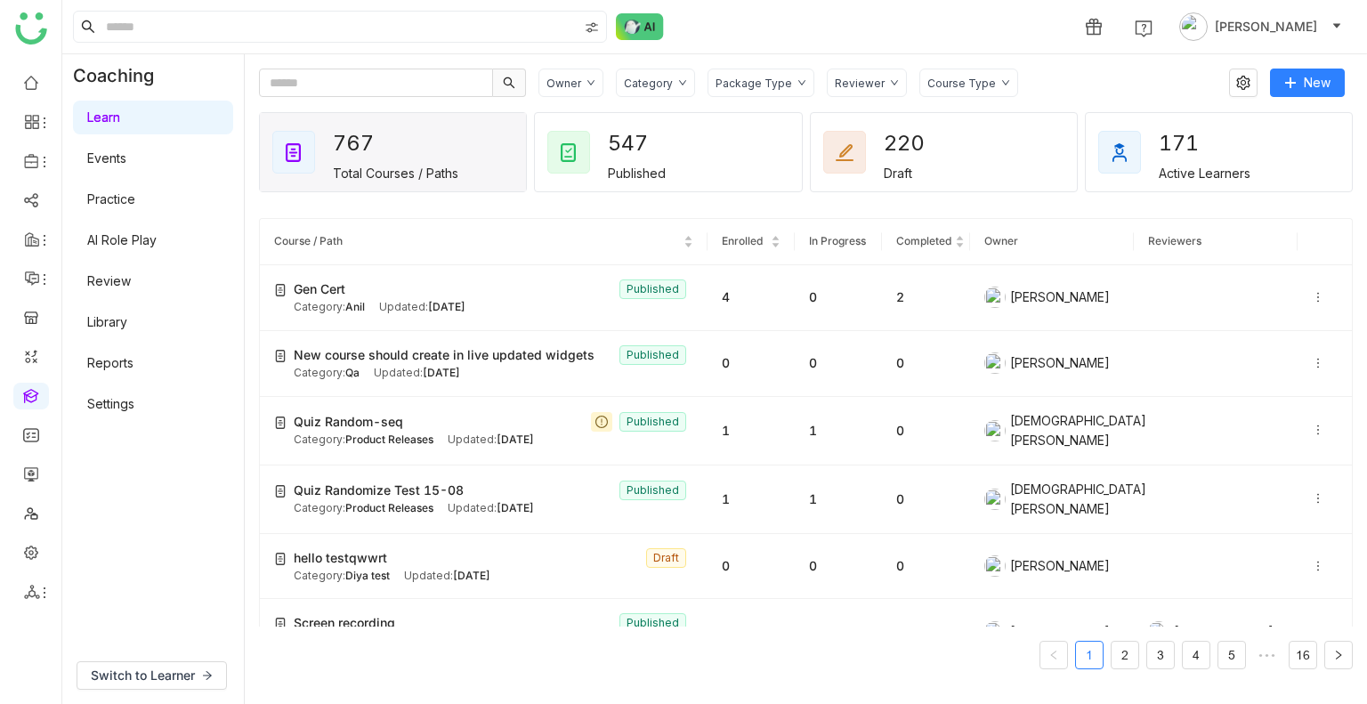
click at [118, 200] on link "Practice" at bounding box center [111, 198] width 48 height 15
click at [118, 199] on link "Practice" at bounding box center [111, 198] width 48 height 15
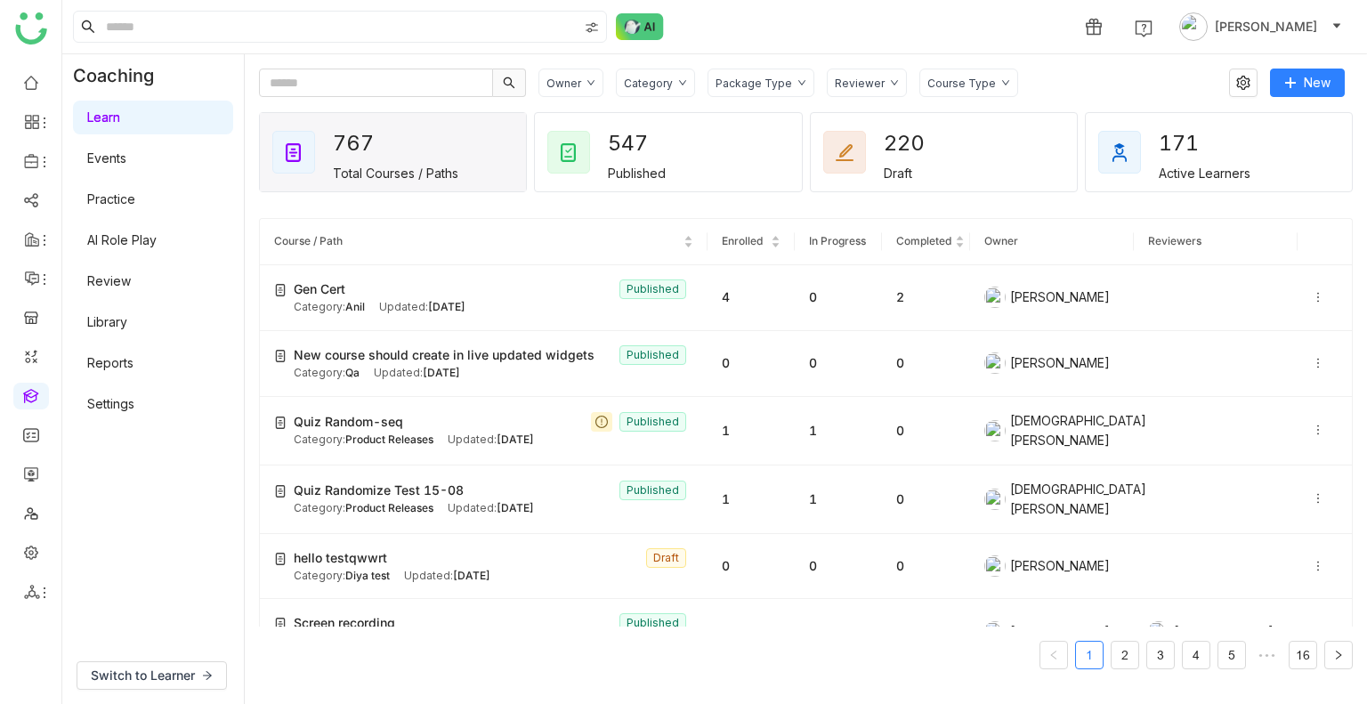
click at [142, 233] on link "AI Role Play" at bounding box center [121, 239] width 69 height 15
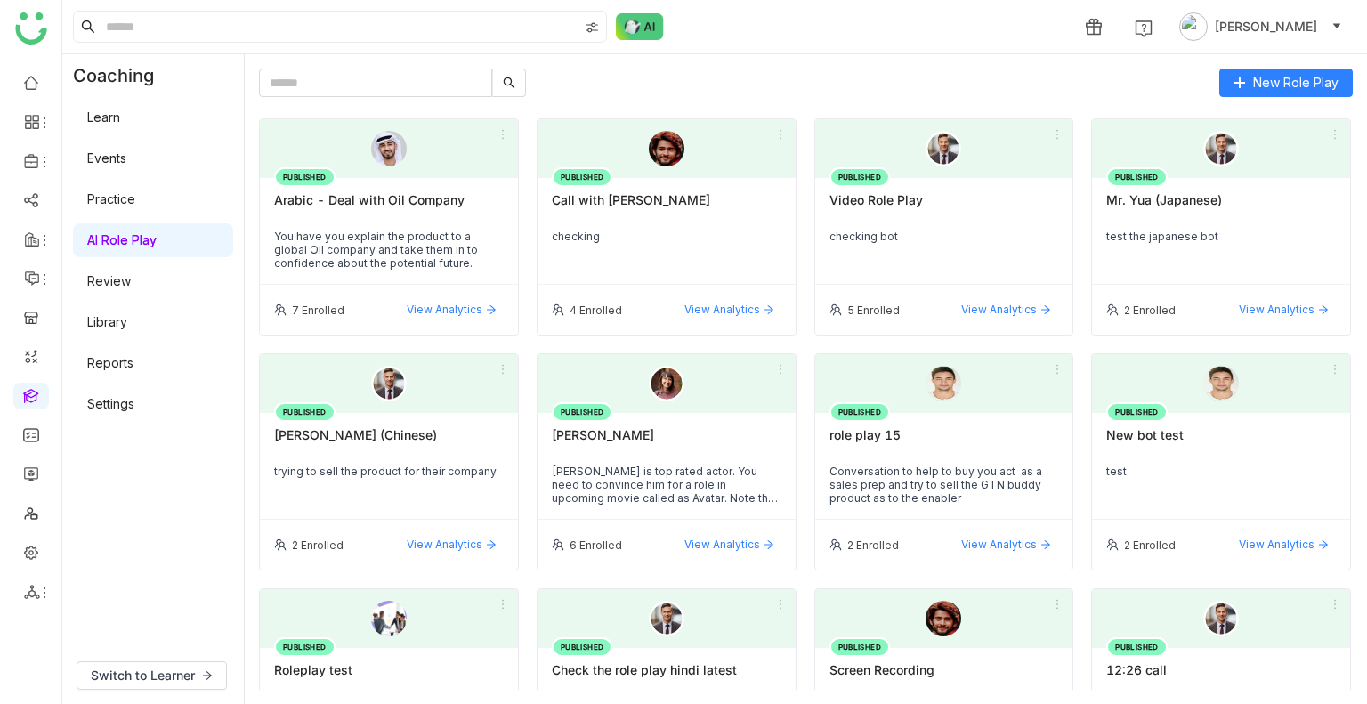
click at [366, 216] on div "Arabic - Deal with Oil Company" at bounding box center [389, 207] width 230 height 30
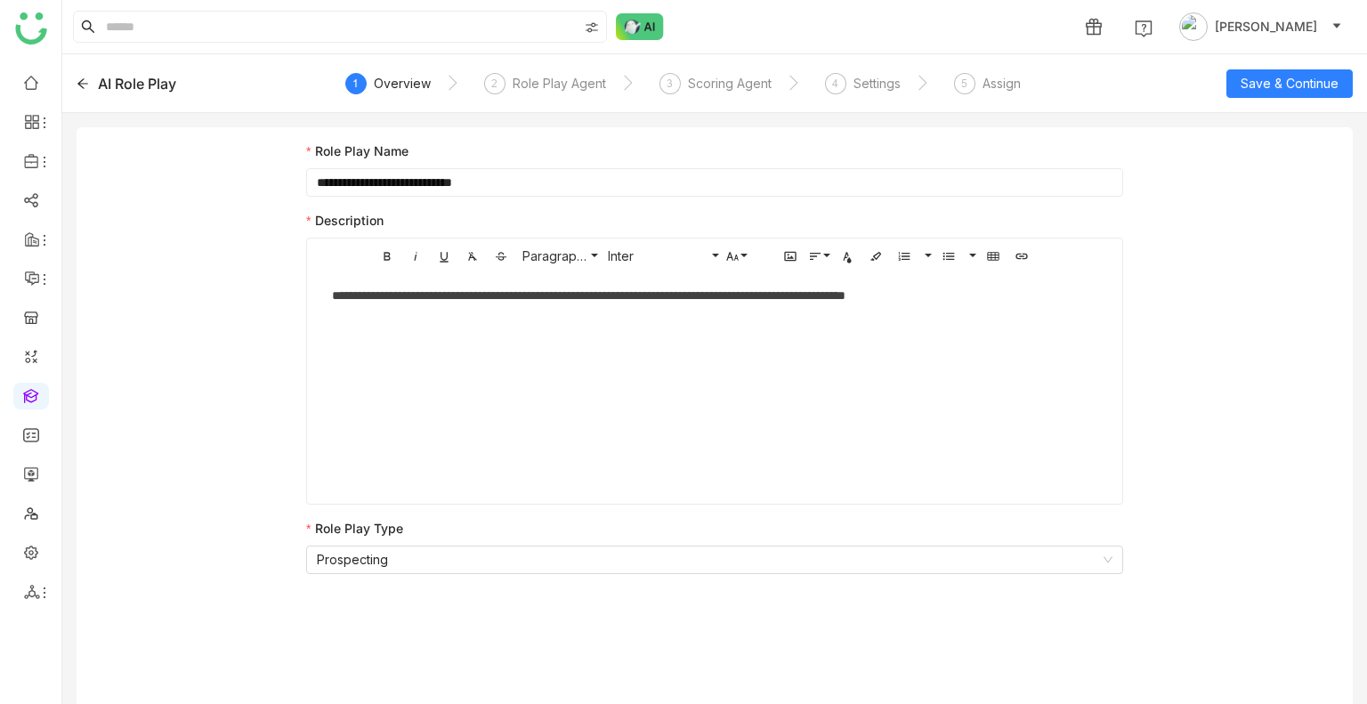
click at [87, 83] on icon at bounding box center [82, 83] width 11 height 10
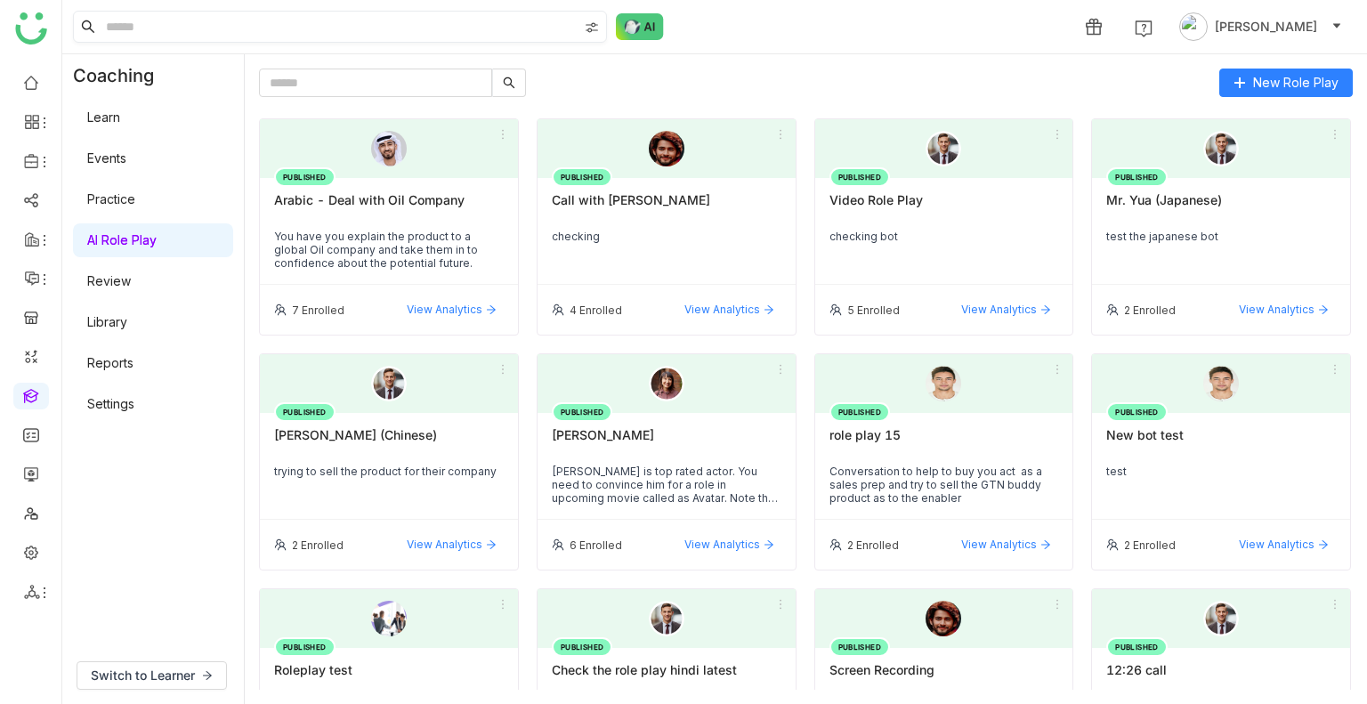
click at [595, 31] on img at bounding box center [592, 27] width 14 height 14
click at [564, 69] on span "My Folder" at bounding box center [595, 78] width 73 height 20
click at [563, 133] on span "Workspace" at bounding box center [600, 131] width 82 height 20
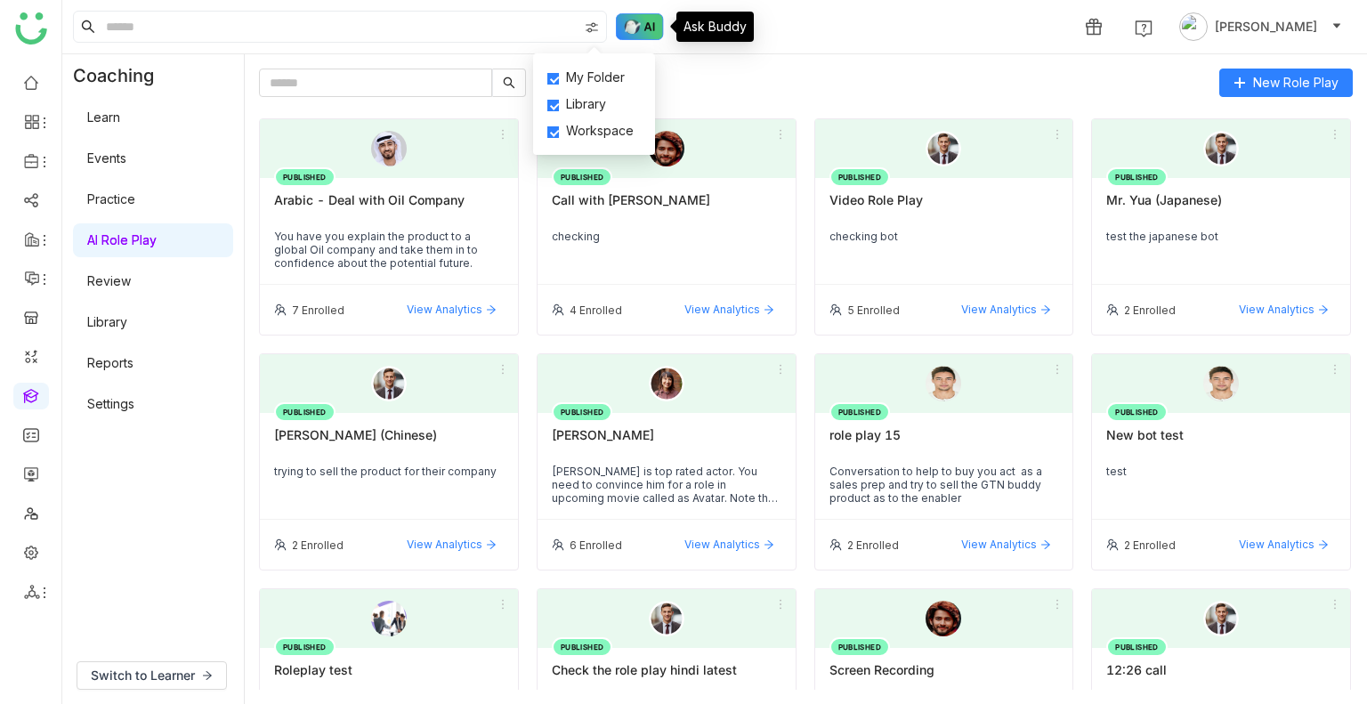
click at [664, 29] on div "Ask Buddy" at bounding box center [709, 27] width 90 height 30
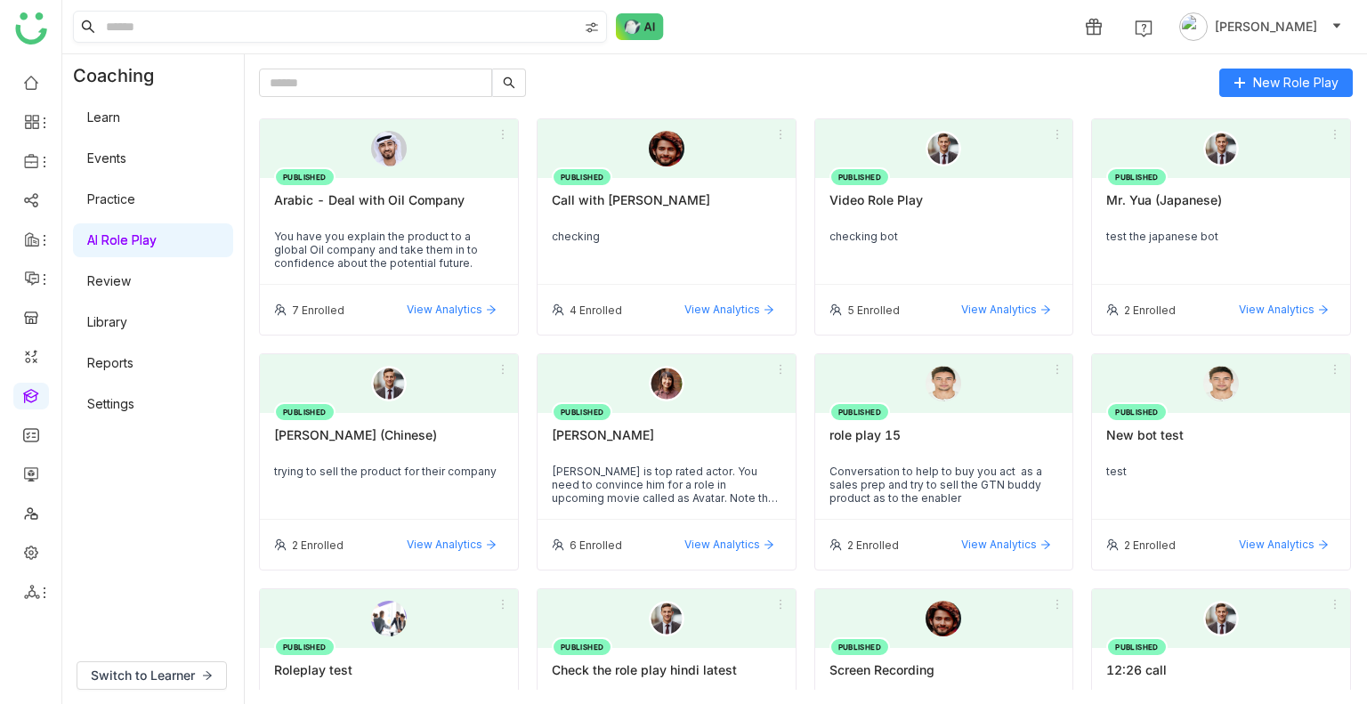
click at [596, 28] on img at bounding box center [592, 27] width 14 height 14
click at [131, 288] on link "Review" at bounding box center [109, 280] width 44 height 15
click at [117, 329] on link "Library" at bounding box center [107, 321] width 40 height 15
click at [115, 329] on link "Library" at bounding box center [107, 321] width 40 height 15
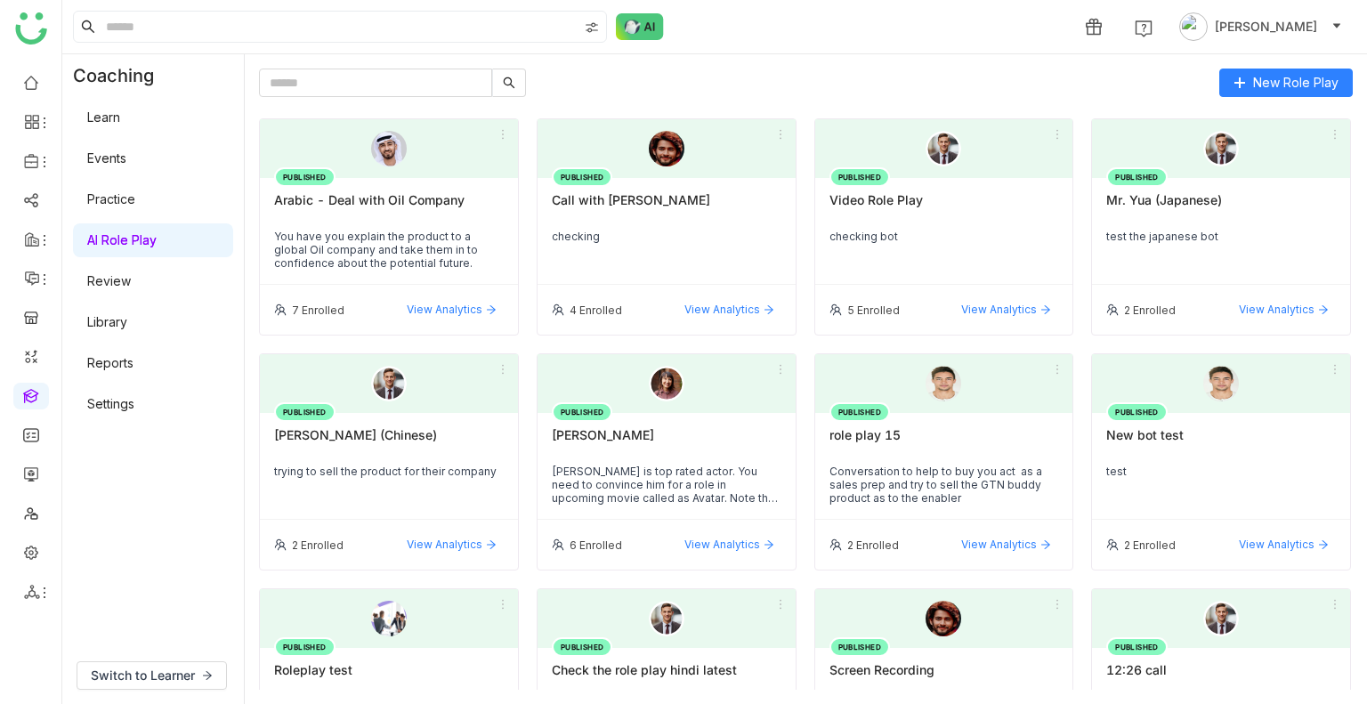
click at [115, 329] on link "Library" at bounding box center [107, 321] width 40 height 15
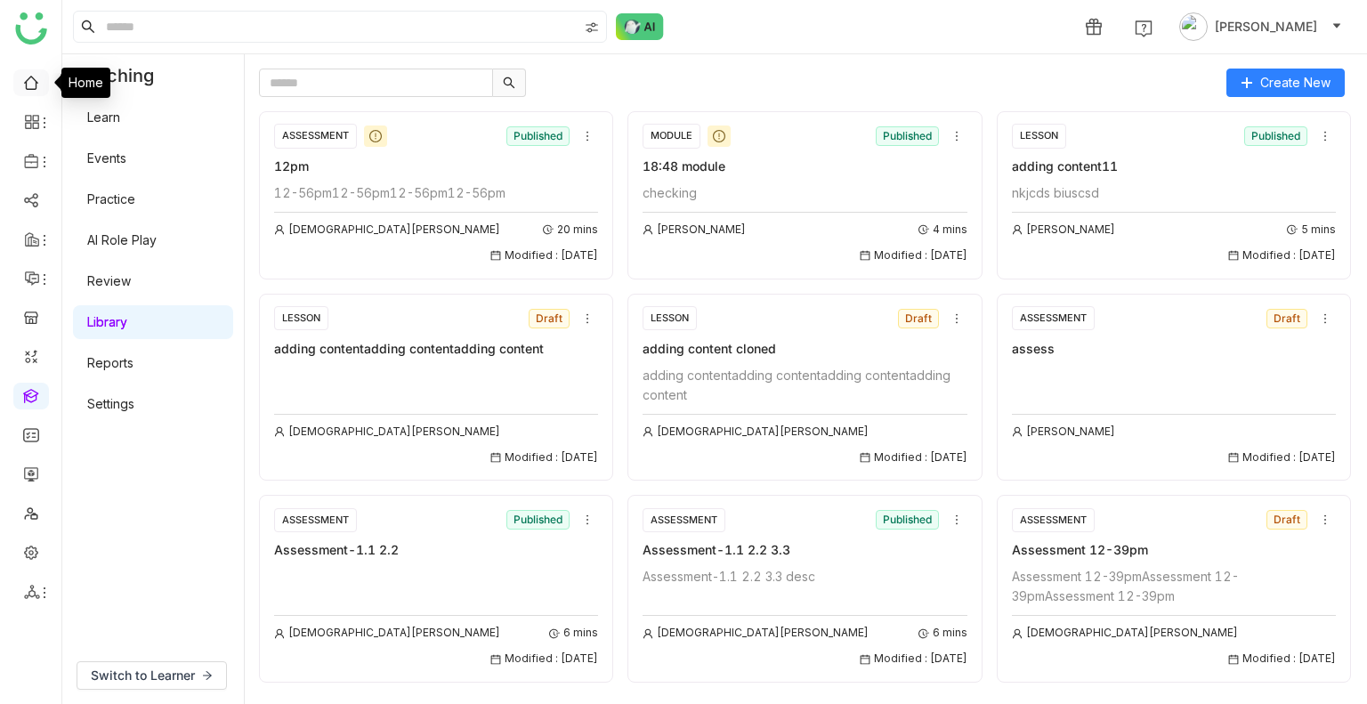
click at [23, 80] on link at bounding box center [31, 81] width 16 height 15
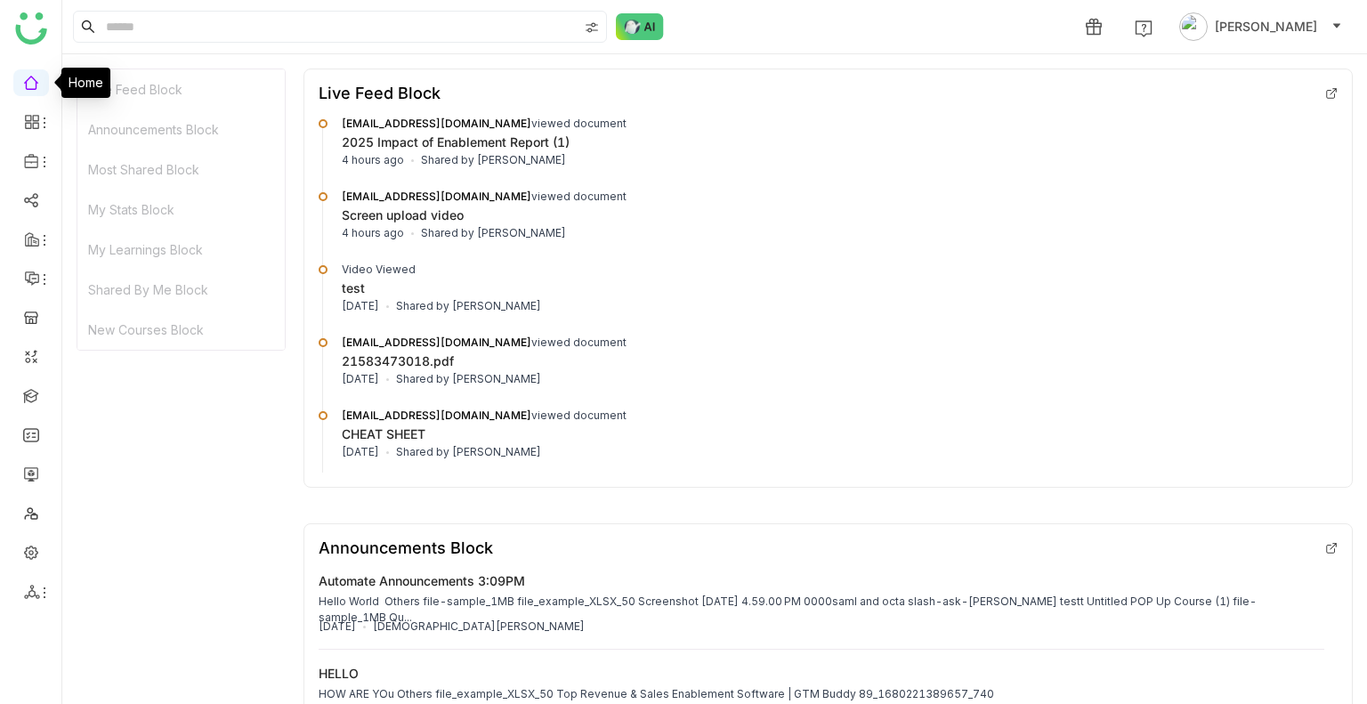
click at [23, 80] on link at bounding box center [31, 81] width 16 height 15
click at [23, 81] on link at bounding box center [31, 81] width 16 height 15
click at [36, 119] on icon at bounding box center [32, 122] width 16 height 16
click at [85, 158] on link "Dashboard" at bounding box center [124, 164] width 116 height 12
click at [132, 200] on link "Reports" at bounding box center [124, 194] width 116 height 12
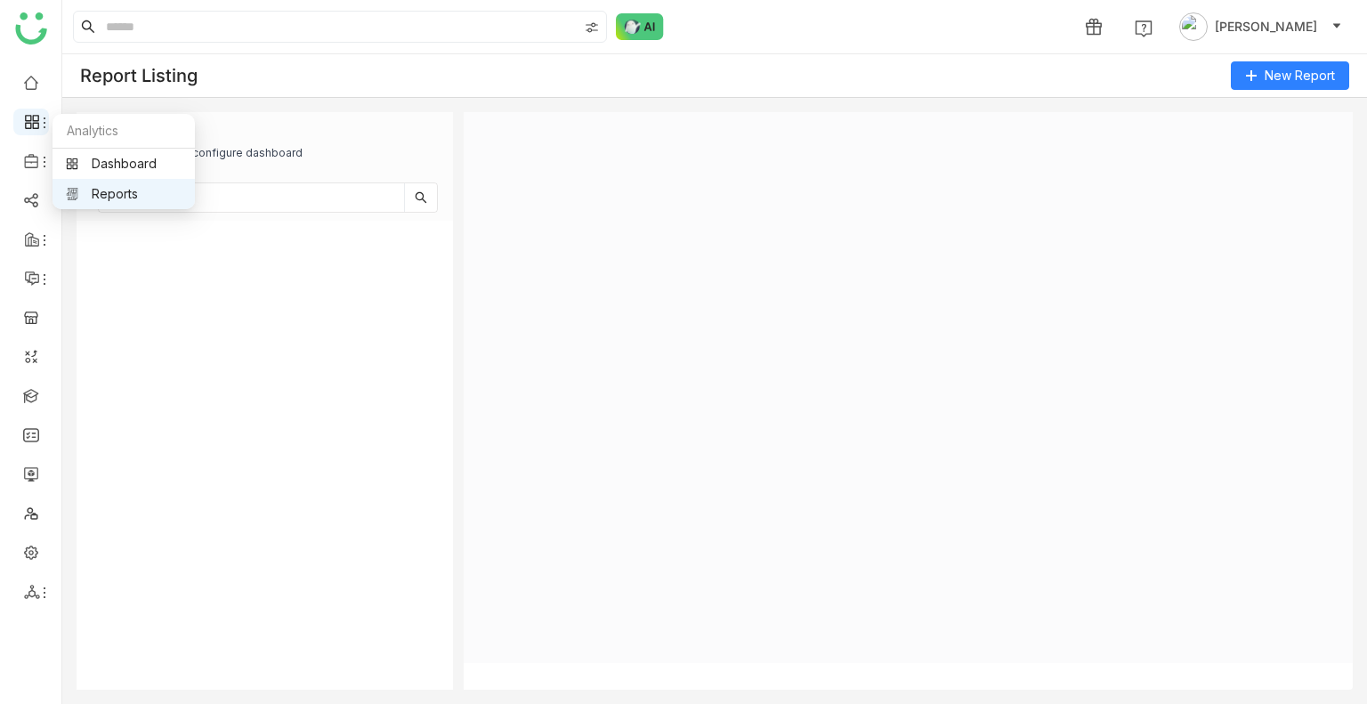
click at [33, 126] on icon at bounding box center [32, 122] width 16 height 16
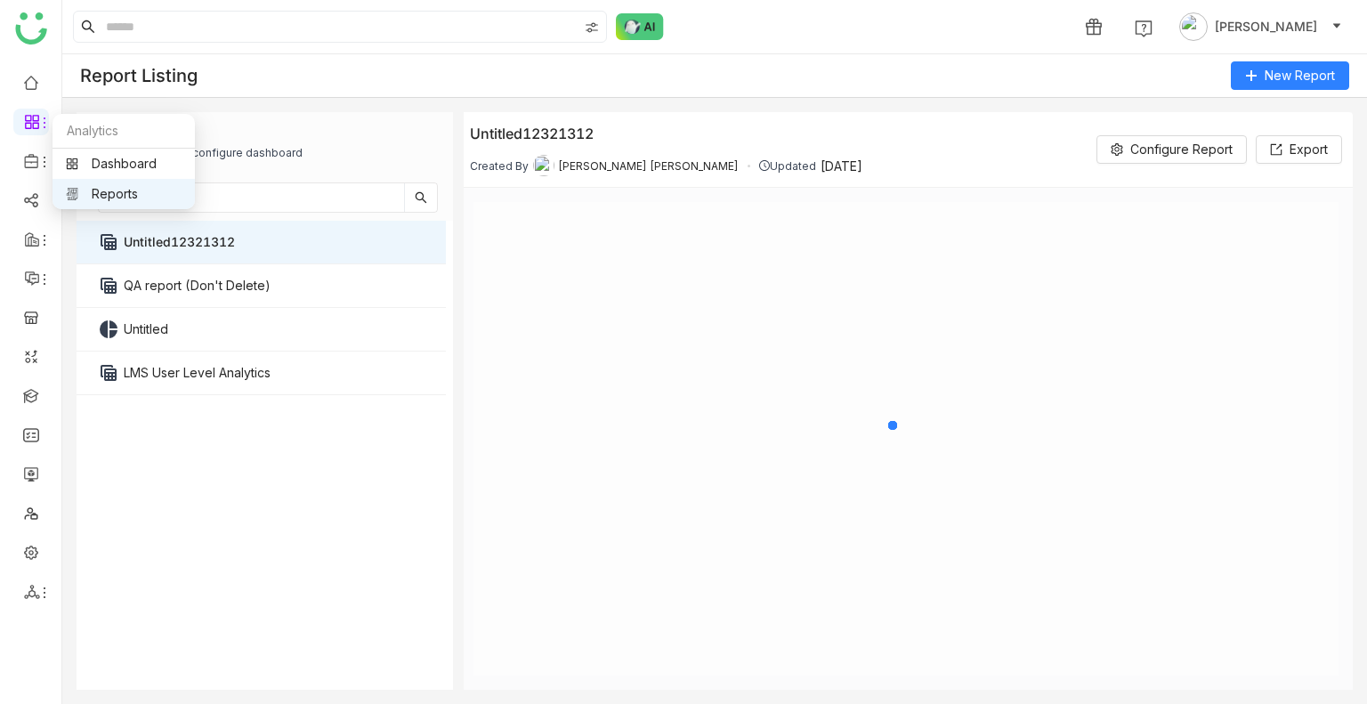
click at [110, 188] on link "Reports" at bounding box center [124, 194] width 116 height 12
click at [110, 180] on body "1 Uday Bhanu Report Listing New Report Select Reports Select Reports to configu…" at bounding box center [683, 352] width 1367 height 704
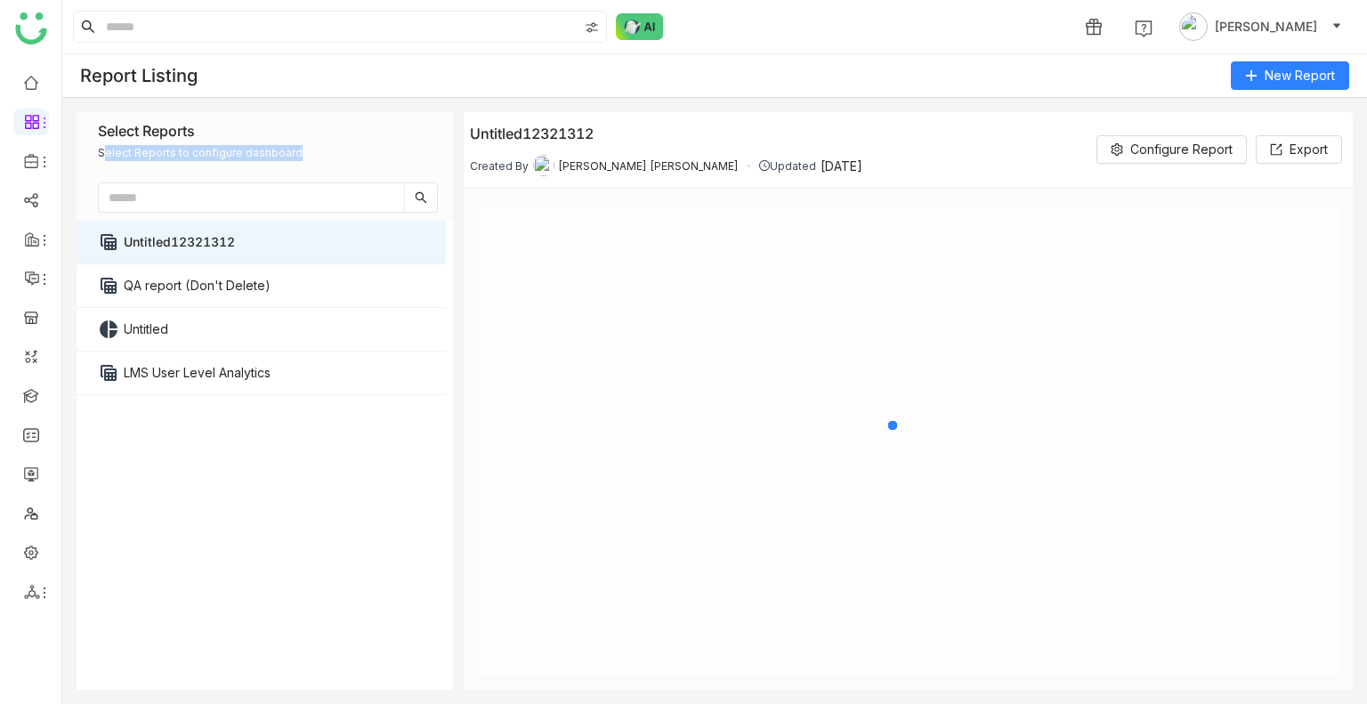
click at [110, 180] on div "Select Reports Select Reports to configure dashboard" at bounding box center [268, 166] width 383 height 109
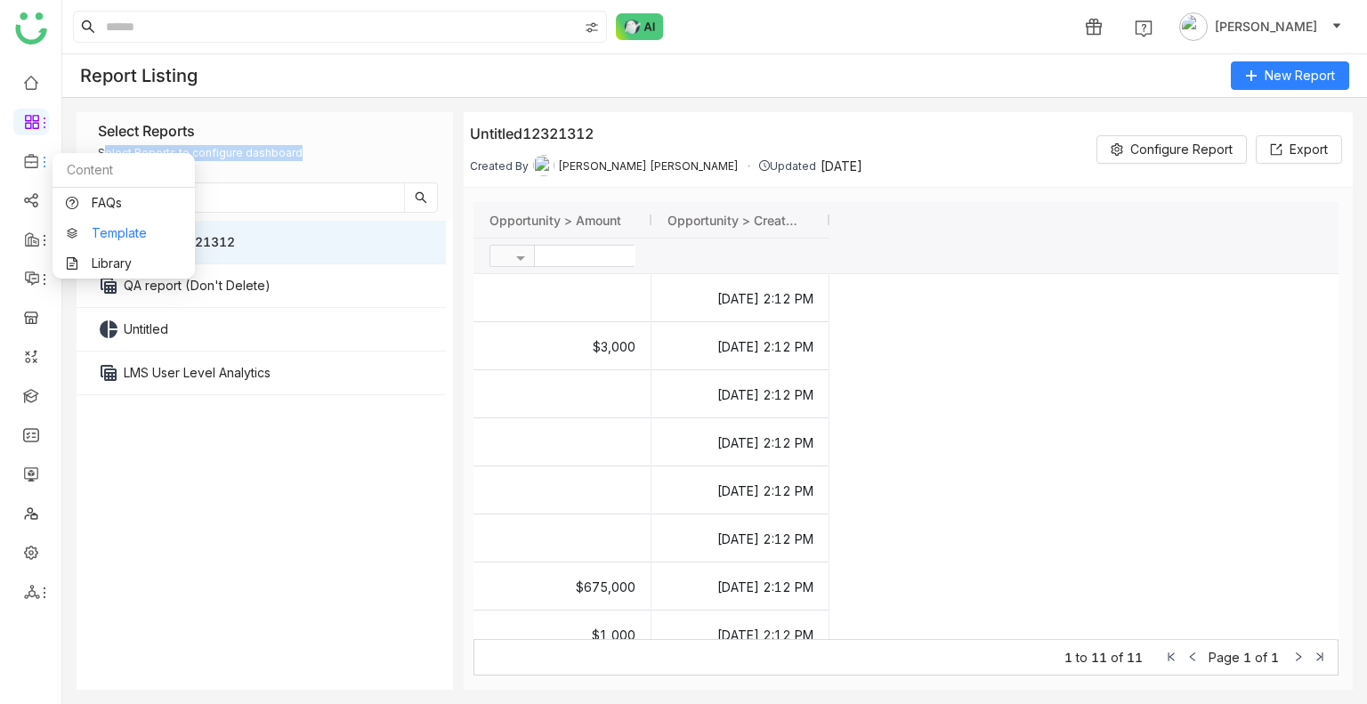
click at [110, 229] on link "Template" at bounding box center [124, 233] width 116 height 12
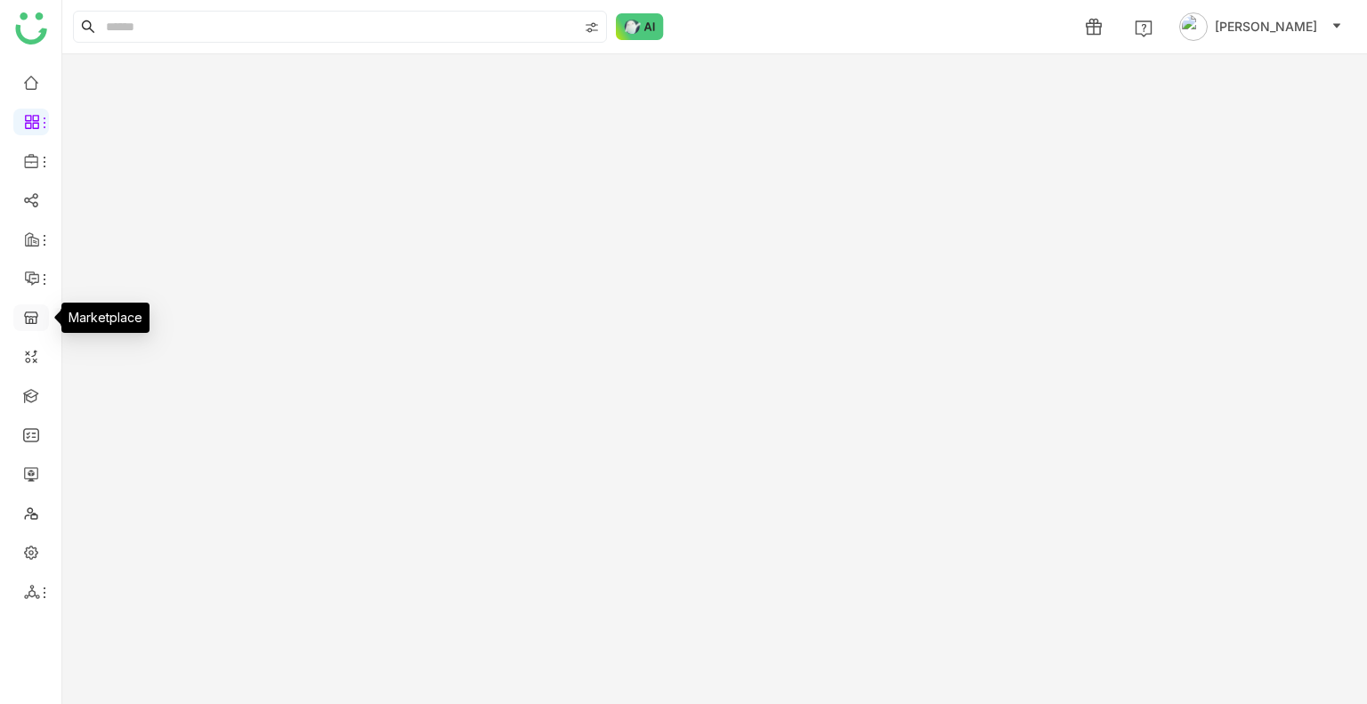
click at [25, 324] on link at bounding box center [31, 316] width 16 height 15
click at [25, 323] on link at bounding box center [31, 316] width 16 height 15
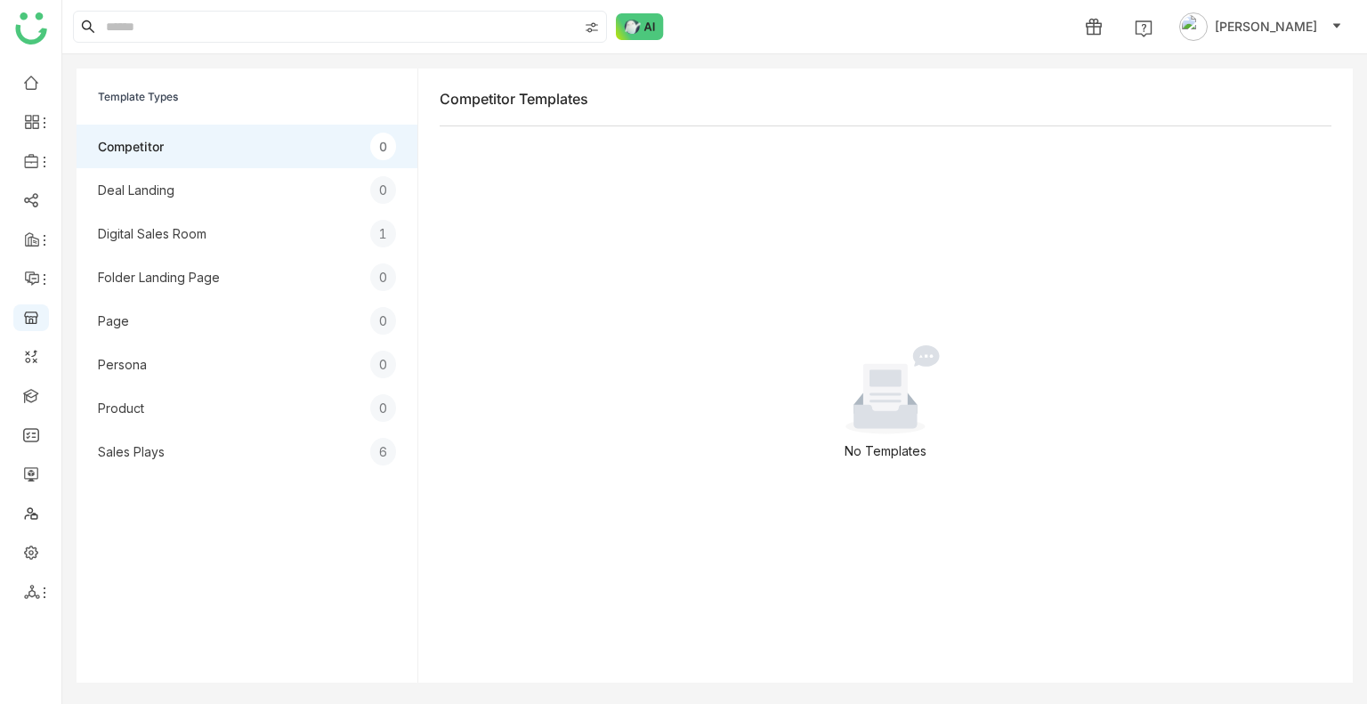
click at [129, 188] on div "Deal Landing" at bounding box center [136, 190] width 77 height 19
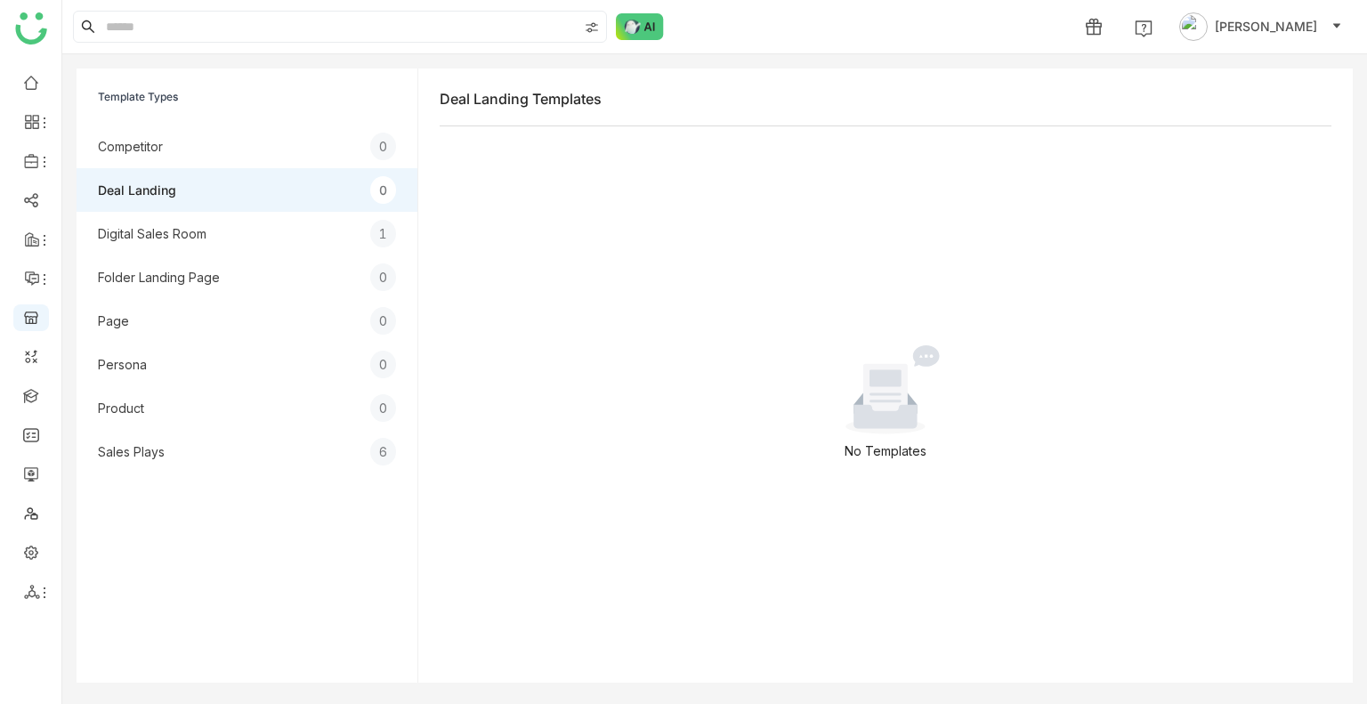
click at [158, 233] on div "Digital Sales Room" at bounding box center [152, 233] width 109 height 19
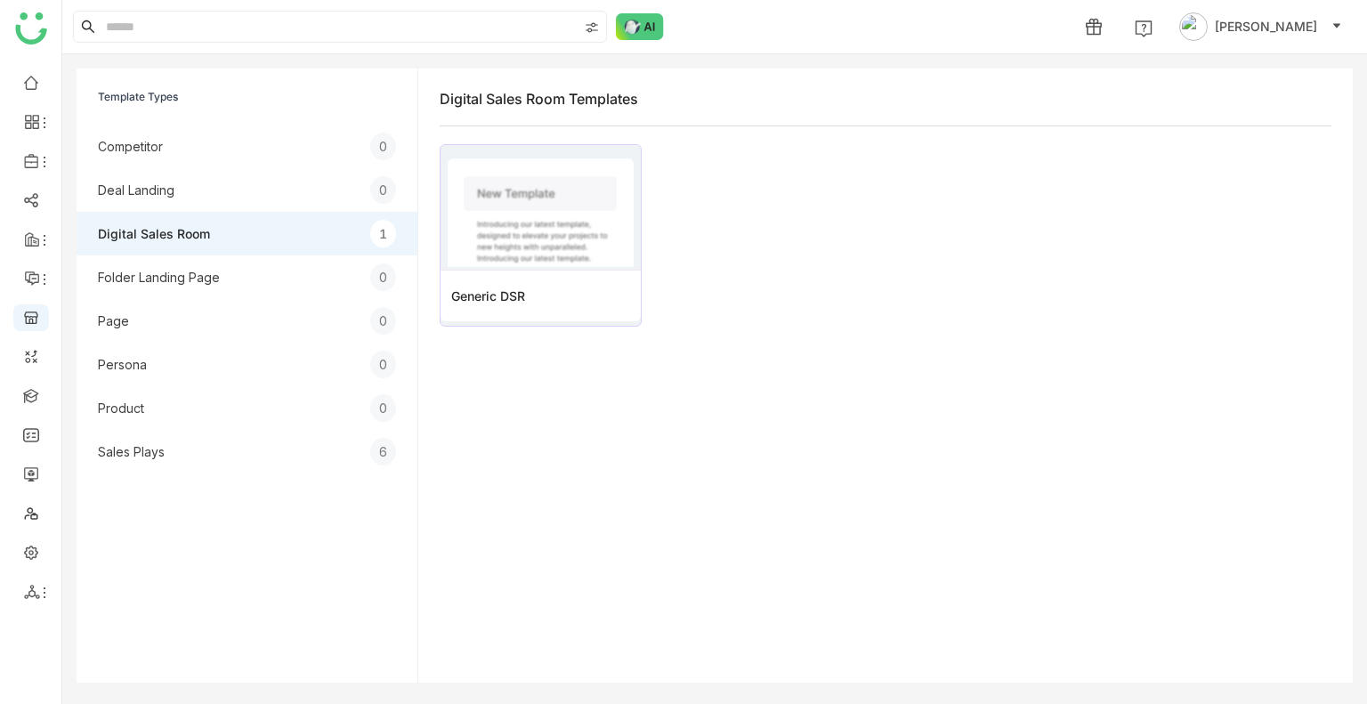
click at [185, 280] on div "Folder Landing Page" at bounding box center [159, 277] width 122 height 19
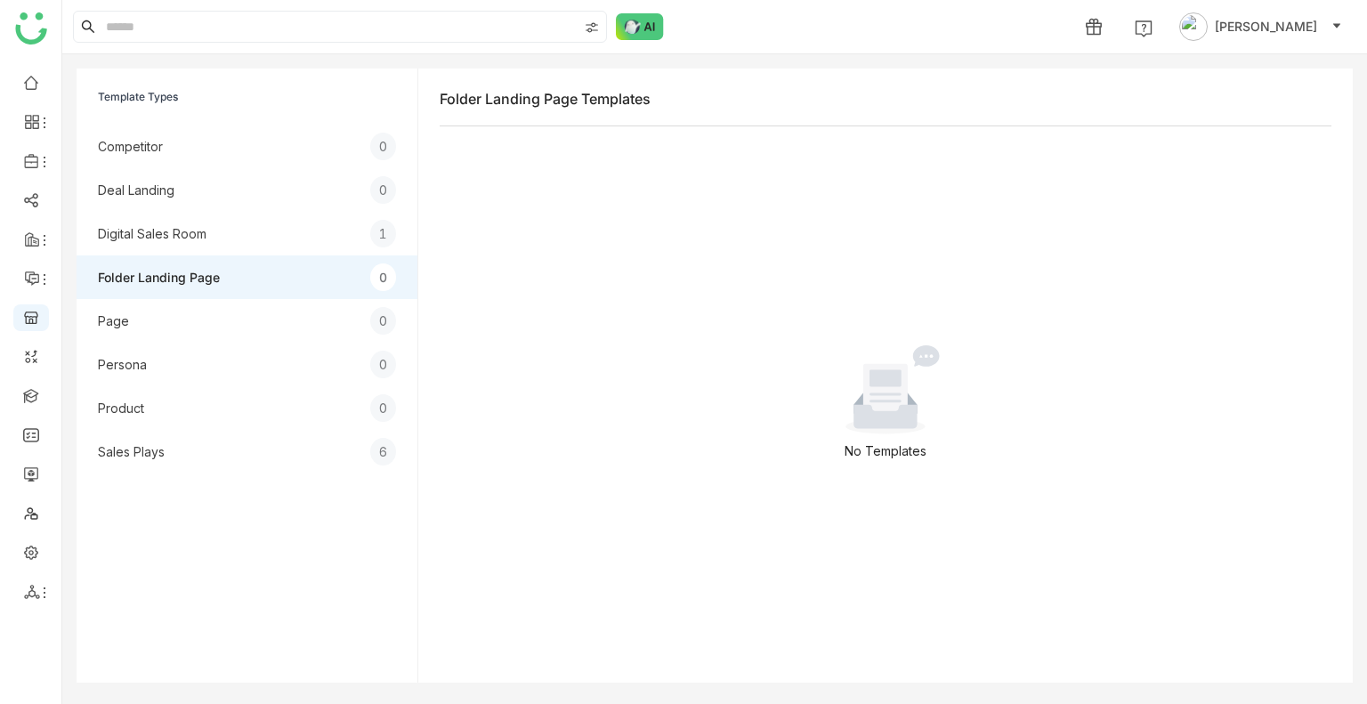
click at [192, 318] on div "Page 0" at bounding box center [247, 321] width 341 height 44
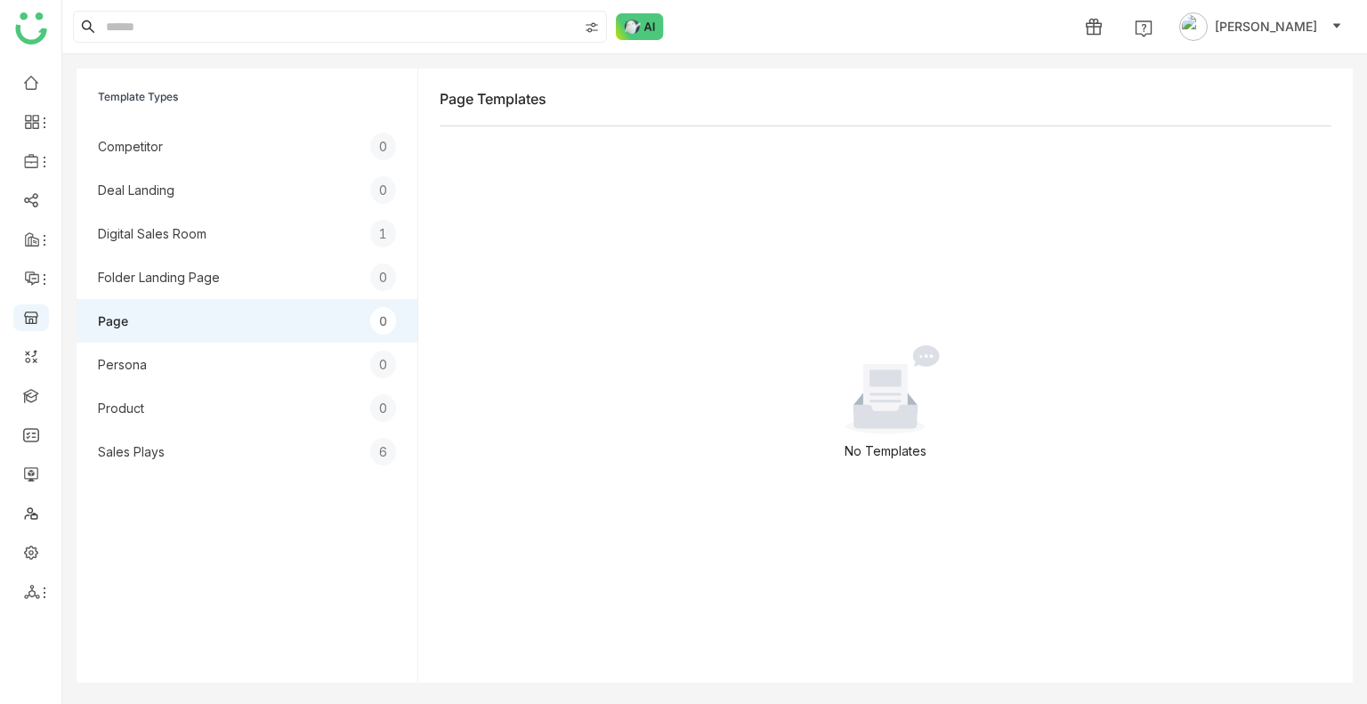
click at [183, 358] on div "Persona 0" at bounding box center [247, 365] width 341 height 44
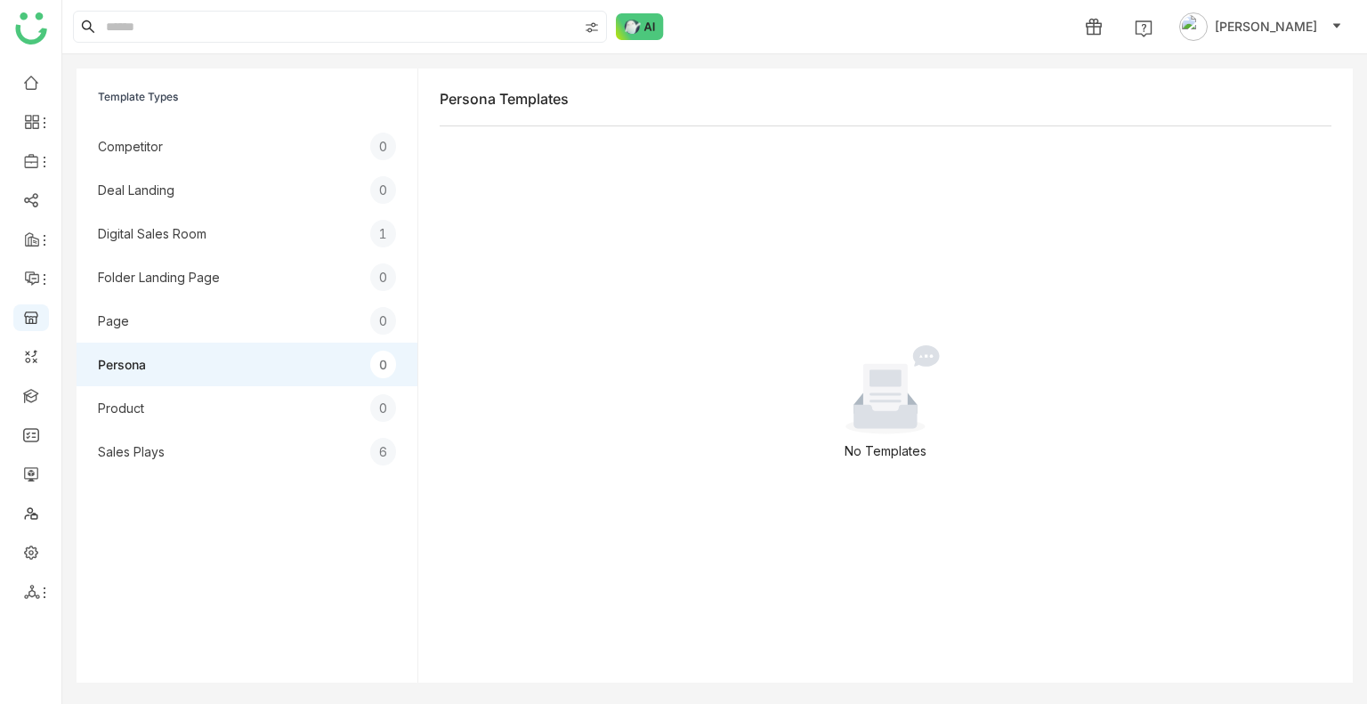
click at [183, 378] on div "Persona 0" at bounding box center [247, 365] width 341 height 44
click at [184, 430] on div "Sales Plays 6" at bounding box center [247, 452] width 341 height 44
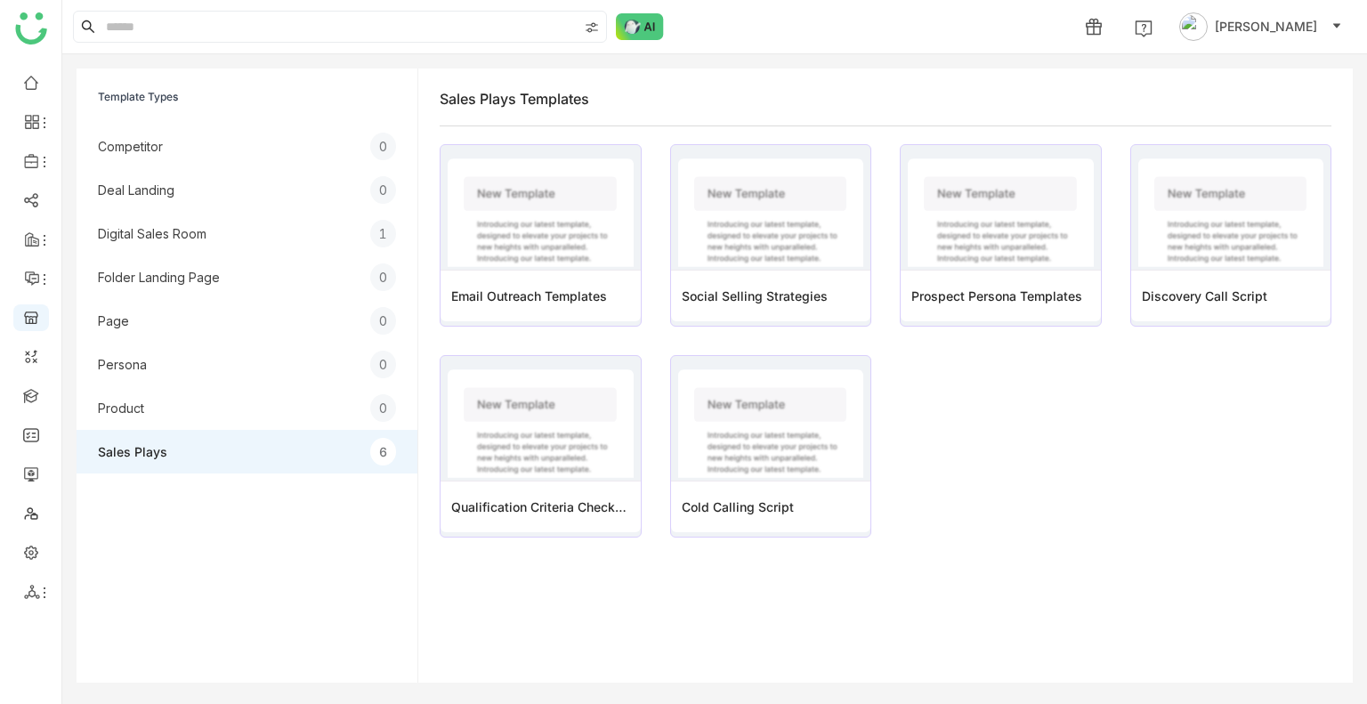
click at [466, 594] on gtmb-template-list "Preview Email Outreach Templates Preview Social Selling Strategies Preview Pros…" at bounding box center [886, 402] width 892 height 517
click at [992, 575] on gtmb-template-list "Preview Email Outreach Templates Preview Social Selling Strategies Preview Pros…" at bounding box center [886, 402] width 892 height 517
click at [39, 89] on link at bounding box center [31, 81] width 16 height 15
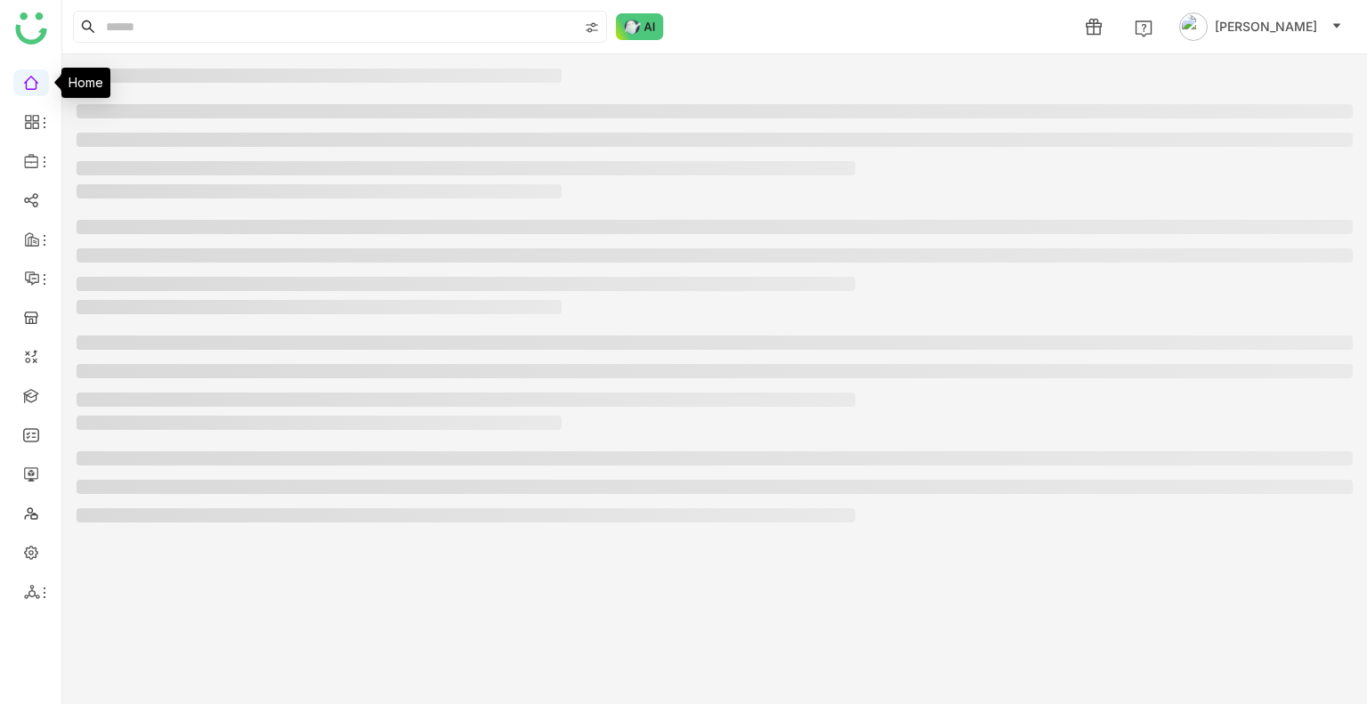
click at [39, 89] on link at bounding box center [31, 81] width 16 height 15
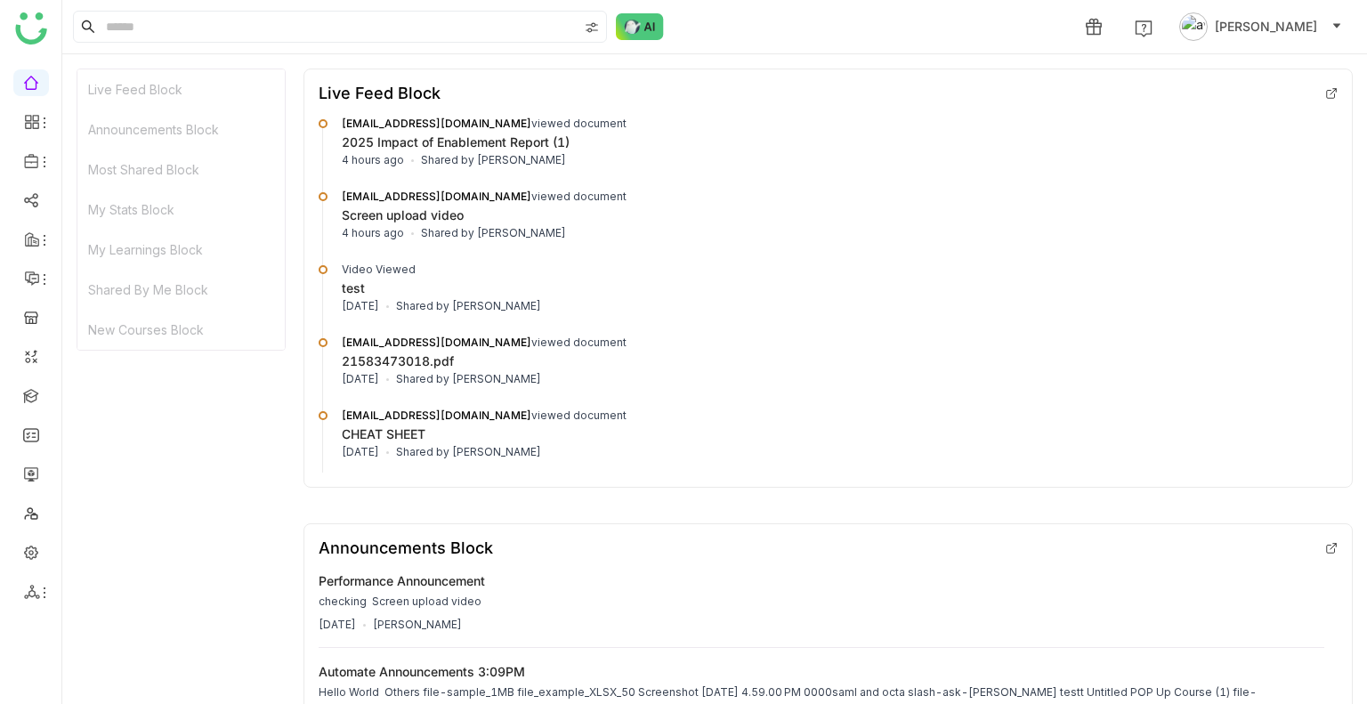
click at [1282, 17] on span "[PERSON_NAME]" at bounding box center [1266, 27] width 102 height 20
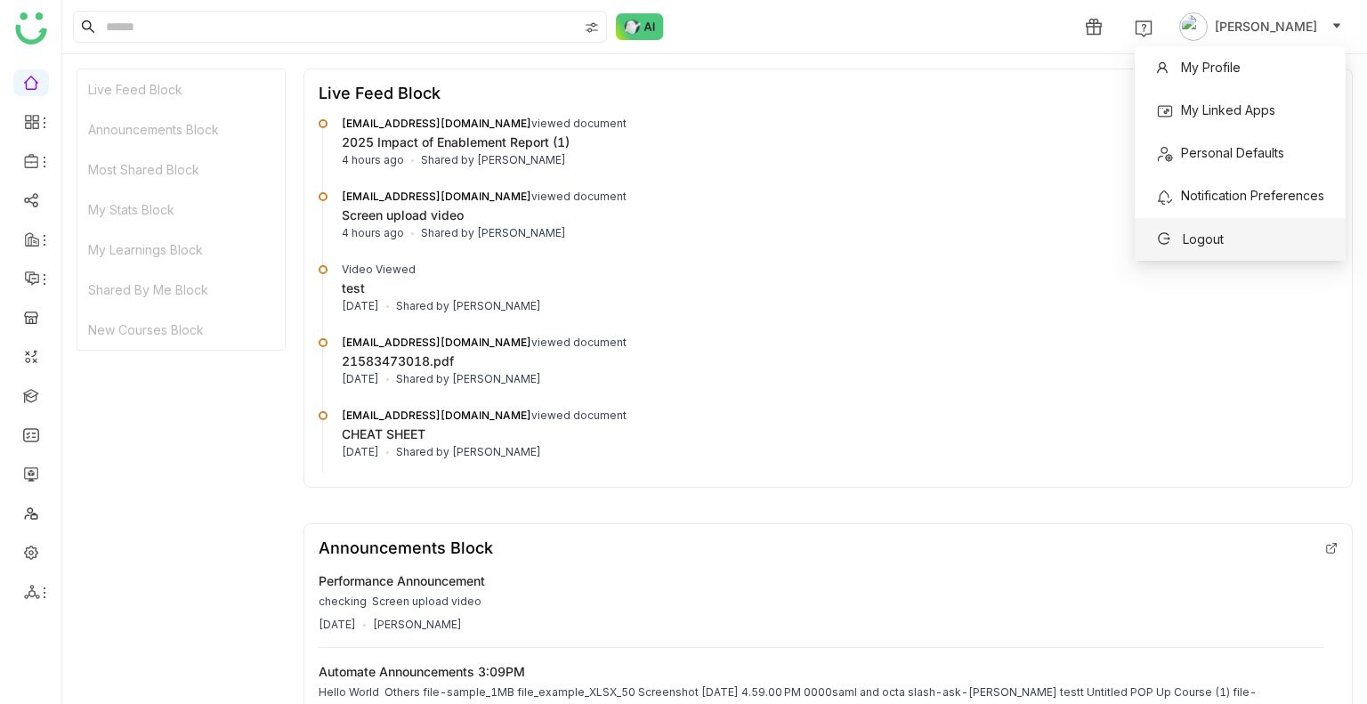
click at [1215, 254] on li "Logout" at bounding box center [1240, 239] width 211 height 43
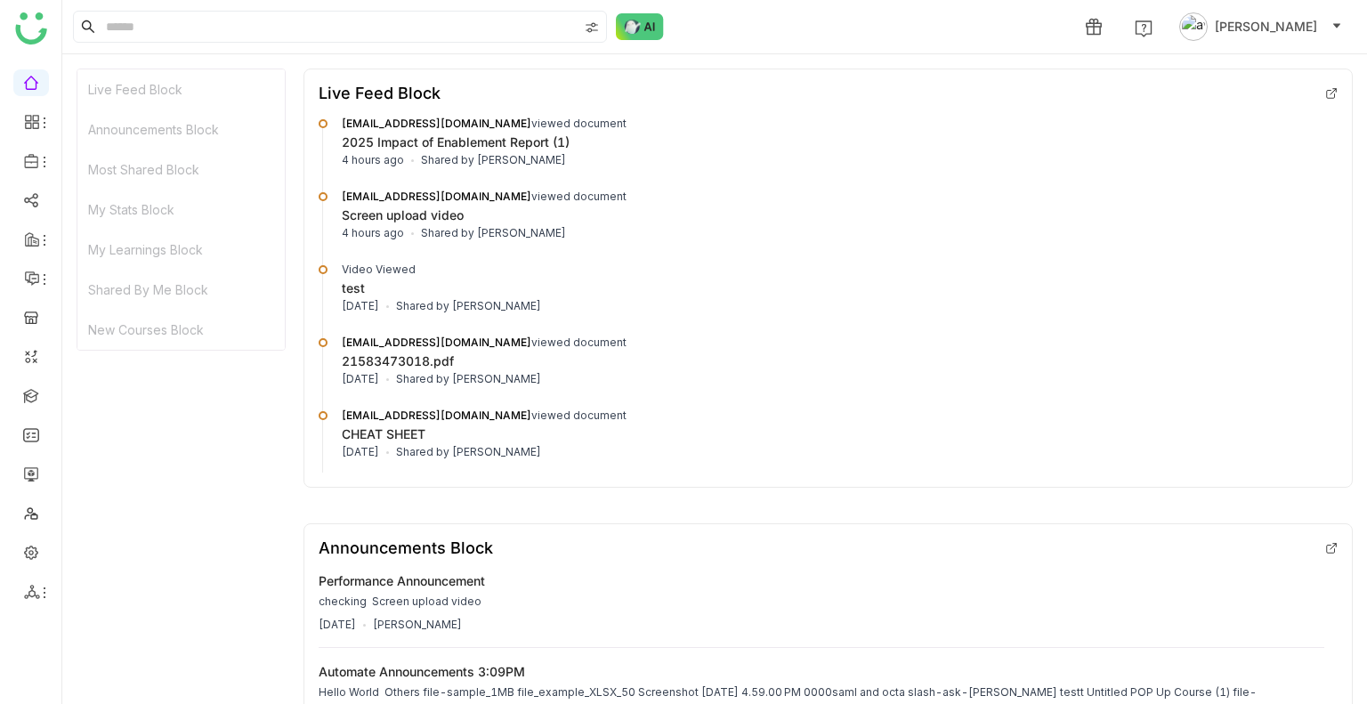
click at [1261, 18] on span "Uday Bhanu" at bounding box center [1266, 27] width 102 height 20
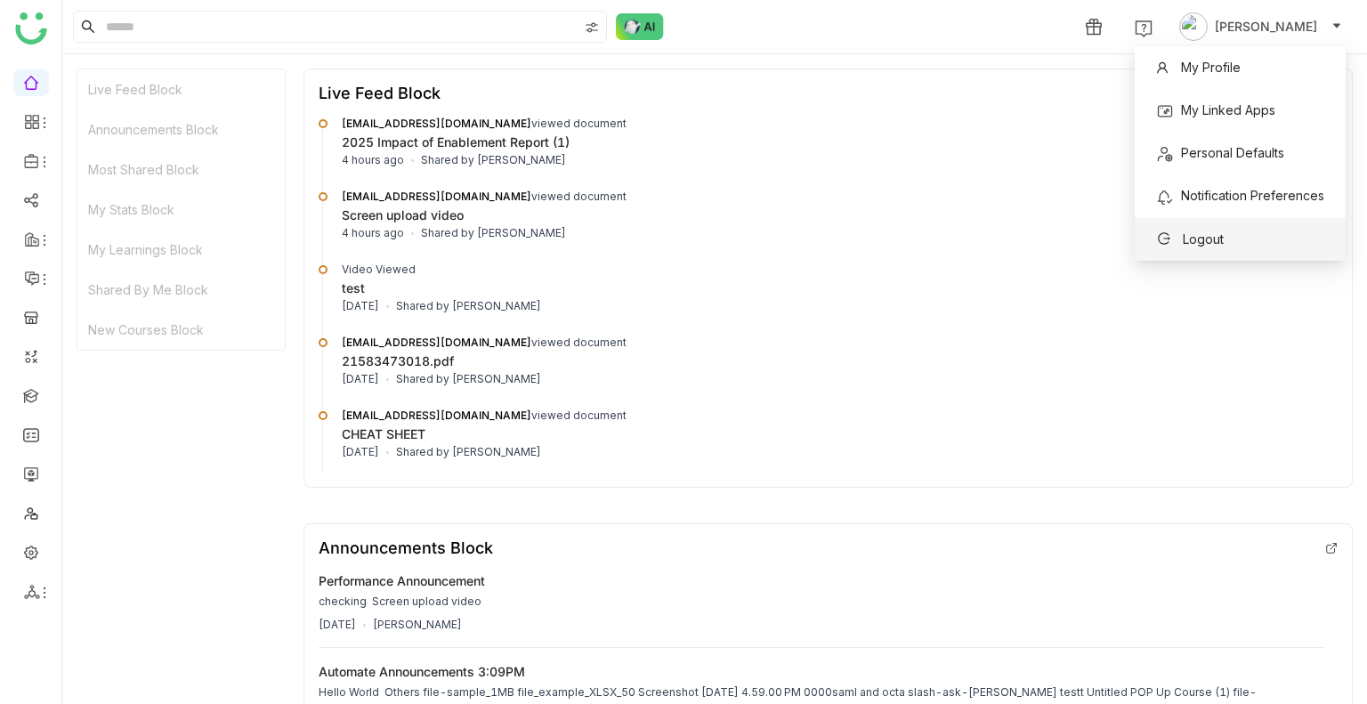
click at [1215, 245] on span "Logout" at bounding box center [1203, 238] width 41 height 15
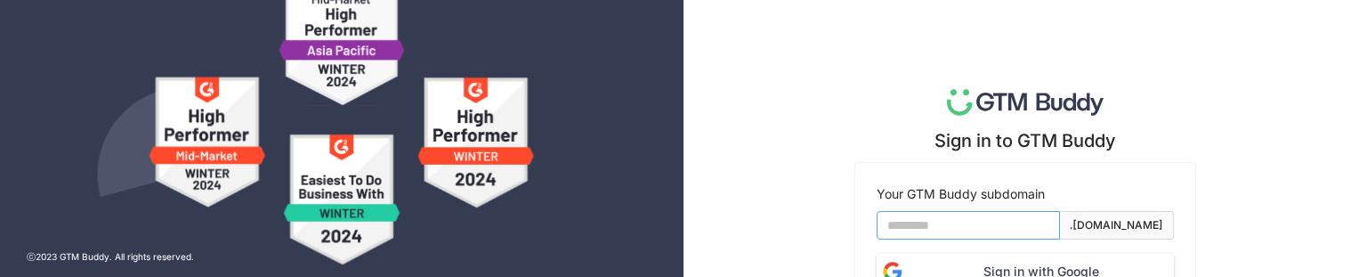
click at [919, 216] on input at bounding box center [968, 225] width 183 height 28
type input "*******"
type input "**********"
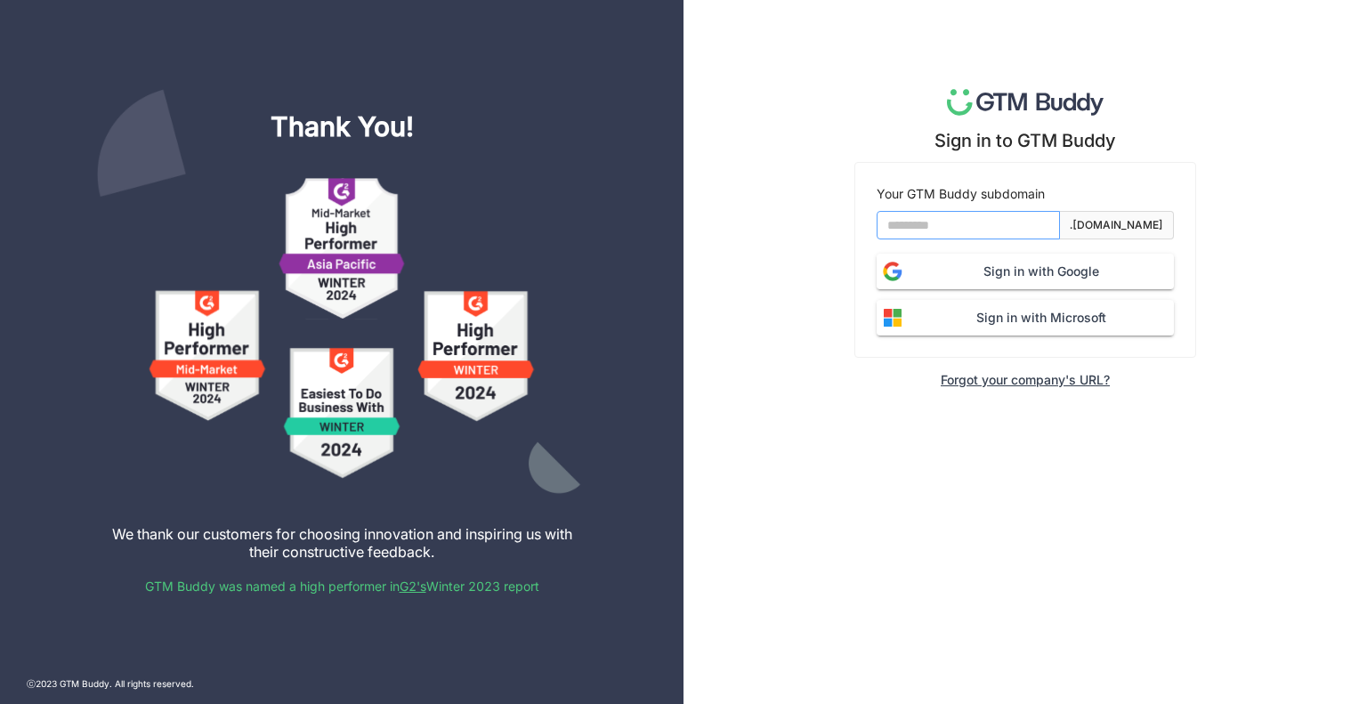
click at [952, 225] on input at bounding box center [968, 225] width 183 height 28
click at [936, 24] on div "Sign in to GTM Buddy Your GTM Buddy subdomain .[DOMAIN_NAME] Sign in with Googl…" at bounding box center [1026, 352] width 684 height 704
click at [933, 231] on input at bounding box center [968, 225] width 183 height 28
type input "**********"
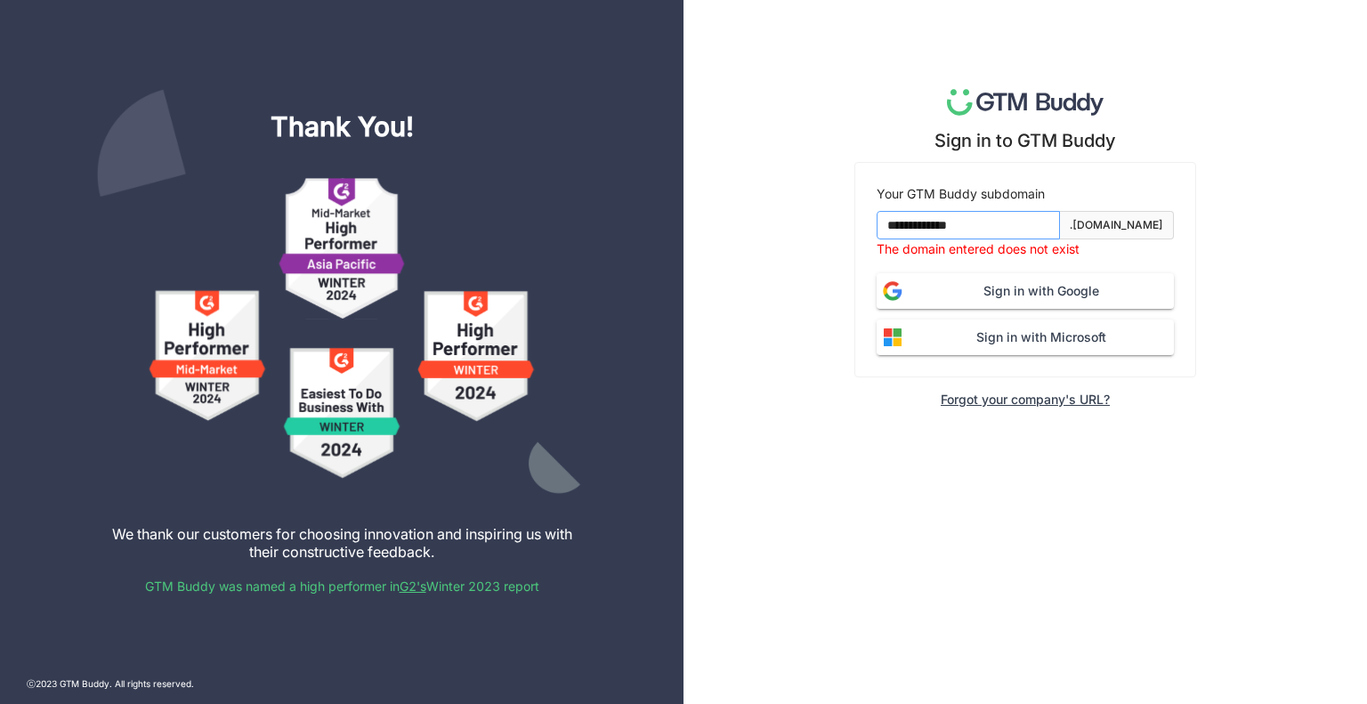
click at [988, 216] on input "**********" at bounding box center [968, 225] width 183 height 28
type input "*******"
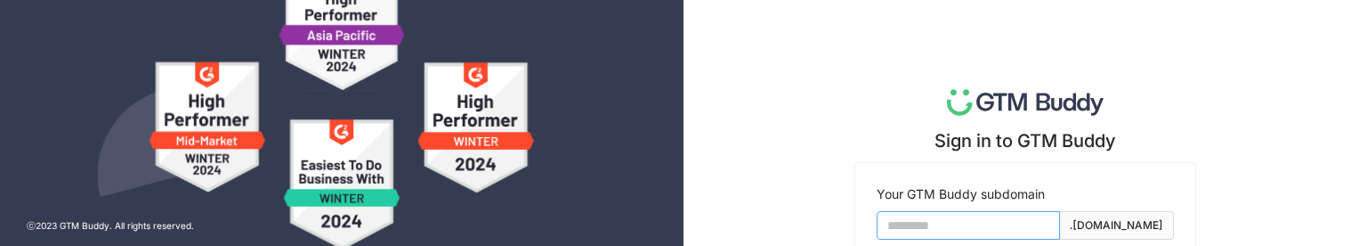
drag, startPoint x: 0, startPoint y: 0, endPoint x: 983, endPoint y: 223, distance: 1007.9
click at [951, 224] on input at bounding box center [968, 225] width 183 height 28
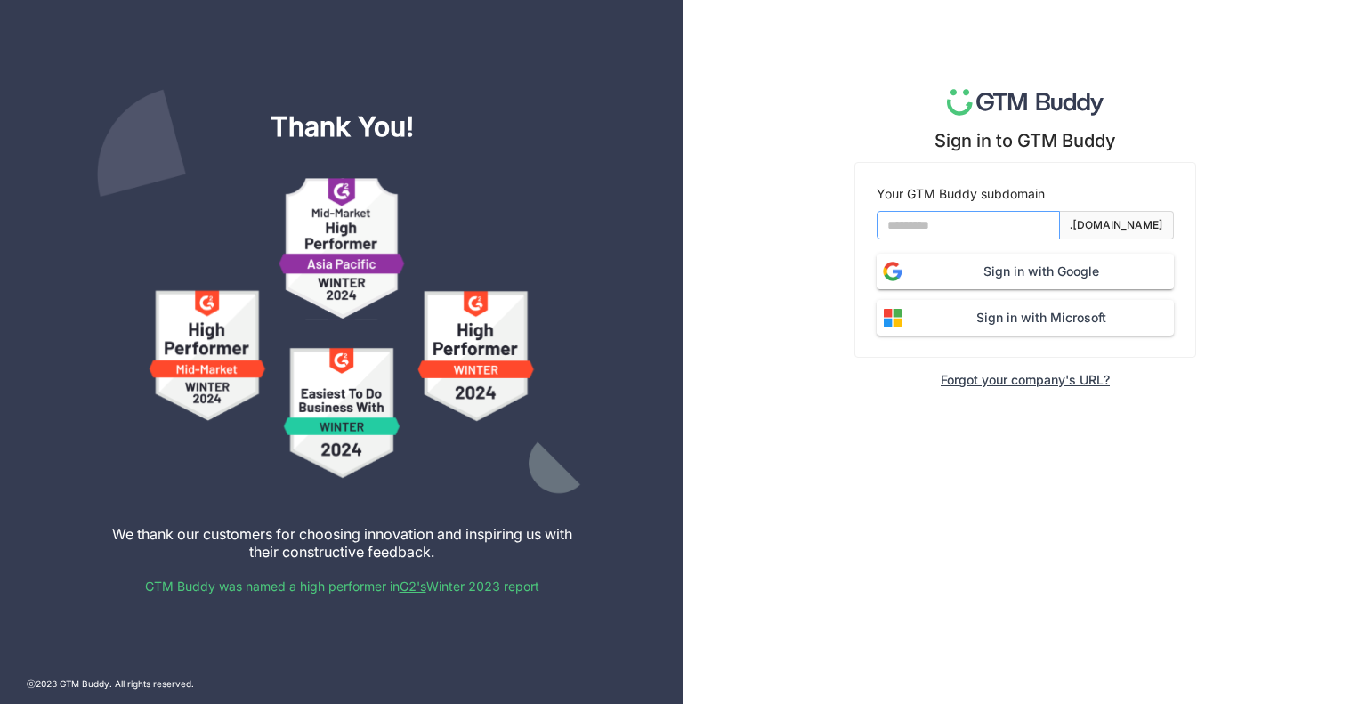
click at [954, 231] on input at bounding box center [968, 225] width 183 height 28
type input "*******"
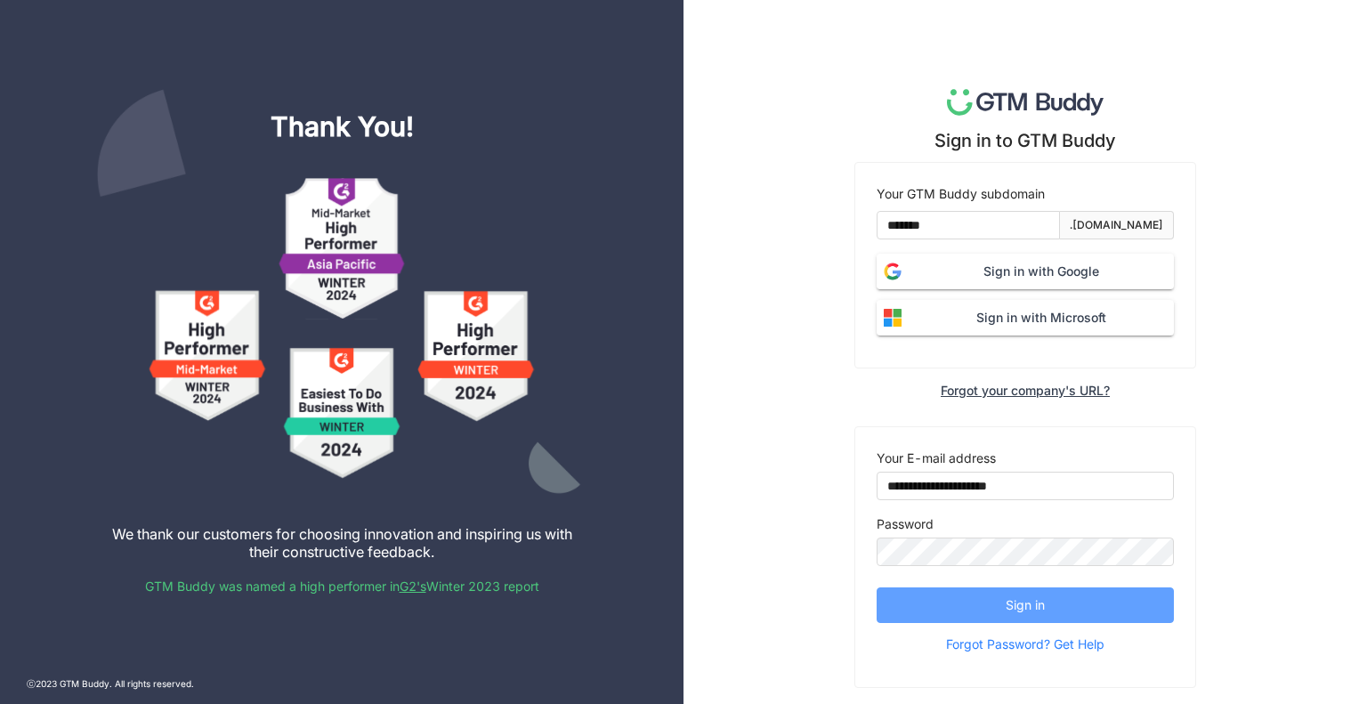
click at [1044, 245] on span "Sign in" at bounding box center [1025, 606] width 39 height 20
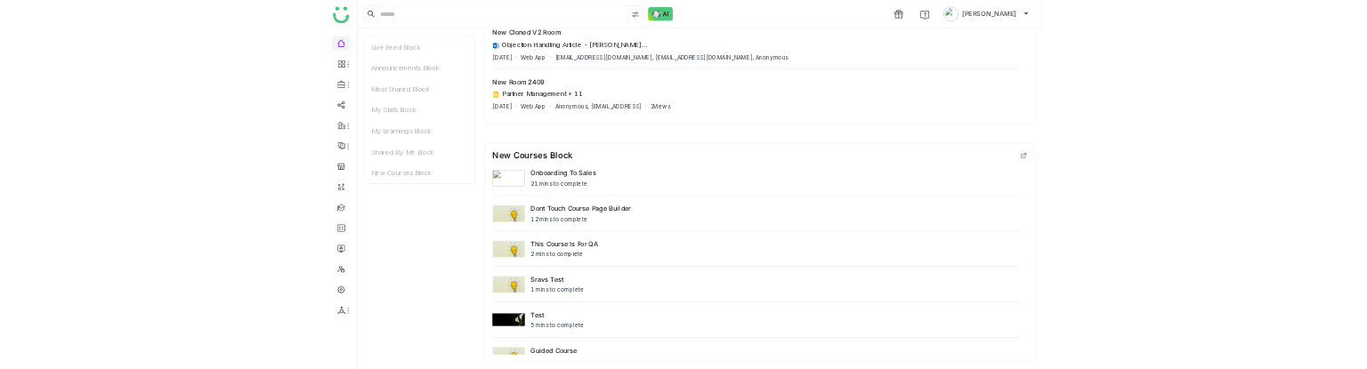
scroll to position [34, 0]
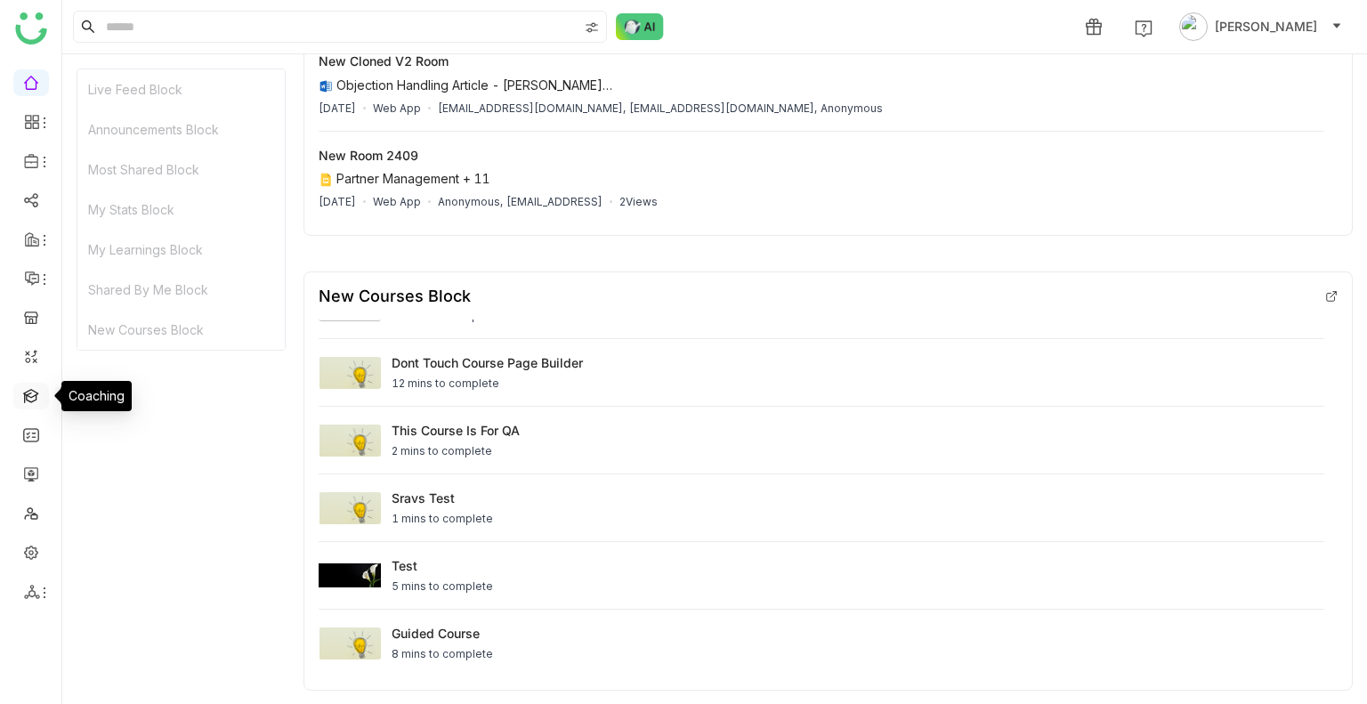
click at [34, 394] on link at bounding box center [31, 394] width 16 height 15
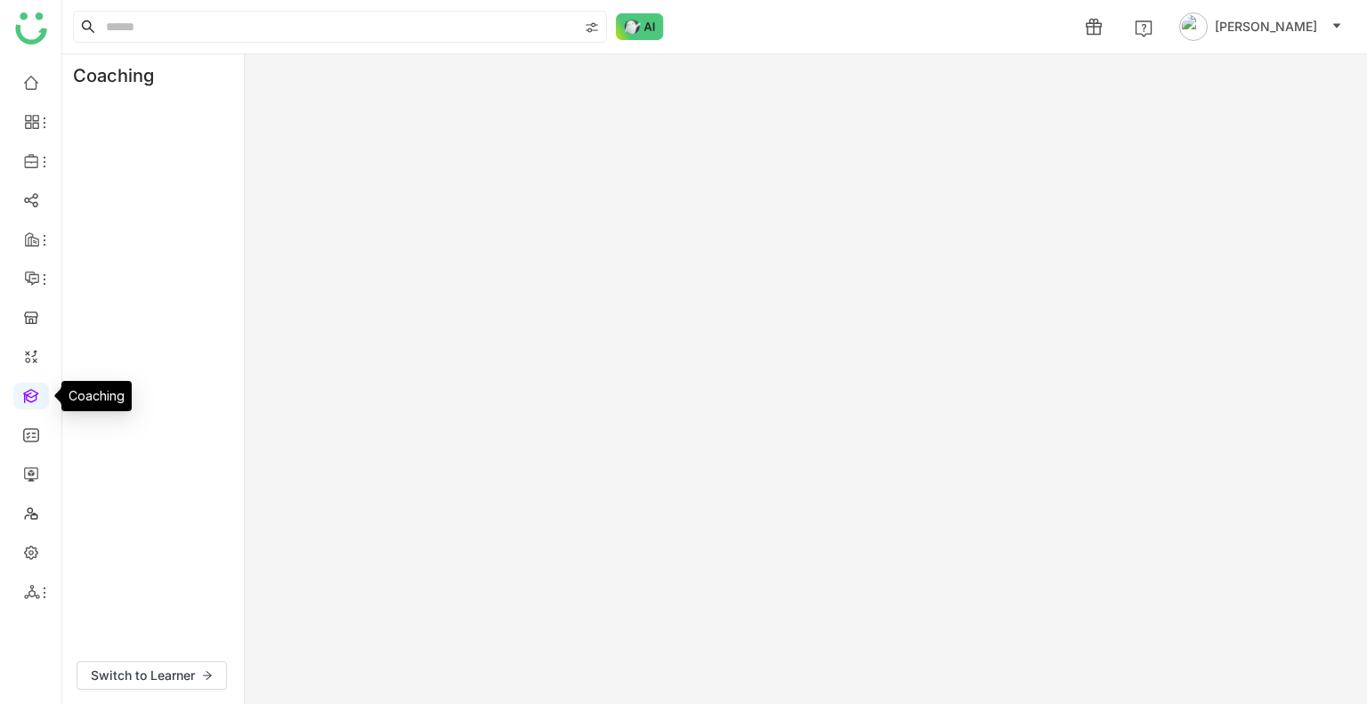
click at [34, 394] on link at bounding box center [31, 394] width 16 height 15
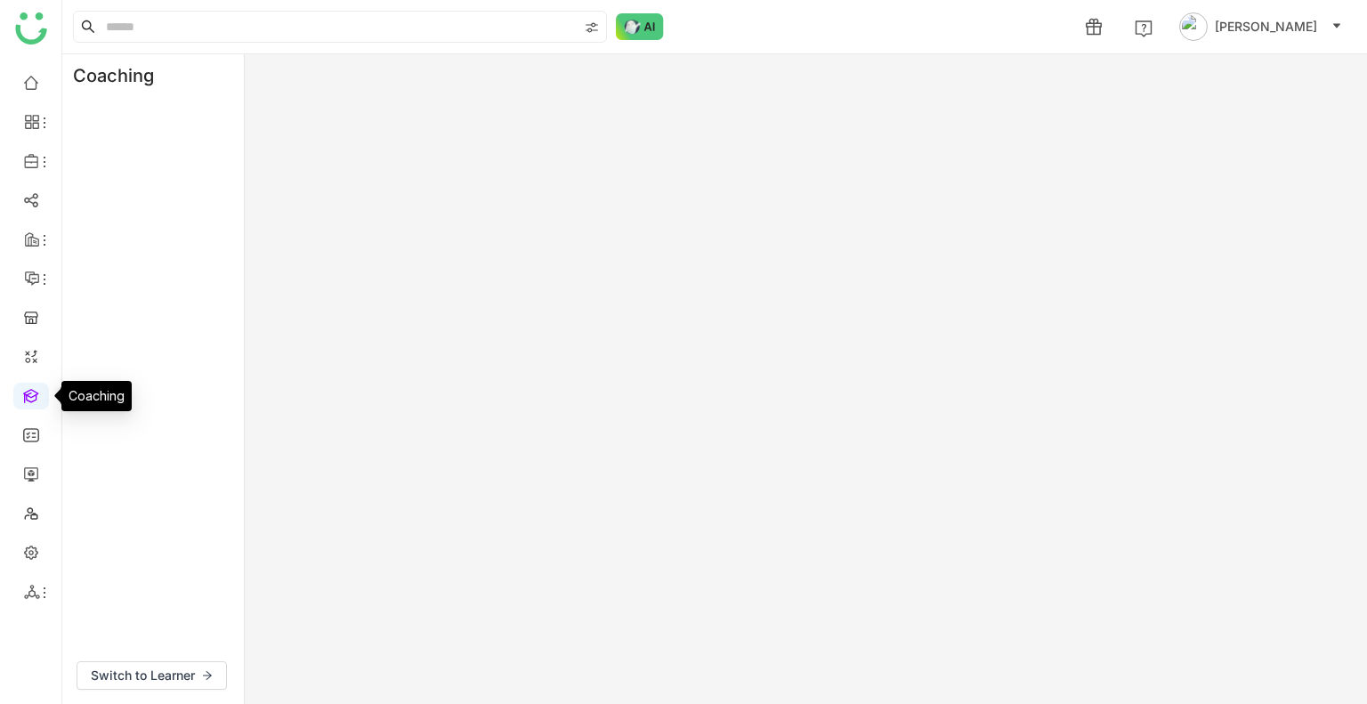
click at [34, 394] on link at bounding box center [31, 394] width 16 height 15
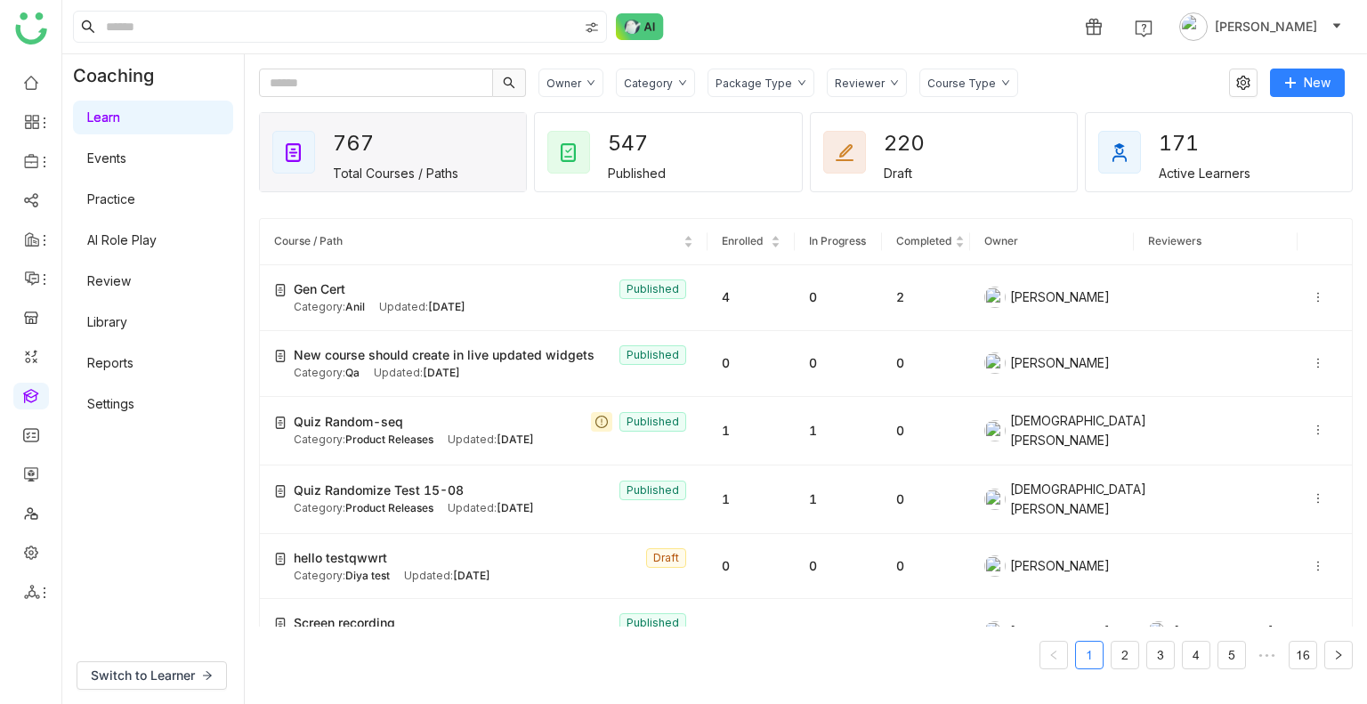
click at [133, 238] on link "AI Role Play" at bounding box center [121, 239] width 69 height 15
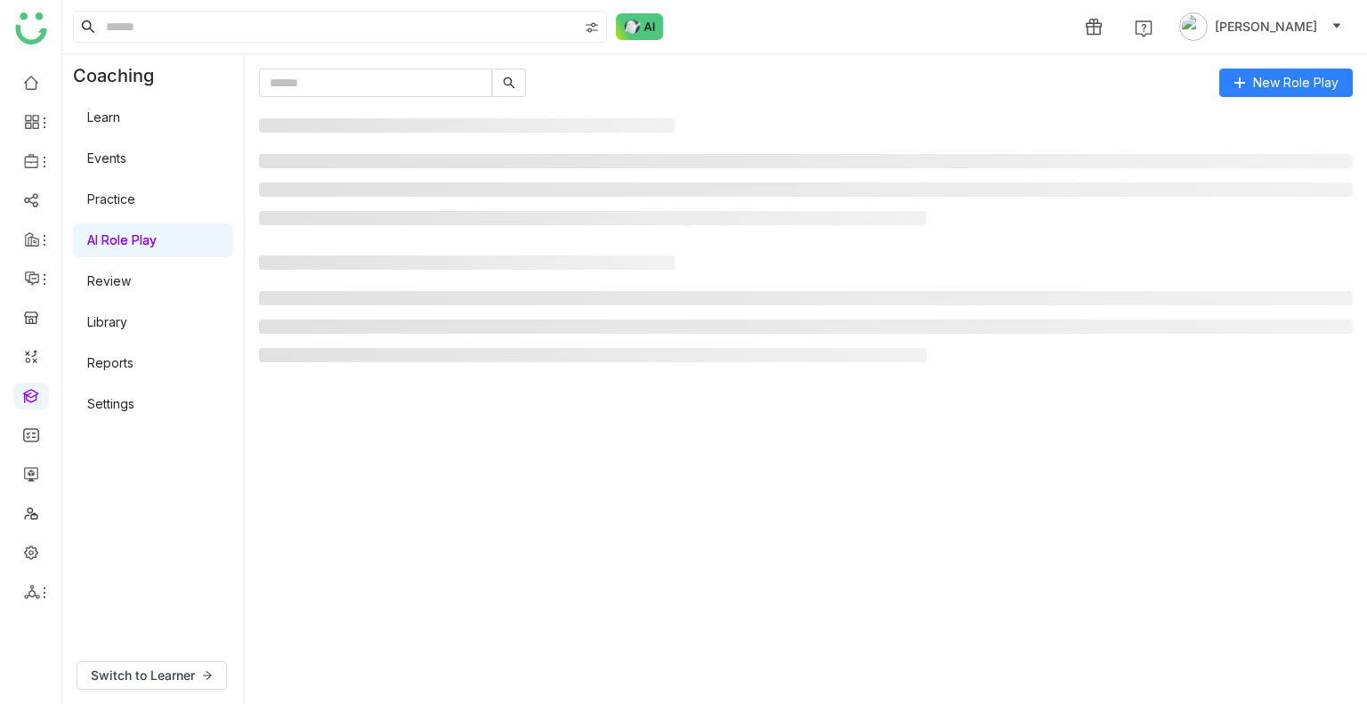
click at [133, 238] on link "AI Role Play" at bounding box center [121, 239] width 69 height 15
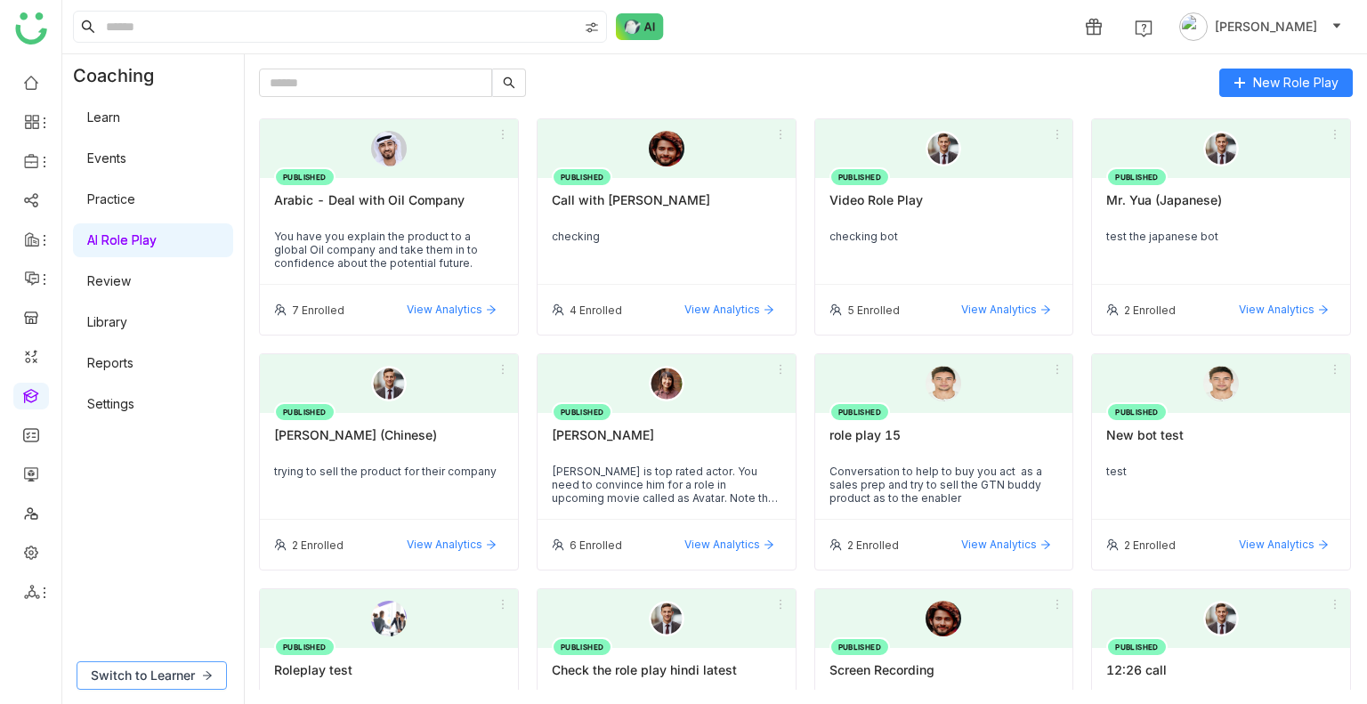
click at [160, 369] on span "Switch to Learner" at bounding box center [143, 676] width 104 height 20
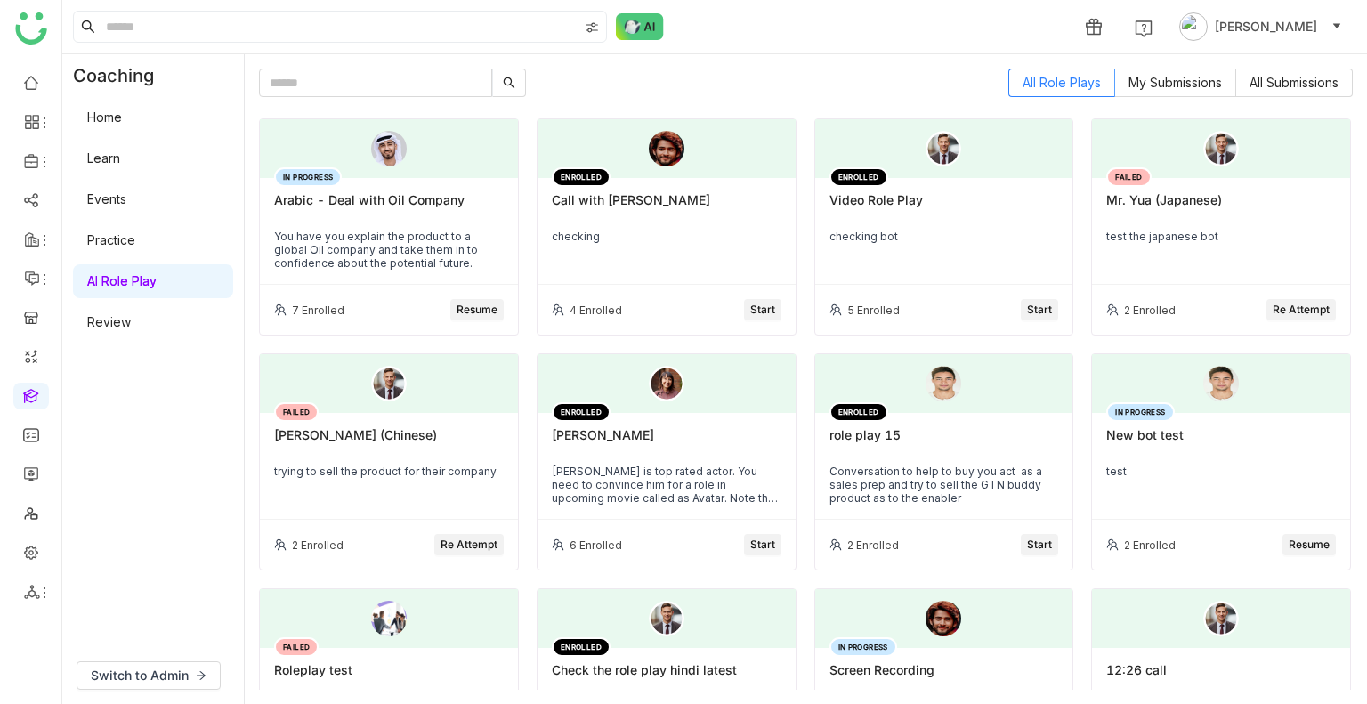
click at [1284, 307] on span "Re Attempt" at bounding box center [1301, 310] width 57 height 17
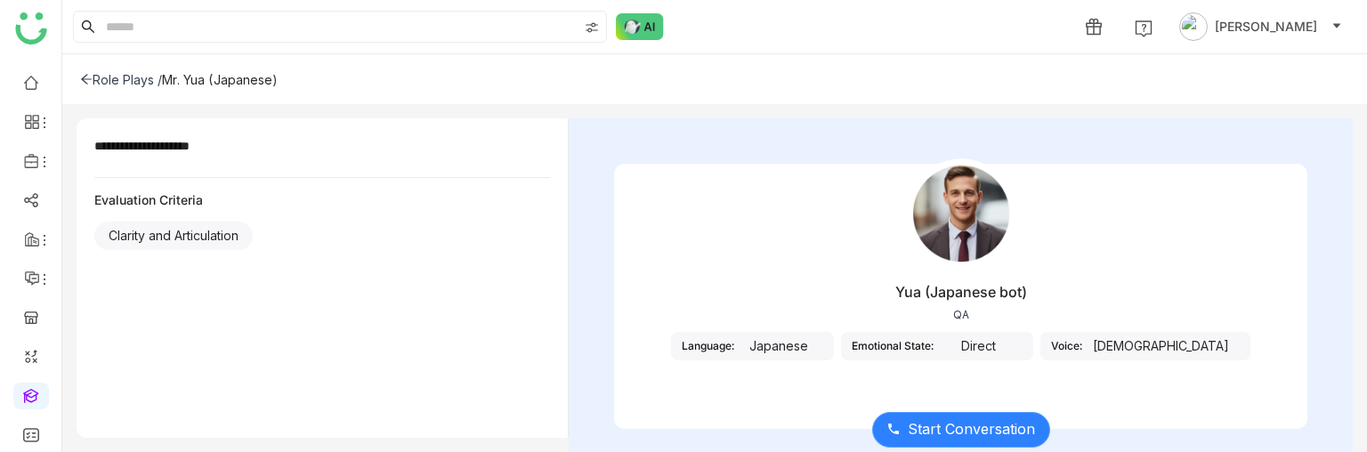
drag, startPoint x: 223, startPoint y: 451, endPoint x: 929, endPoint y: 426, distance: 706.4
click at [929, 369] on span "Start Conversation" at bounding box center [971, 429] width 127 height 22
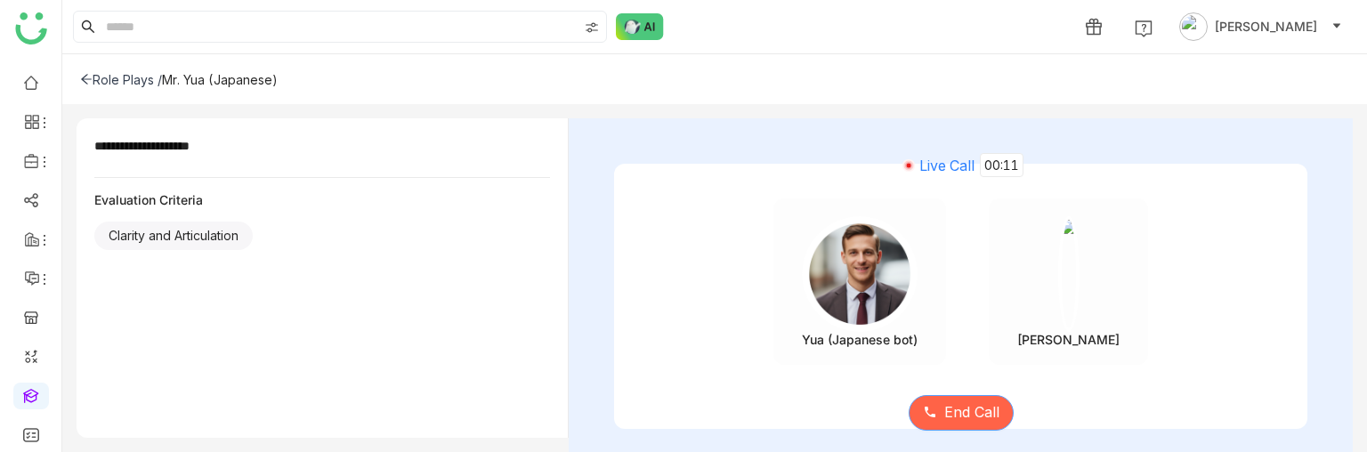
click at [957, 369] on span "End Call" at bounding box center [972, 413] width 55 height 22
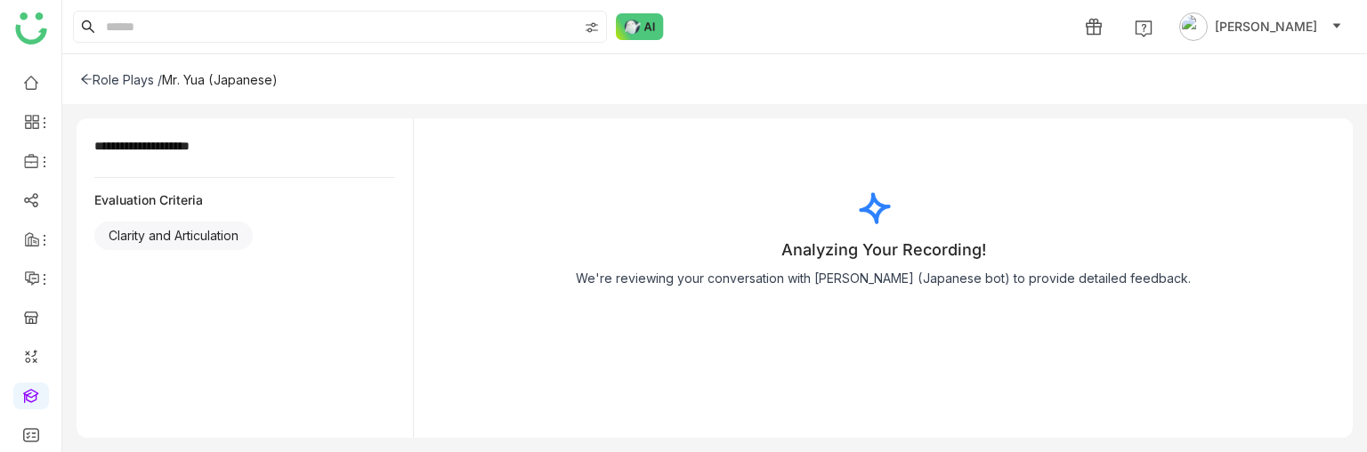
click at [94, 83] on div "Role Plays /" at bounding box center [121, 79] width 82 height 15
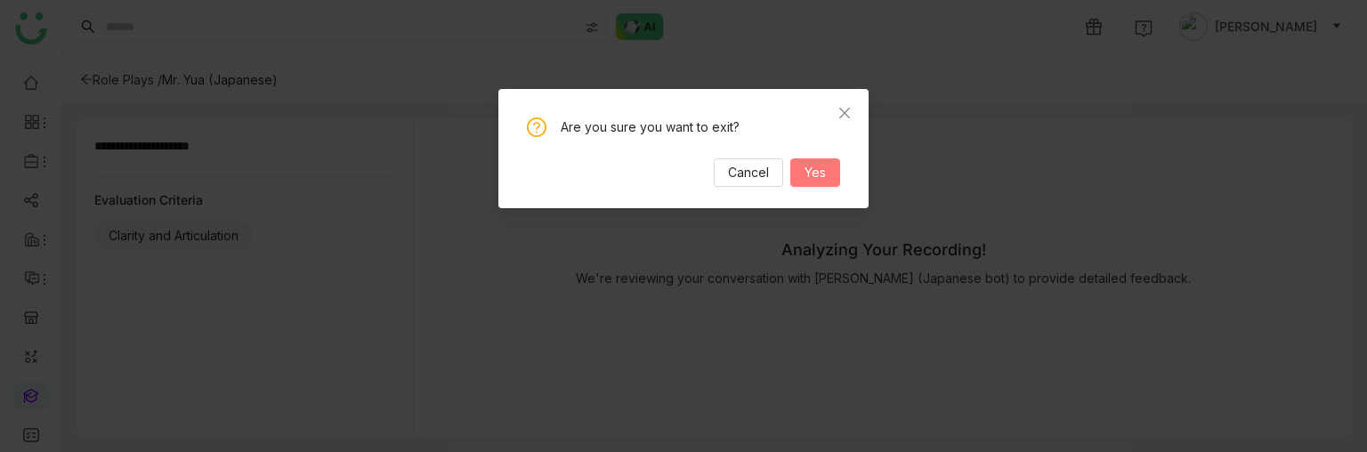
click at [826, 172] on span "Yes" at bounding box center [815, 173] width 21 height 20
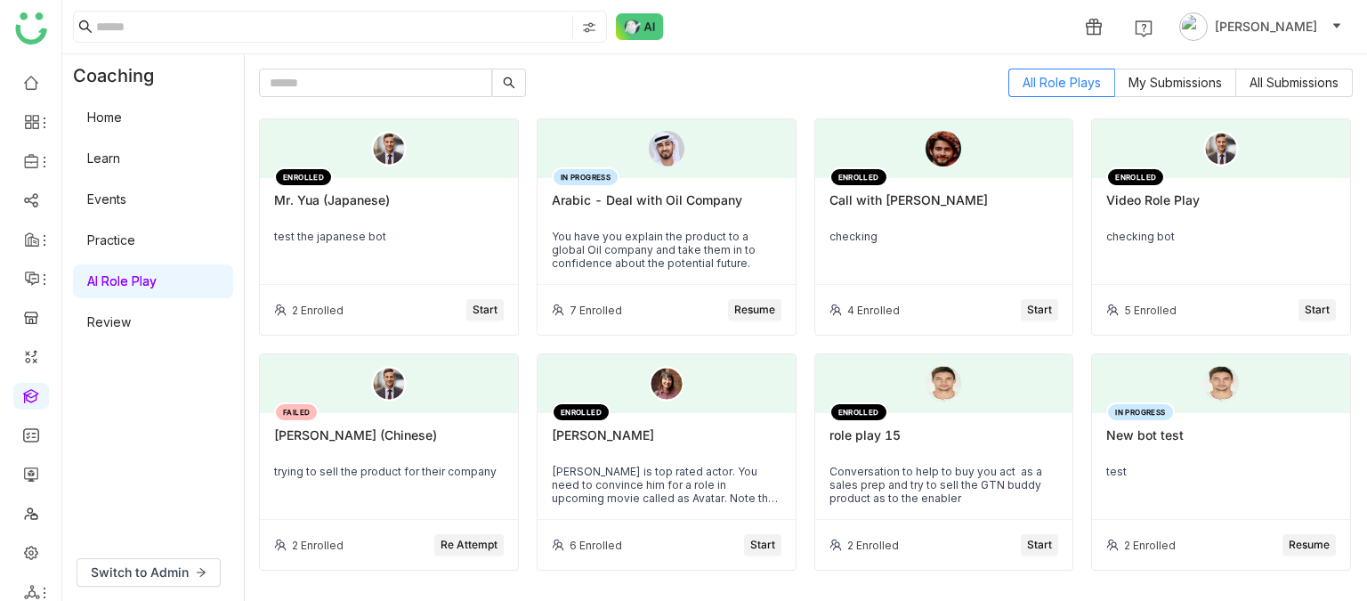
click at [1027, 309] on span "Start" at bounding box center [1039, 310] width 25 height 17
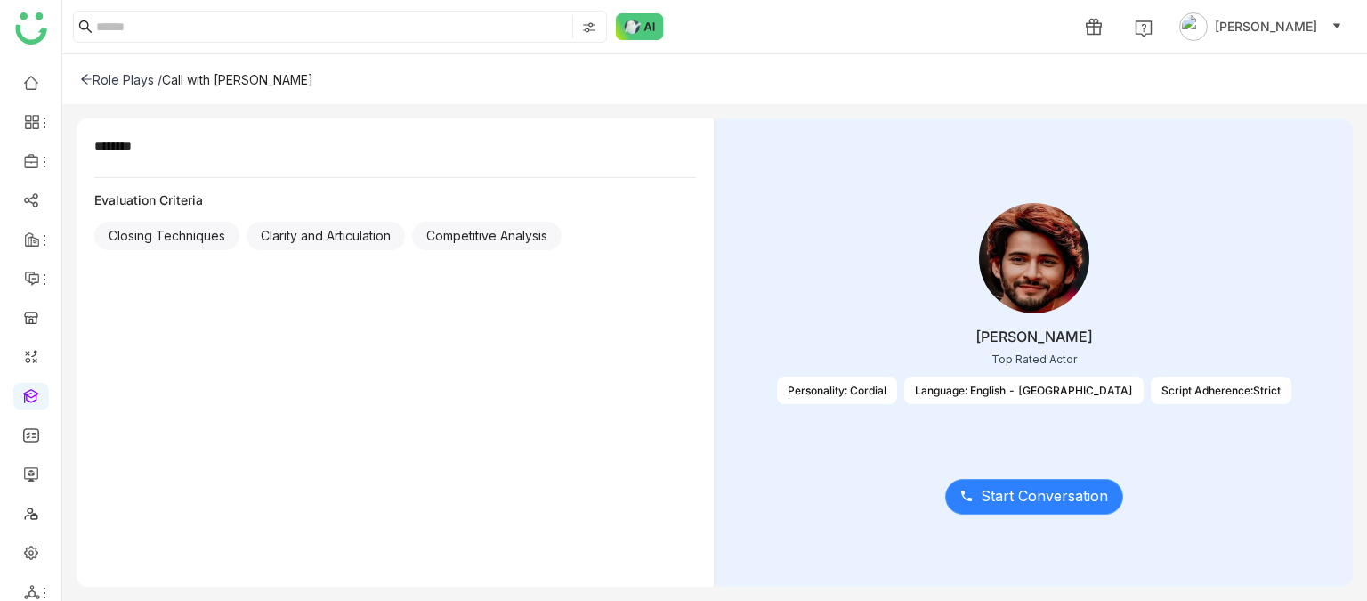
click at [1031, 451] on span "Start Conversation" at bounding box center [1044, 496] width 127 height 22
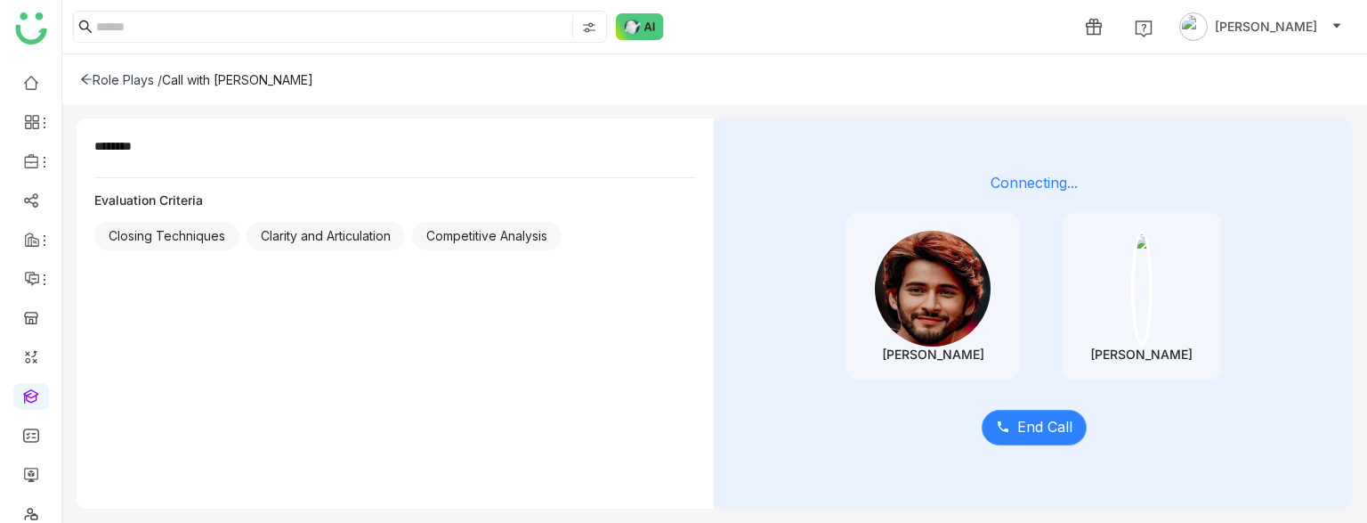
click at [1059, 420] on span "End Call" at bounding box center [1045, 427] width 55 height 22
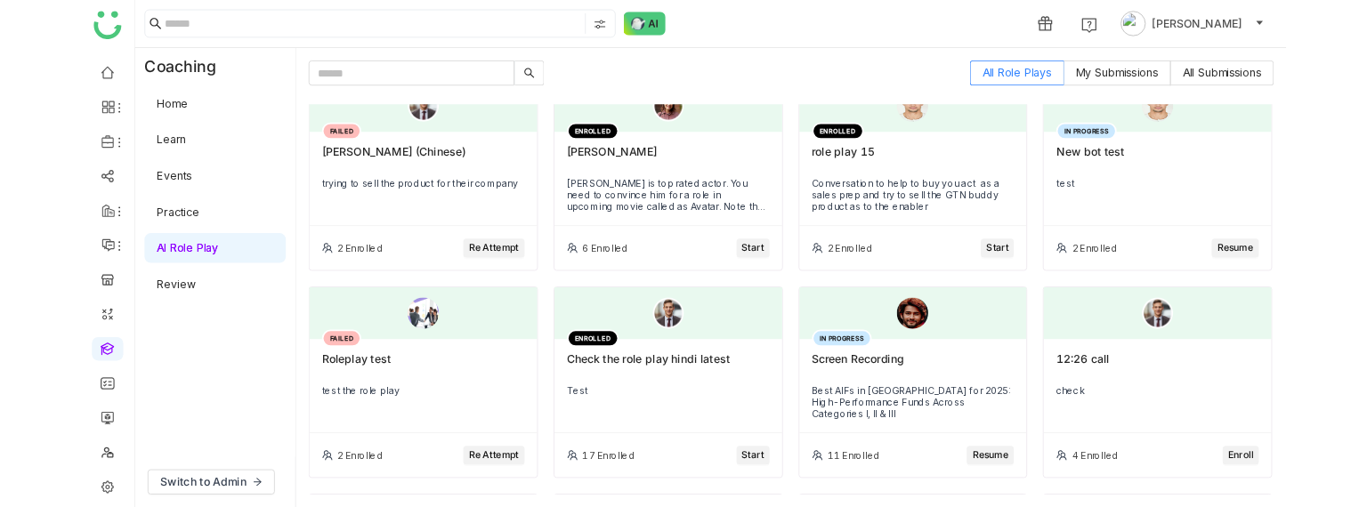
scroll to position [274, 0]
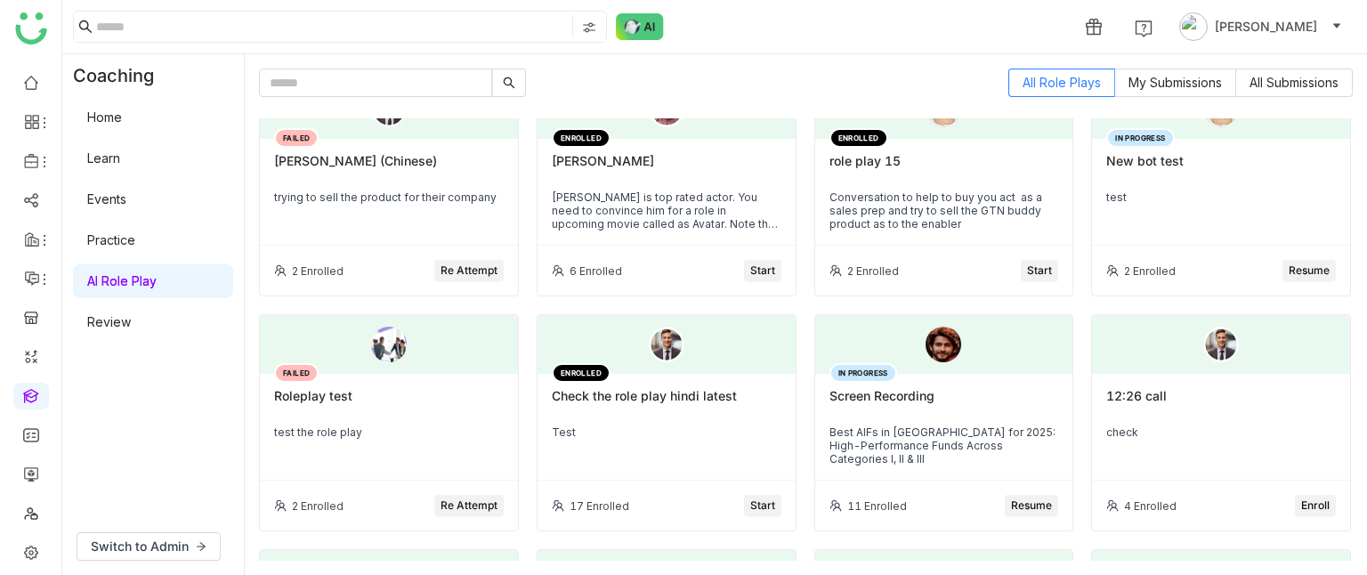
click at [1027, 266] on span "Start" at bounding box center [1039, 271] width 25 height 17
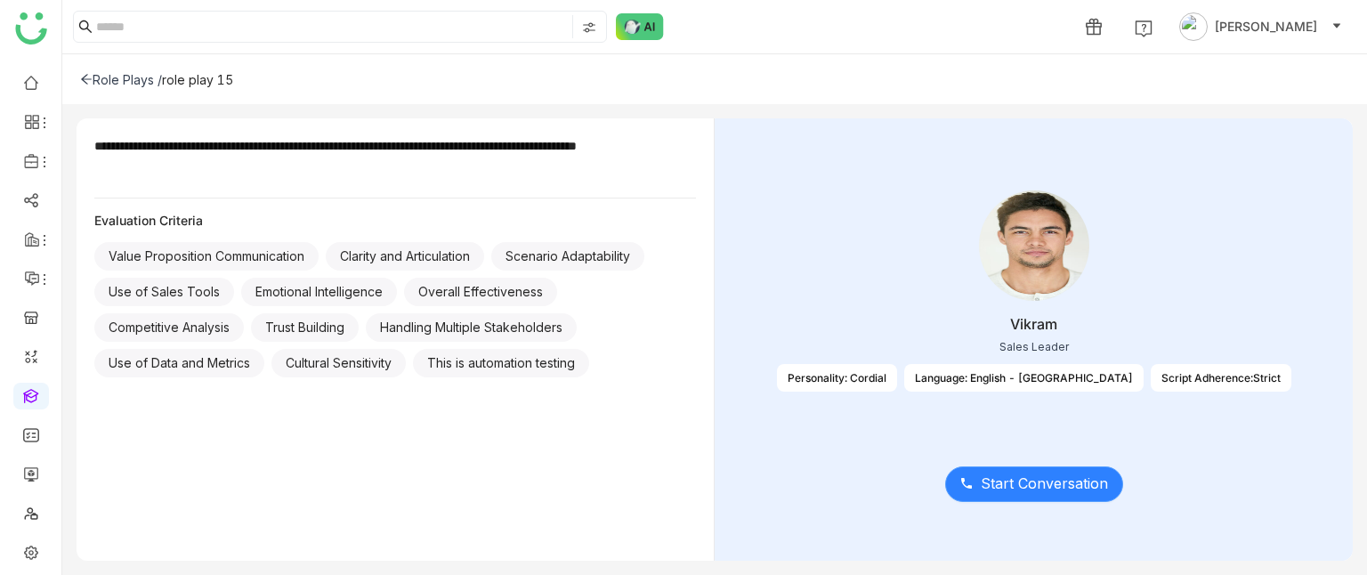
click at [1016, 481] on span "Start Conversation" at bounding box center [1044, 484] width 127 height 22
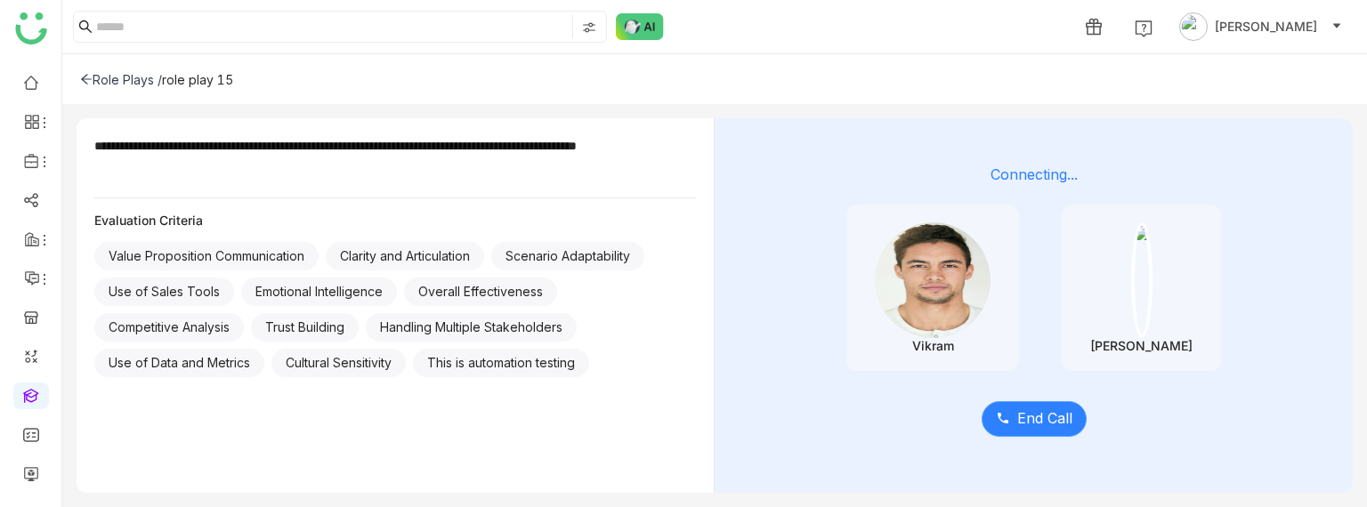
click at [1047, 416] on span "End Call" at bounding box center [1045, 419] width 55 height 22
